Goal: Task Accomplishment & Management: Manage account settings

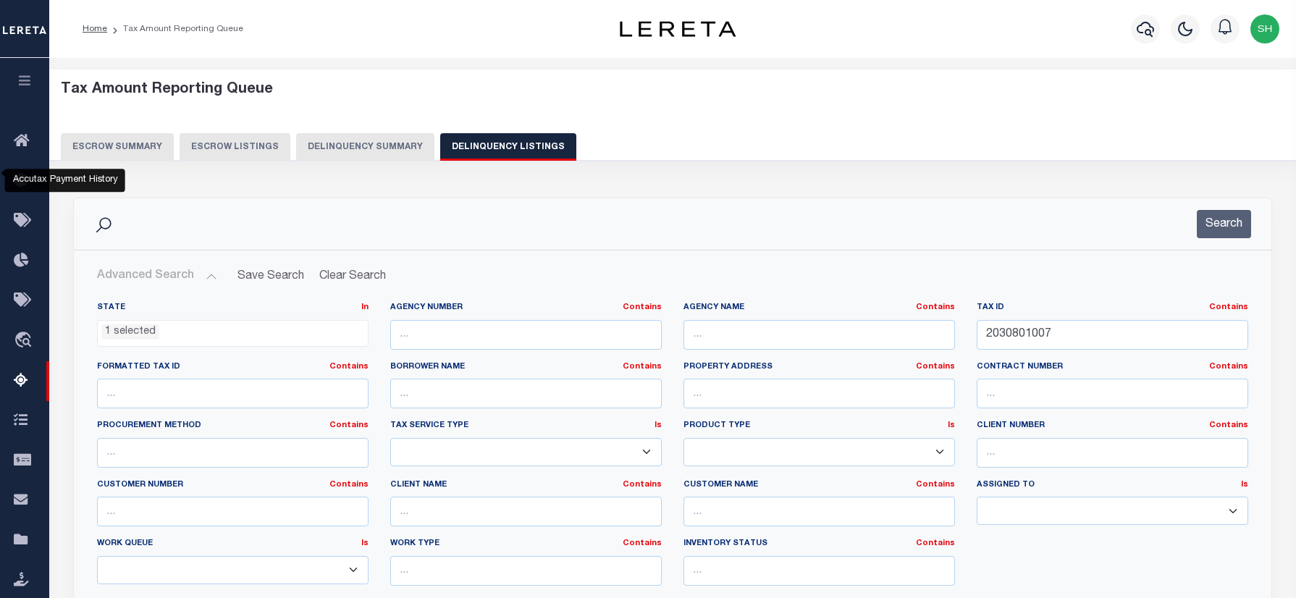
select select "SC"
select select "100"
drag, startPoint x: 0, startPoint y: 0, endPoint x: 947, endPoint y: 166, distance: 961.3
click at [799, 302] on div "State In In AK AL AR AZ CA CO CT DC DE FL GA GU HI IA ID IL IN KS KY LA MA MD M…" at bounding box center [672, 449] width 1173 height 295
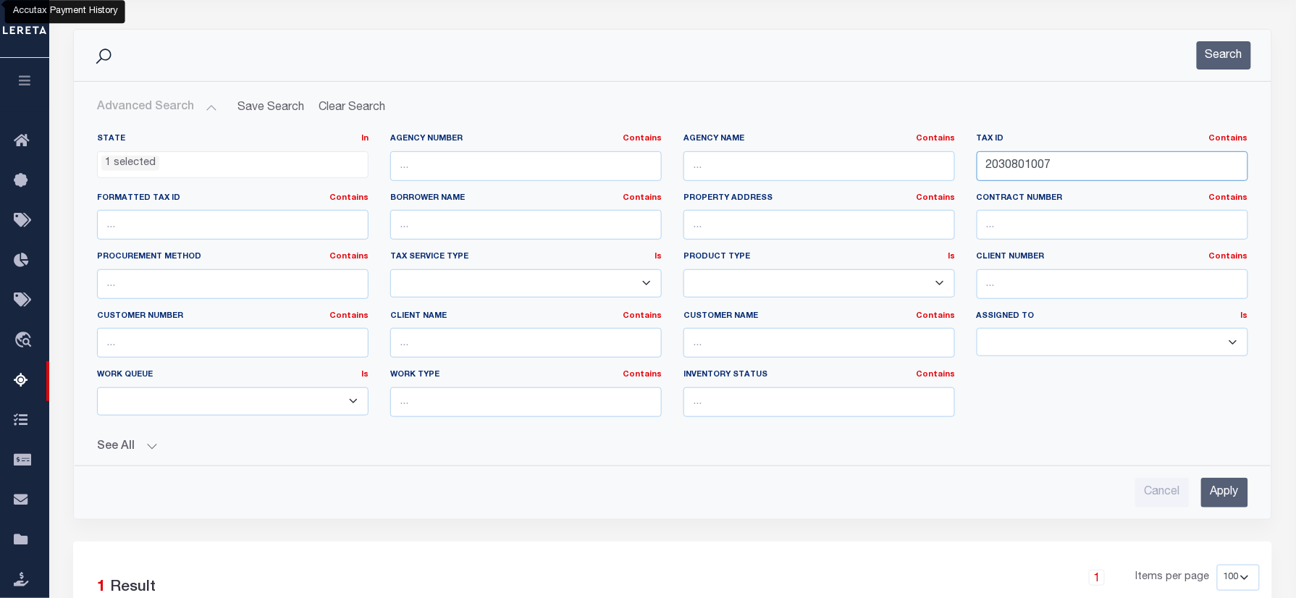
scroll to position [469, 0]
click at [1050, 180] on input "2030801007" at bounding box center [1112, 166] width 271 height 30
click at [1063, 168] on input "2030801007" at bounding box center [1112, 166] width 271 height 30
drag, startPoint x: 1066, startPoint y: 164, endPoint x: 841, endPoint y: 164, distance: 224.4
click at [841, 164] on div "State In In AK AL AR AZ CA CO CT DC DE FL GA GU HI IA ID IL IN KS KY LA MA MD M…" at bounding box center [672, 280] width 1173 height 295
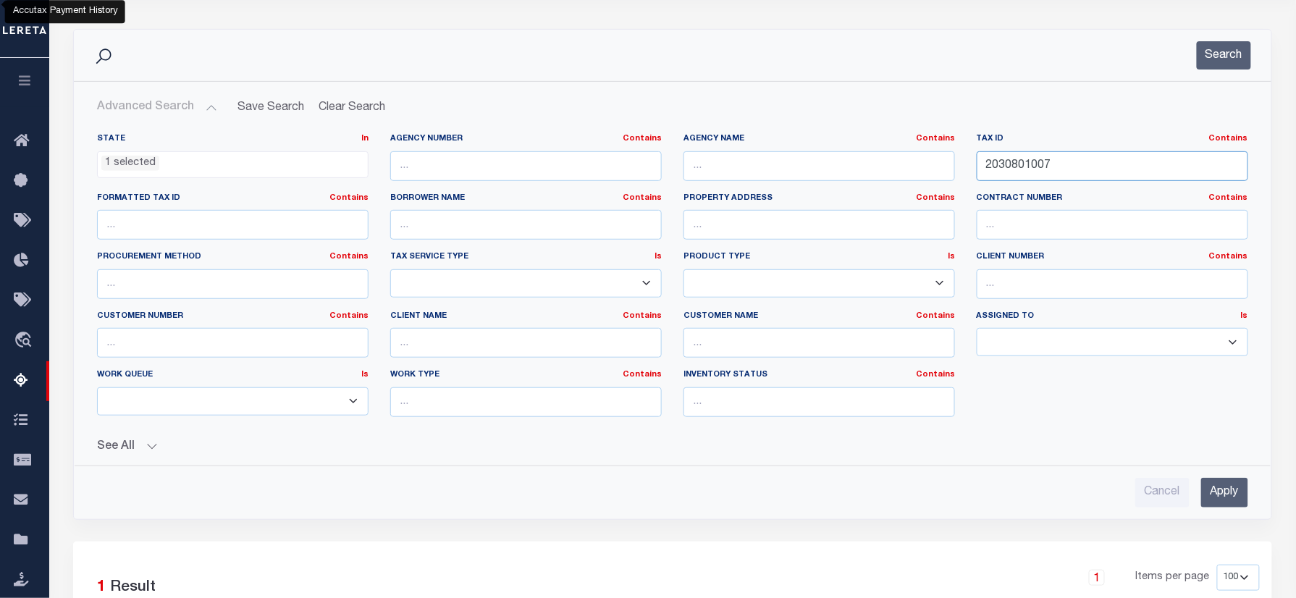
paste input "760000054"
click at [1222, 49] on button "Search" at bounding box center [1224, 55] width 54 height 28
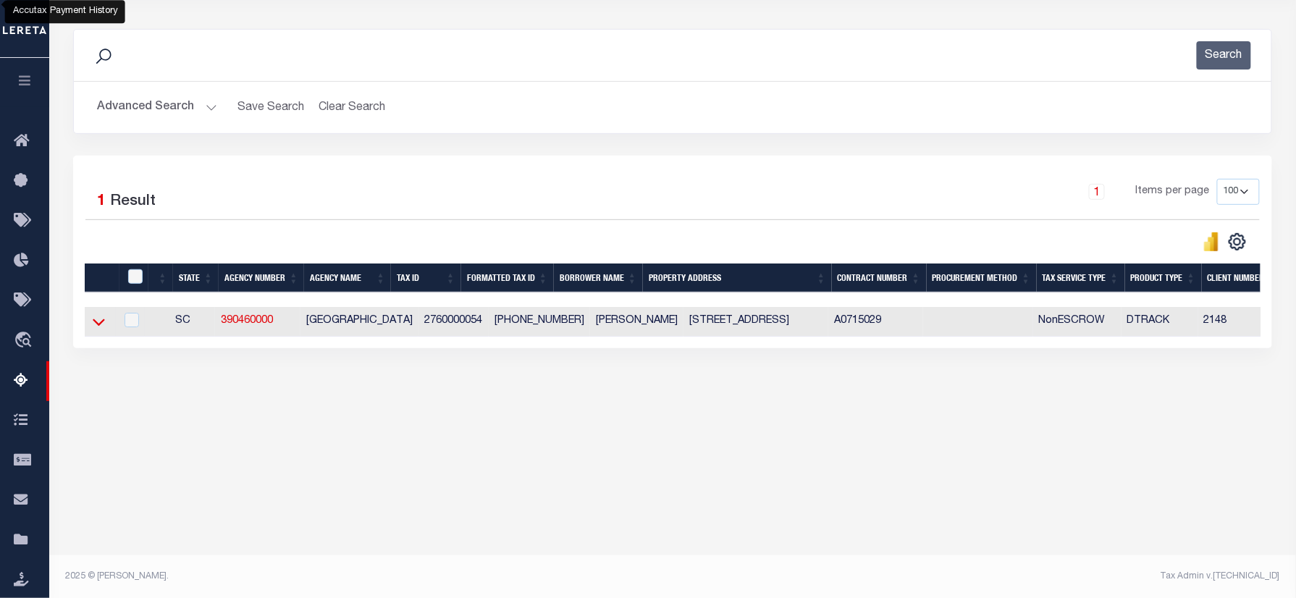
click at [99, 321] on icon at bounding box center [99, 321] width 12 height 15
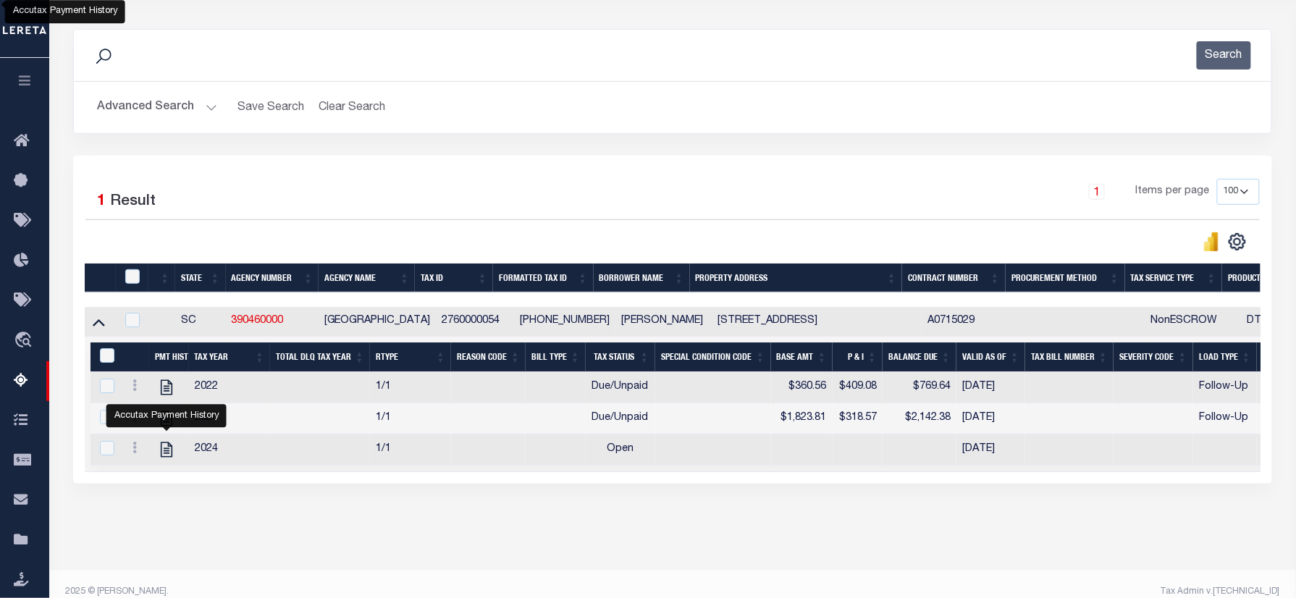
click at [145, 107] on button "Advanced Search" at bounding box center [157, 107] width 120 height 28
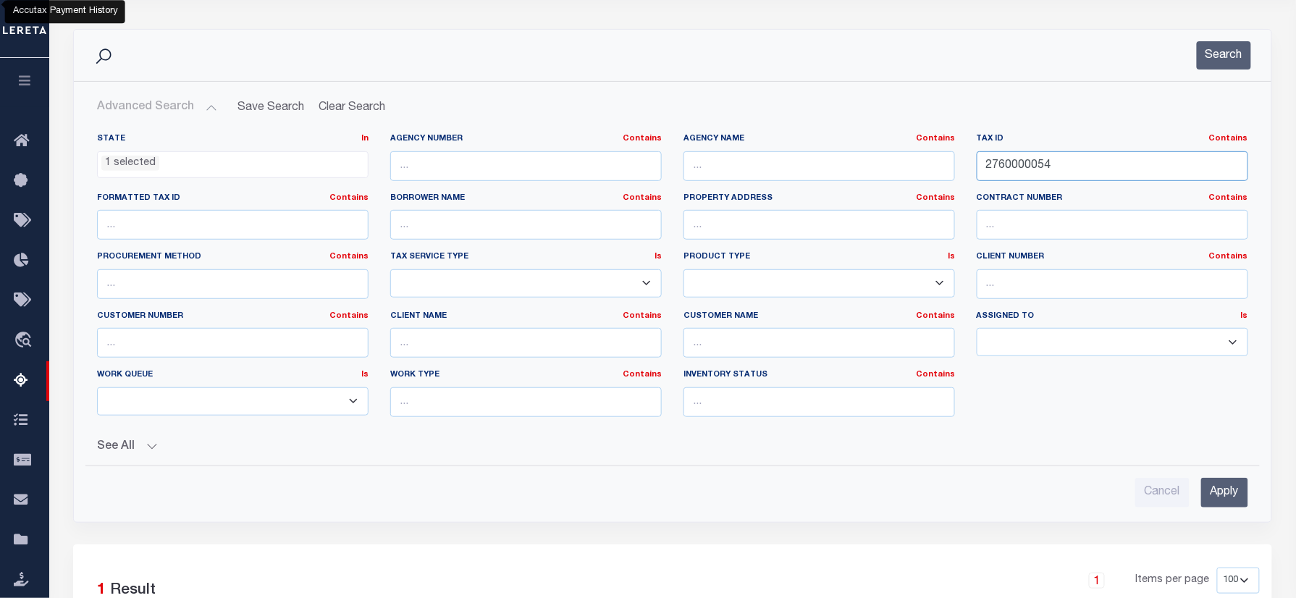
click at [650, 143] on div "State In In AK AL AR AZ CA CO CT DC DE FL GA GU HI IA ID IL IN KS KY LA MA MD M…" at bounding box center [672, 280] width 1173 height 295
paste input "3590101102"
type input "3590101102"
click at [1214, 52] on button "Search" at bounding box center [1224, 55] width 54 height 28
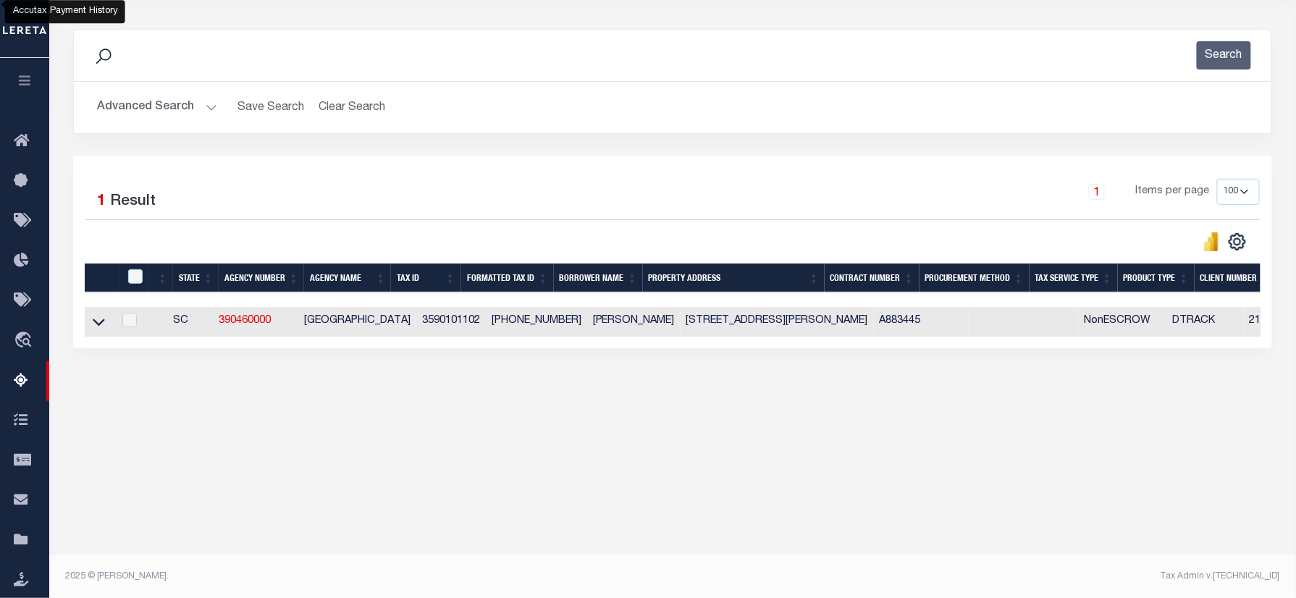
click at [152, 105] on button "Advanced Search" at bounding box center [157, 107] width 120 height 28
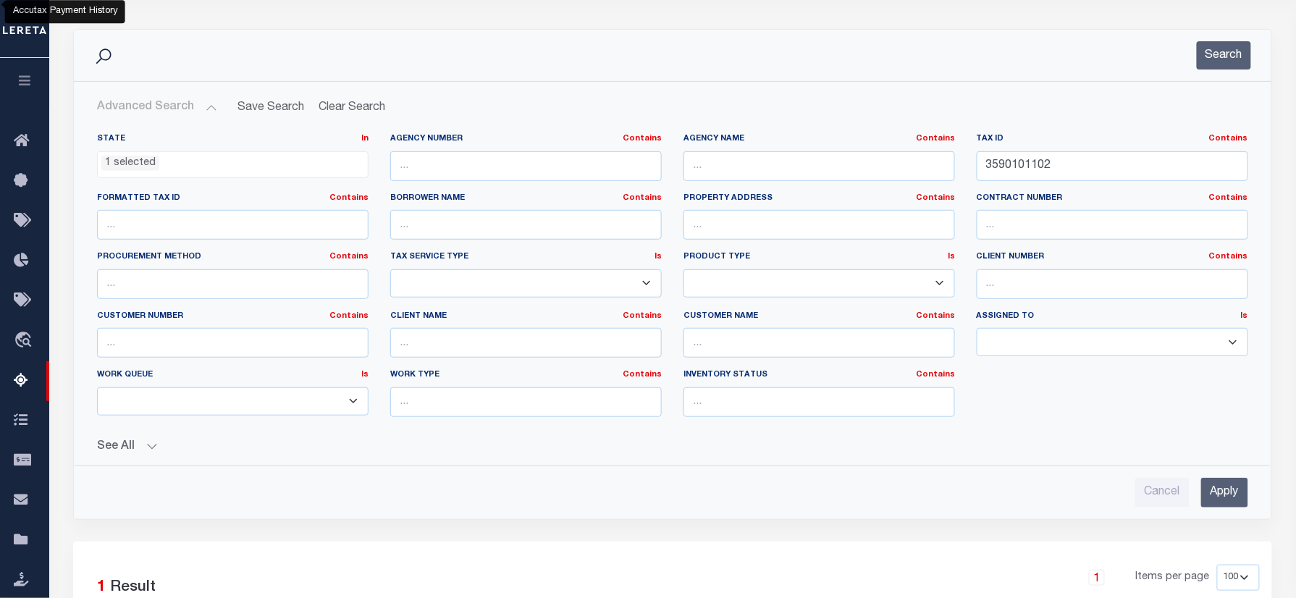
click at [158, 157] on ul "1 selected" at bounding box center [233, 162] width 270 height 20
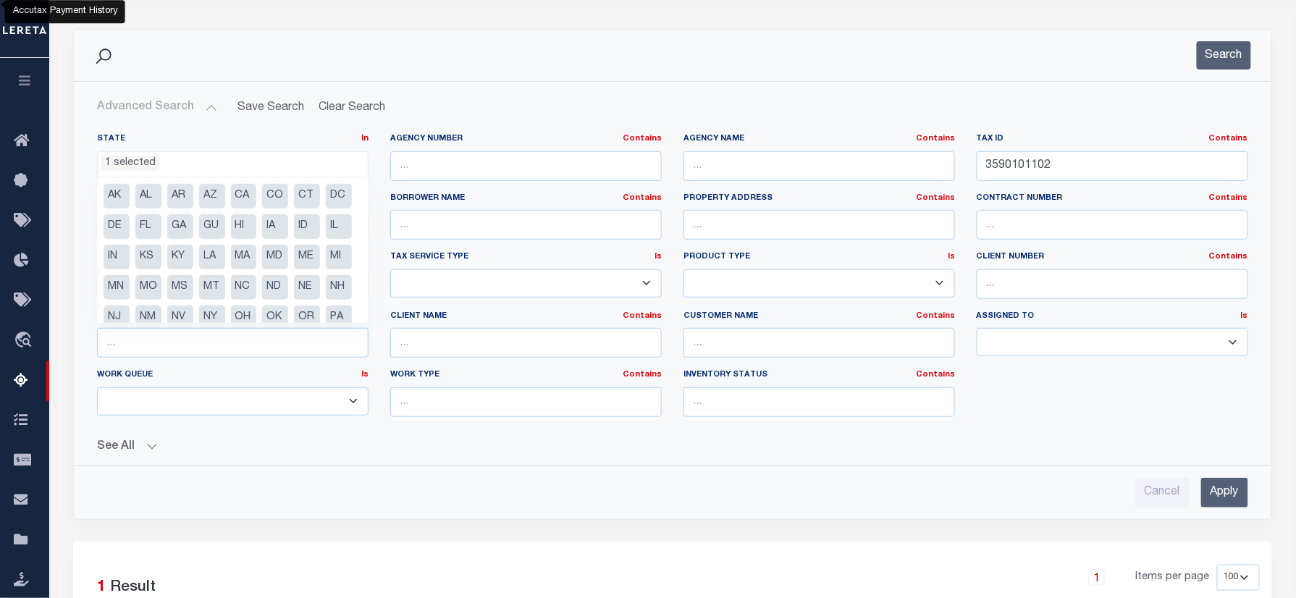
scroll to position [73, 0]
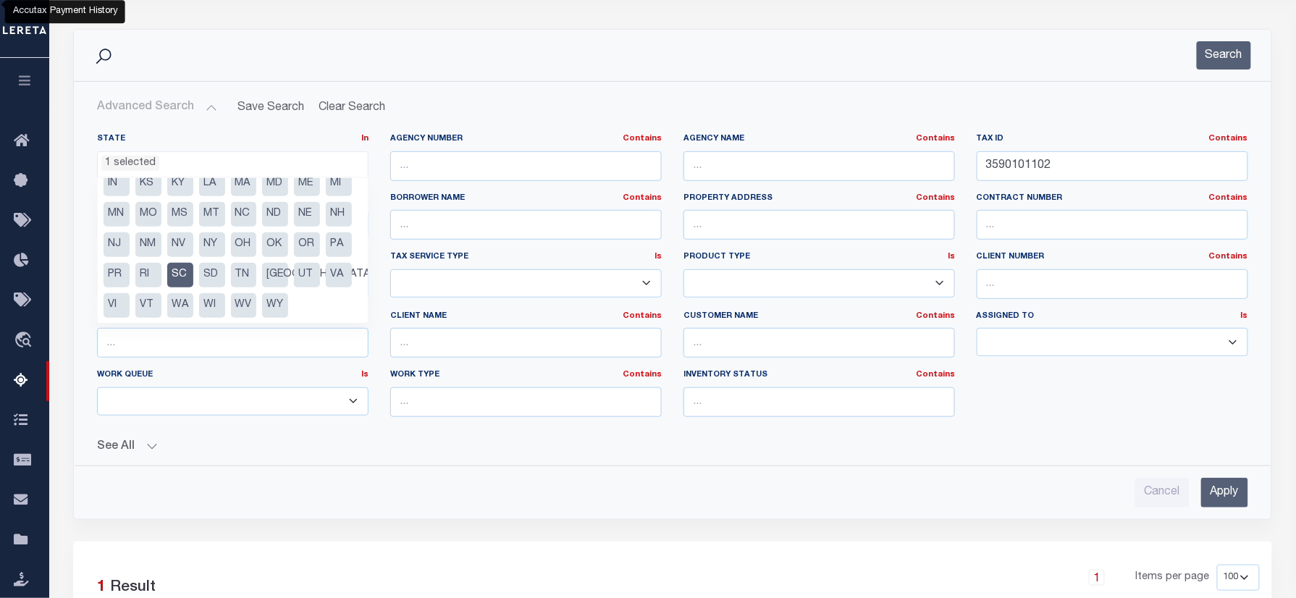
click at [167, 287] on li "SC" at bounding box center [180, 275] width 26 height 25
click at [326, 287] on li "VA" at bounding box center [339, 275] width 26 height 25
select select "VA"
click at [589, 44] on div "Search" at bounding box center [672, 55] width 1174 height 28
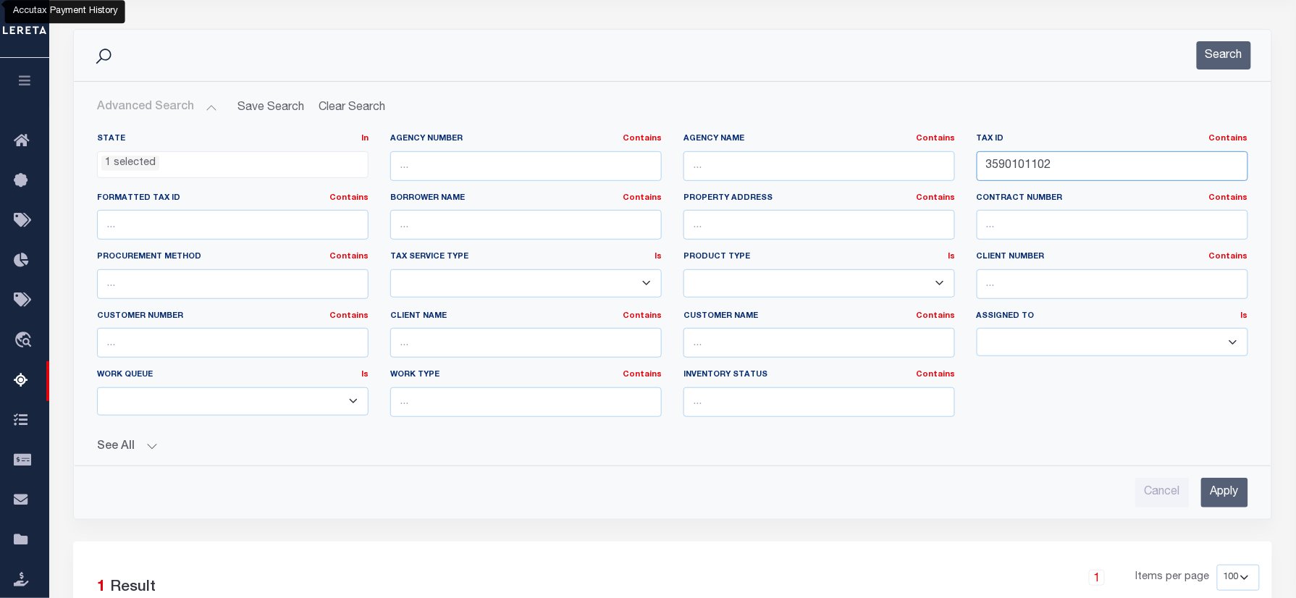
drag, startPoint x: 1061, startPoint y: 169, endPoint x: 681, endPoint y: 116, distance: 383.0
click at [681, 116] on div "Advanced Search Save Search Clear Search tblassign_wrapper_dynamictable_____Def…" at bounding box center [672, 300] width 1174 height 414
paste input "076R0020000800"
click at [1218, 51] on button "Search" at bounding box center [1224, 55] width 54 height 28
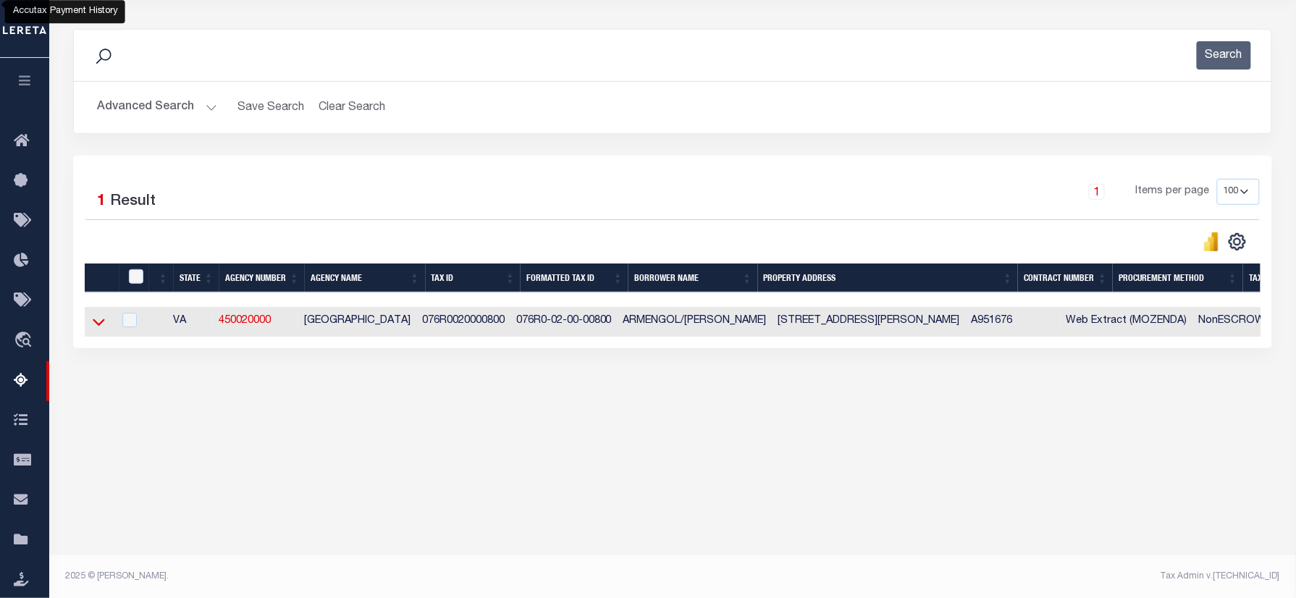
click at [102, 325] on icon at bounding box center [99, 321] width 12 height 15
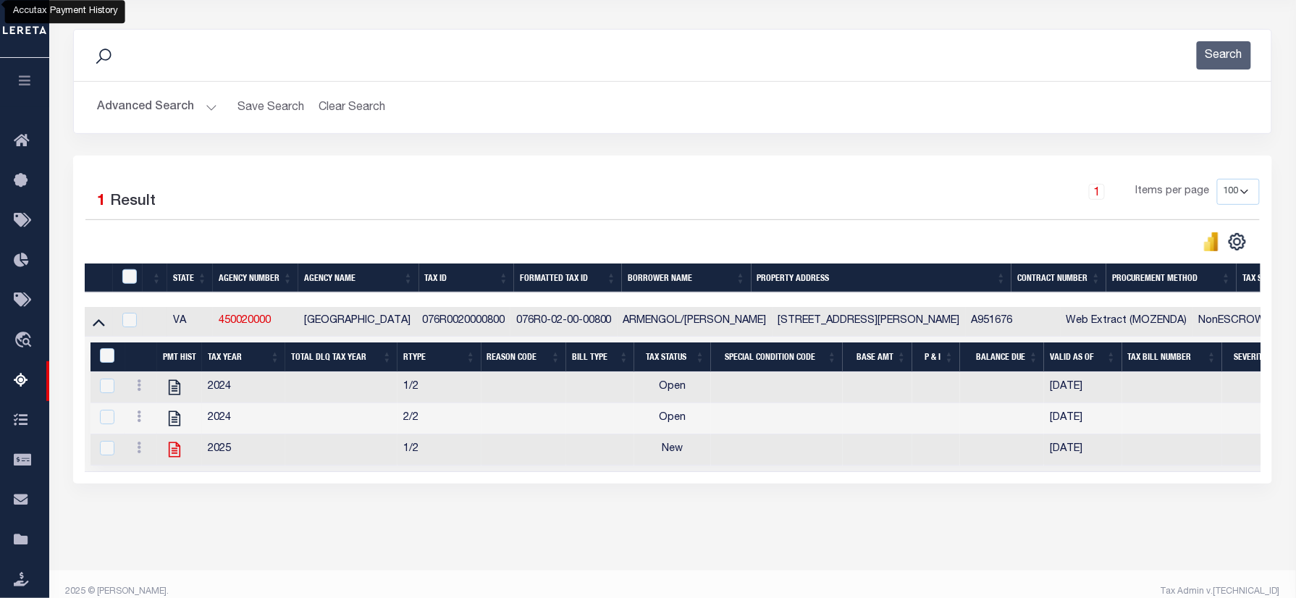
drag, startPoint x: 171, startPoint y: 458, endPoint x: 355, endPoint y: 183, distance: 330.9
click at [169, 103] on button "Advanced Search" at bounding box center [157, 107] width 120 height 28
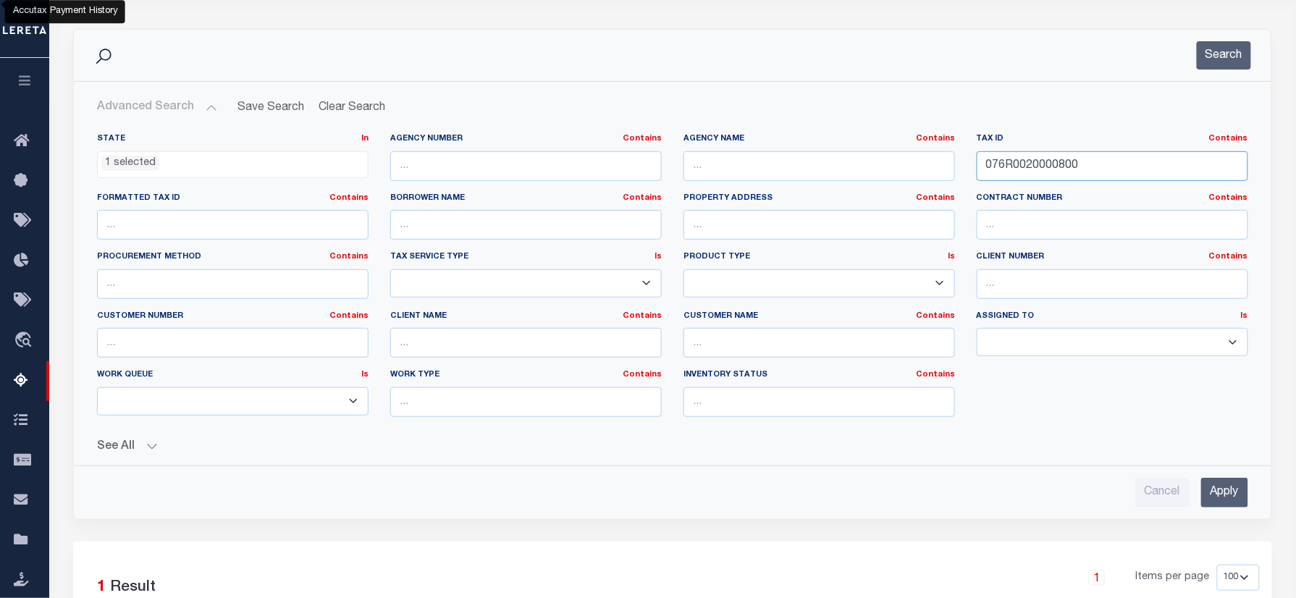
drag, startPoint x: 1077, startPoint y: 158, endPoint x: 646, endPoint y: 108, distance: 433.6
click at [646, 108] on div "Advanced Search Save Search Clear Search tblassign_wrapper_dynamictable_____Def…" at bounding box center [672, 300] width 1174 height 414
paste input "11002004"
click at [1241, 52] on div "Search" at bounding box center [672, 55] width 1174 height 28
click at [1241, 52] on button "Search" at bounding box center [1224, 55] width 54 height 28
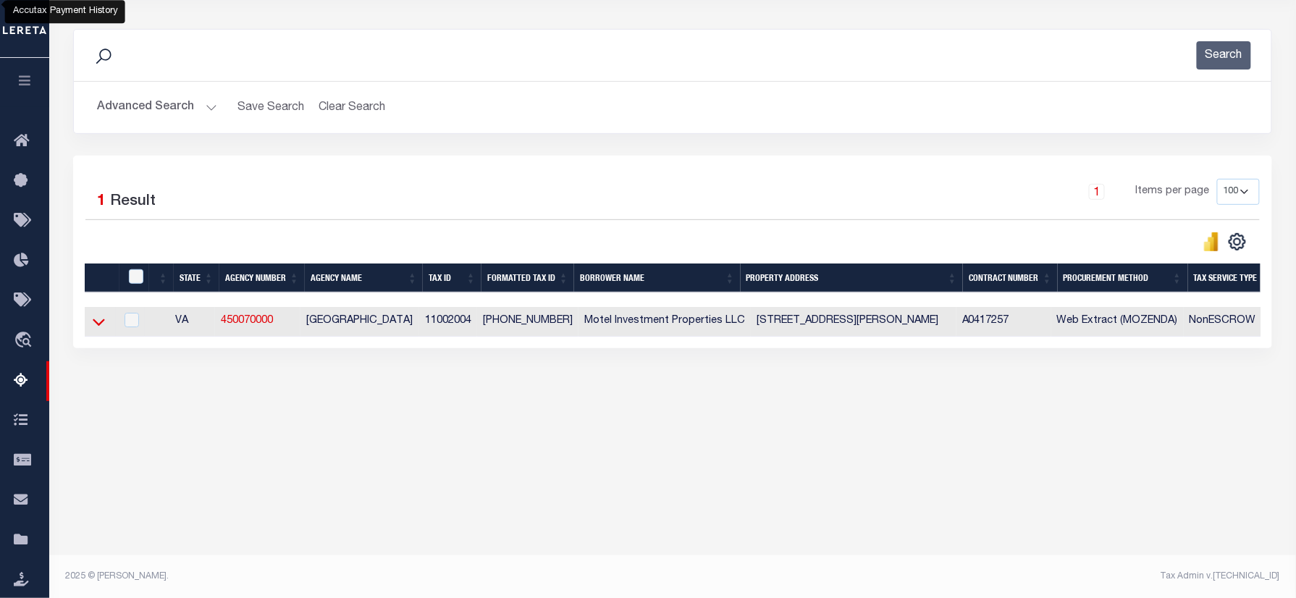
click at [96, 324] on icon at bounding box center [99, 321] width 12 height 15
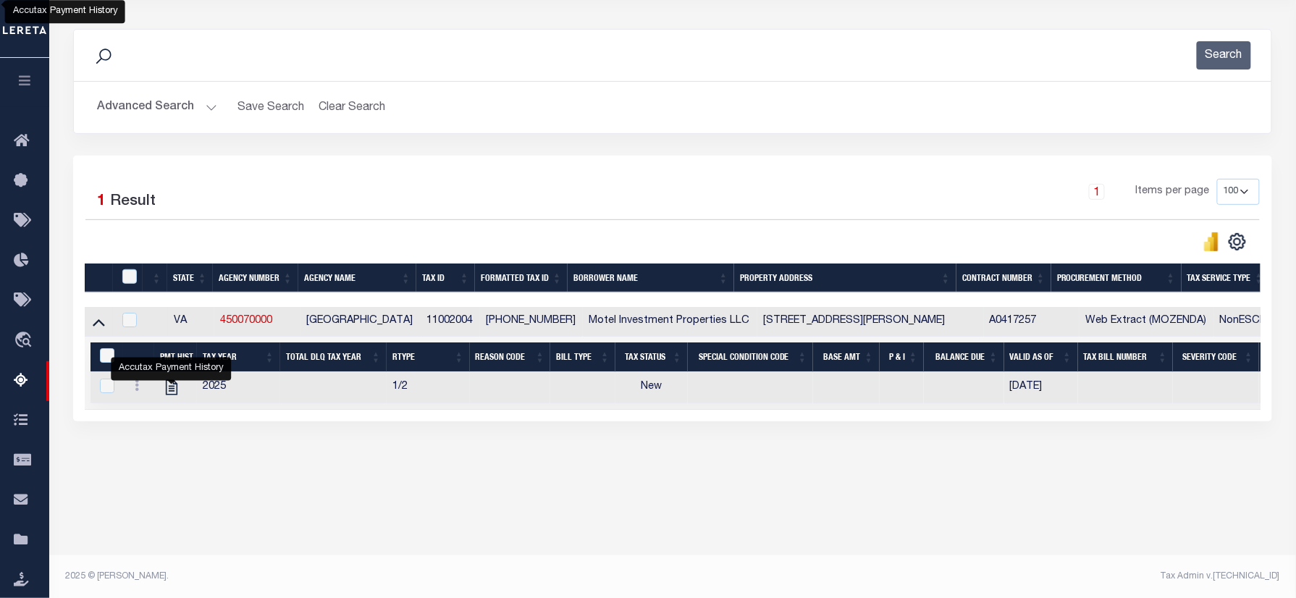
click at [138, 109] on button "Advanced Search" at bounding box center [157, 107] width 120 height 28
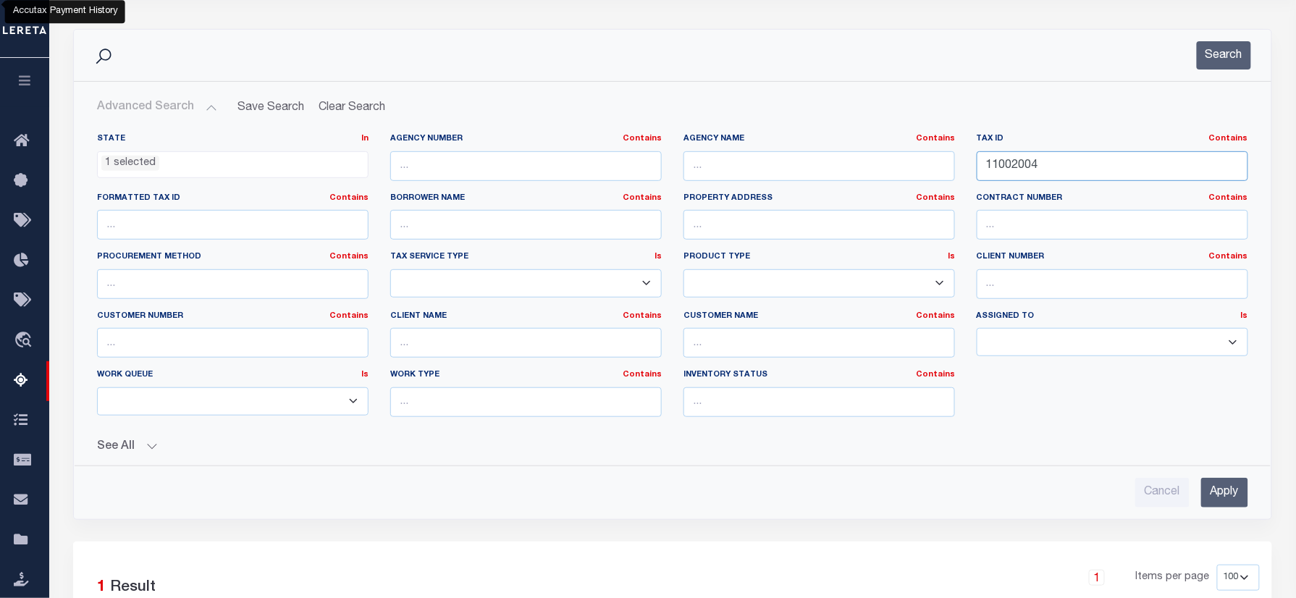
click at [777, 172] on div "State In In AK AL AR AZ CA CO CT DC DE FL GA GU HI IA ID IL IN KS KY LA MA MD M…" at bounding box center [672, 280] width 1173 height 295
paste input "8059020"
type input "18059020"
click at [1210, 41] on div "Search" at bounding box center [672, 55] width 1197 height 51
click at [1207, 62] on button "Search" at bounding box center [1224, 55] width 54 height 28
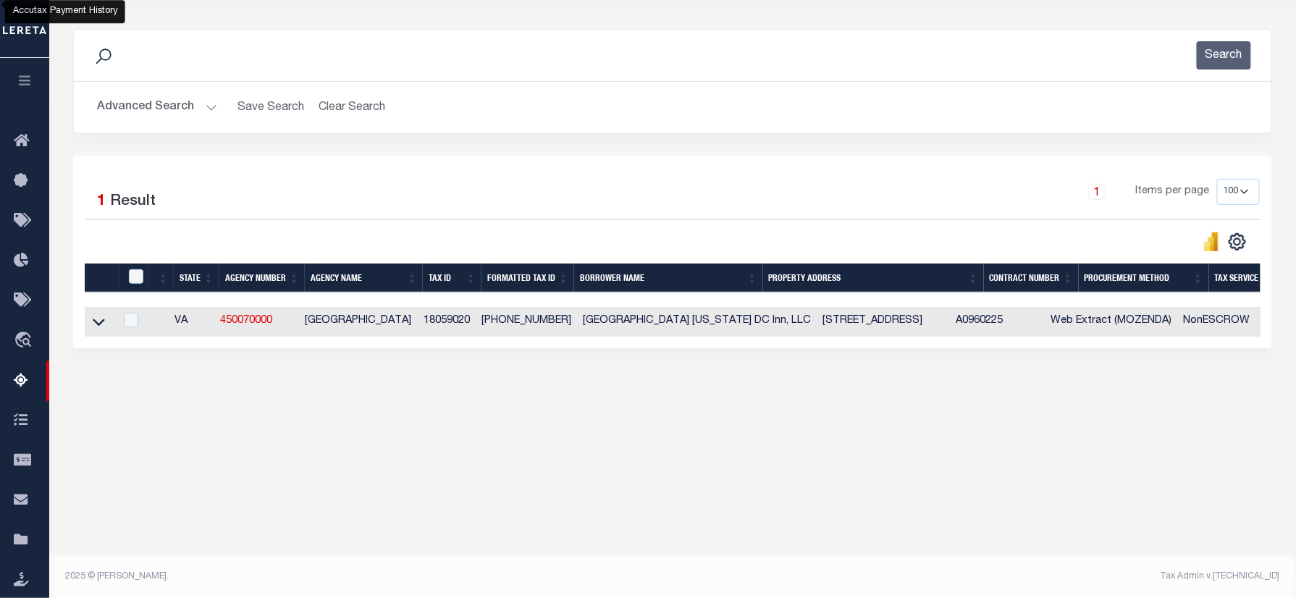
click at [817, 316] on td "2201 ARLINGTON BLVD Arlington VA 22201" at bounding box center [884, 322] width 134 height 30
checkbox input "true"
click at [817, 316] on td "2201 ARLINGTON BLVD Arlington VA 22201" at bounding box center [884, 322] width 134 height 30
checkbox input "false"
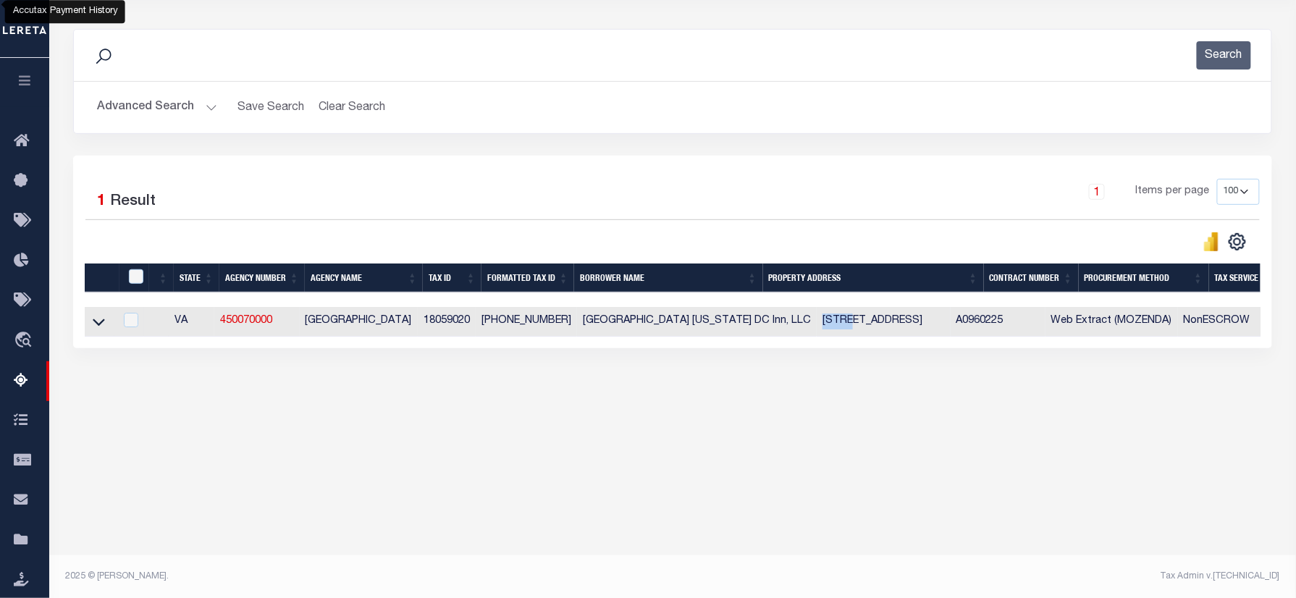
checkbox input "false"
copy td "2201"
drag, startPoint x: 94, startPoint y: 325, endPoint x: 1289, endPoint y: 473, distance: 1203.5
click at [94, 325] on icon at bounding box center [99, 322] width 12 height 7
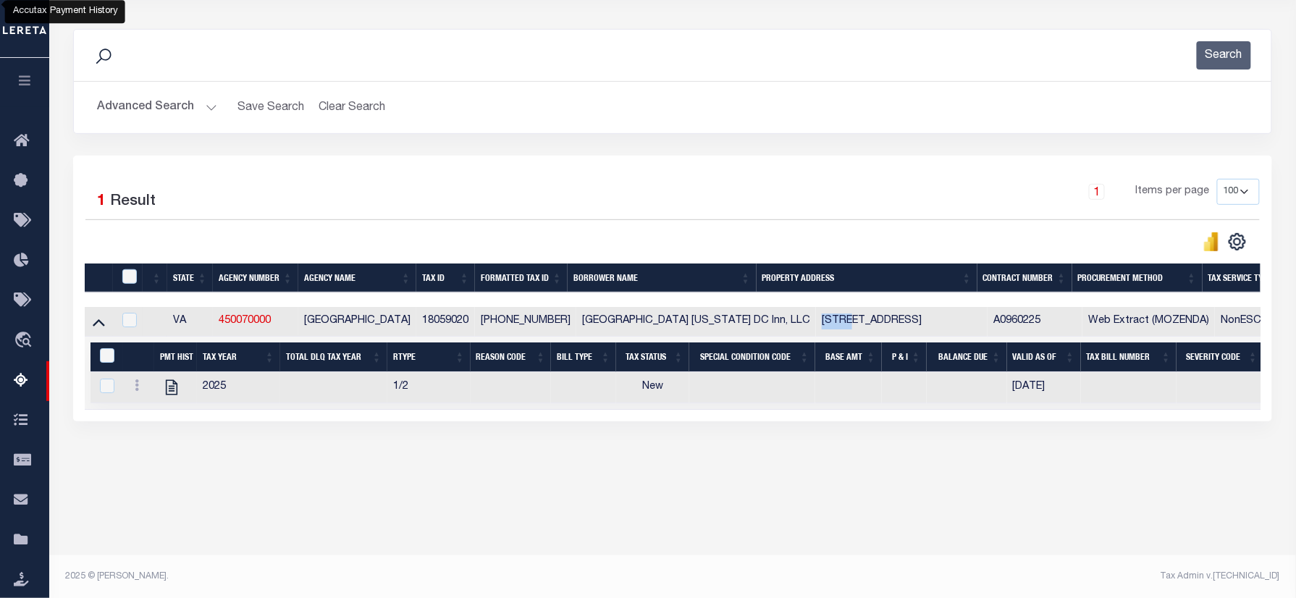
click at [157, 111] on button "Advanced Search" at bounding box center [157, 107] width 120 height 28
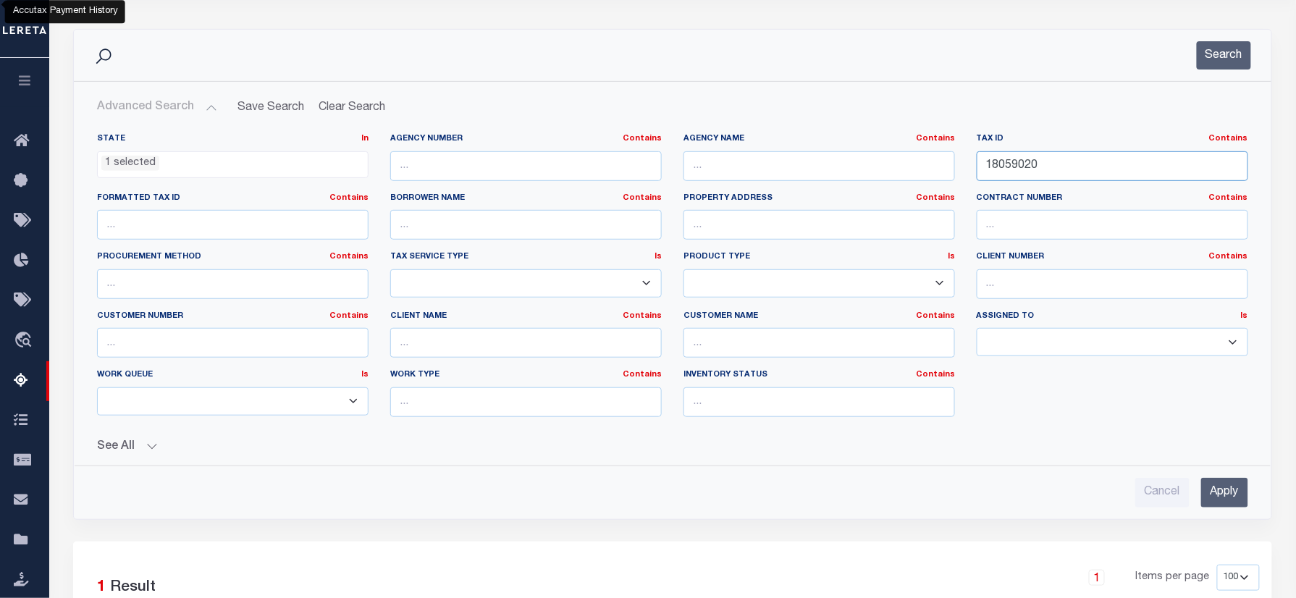
drag, startPoint x: 1061, startPoint y: 171, endPoint x: 830, endPoint y: 136, distance: 234.2
click at [757, 137] on div "State In In AK AL AR AZ CA CO CT DC DE FL GA GU HI IA ID IL IN KS KY LA MA MD M…" at bounding box center [672, 280] width 1173 height 295
paste input "066E 6 1 1"
type input "066E 6 1 10"
click at [1209, 56] on button "Search" at bounding box center [1224, 55] width 54 height 28
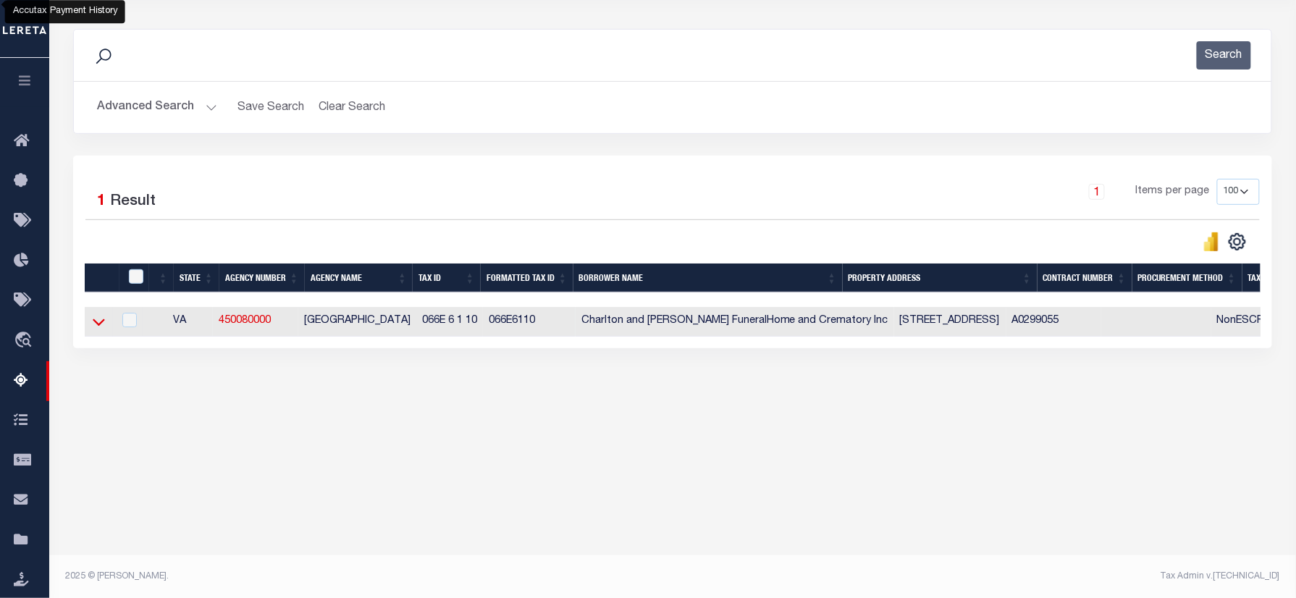
click at [100, 326] on icon at bounding box center [99, 321] width 12 height 15
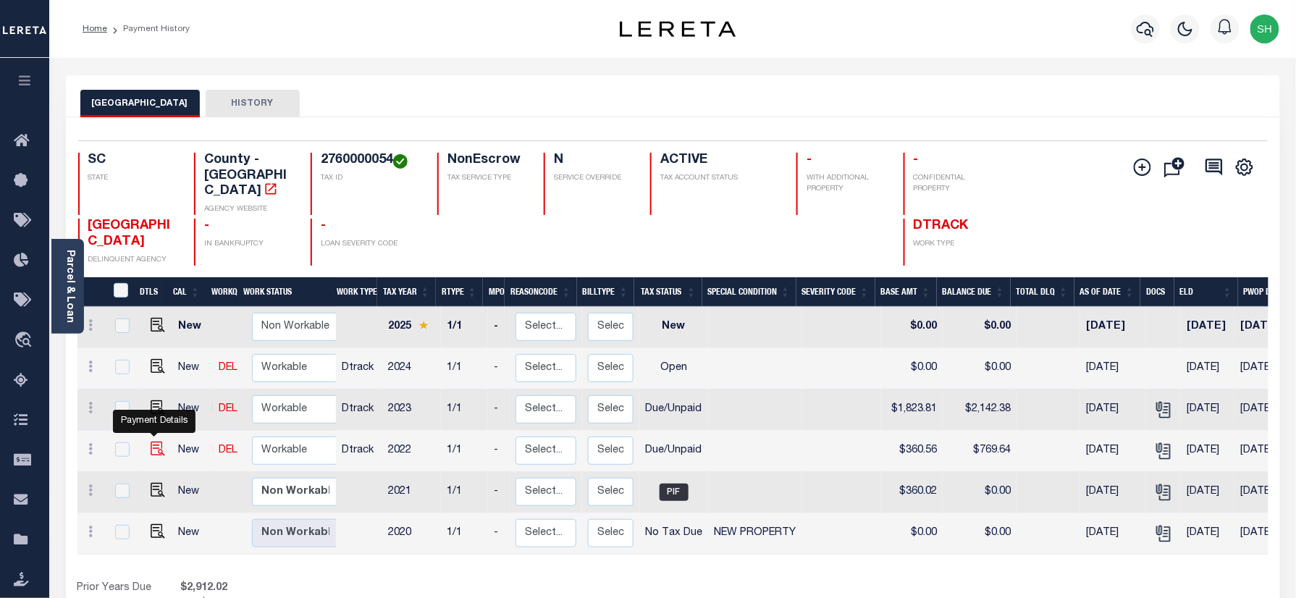
click at [155, 442] on img "" at bounding box center [158, 449] width 14 height 14
checkbox input "true"
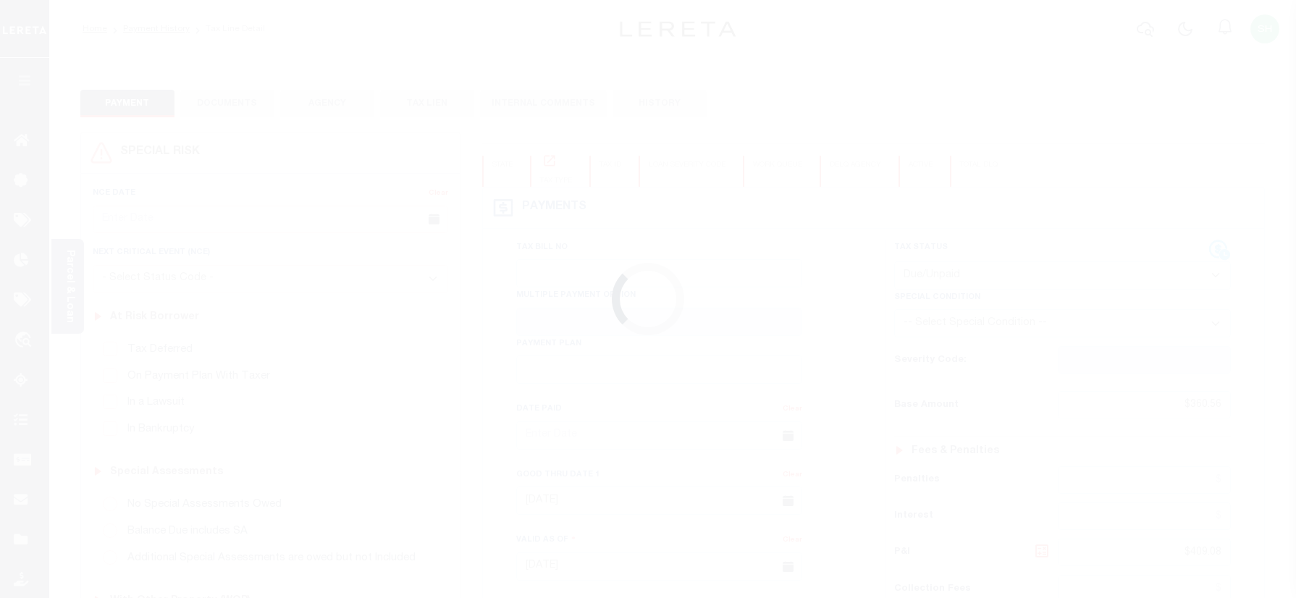
select select "DUE"
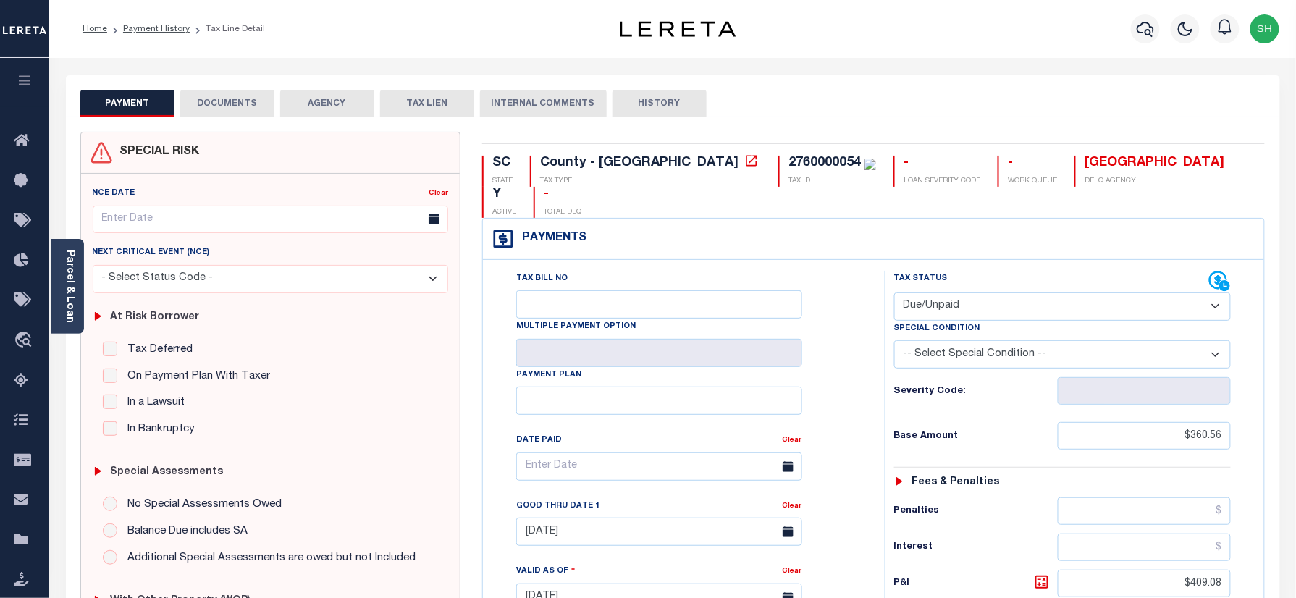
click at [675, 152] on div "SC STATE County - SC TAX TYPE 2760000054 TAX ID - LOAN SEVERITY CODE - WORK QUE…" at bounding box center [873, 598] width 804 height 932
copy div "2760000054"
click at [62, 284] on div "Parcel & Loan" at bounding box center [67, 286] width 33 height 95
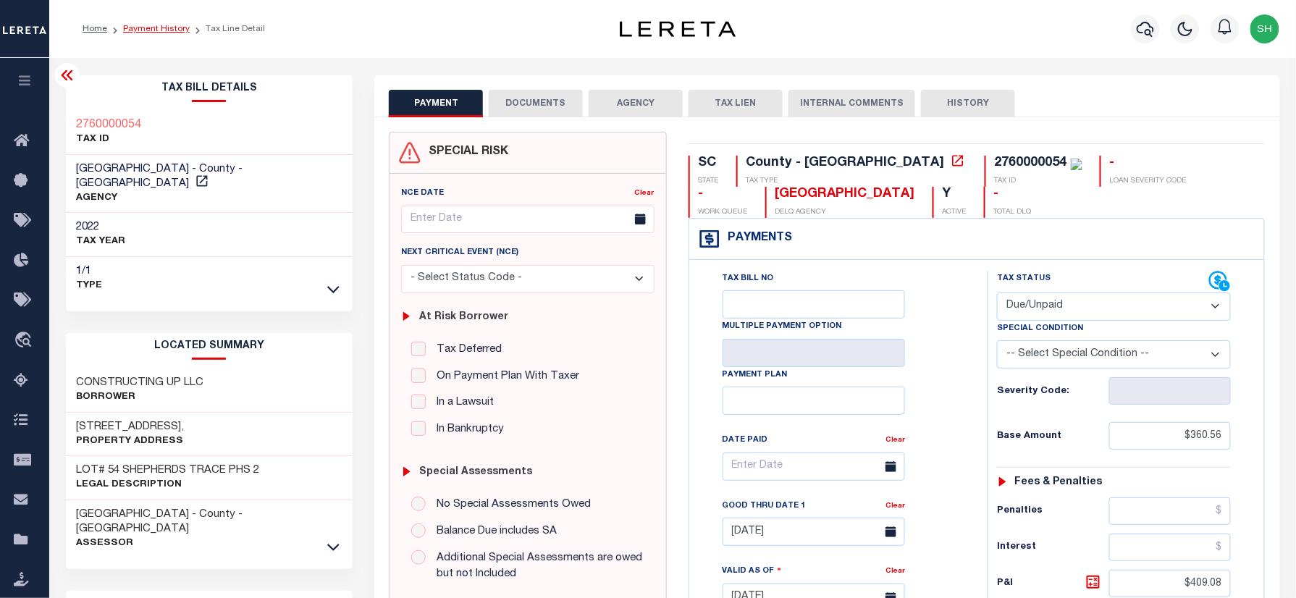
click at [132, 25] on link "Payment History" at bounding box center [156, 29] width 67 height 9
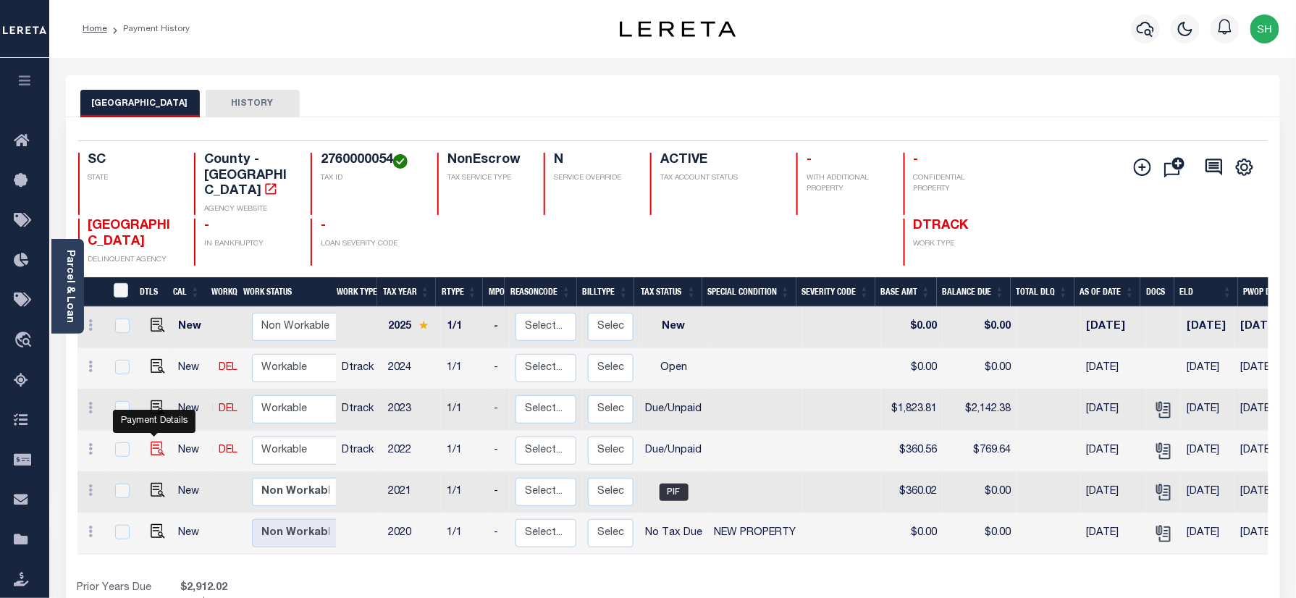
click at [154, 442] on img "" at bounding box center [158, 449] width 14 height 14
checkbox input "true"
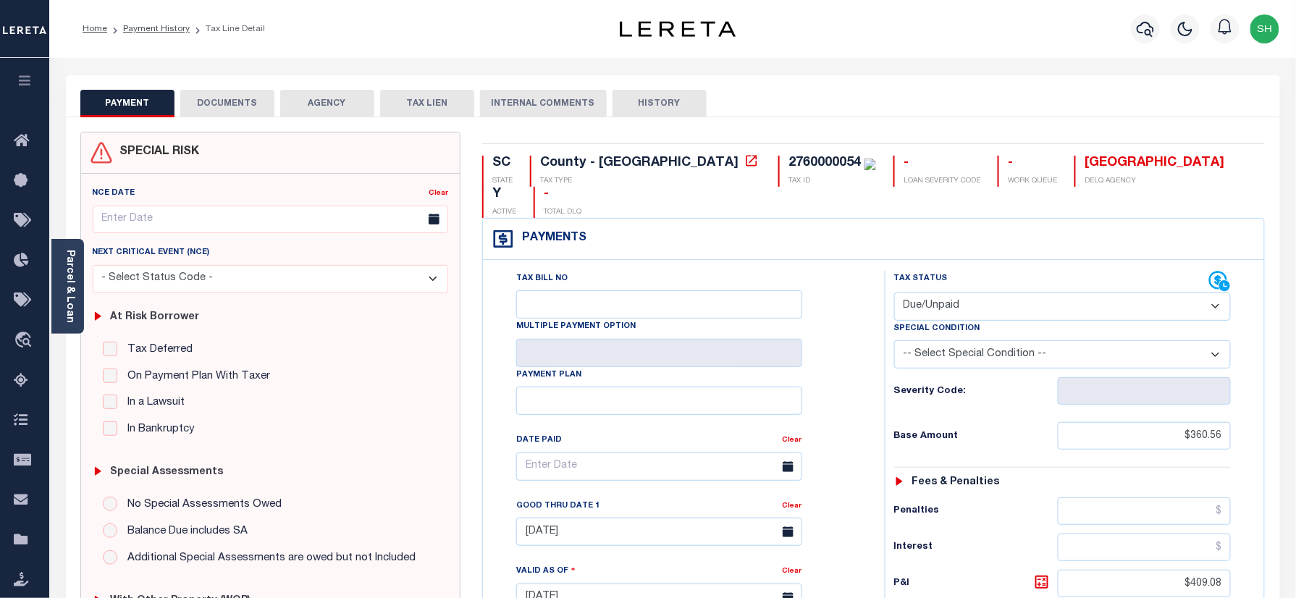
click at [1037, 292] on select "- Select Status Code - Open Due/Unpaid Paid Incomplete No Tax Due Internal Refu…" at bounding box center [1062, 306] width 337 height 28
select select "PYD"
click at [894, 292] on select "- Select Status Code - Open Due/Unpaid Paid Incomplete No Tax Due Internal Refu…" at bounding box center [1062, 306] width 337 height 28
type input "[DATE]"
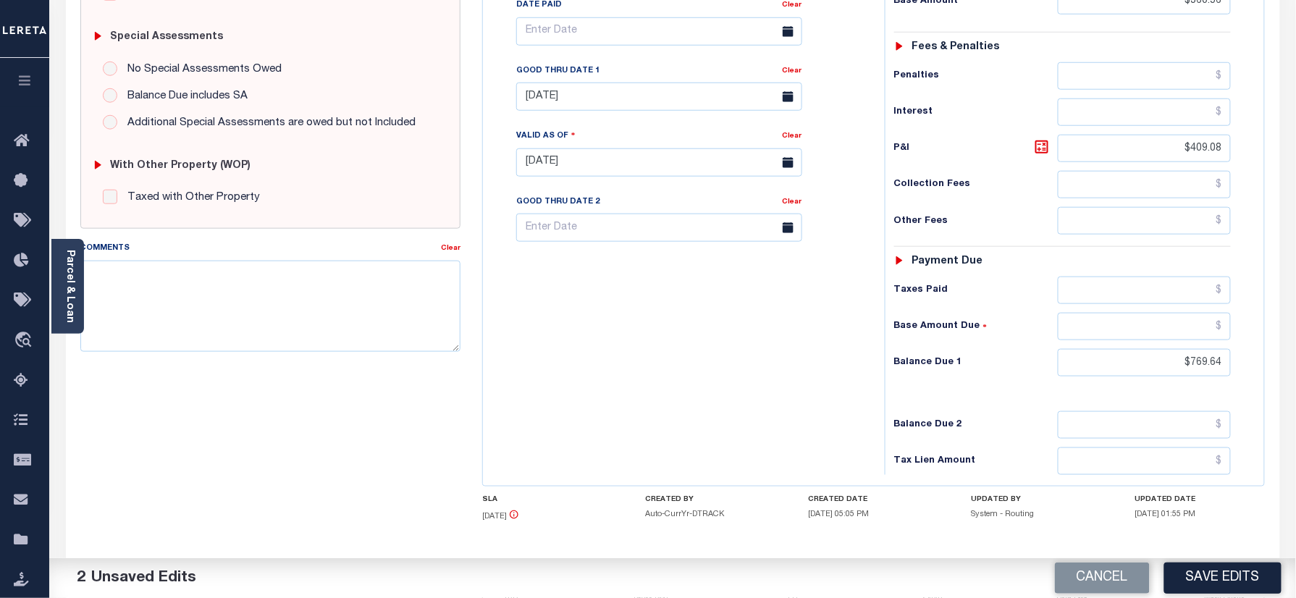
scroll to position [478, 0]
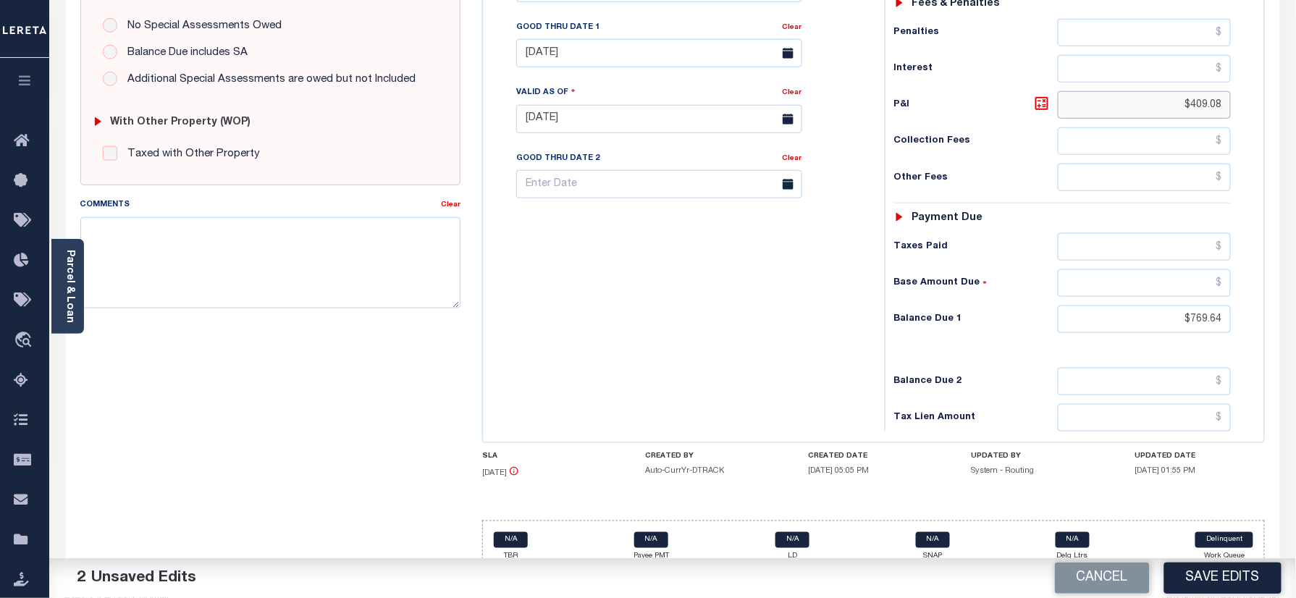
drag, startPoint x: 1177, startPoint y: 68, endPoint x: 1278, endPoint y: 68, distance: 101.3
click at [1278, 68] on div "SPECIAL RISK NCE Date Clear" at bounding box center [673, 118] width 1214 height 958
drag, startPoint x: 1171, startPoint y: 295, endPoint x: 1307, endPoint y: 311, distance: 137.7
click at [1295, 311] on html "Home Payment History Tax Line Detail" at bounding box center [648, 70] width 1296 height 1097
type input "$0.00"
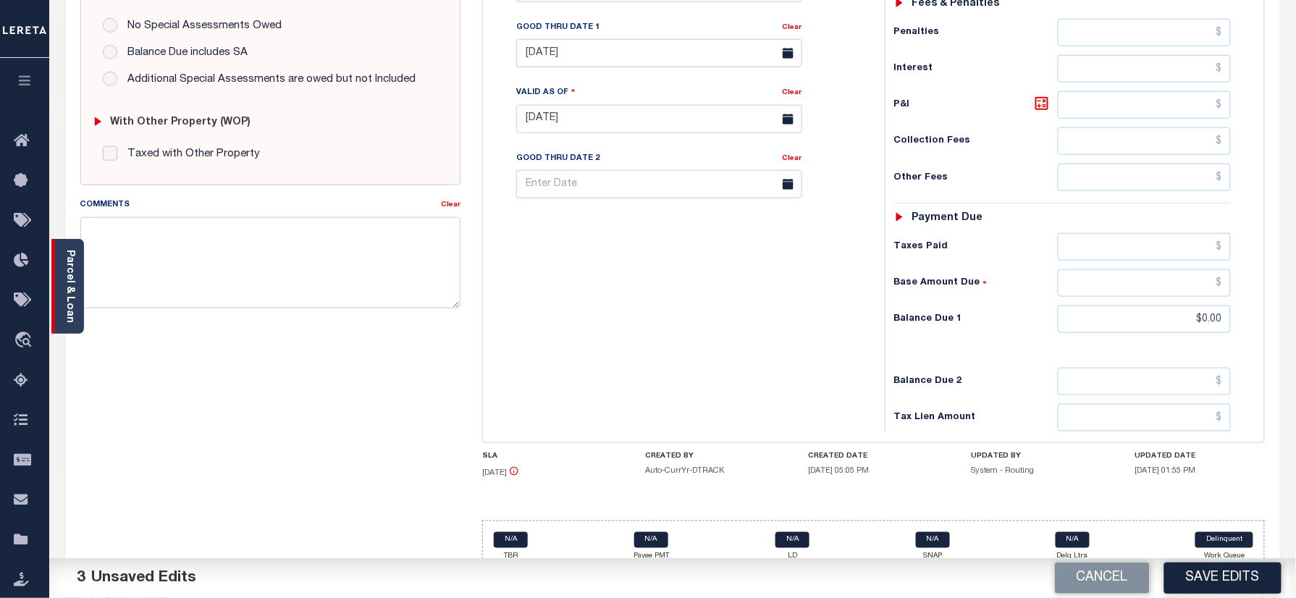
click at [75, 278] on link "Parcel & Loan" at bounding box center [69, 286] width 10 height 73
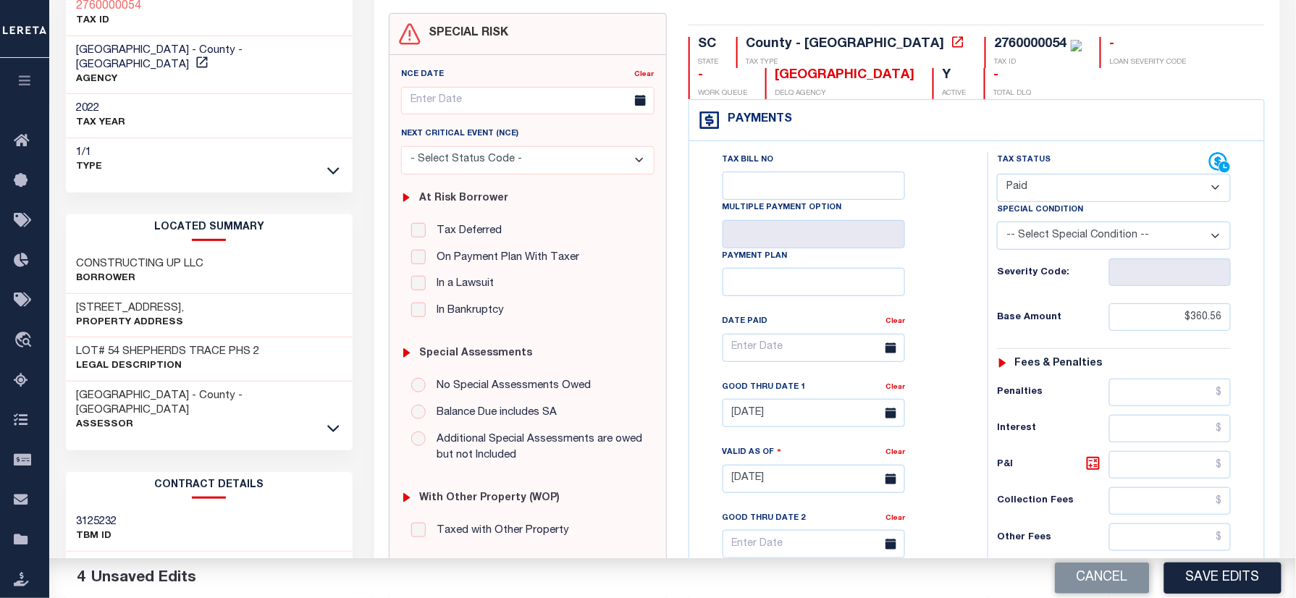
scroll to position [0, 0]
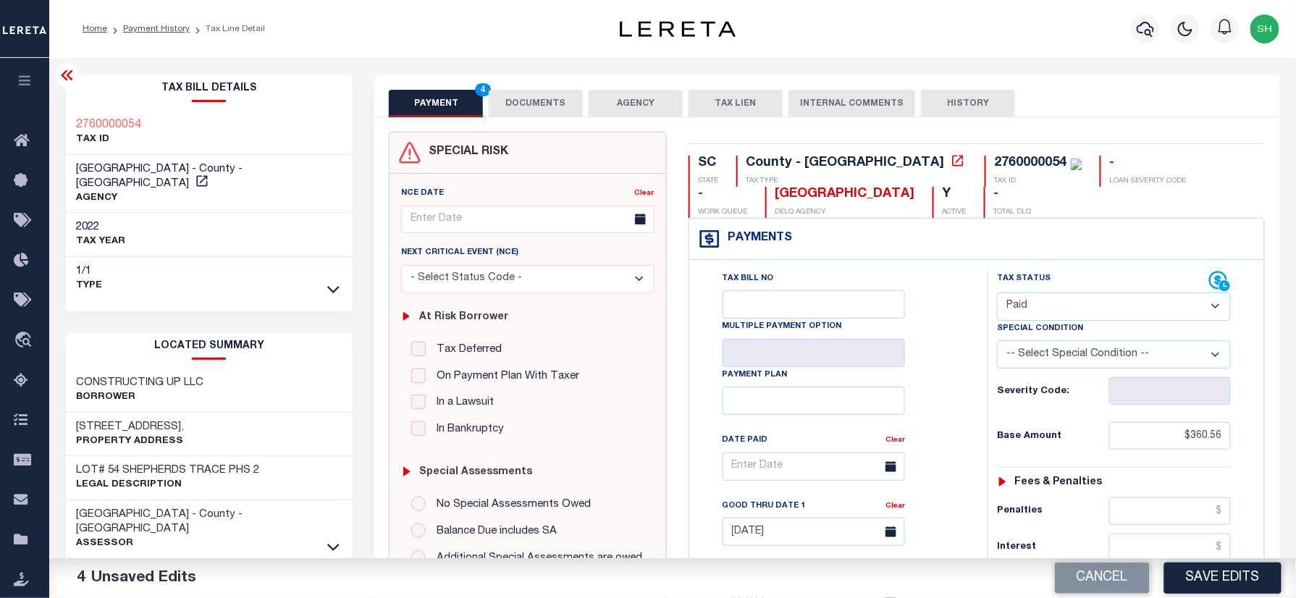
click at [62, 120] on div "Tax Bill Details 2760000054 TAX ID 2022" at bounding box center [209, 586] width 309 height 1022
copy h3 "2760000054"
click at [548, 96] on button "DOCUMENTS" at bounding box center [536, 104] width 94 height 28
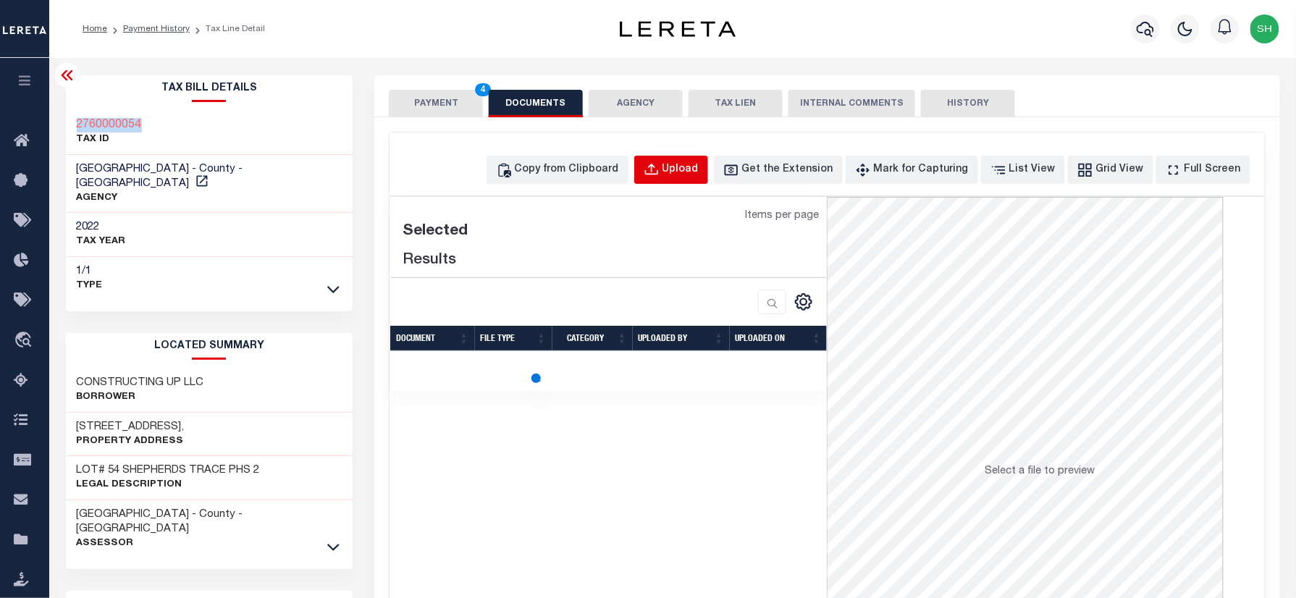
click at [696, 169] on div "Upload" at bounding box center [680, 170] width 36 height 16
select select "POP"
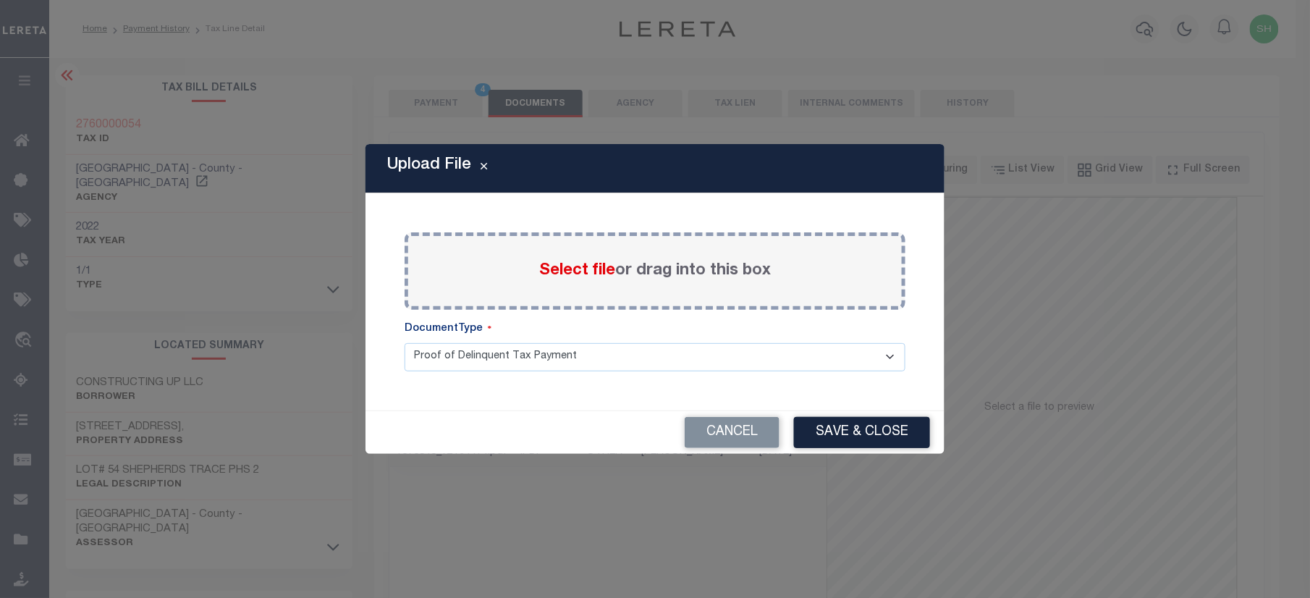
click at [568, 253] on div "Select file or drag into this box" at bounding box center [655, 270] width 501 height 77
click at [572, 266] on span "Select file" at bounding box center [577, 271] width 76 height 16
click at [0, 0] on input "Select file or drag into this box" at bounding box center [0, 0] width 0 height 0
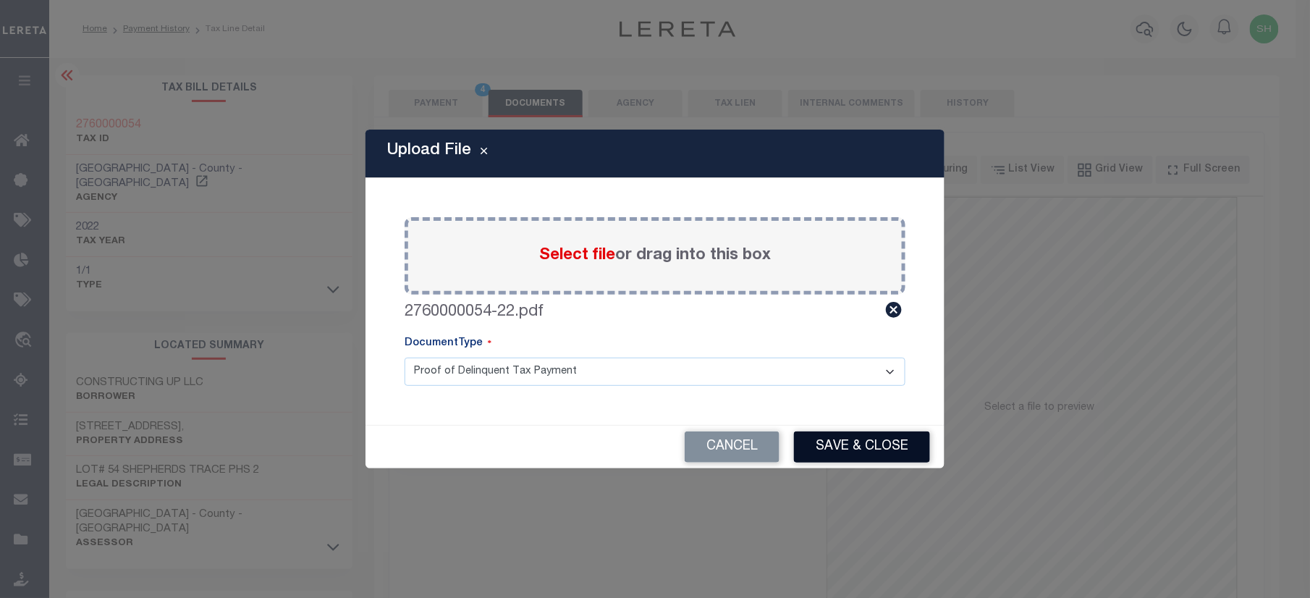
click at [858, 450] on button "Save & Close" at bounding box center [862, 446] width 136 height 31
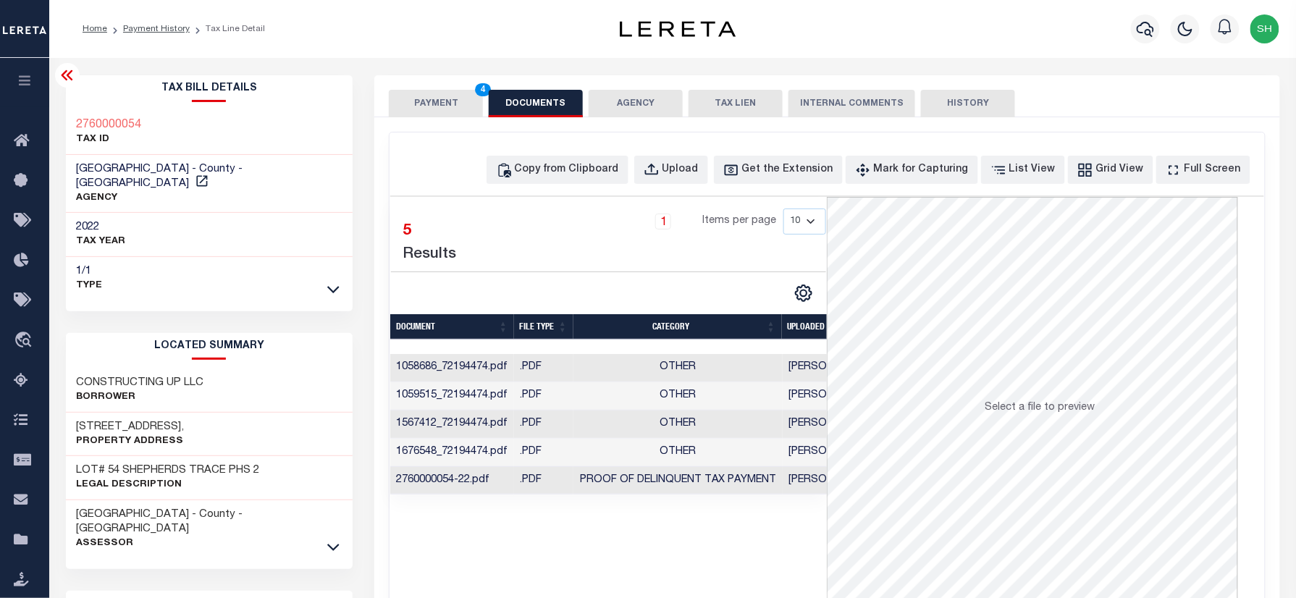
click at [498, 484] on td "2760000054-22.pdf" at bounding box center [452, 481] width 124 height 28
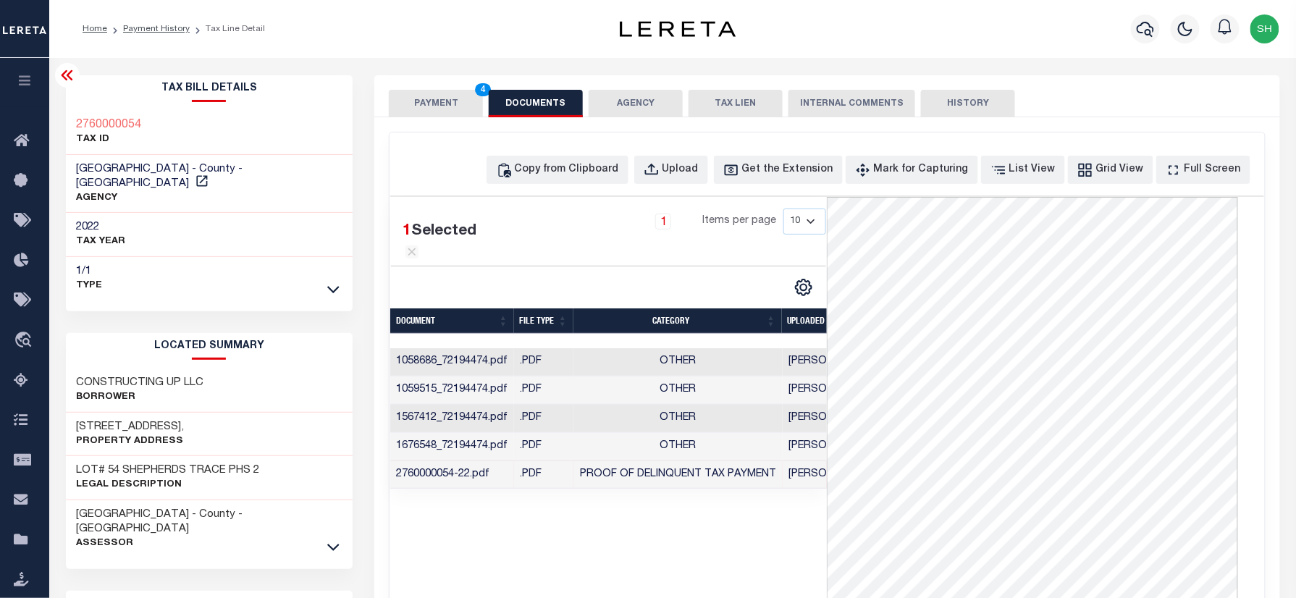
click at [446, 104] on button "PAYMENT 4" at bounding box center [436, 104] width 94 height 28
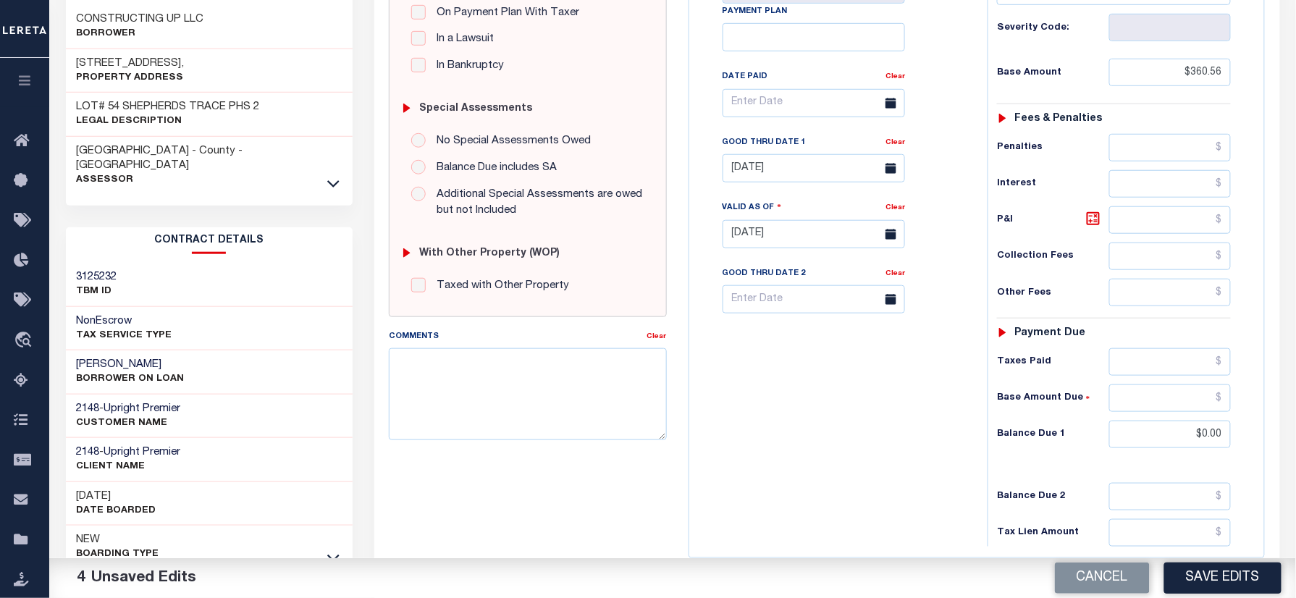
scroll to position [386, 0]
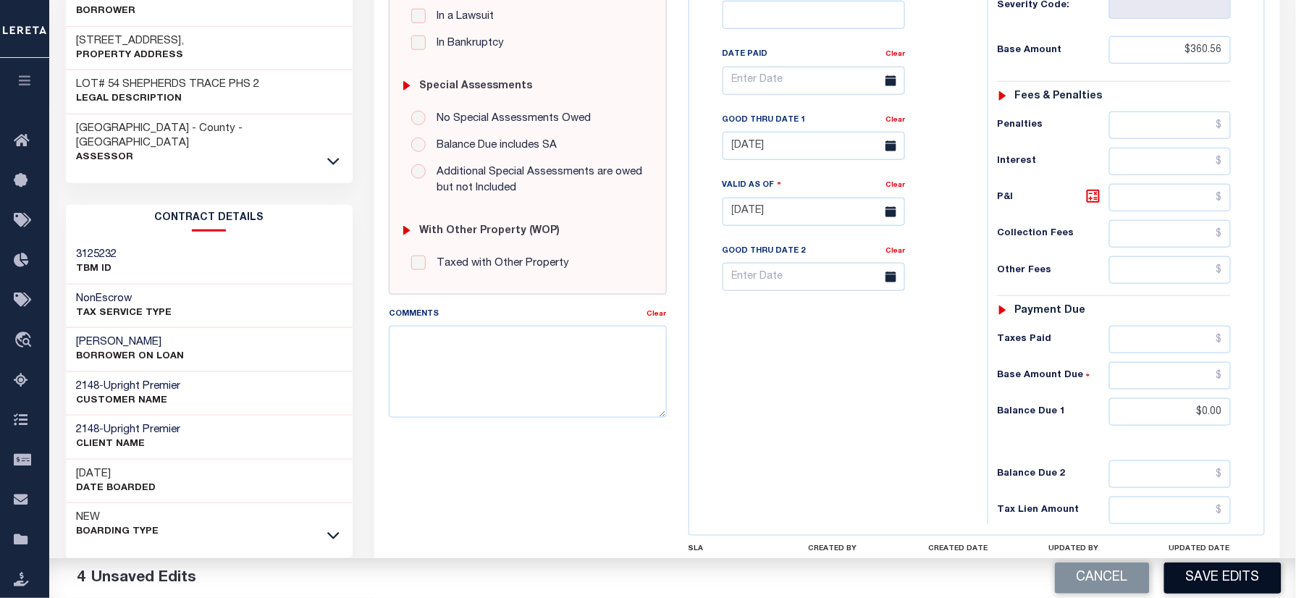
click at [1196, 566] on button "Save Edits" at bounding box center [1222, 577] width 117 height 31
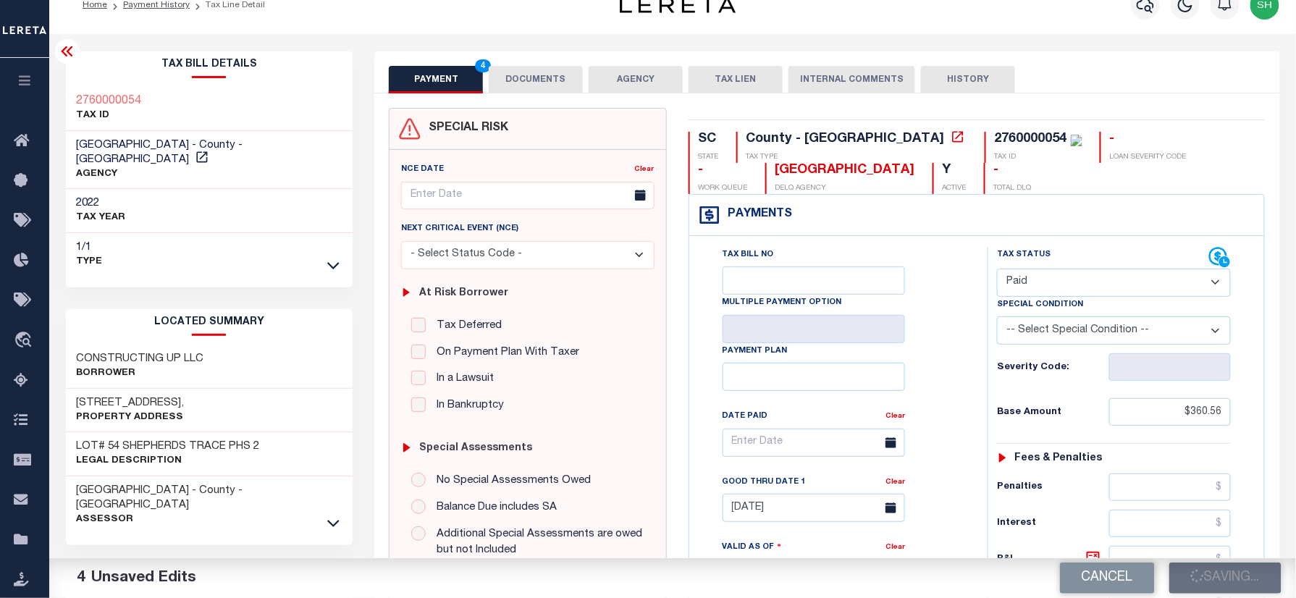
scroll to position [0, 0]
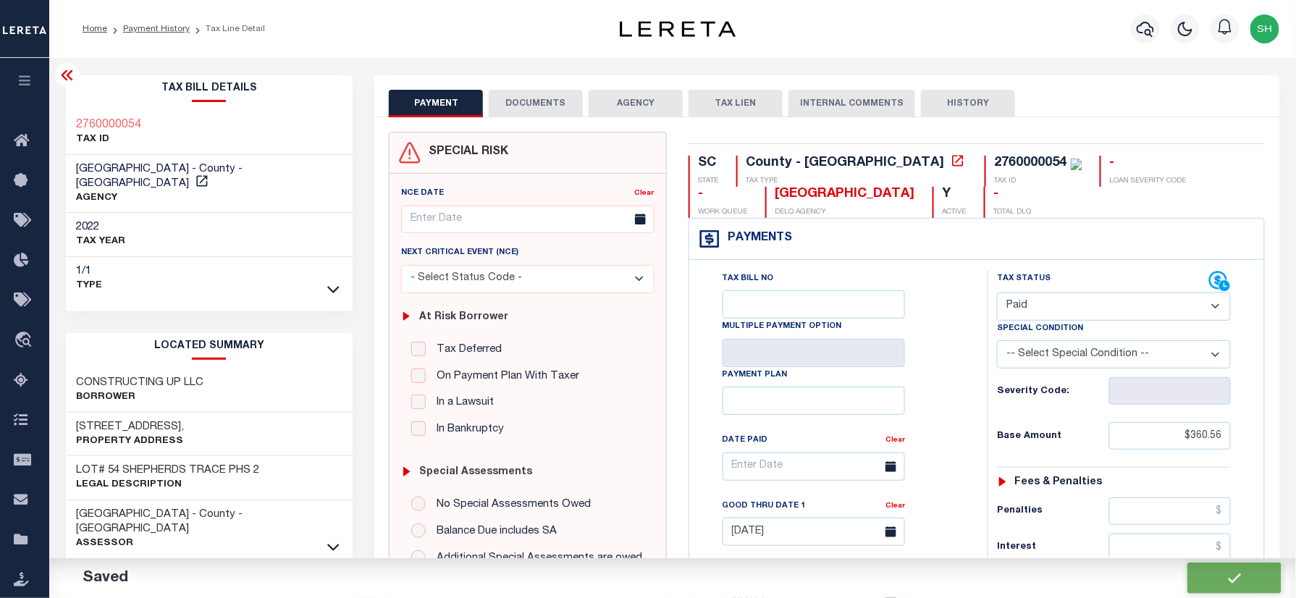
checkbox input "false"
type input "$360.56"
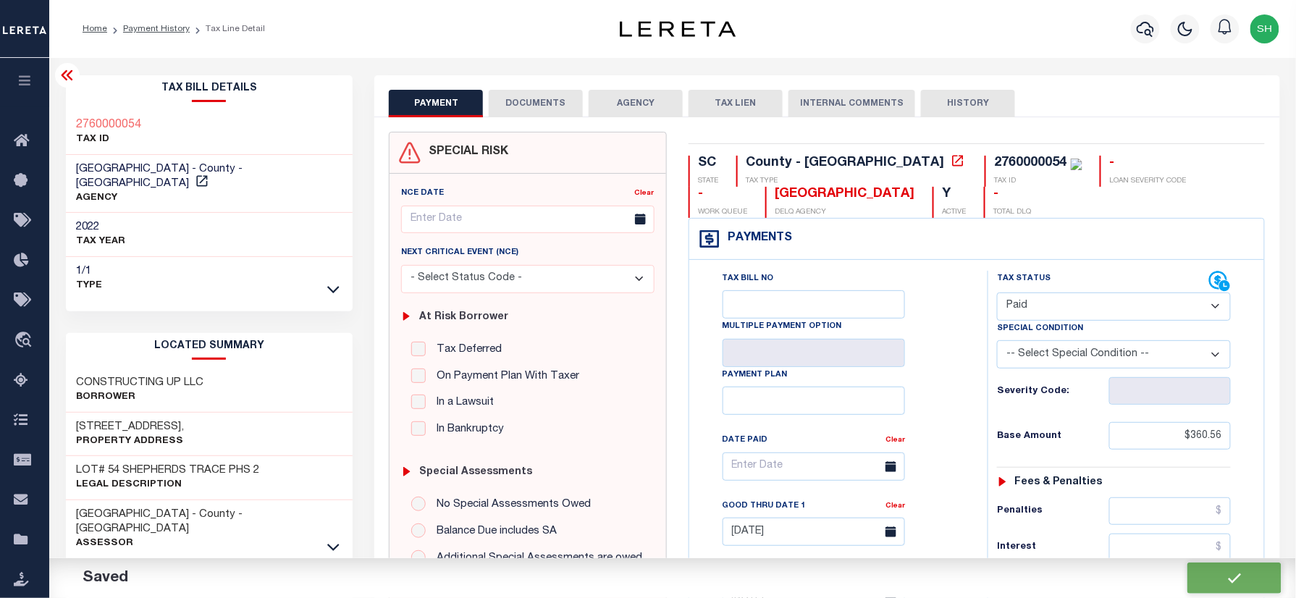
type input "$0"
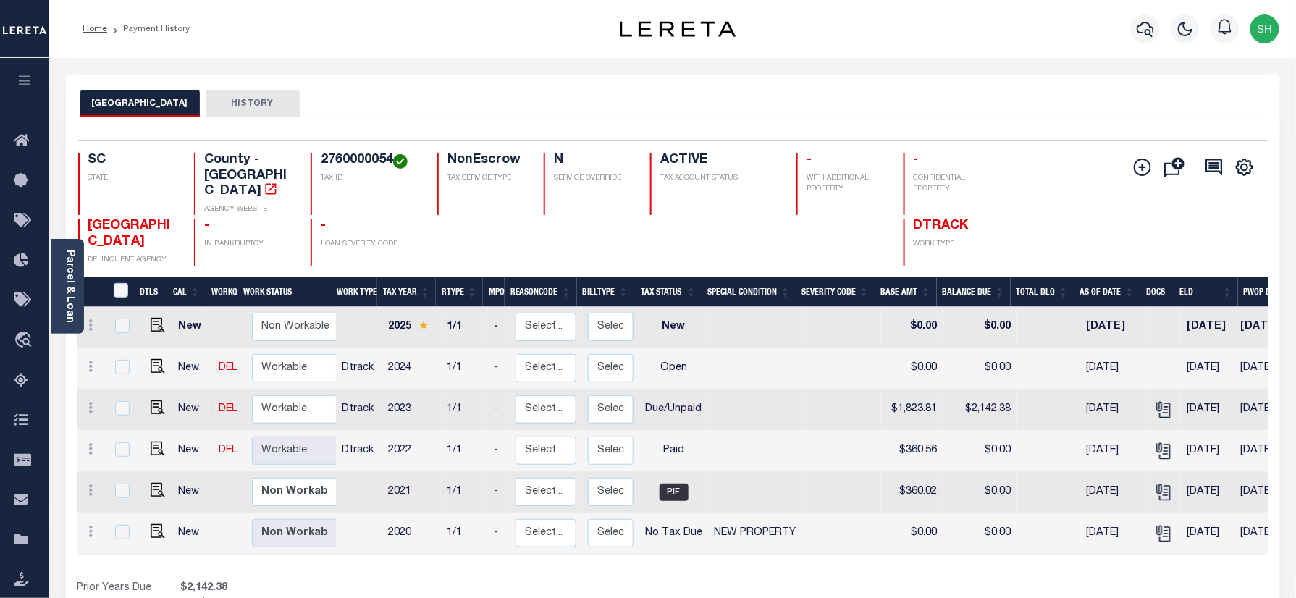
click at [146, 404] on link at bounding box center [154, 409] width 22 height 10
checkbox input "true"
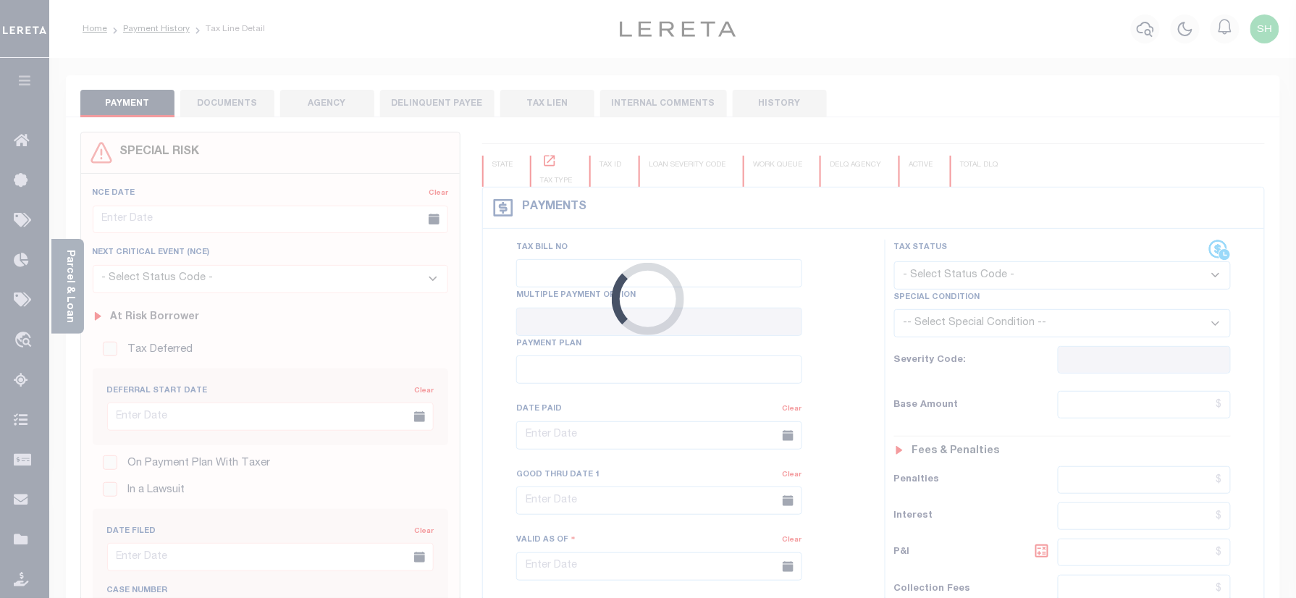
checkbox input "false"
type input "[DATE]"
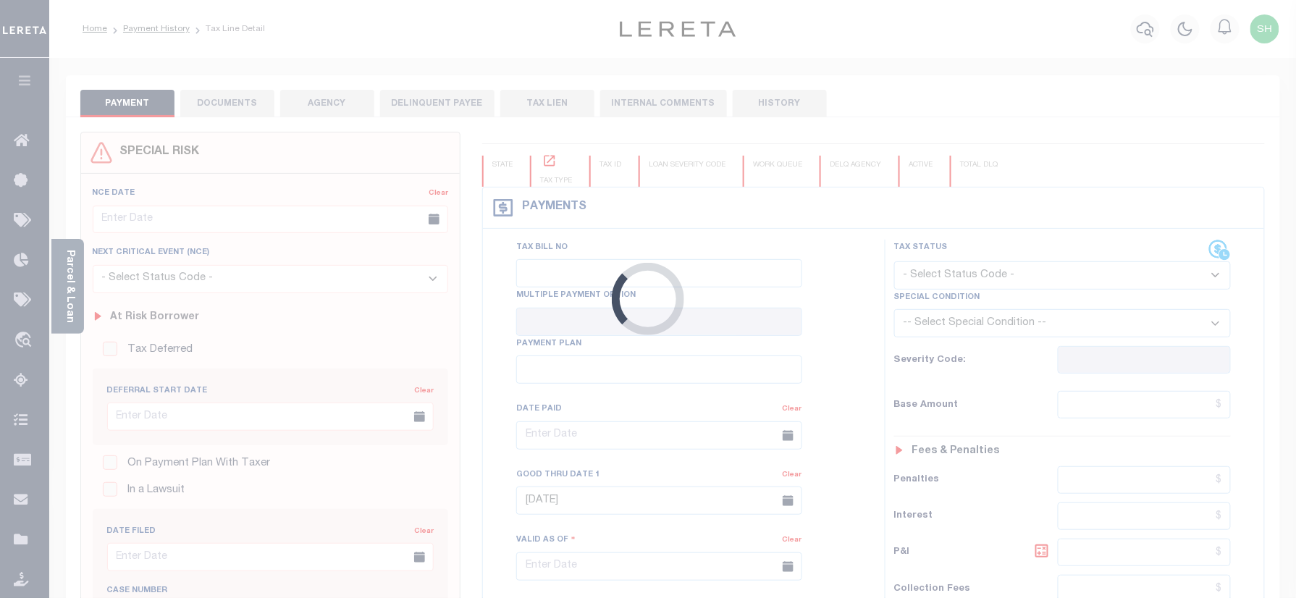
type input "[DATE]"
select select "DUE"
type input "$1,823.81"
type input "$318.57"
type input "$2,142.38"
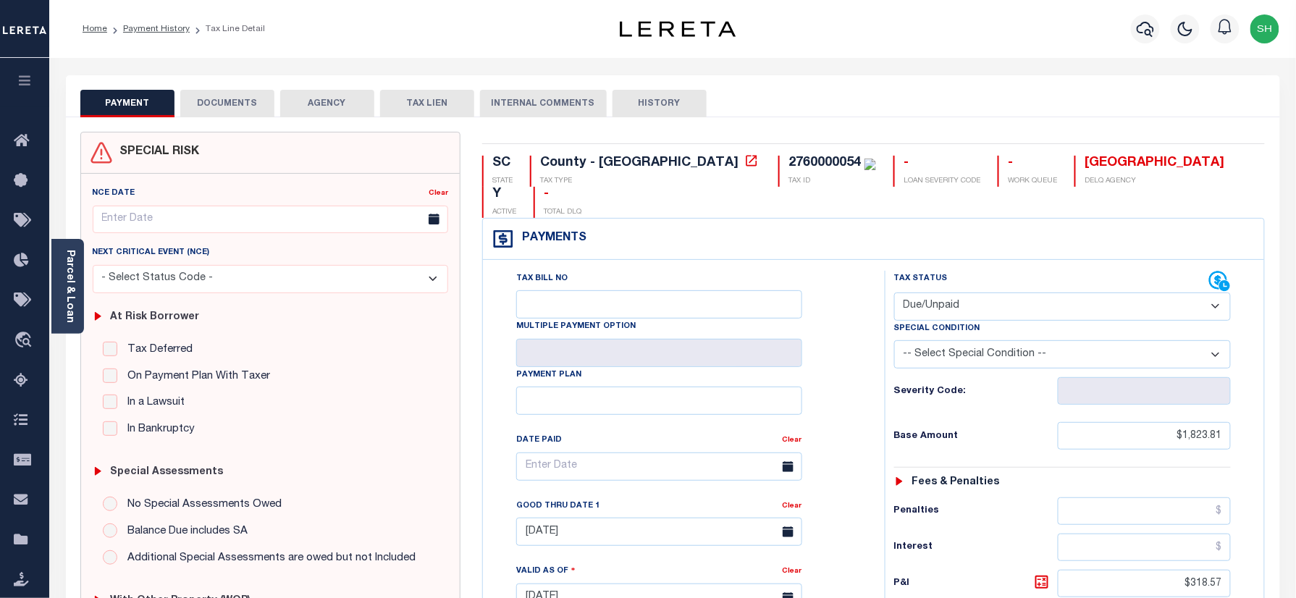
click at [991, 292] on select "- Select Status Code - Open Due/Unpaid Paid Incomplete No Tax Due Internal Refu…" at bounding box center [1062, 306] width 337 height 28
select select "PYD"
click at [894, 292] on select "- Select Status Code - Open Due/Unpaid Paid Incomplete No Tax Due Internal Refu…" at bounding box center [1062, 306] width 337 height 28
type input "[DATE]"
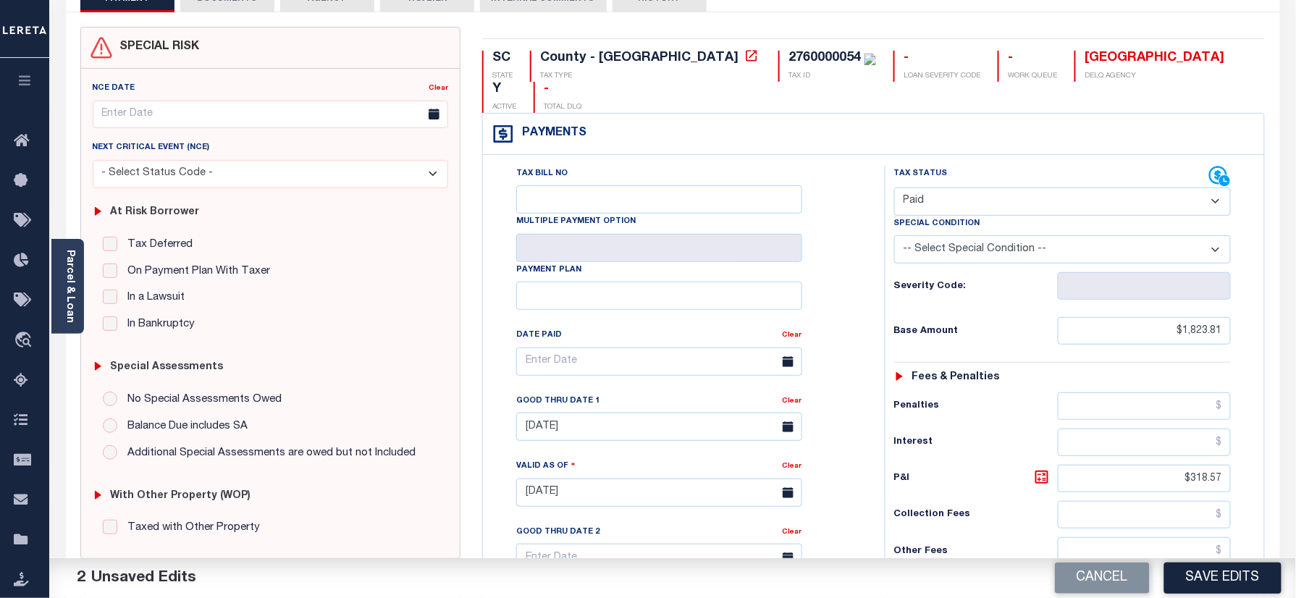
scroll to position [290, 0]
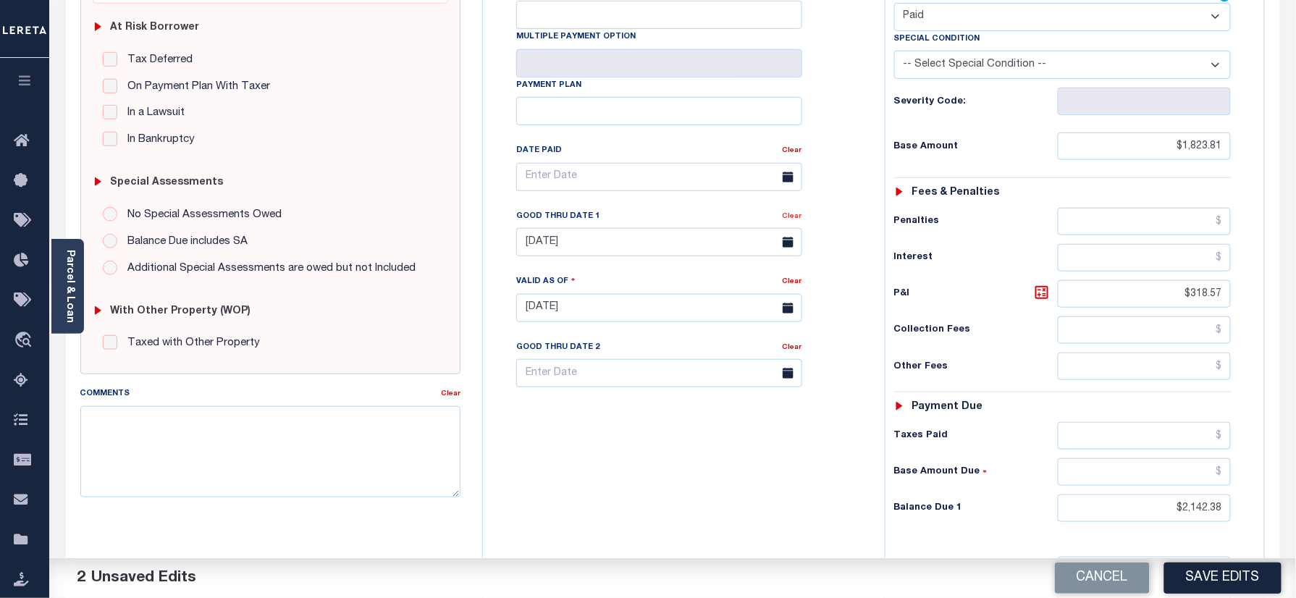
click at [791, 213] on link "Clear" at bounding box center [793, 216] width 20 height 7
drag, startPoint x: 1189, startPoint y: 273, endPoint x: 1315, endPoint y: 267, distance: 126.1
click at [1295, 267] on html "Home Payment History Tax Line Detail" at bounding box center [648, 258] width 1296 height 1097
drag, startPoint x: 1152, startPoint y: 497, endPoint x: 1422, endPoint y: 513, distance: 270.5
click at [1295, 513] on html "Home Payment History Tax Line Detail" at bounding box center [648, 258] width 1296 height 1097
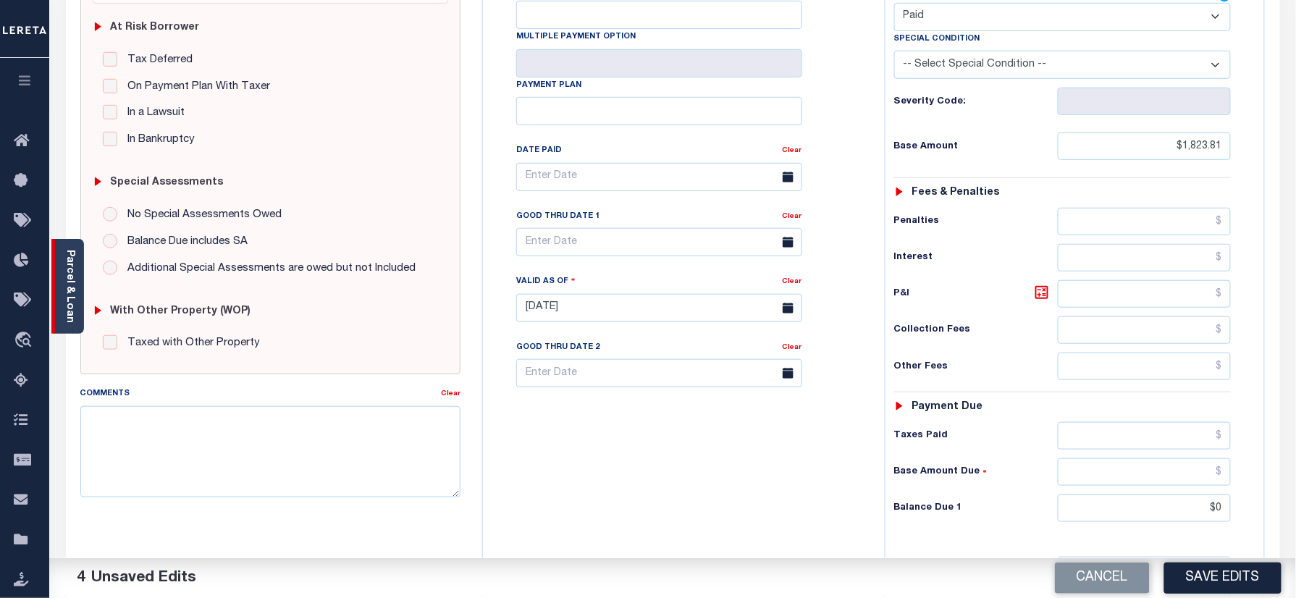
type input "$0.00"
click at [74, 282] on link "Parcel & Loan" at bounding box center [69, 286] width 10 height 73
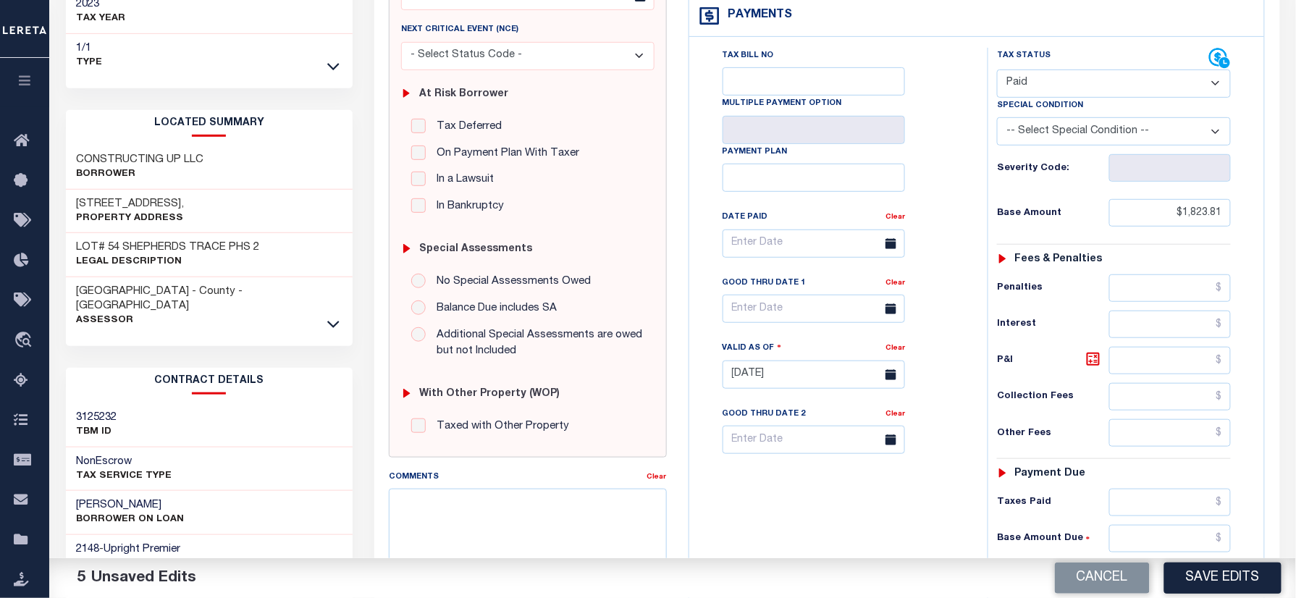
scroll to position [0, 0]
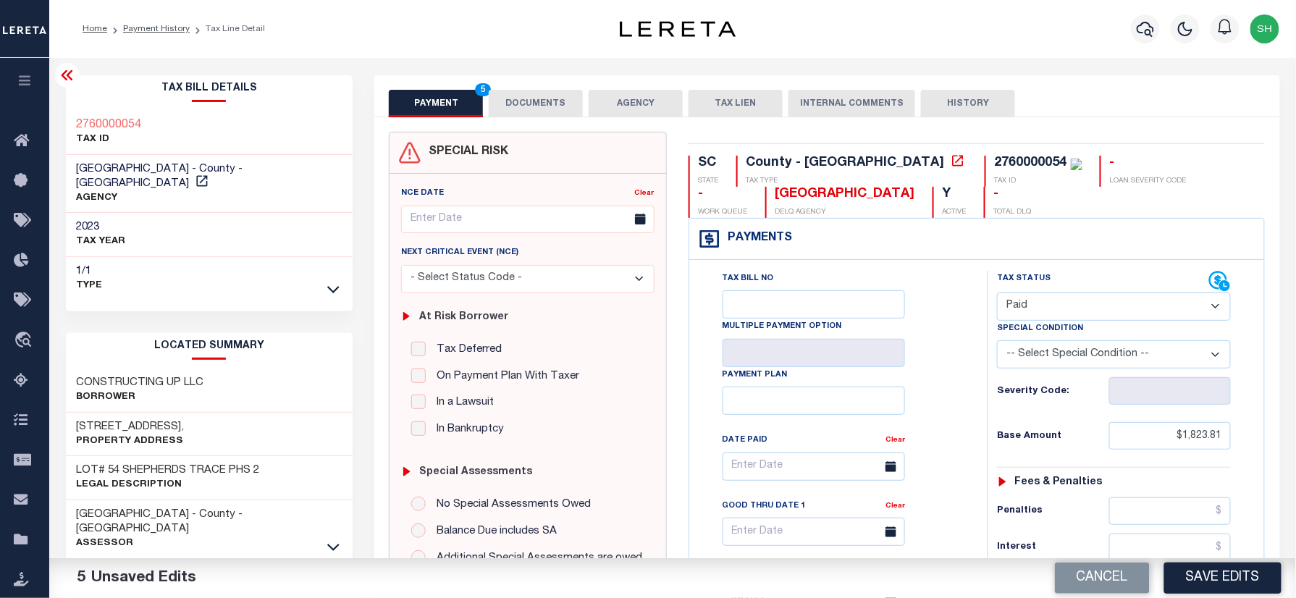
click at [53, 114] on div "Parcel & Loan Tax Bill Details 2760000054 TAX ID" at bounding box center [672, 578] width 1247 height 1040
copy h3 "2760000054"
click at [566, 99] on button "DOCUMENTS" at bounding box center [536, 104] width 94 height 28
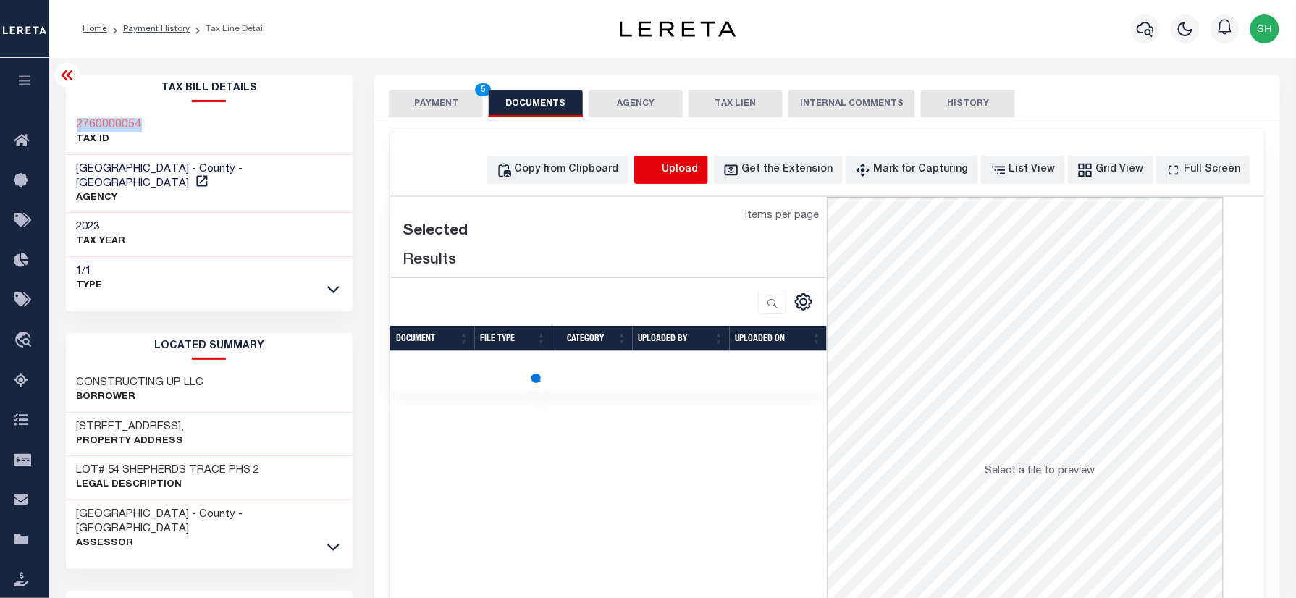
click at [659, 162] on icon "button" at bounding box center [652, 170] width 16 height 16
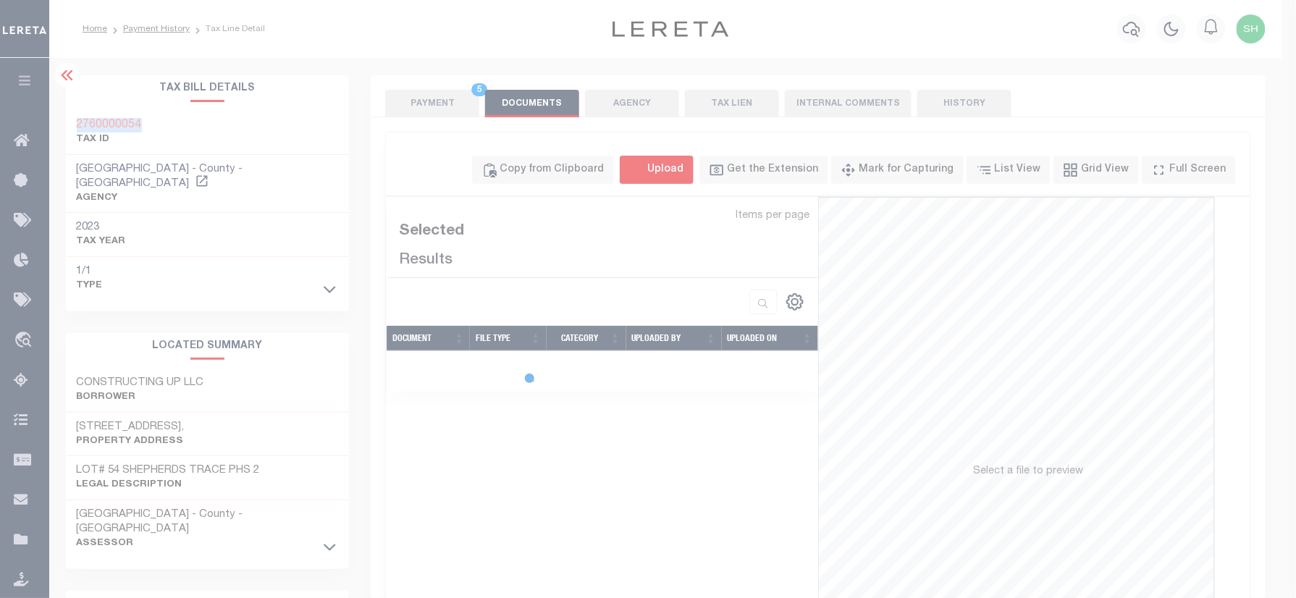
select select "POP"
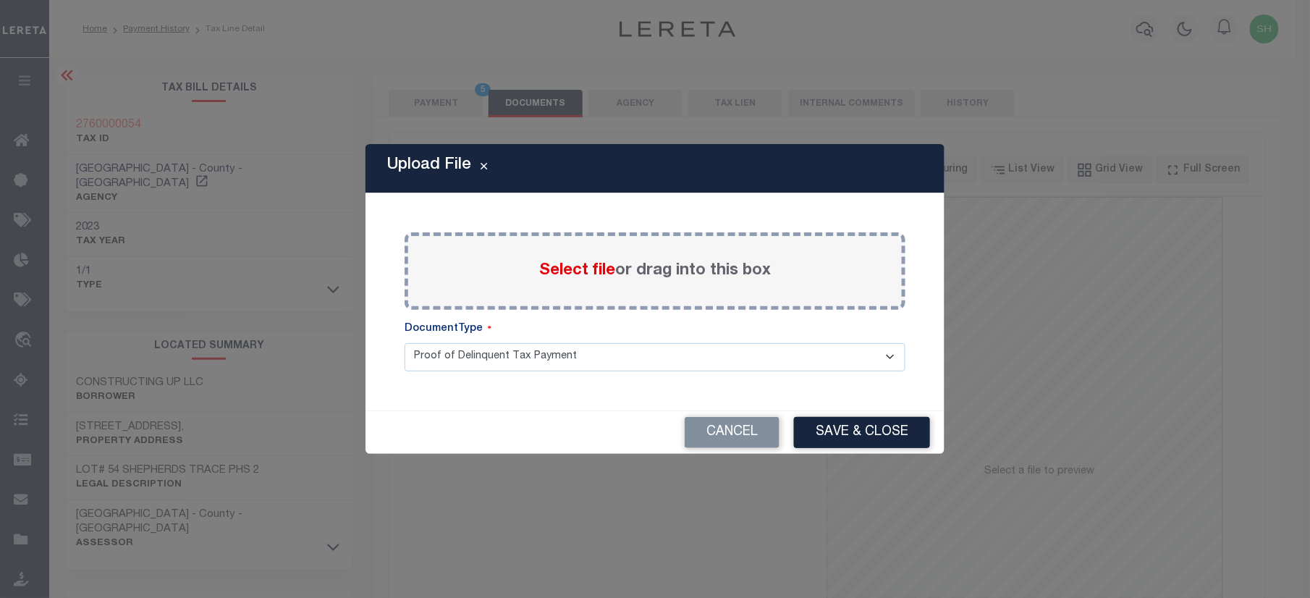
click at [589, 273] on span "Select file" at bounding box center [577, 271] width 76 height 16
click at [0, 0] on input "Select file or drag into this box" at bounding box center [0, 0] width 0 height 0
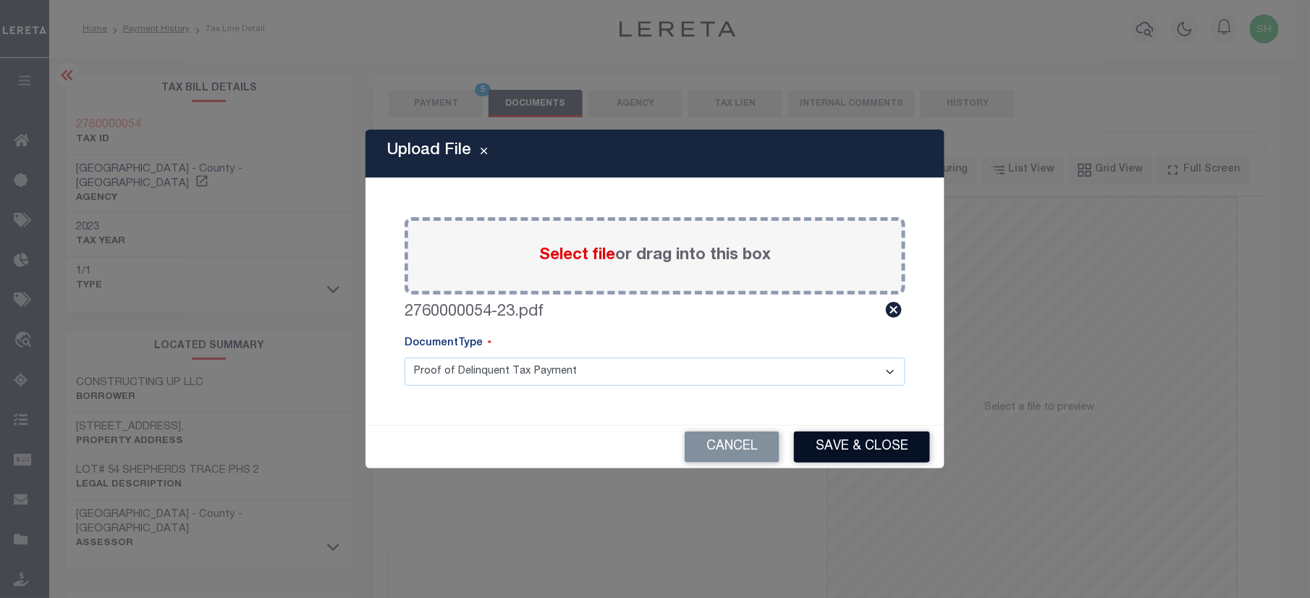
click at [870, 444] on button "Save & Close" at bounding box center [862, 446] width 136 height 31
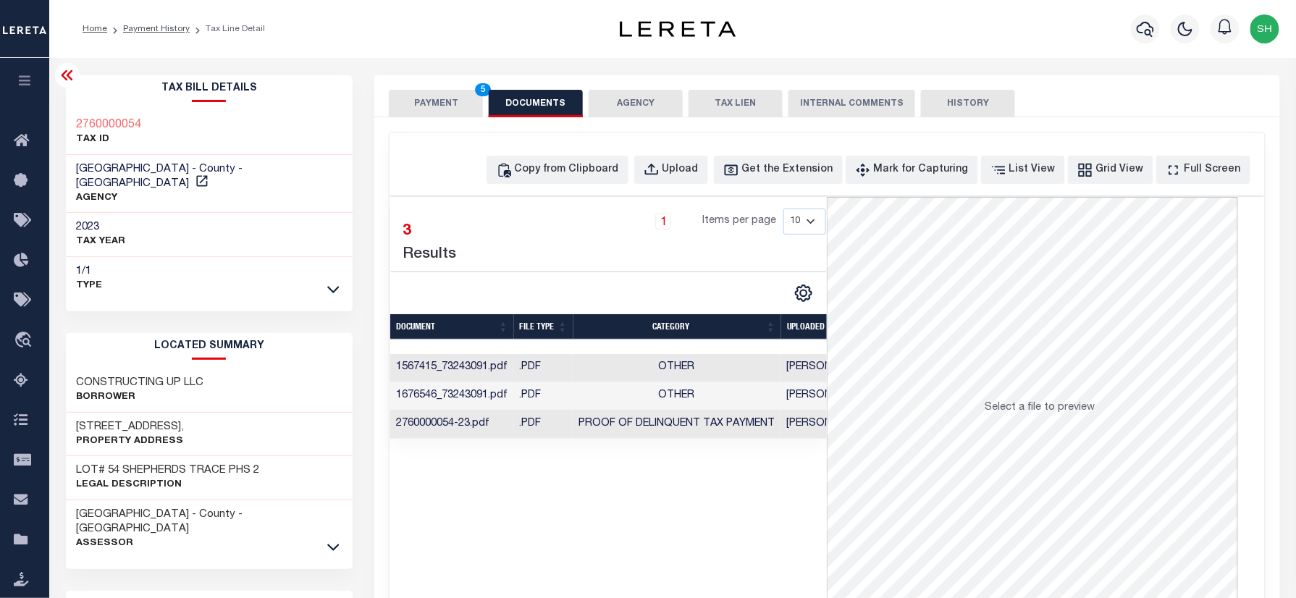
click at [430, 103] on button "PAYMENT 5" at bounding box center [436, 104] width 94 height 28
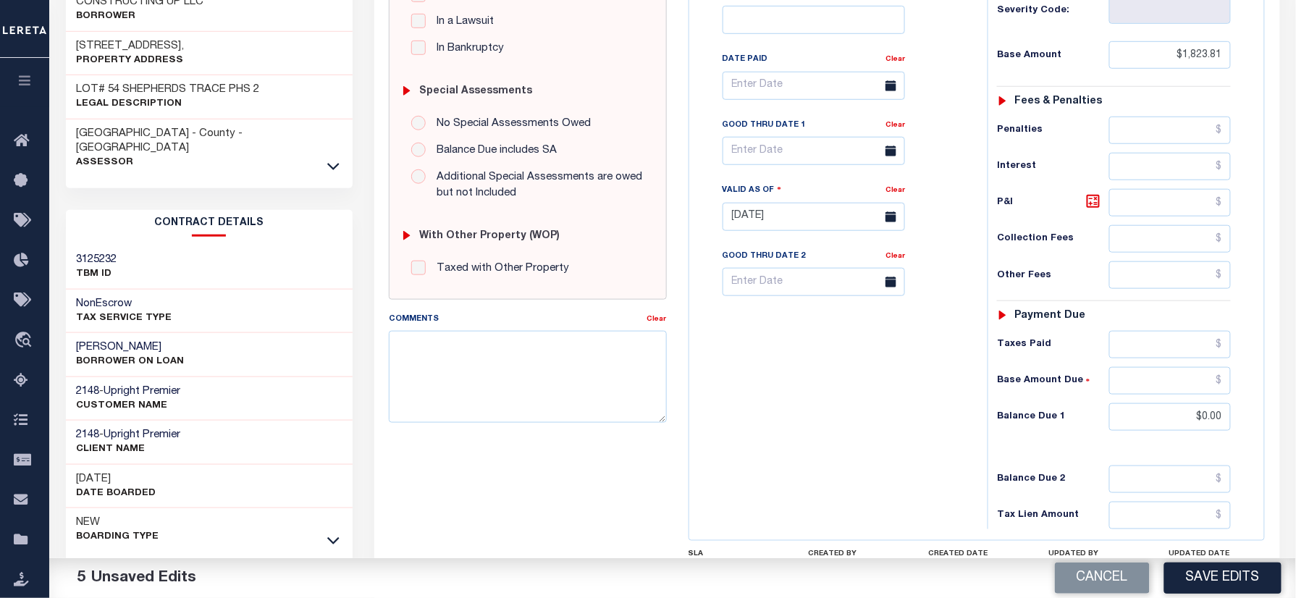
scroll to position [386, 0]
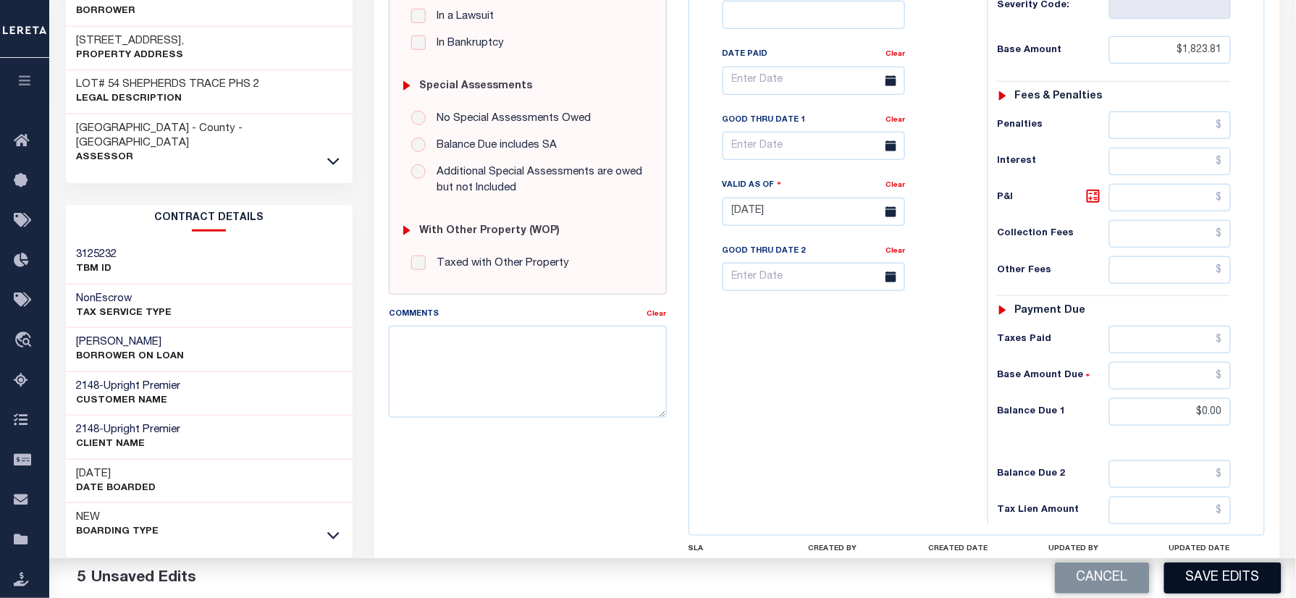
click at [1219, 574] on button "Save Edits" at bounding box center [1222, 577] width 117 height 31
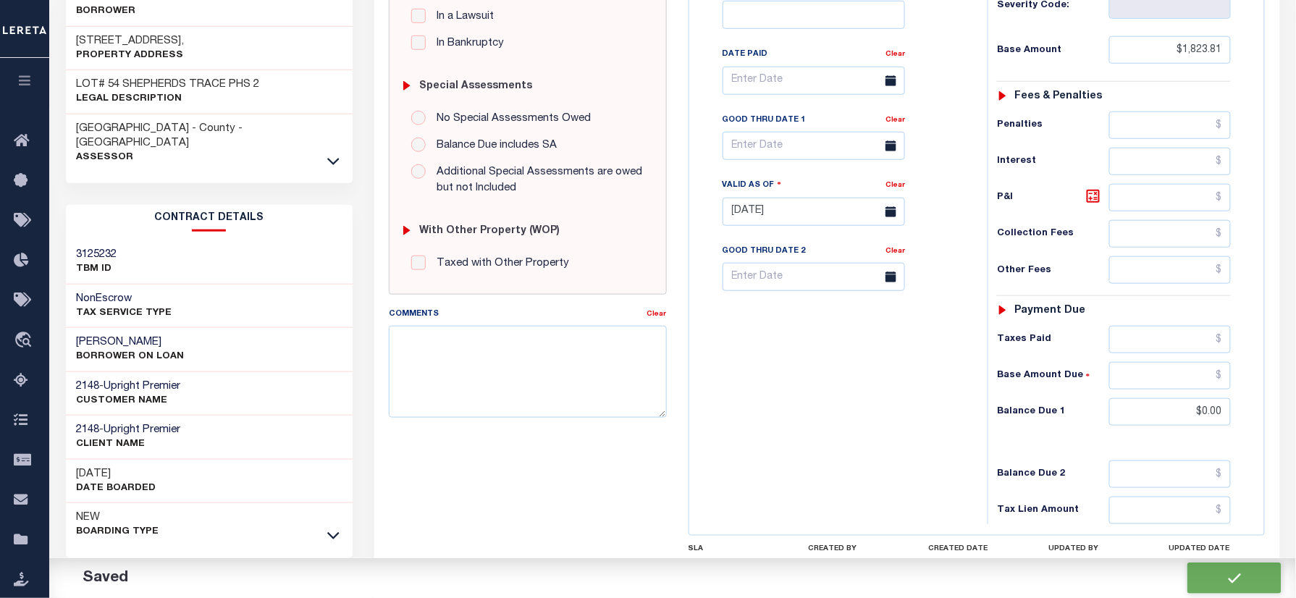
checkbox input "false"
type input "$1,823.81"
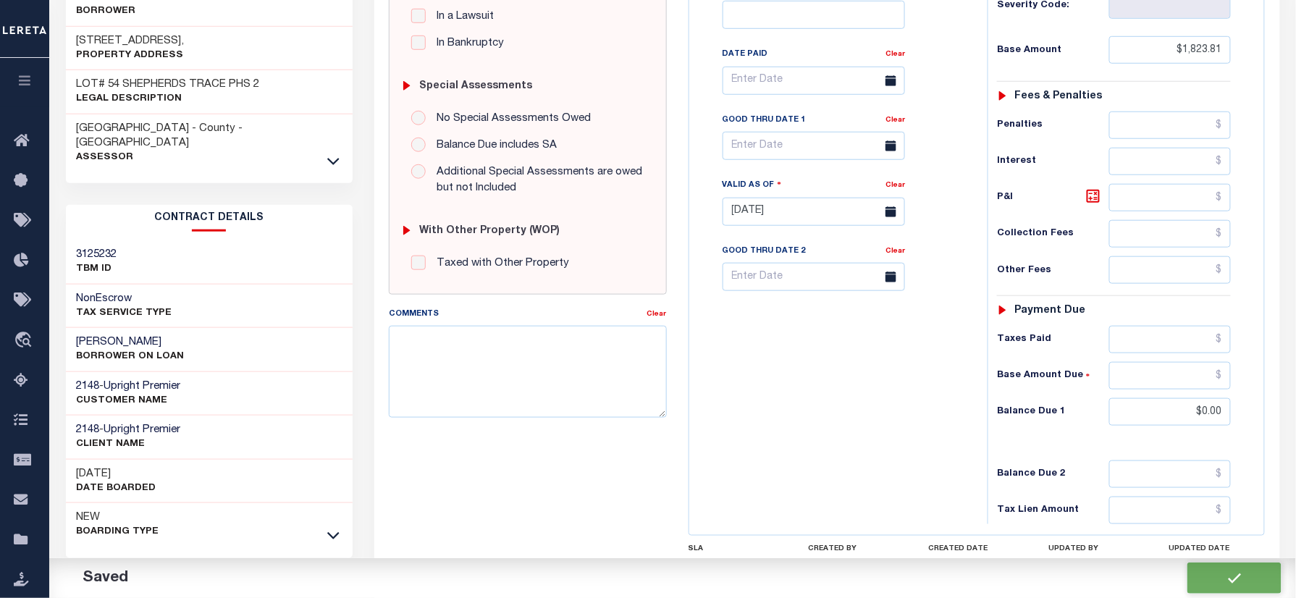
type input "$0"
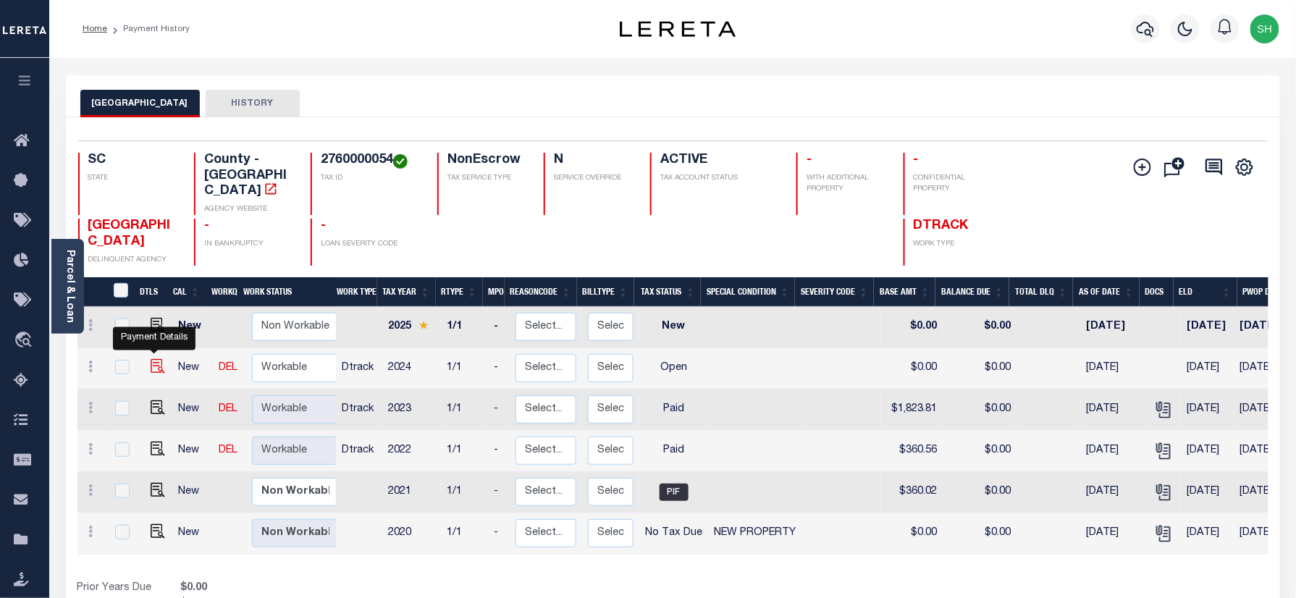
click at [152, 359] on img "" at bounding box center [158, 366] width 14 height 14
checkbox input "true"
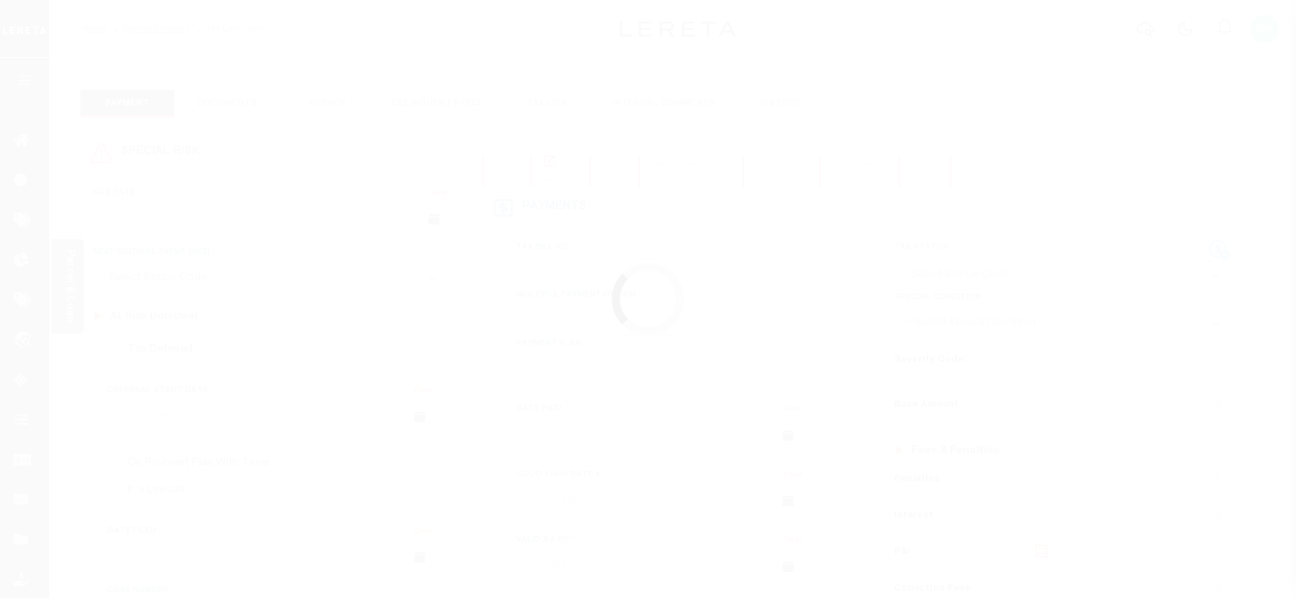
checkbox input "false"
type input "01/16/2025"
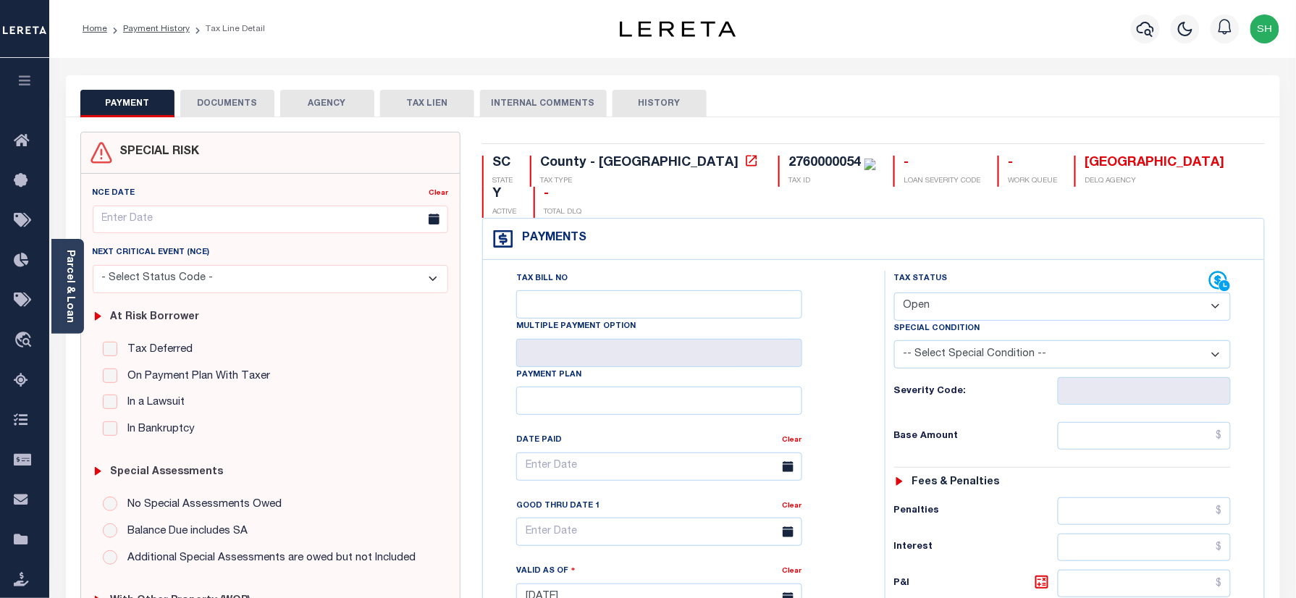
drag, startPoint x: 951, startPoint y: 270, endPoint x: 951, endPoint y: 292, distance: 22.4
click at [951, 292] on select "- Select Status Code - Open Due/Unpaid Paid Incomplete No Tax Due Internal Refu…" at bounding box center [1062, 306] width 337 height 28
select select "PYD"
click at [894, 292] on select "- Select Status Code - Open Due/Unpaid Paid Incomplete No Tax Due Internal Refu…" at bounding box center [1062, 306] width 337 height 28
type input "[DATE]"
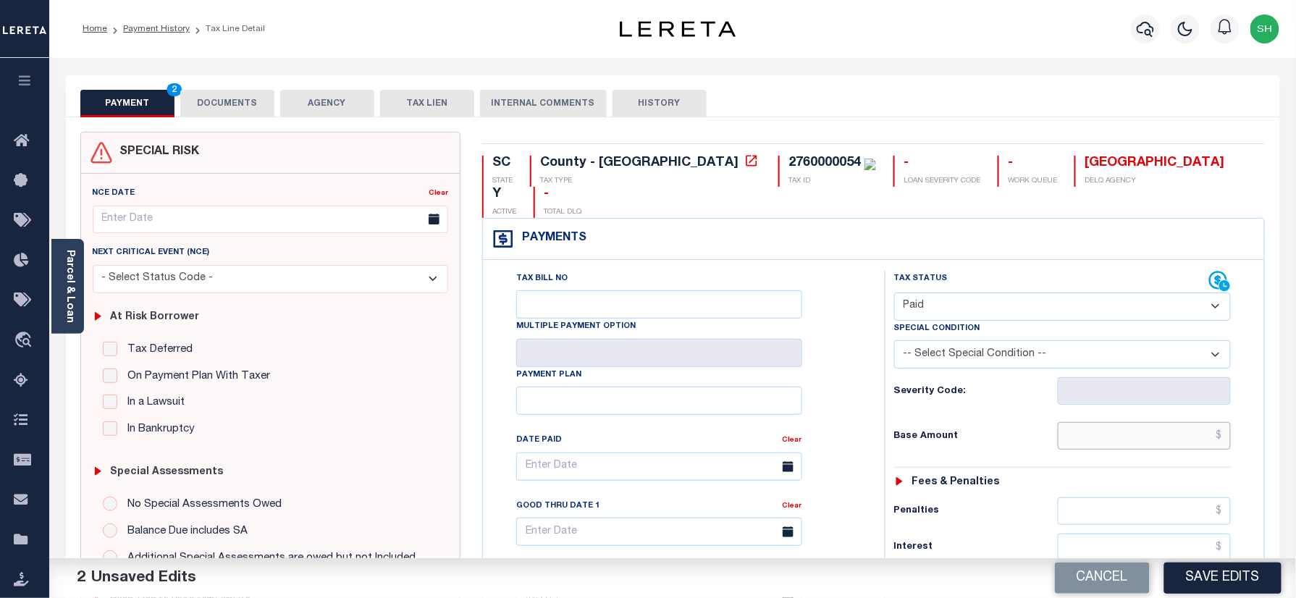
click at [1113, 422] on input "text" at bounding box center [1145, 436] width 174 height 28
paste input "1,879.35"
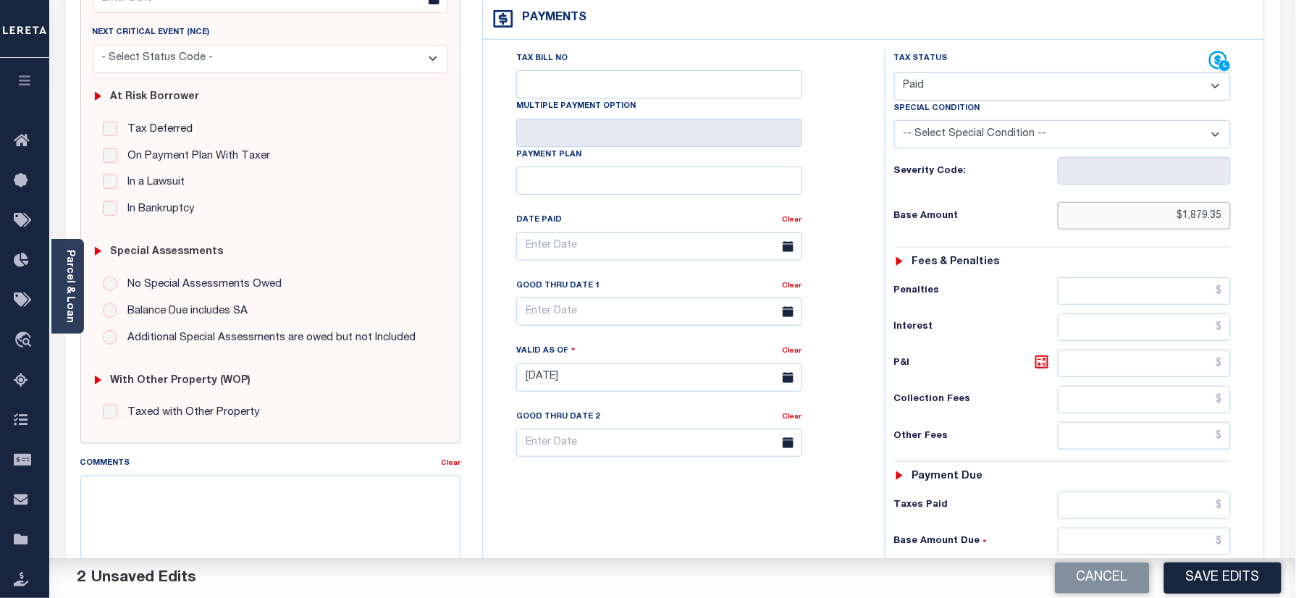
scroll to position [476, 0]
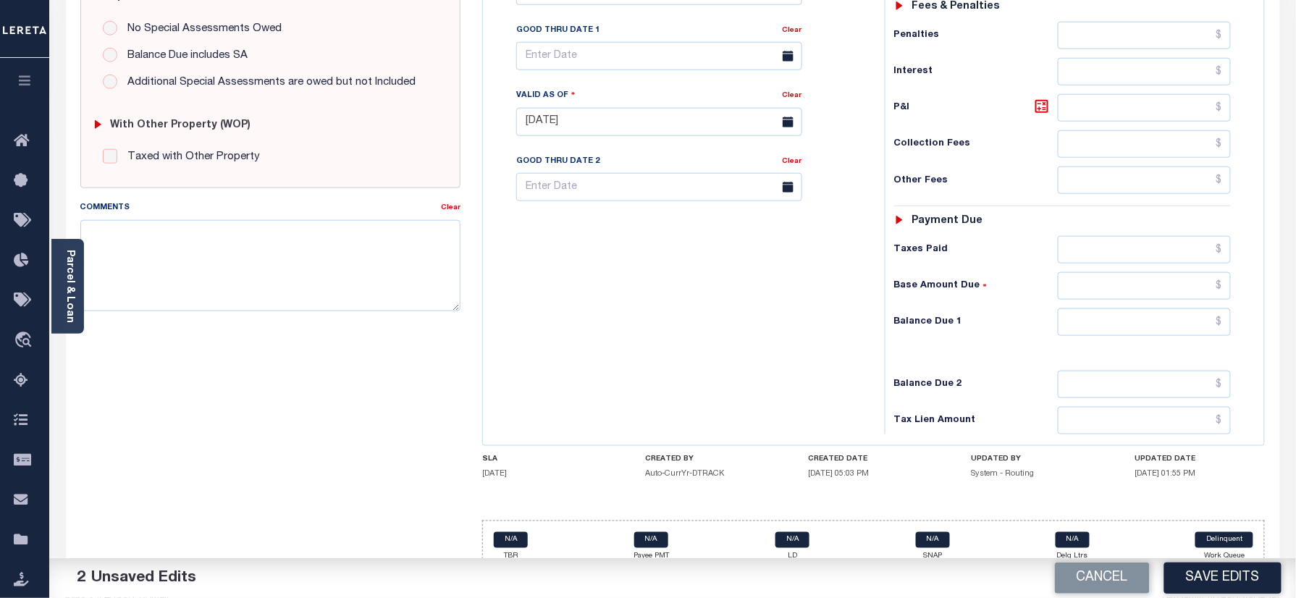
type input "$1,879.35"
drag, startPoint x: 1189, startPoint y: 325, endPoint x: 1189, endPoint y: 299, distance: 26.1
click at [1189, 323] on div "Tax Status Status - Select Status Code -" at bounding box center [1068, 114] width 366 height 639
click at [1189, 308] on input "text" at bounding box center [1145, 322] width 174 height 28
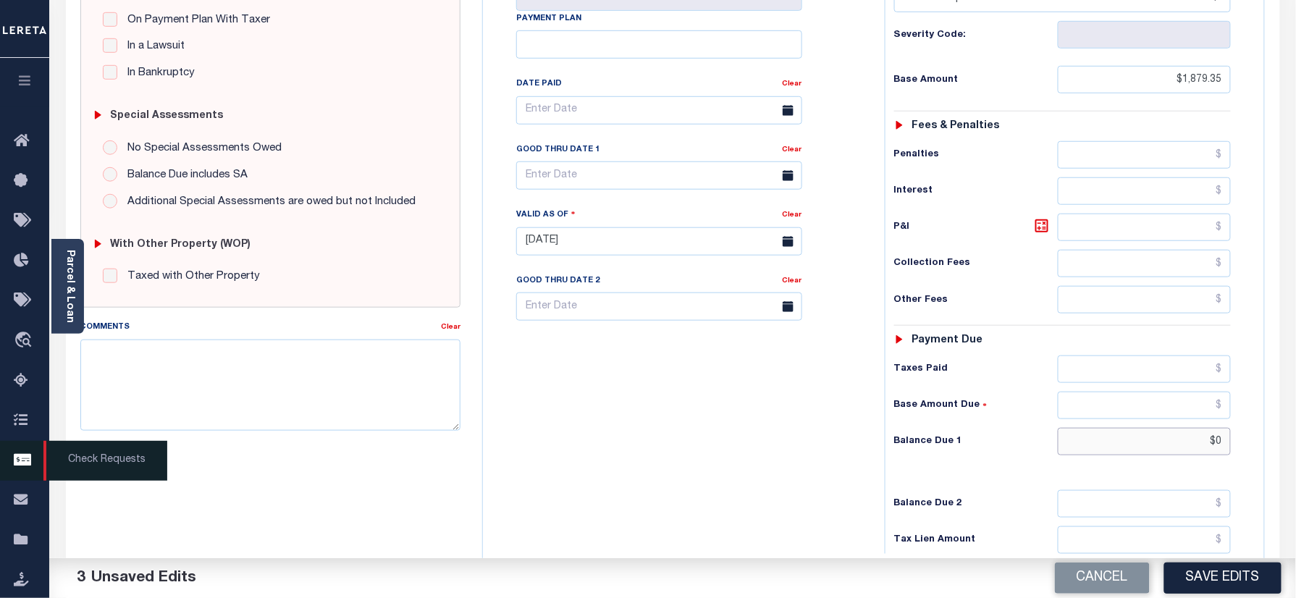
scroll to position [282, 0]
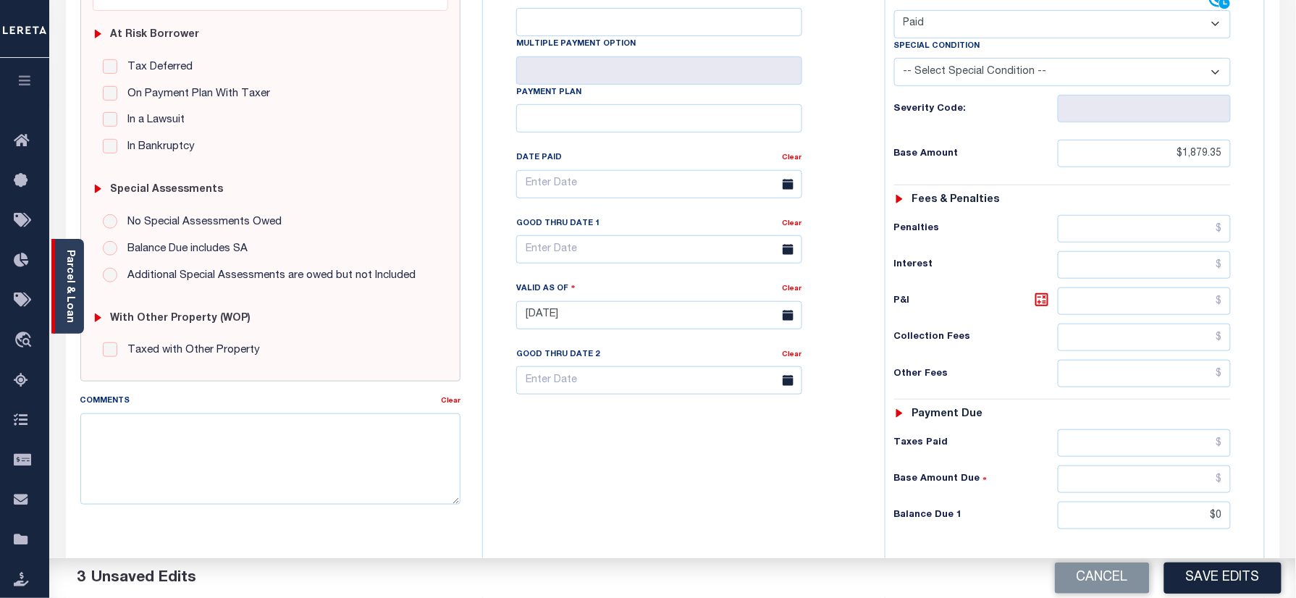
type input "$0.00"
click at [55, 268] on div "Parcel & Loan" at bounding box center [67, 286] width 33 height 95
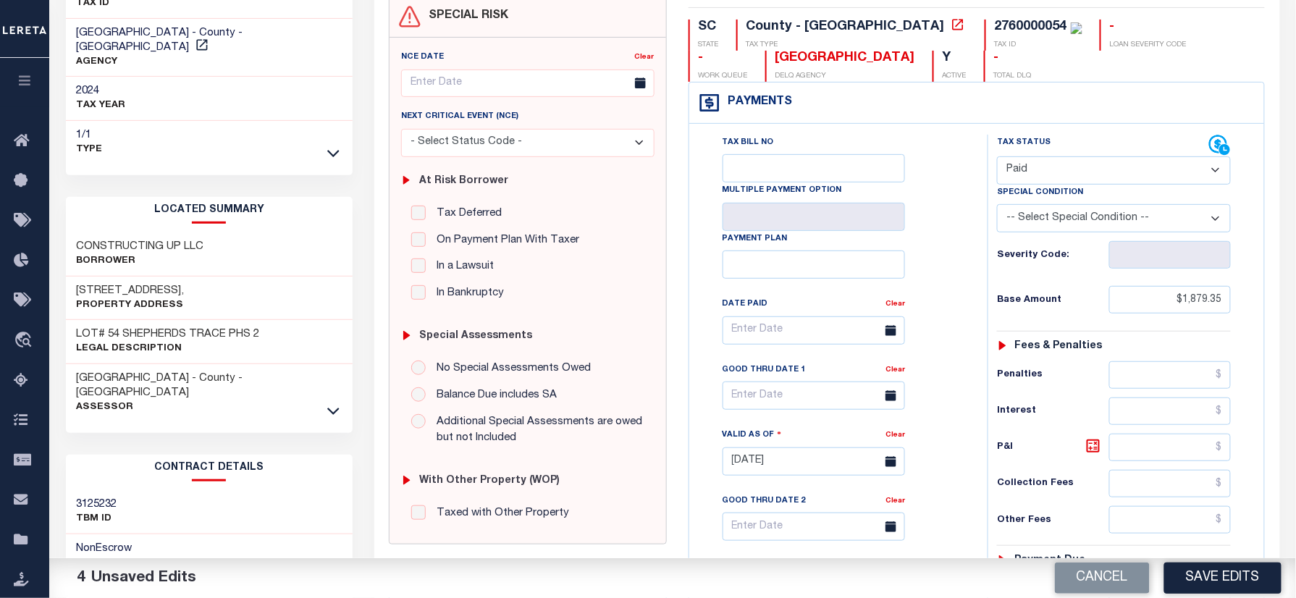
scroll to position [0, 0]
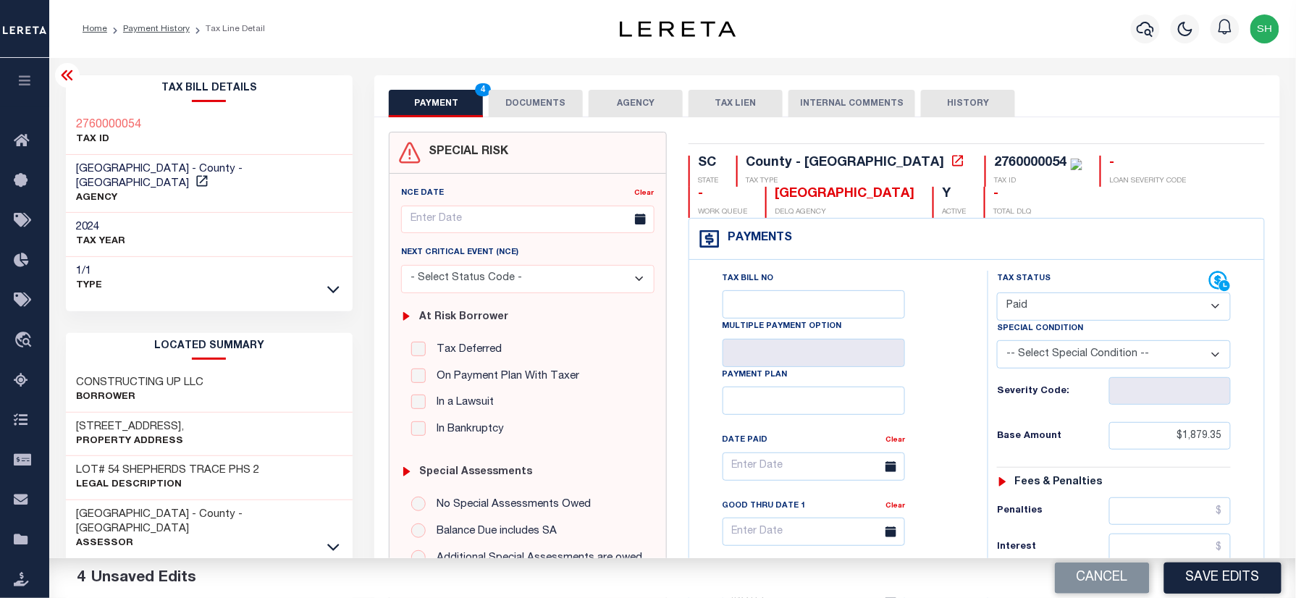
click at [59, 107] on div "Tax Bill Details 2760000054 TAX ID 2024" at bounding box center [209, 584] width 309 height 1019
copy h3 "2760000054"
drag, startPoint x: 542, startPoint y: 108, endPoint x: 559, endPoint y: 181, distance: 75.0
click at [542, 108] on button "DOCUMENTS" at bounding box center [536, 104] width 94 height 28
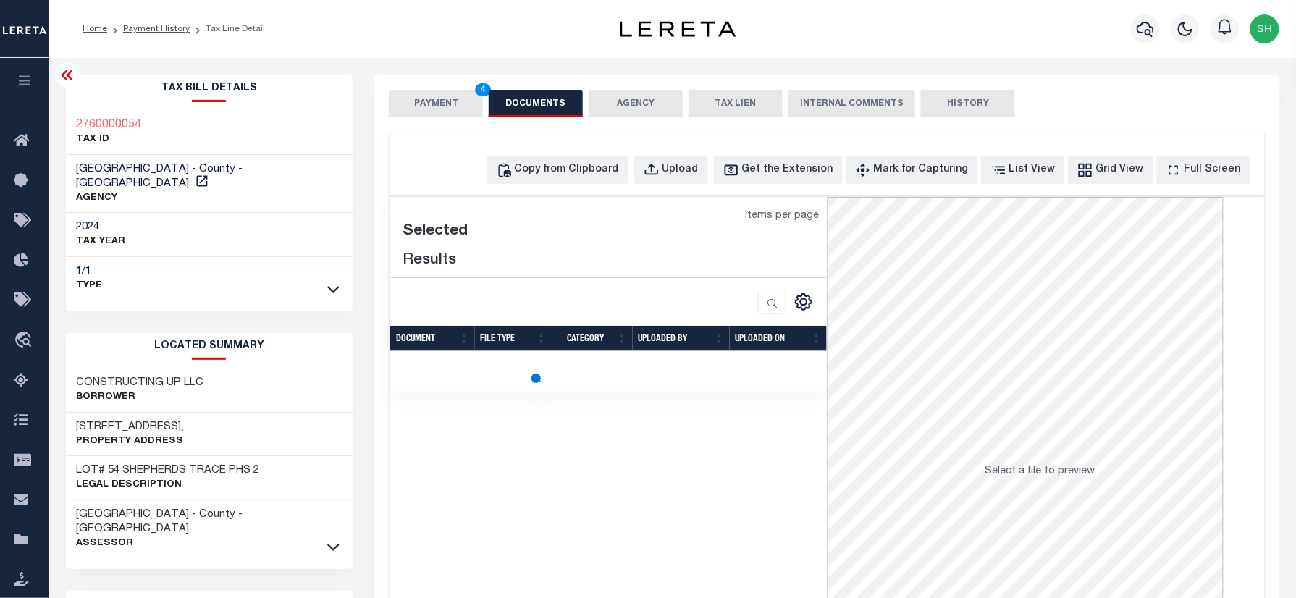
click at [704, 148] on div "Copy from Clipboard Upload Get the Extension Mark for Capturing Got it List Vie…" at bounding box center [826, 387] width 874 height 510
click at [704, 158] on button "Upload" at bounding box center [671, 170] width 74 height 28
select select "POP"
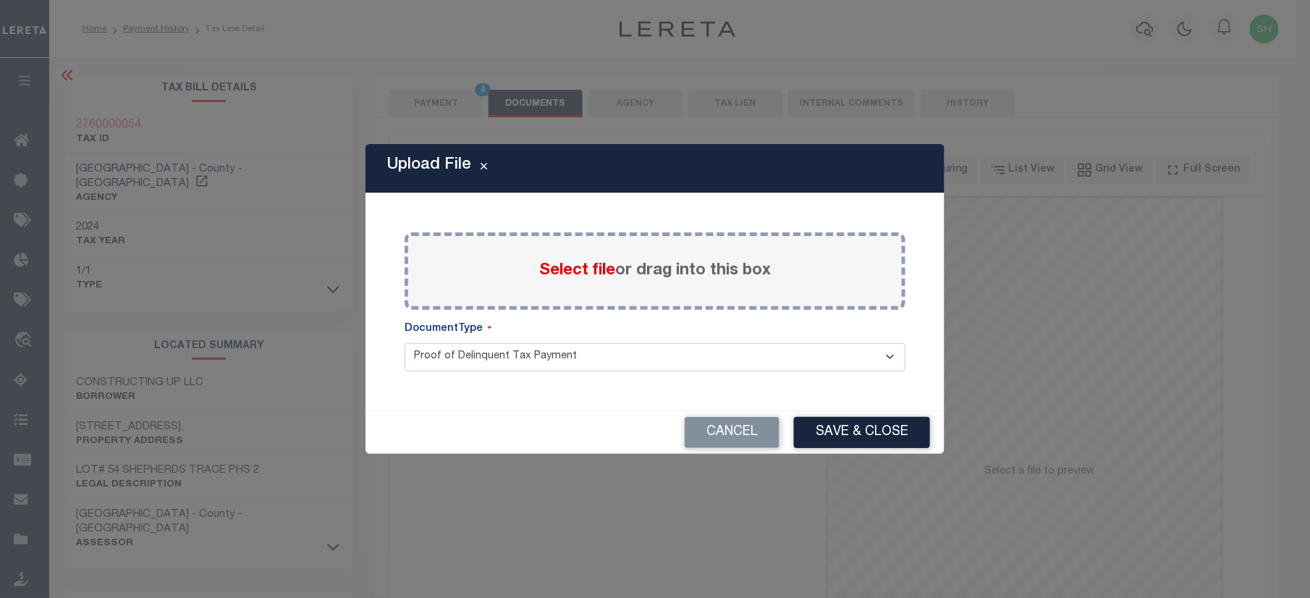
click at [582, 263] on span "Select file" at bounding box center [577, 271] width 76 height 16
click at [0, 0] on input "Select file or drag into this box" at bounding box center [0, 0] width 0 height 0
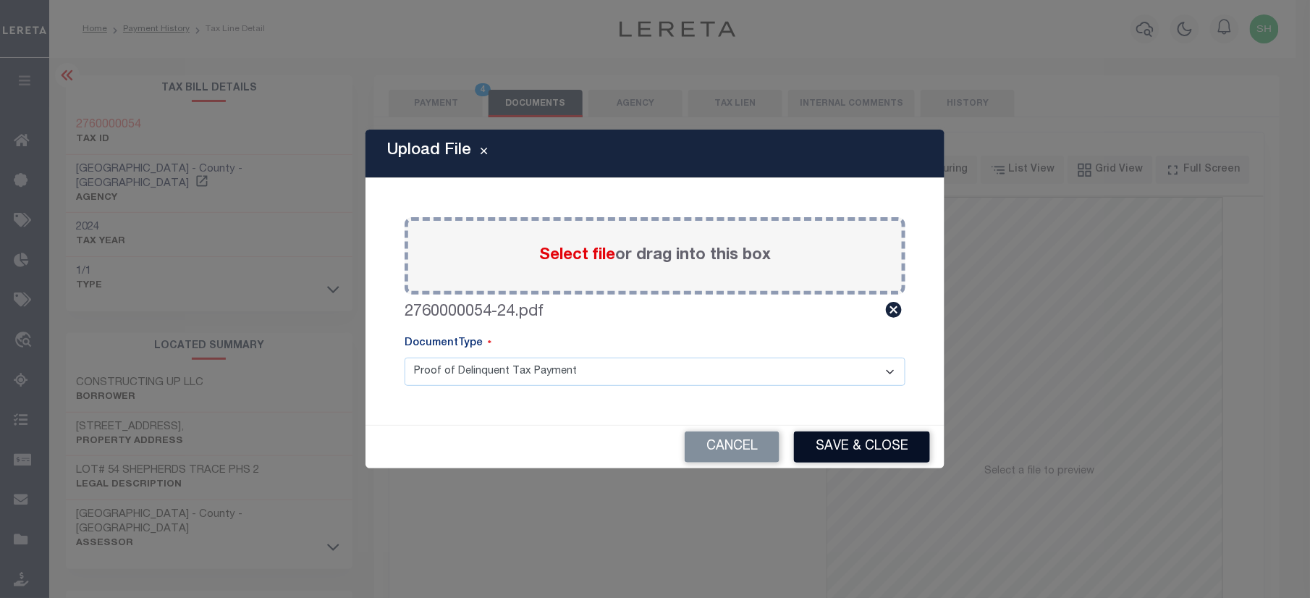
click at [875, 455] on button "Save & Close" at bounding box center [862, 446] width 136 height 31
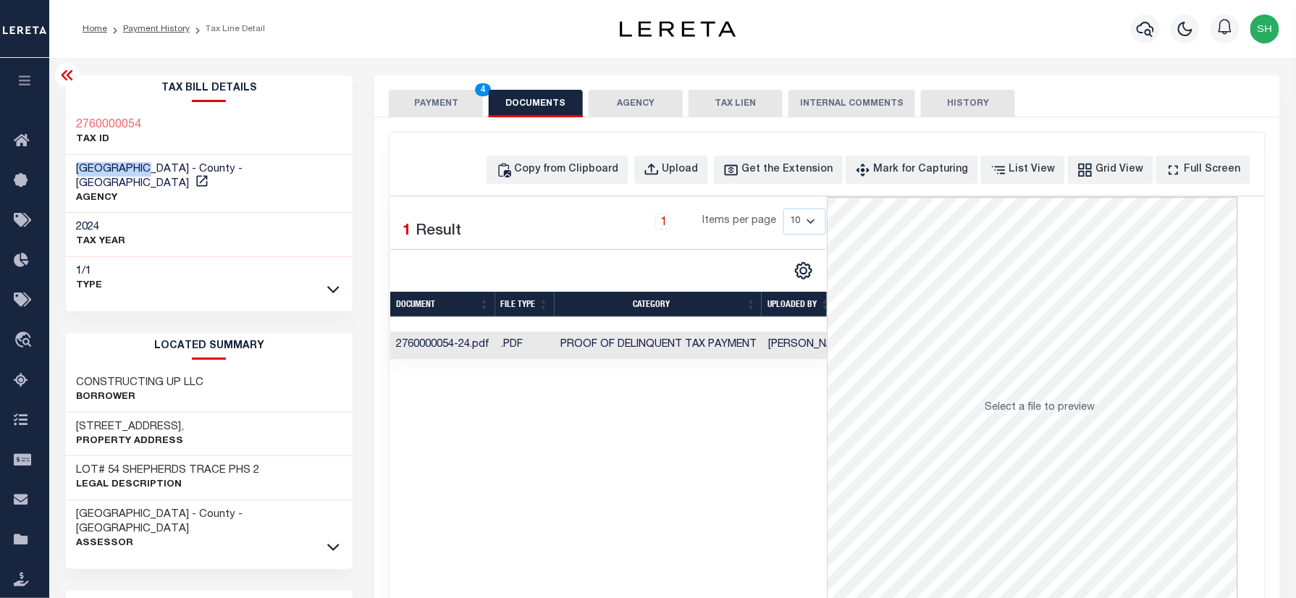
drag, startPoint x: 70, startPoint y: 166, endPoint x: 154, endPoint y: 163, distance: 84.0
click at [154, 163] on div "YORK COUNTY - County - SC AGENCY" at bounding box center [209, 184] width 287 height 59
copy span "YORK COUNTY"
click at [407, 96] on button "PAYMENT 4" at bounding box center [436, 104] width 94 height 28
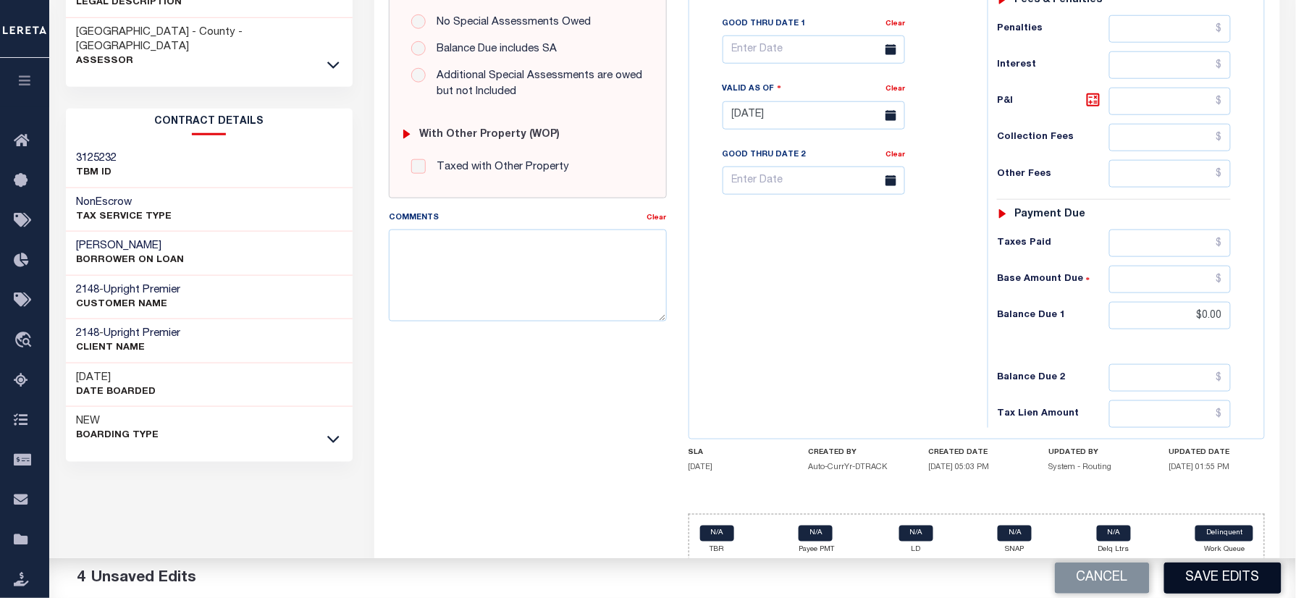
click at [1215, 583] on button "Save Edits" at bounding box center [1222, 577] width 117 height 31
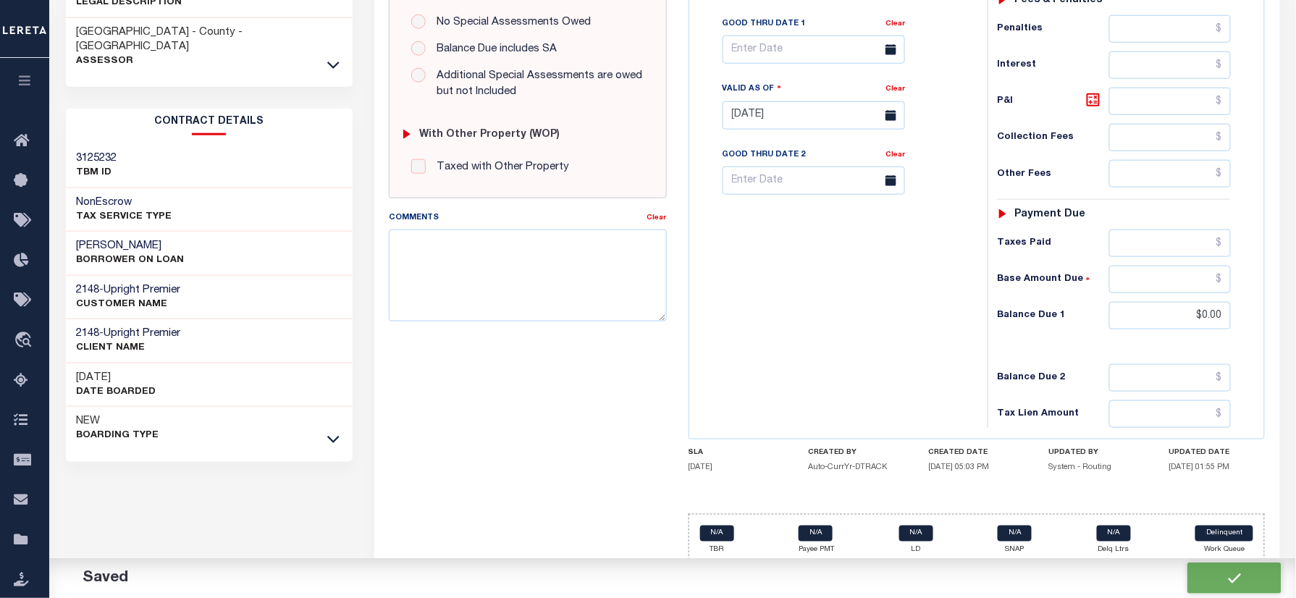
checkbox input "false"
type input "$1,879.35"
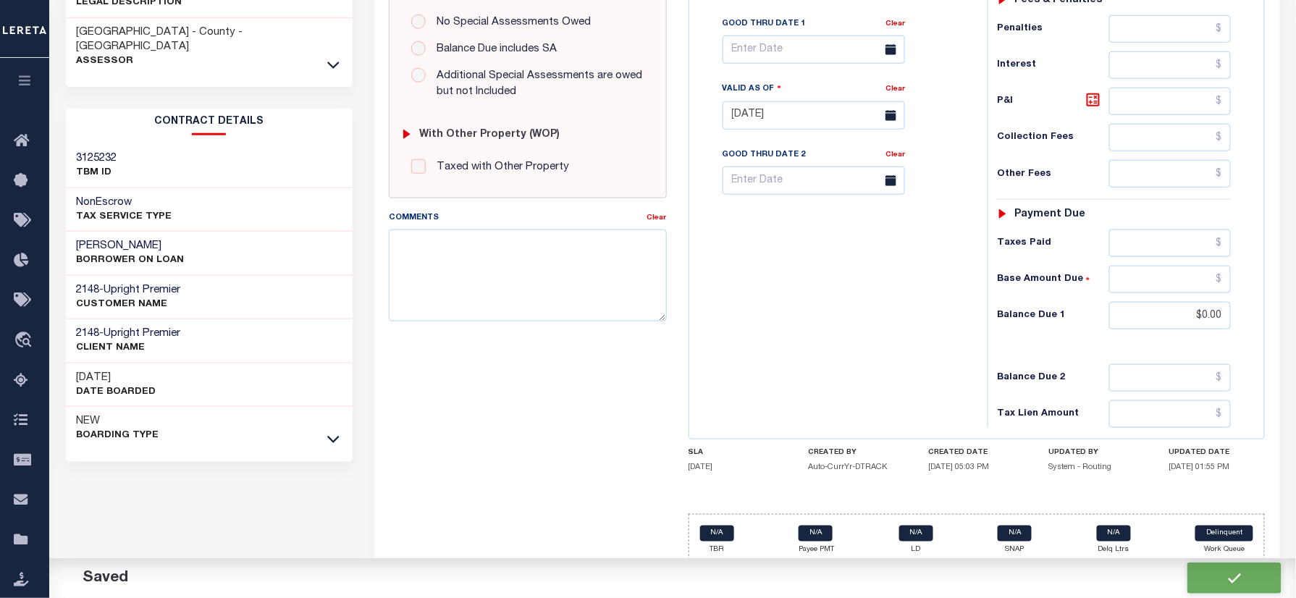
type input "$0"
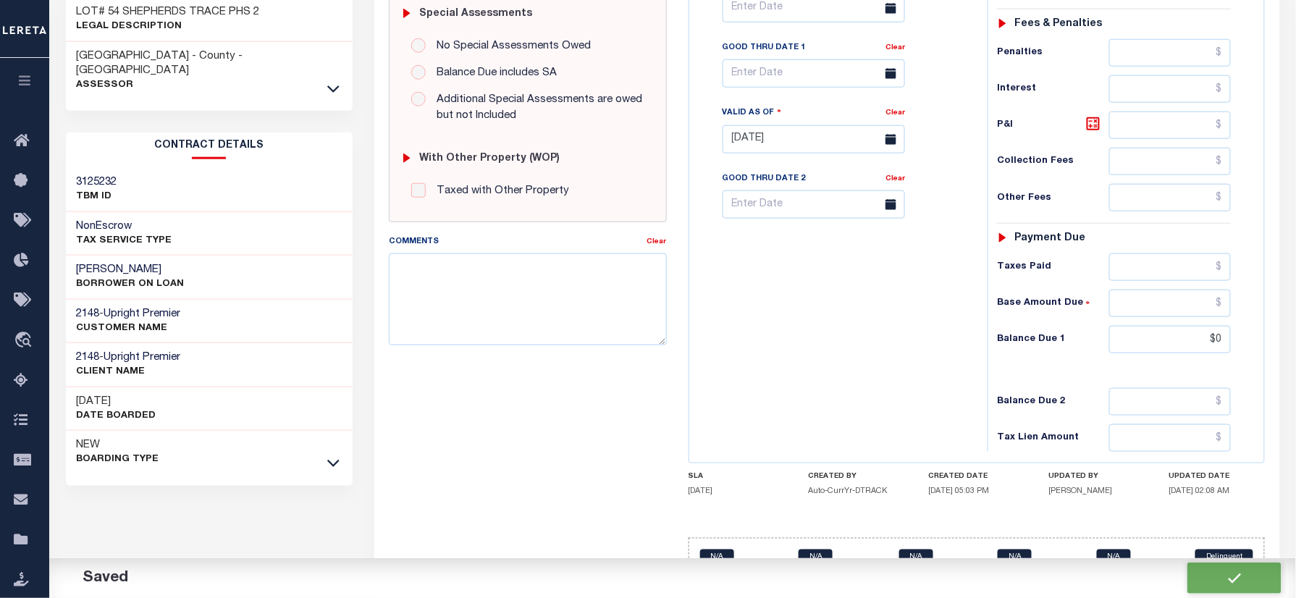
scroll to position [372, 0]
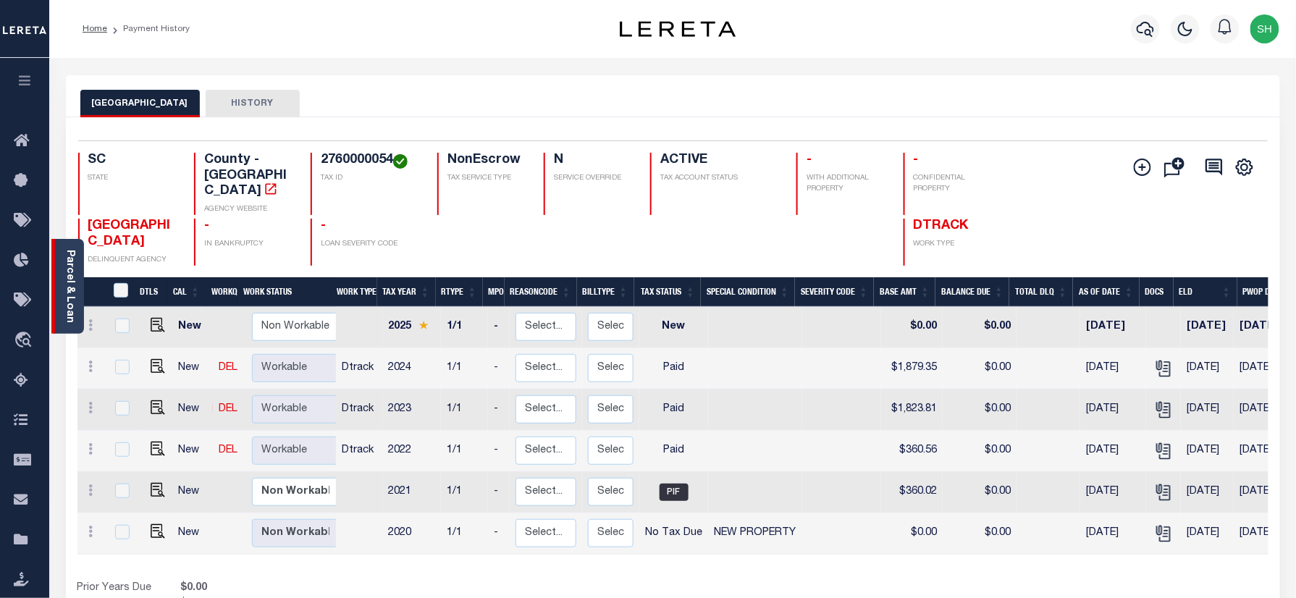
click at [68, 272] on link "Parcel & Loan" at bounding box center [69, 286] width 10 height 73
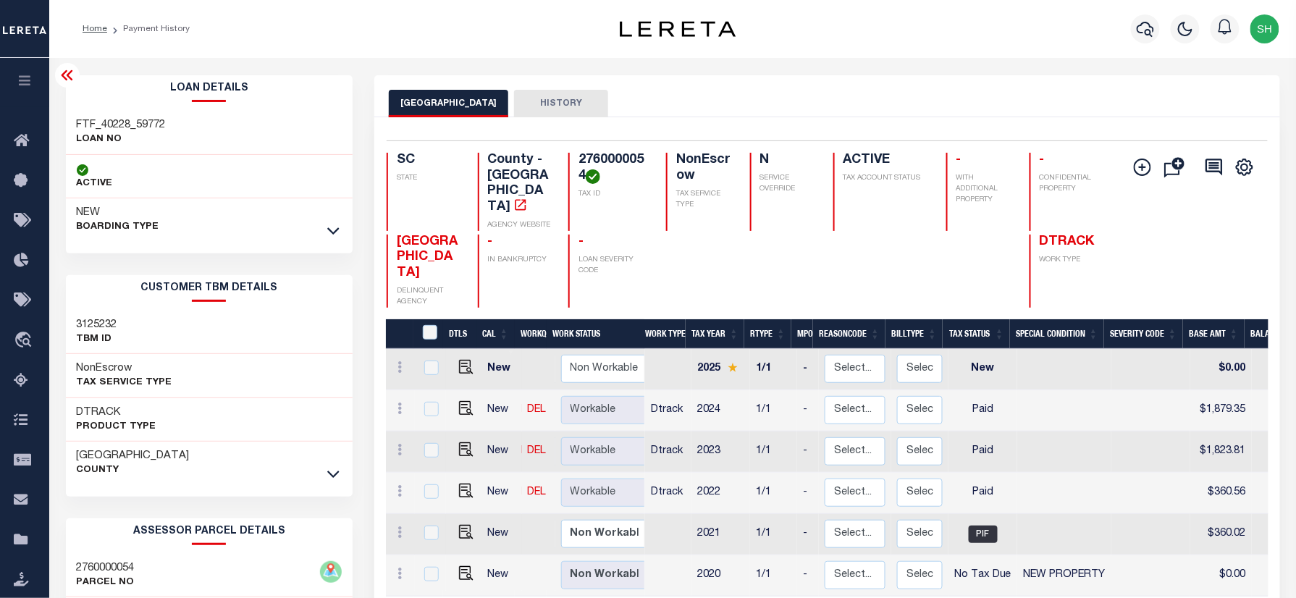
click at [105, 122] on h3 "FTF_40228_59772" at bounding box center [121, 125] width 89 height 14
copy div "FTF_40228_59772"
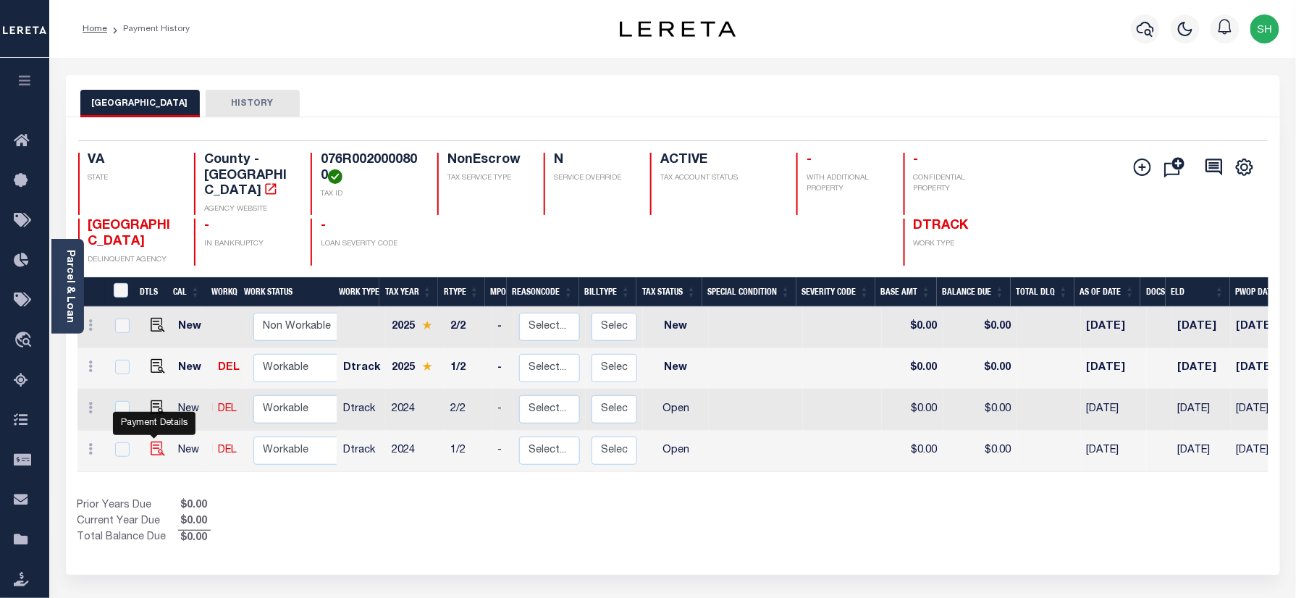
click at [151, 442] on img "" at bounding box center [158, 449] width 14 height 14
checkbox input "true"
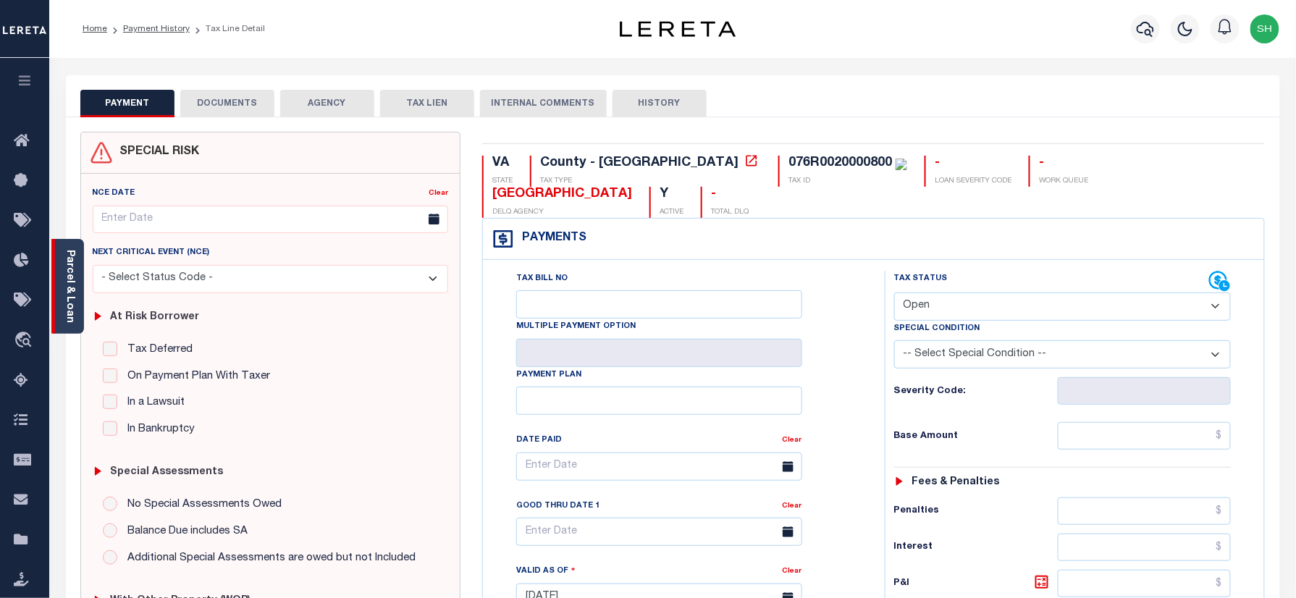
click at [68, 274] on link "Parcel & Loan" at bounding box center [69, 286] width 10 height 73
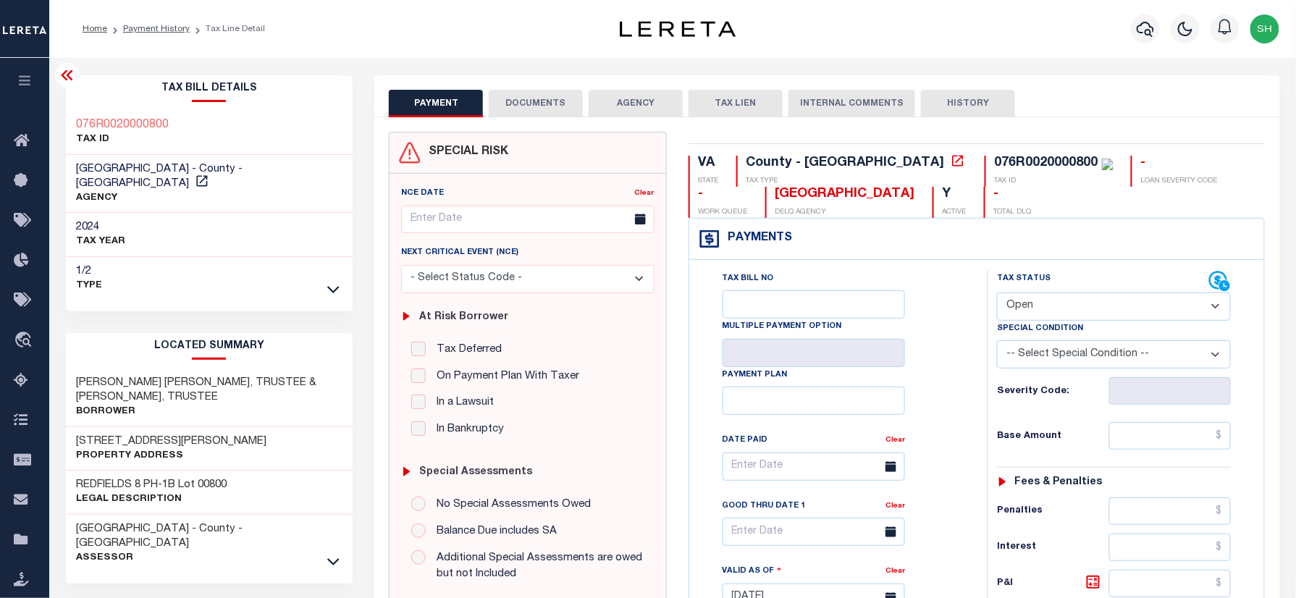
click at [995, 164] on div "076R0020000800" at bounding box center [1047, 162] width 104 height 13
copy div "076R0020000800"
click at [1066, 301] on select "- Select Status Code - Open Due/Unpaid Paid Incomplete No Tax Due Internal Refu…" at bounding box center [1114, 306] width 234 height 28
select select "PYD"
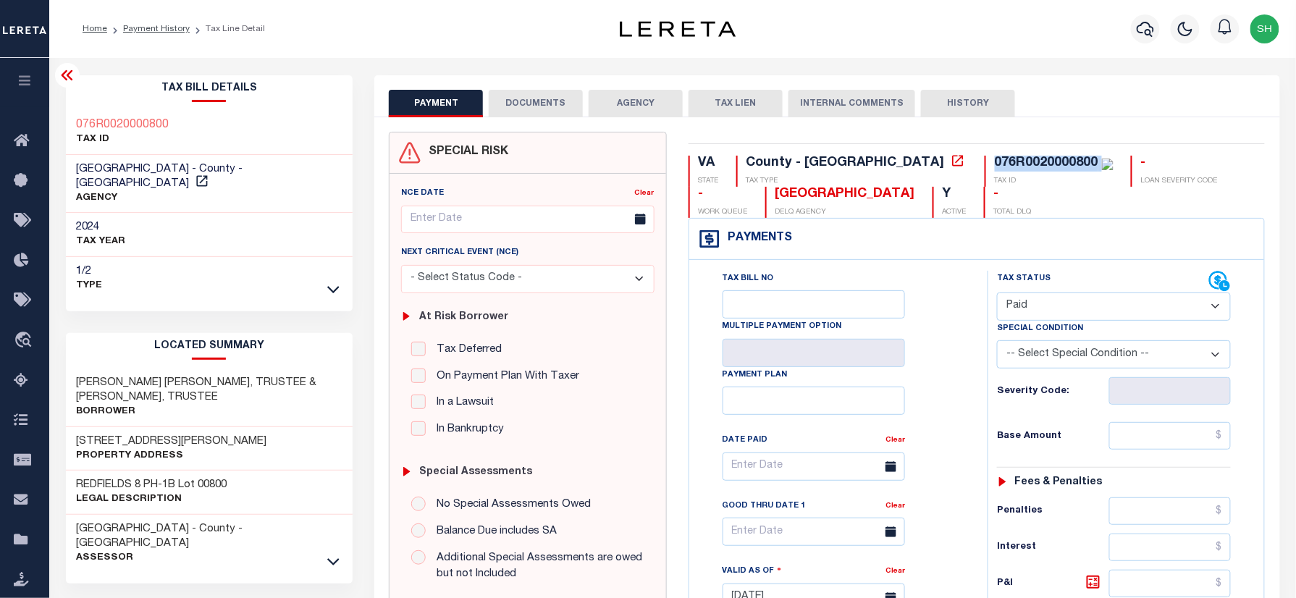
click at [997, 294] on select "- Select Status Code - Open Due/Unpaid Paid Incomplete No Tax Due Internal Refu…" at bounding box center [1114, 306] width 234 height 28
type input "[DATE]"
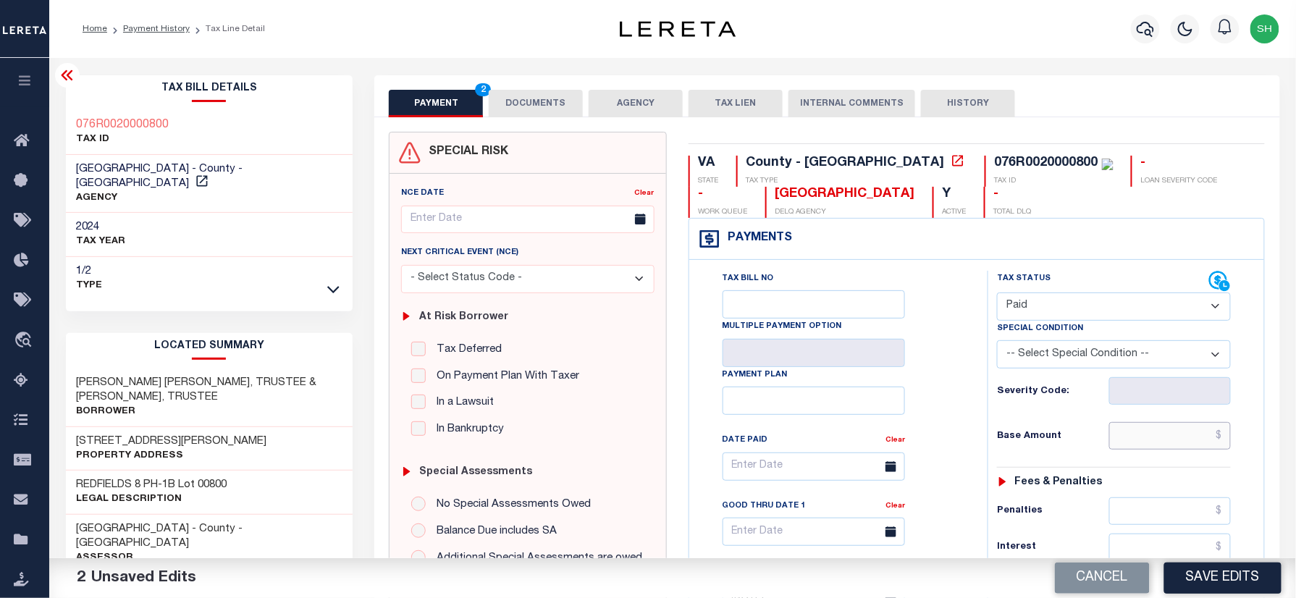
click at [1144, 443] on input "text" at bounding box center [1170, 436] width 122 height 28
paste input "2,510.33"
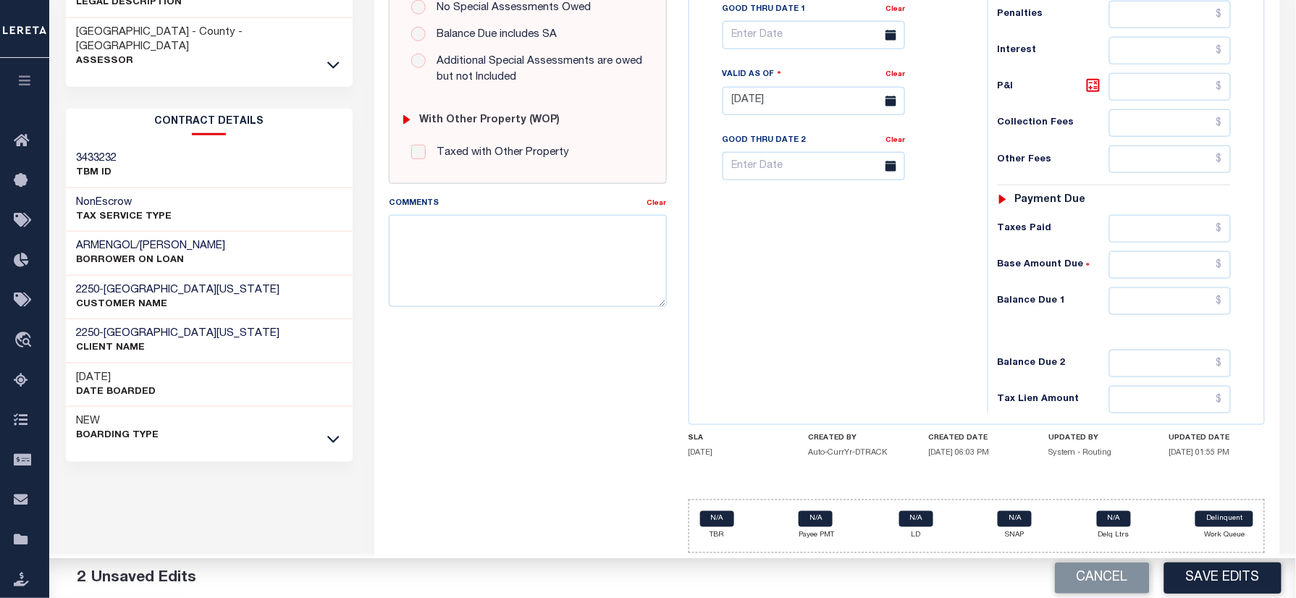
scroll to position [507, 0]
type input "$2,510.33"
click at [1205, 301] on input "text" at bounding box center [1170, 301] width 122 height 28
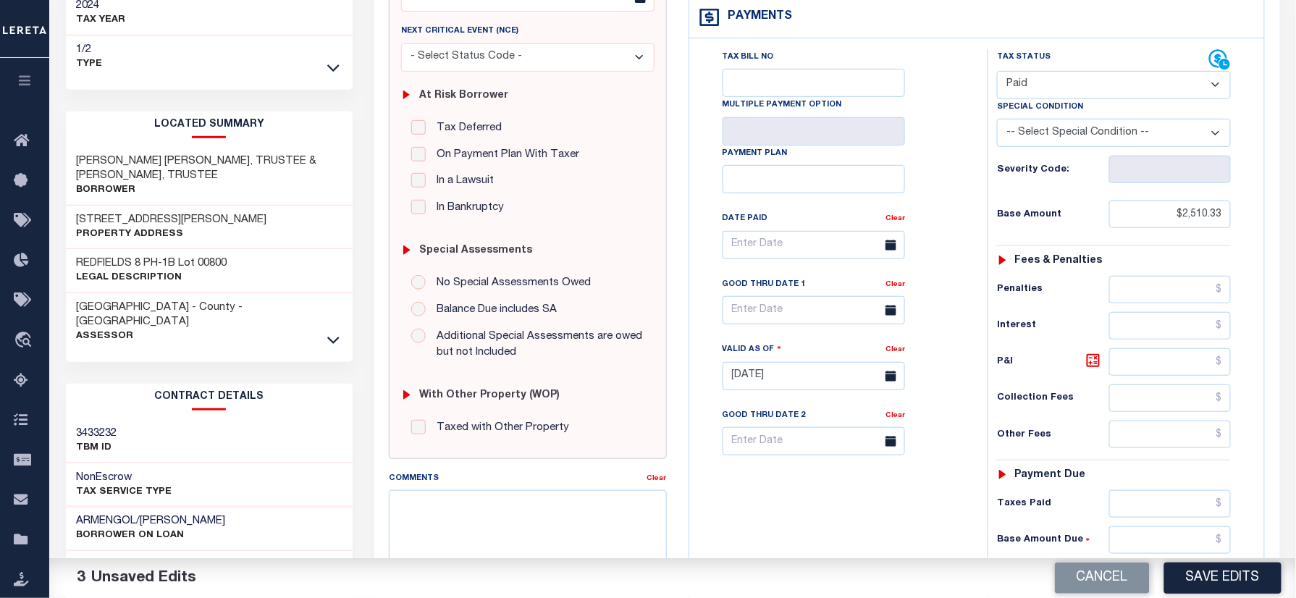
scroll to position [25, 0]
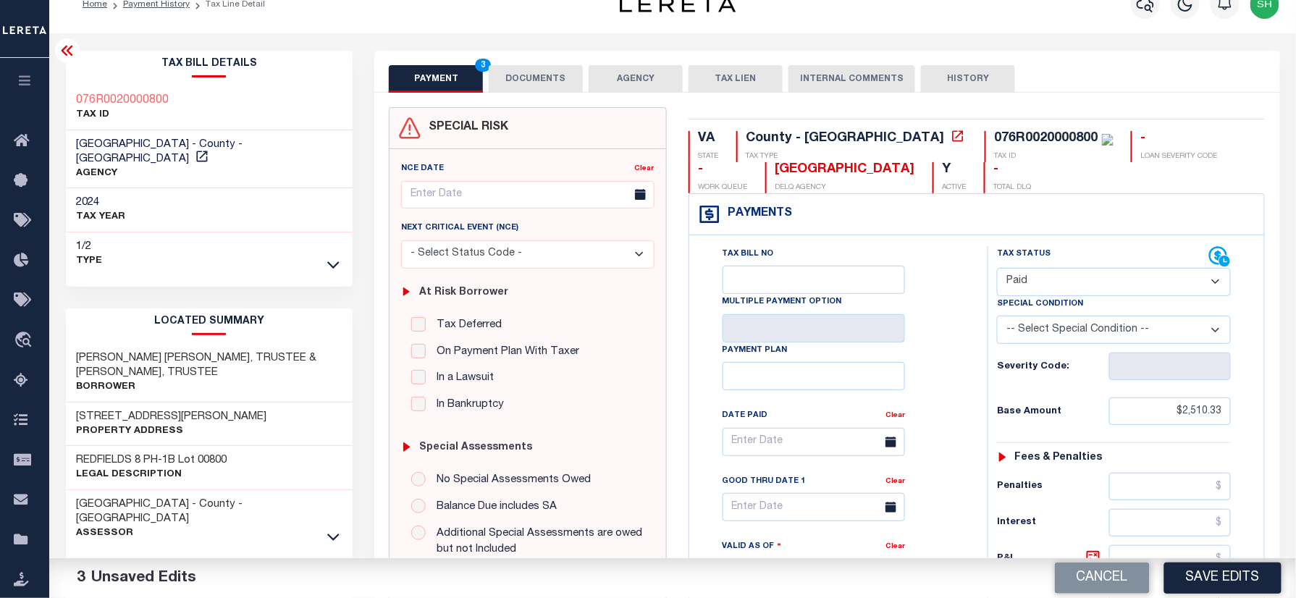
type input "$0.00"
click at [66, 73] on h2 "Tax Bill Details" at bounding box center [209, 64] width 287 height 27
click at [59, 87] on div "Tax Bill Details 076R0020000800 TAX ID" at bounding box center [209, 560] width 309 height 1019
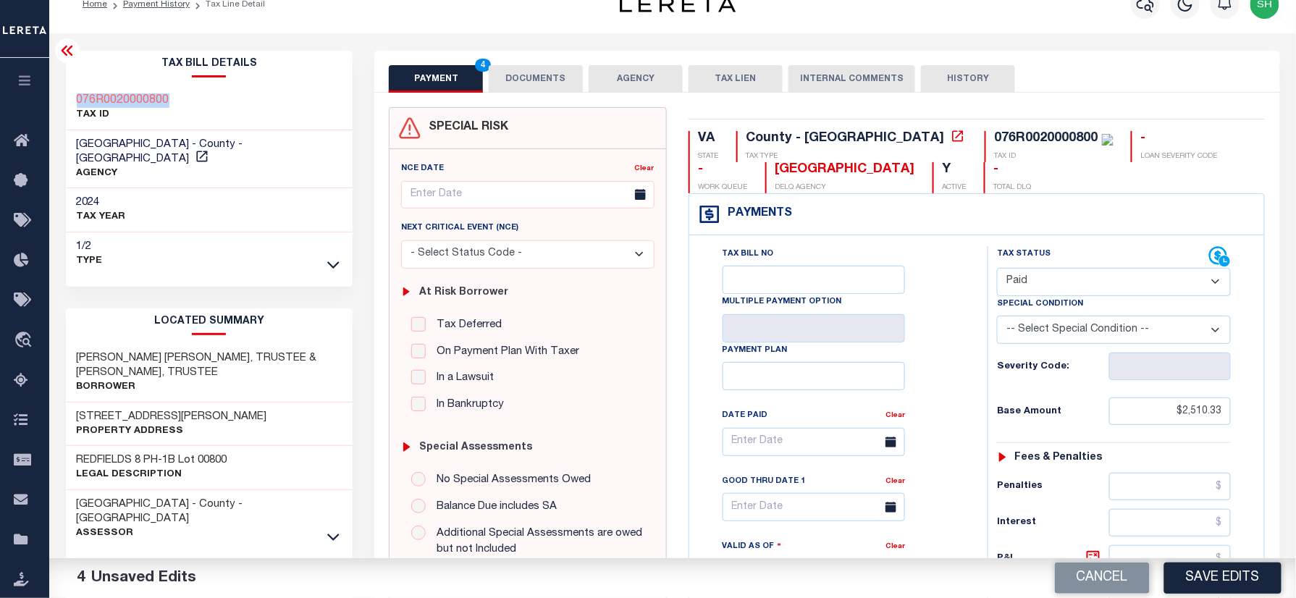
click at [59, 87] on div "Tax Bill Details 076R0020000800 TAX ID" at bounding box center [209, 560] width 309 height 1019
click at [531, 93] on div "SPECIAL RISK NCE Date Clear" at bounding box center [826, 571] width 905 height 956
click at [531, 75] on button "DOCUMENTS" at bounding box center [536, 79] width 94 height 28
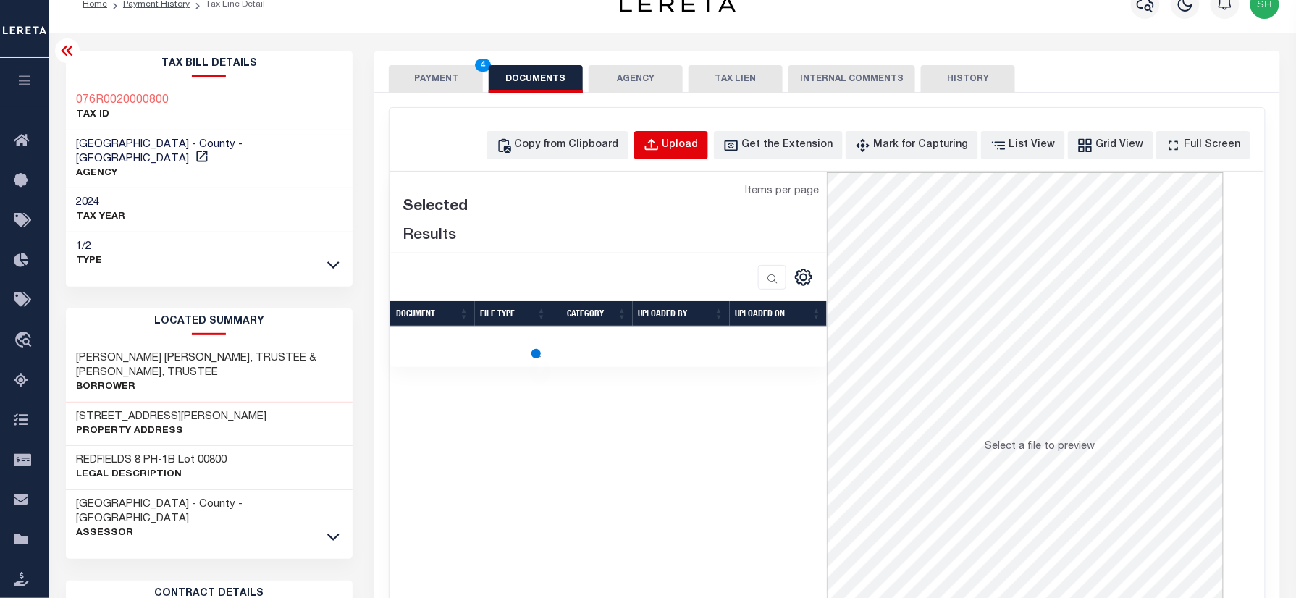
click at [693, 142] on div "Upload" at bounding box center [680, 146] width 36 height 16
select select "POP"
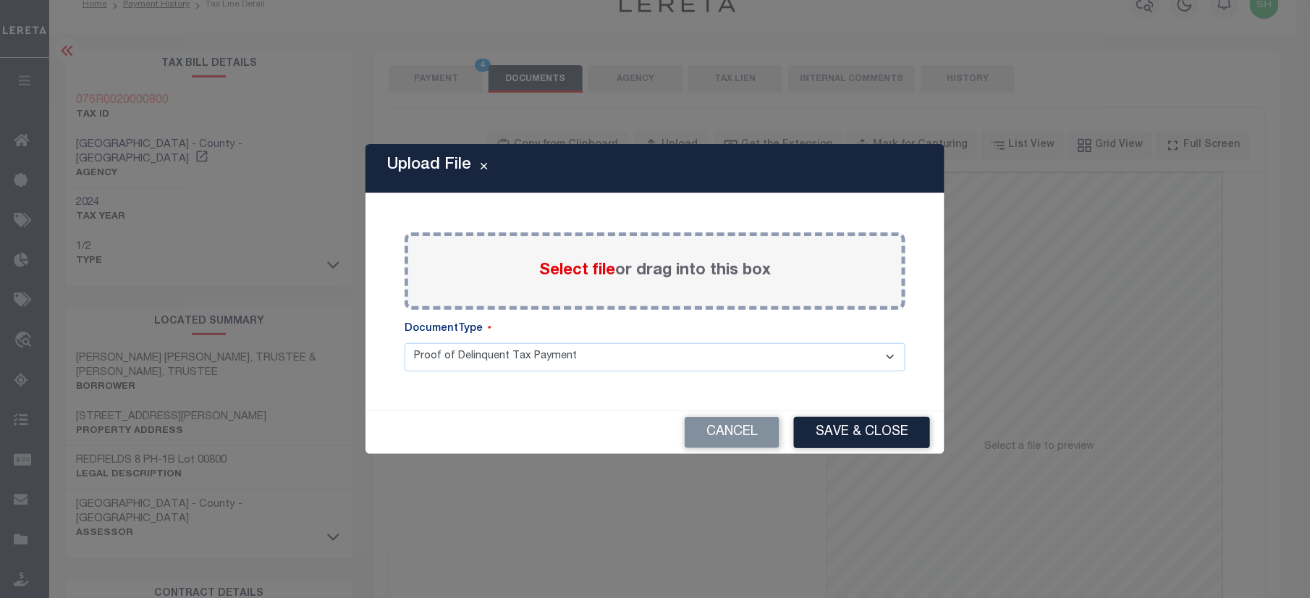
click at [609, 256] on div "Select file or drag into this box" at bounding box center [655, 270] width 501 height 77
click at [600, 265] on span "Select file" at bounding box center [577, 271] width 76 height 16
click at [0, 0] on input "Select file or drag into this box" at bounding box center [0, 0] width 0 height 0
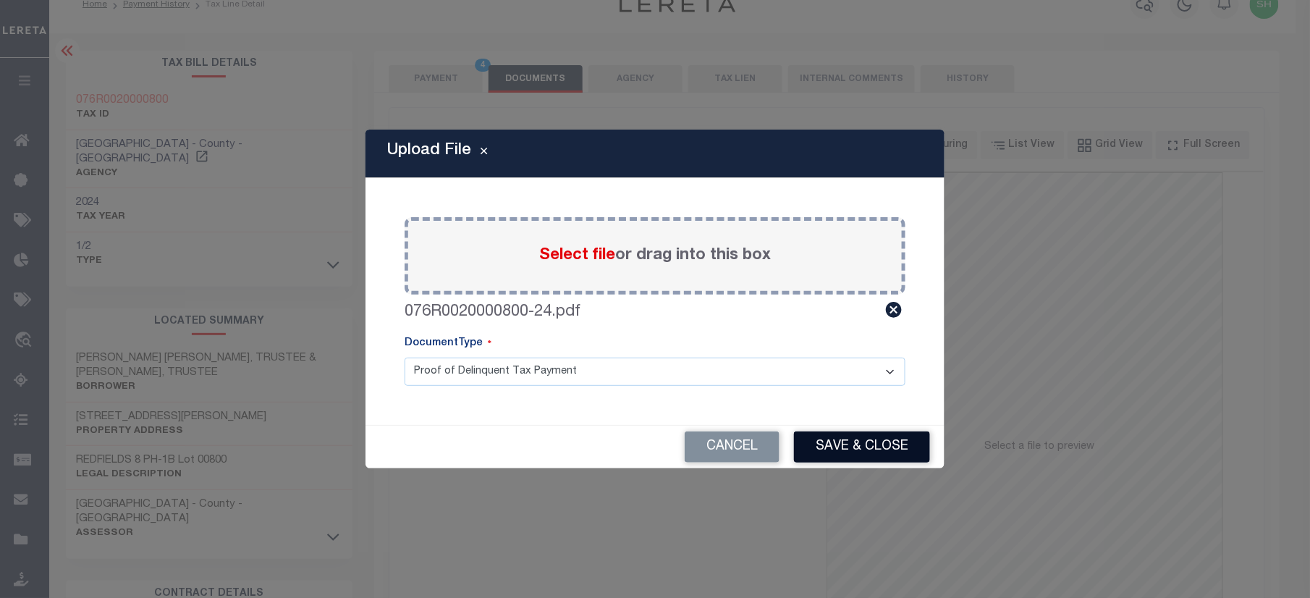
click at [827, 440] on button "Save & Close" at bounding box center [862, 446] width 136 height 31
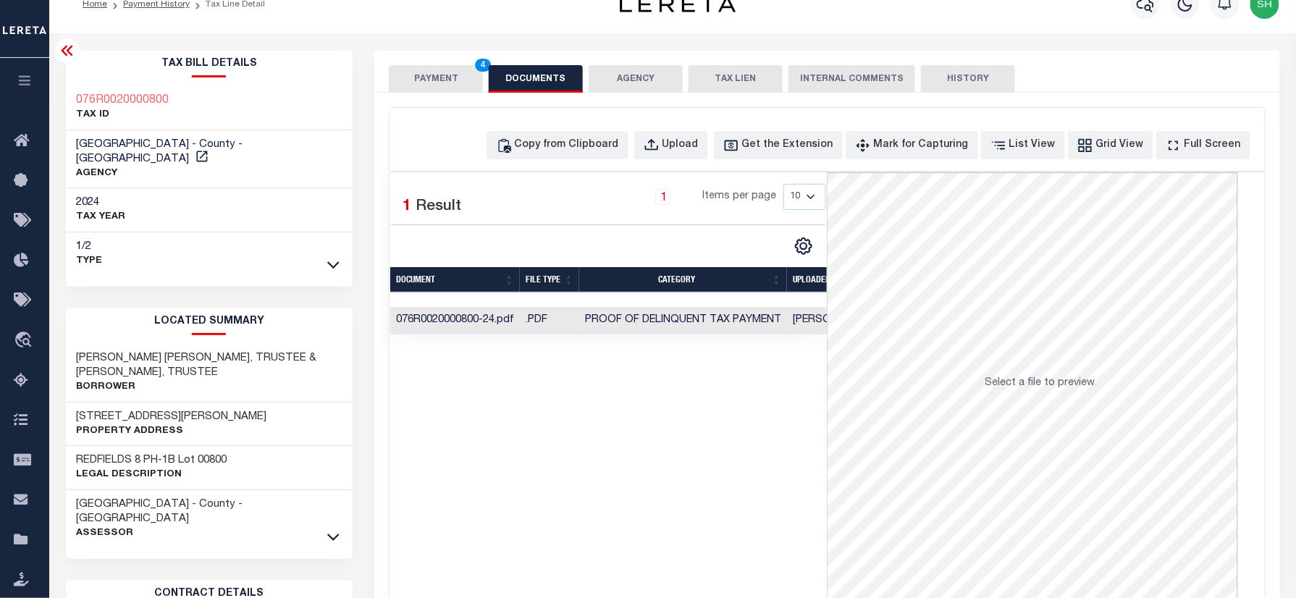
click at [453, 74] on button "PAYMENT 4" at bounding box center [436, 79] width 94 height 28
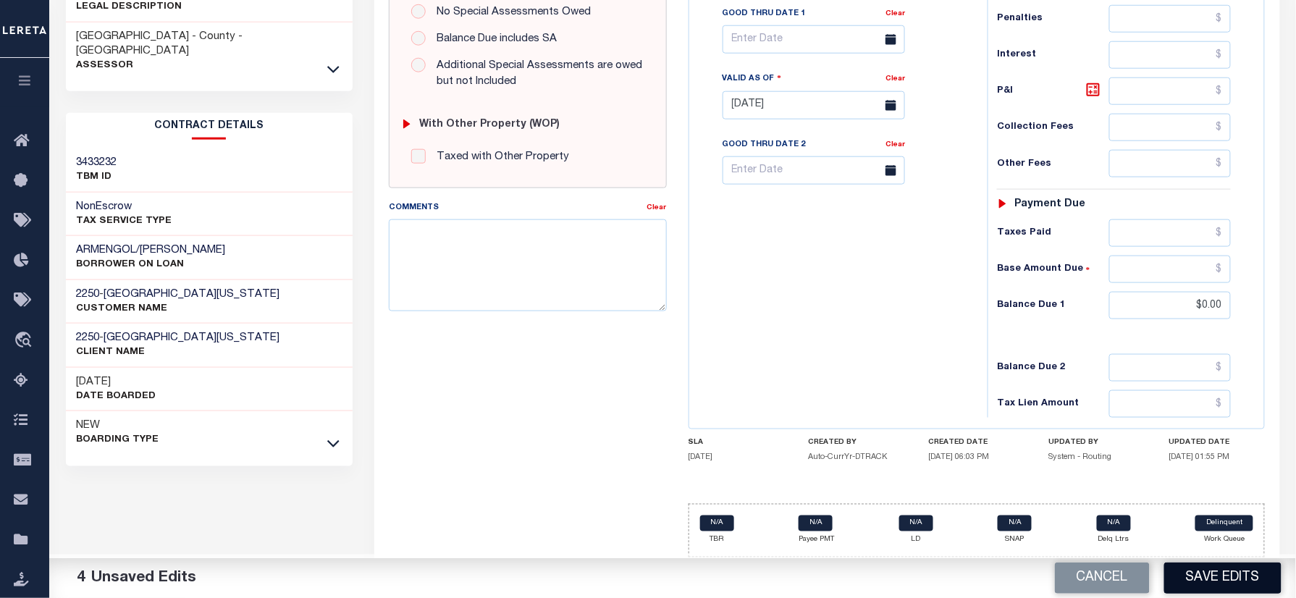
click at [1228, 568] on button "Save Edits" at bounding box center [1222, 577] width 117 height 31
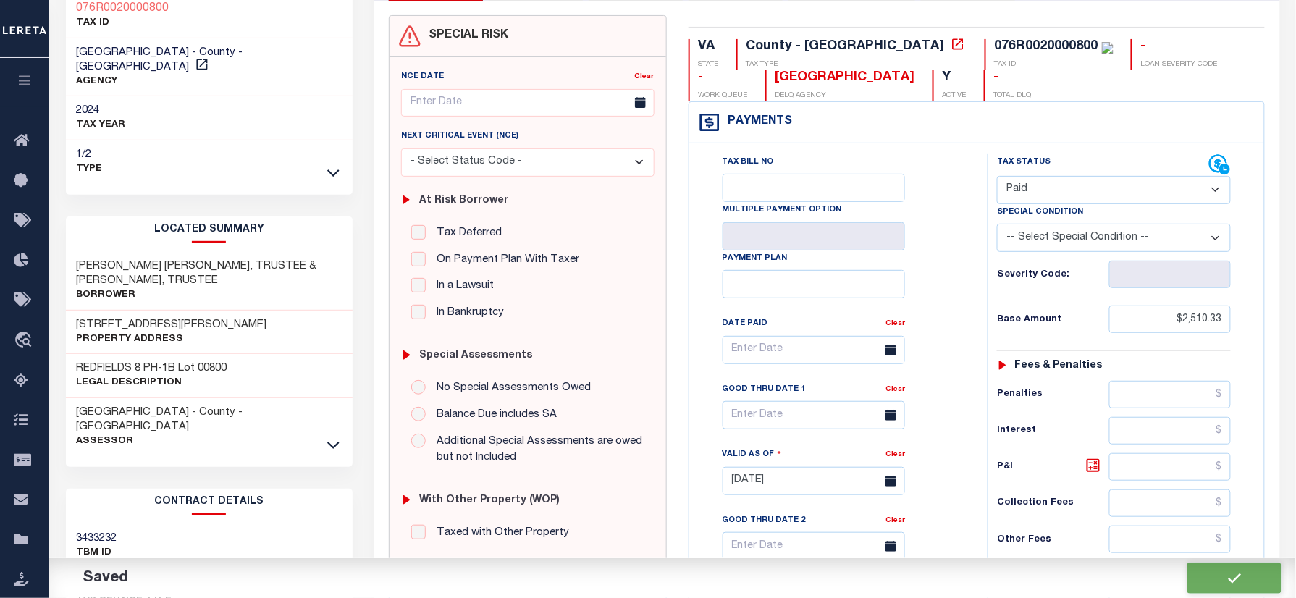
checkbox input "false"
type input "$2,510.33"
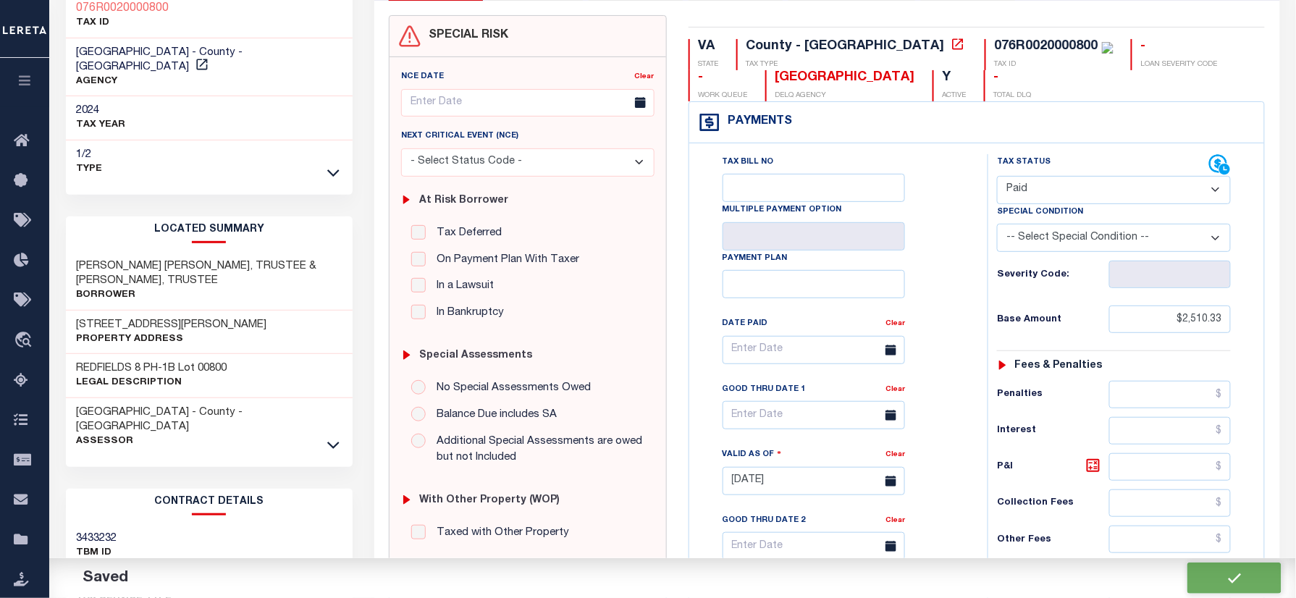
type input "$0"
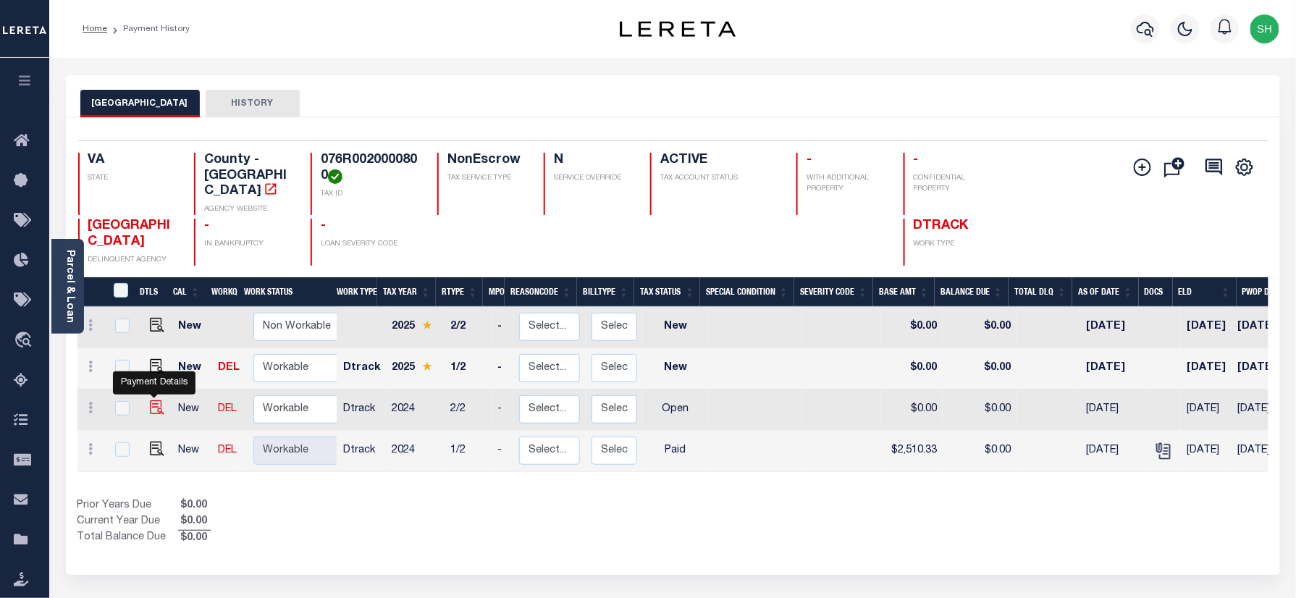
click at [152, 400] on img "" at bounding box center [157, 407] width 14 height 14
checkbox input "true"
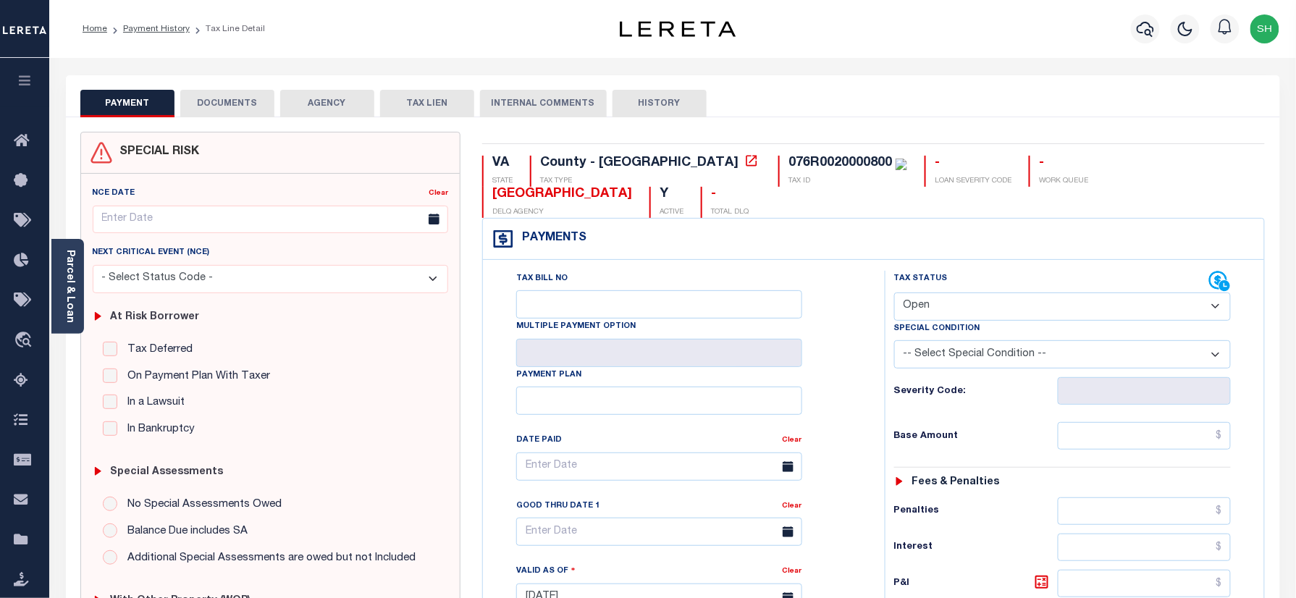
drag, startPoint x: 1011, startPoint y: 278, endPoint x: 1003, endPoint y: 287, distance: 12.8
click at [1011, 278] on div "Tax Status Status" at bounding box center [1052, 282] width 316 height 22
click at [995, 305] on select "- Select Status Code - Open Due/Unpaid Paid Incomplete No Tax Due Internal Refu…" at bounding box center [1062, 306] width 337 height 28
select select "PYD"
click at [894, 294] on select "- Select Status Code - Open Due/Unpaid Paid Incomplete No Tax Due Internal Refu…" at bounding box center [1062, 306] width 337 height 28
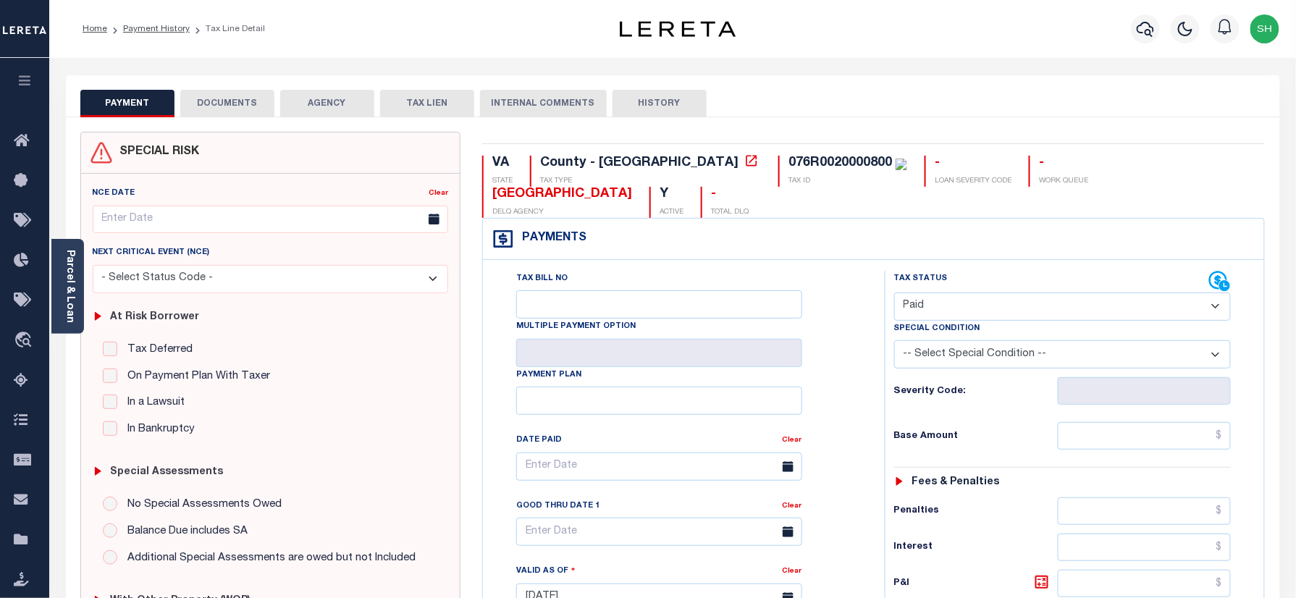
type input "[DATE]"
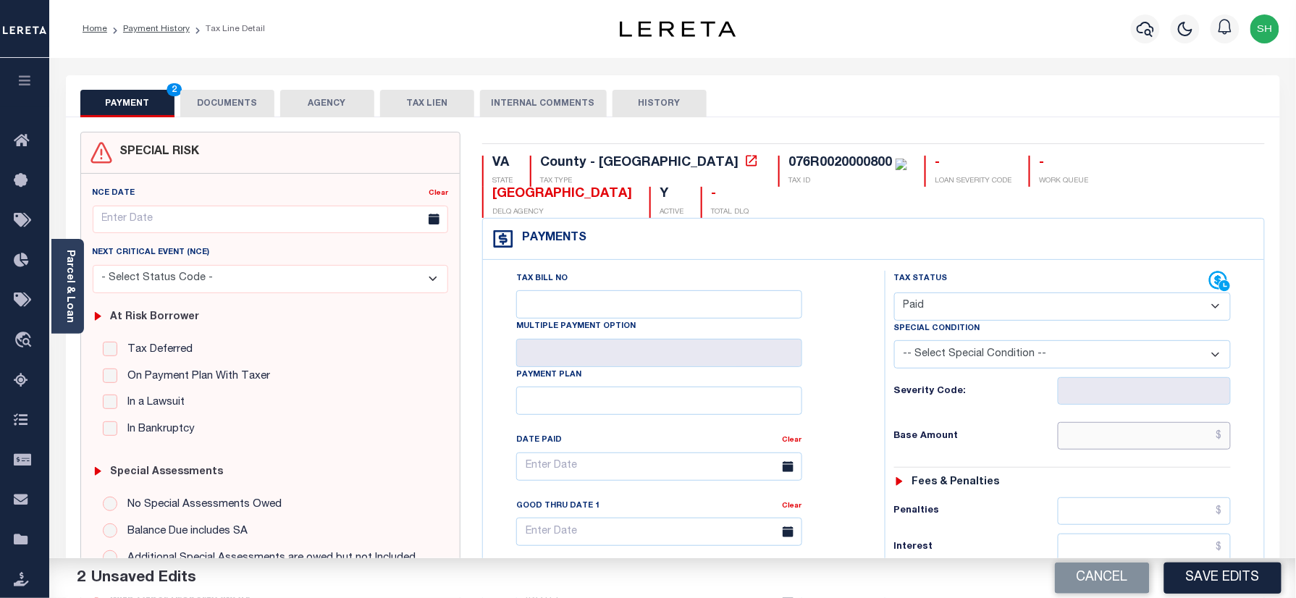
click at [1171, 444] on input "text" at bounding box center [1145, 436] width 174 height 28
paste input "2,532.54"
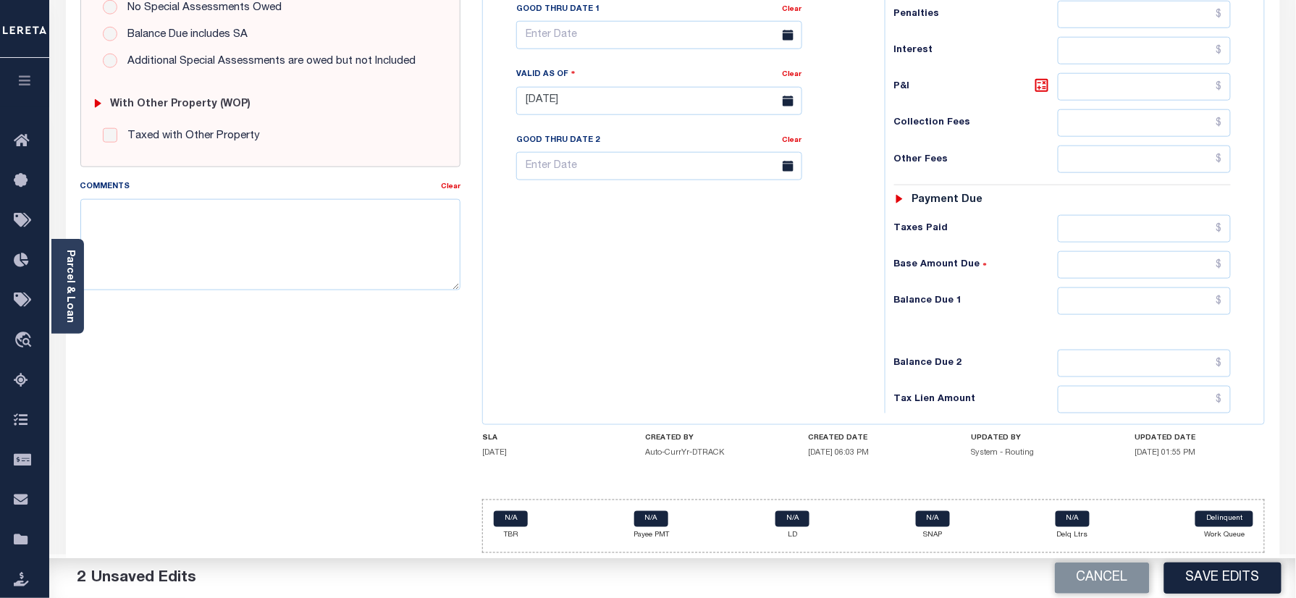
scroll to position [507, 0]
type input "$2,532.54"
click at [1200, 290] on input "text" at bounding box center [1145, 301] width 174 height 28
type input "$0.00"
click at [76, 268] on div "Parcel & Loan" at bounding box center [67, 286] width 33 height 95
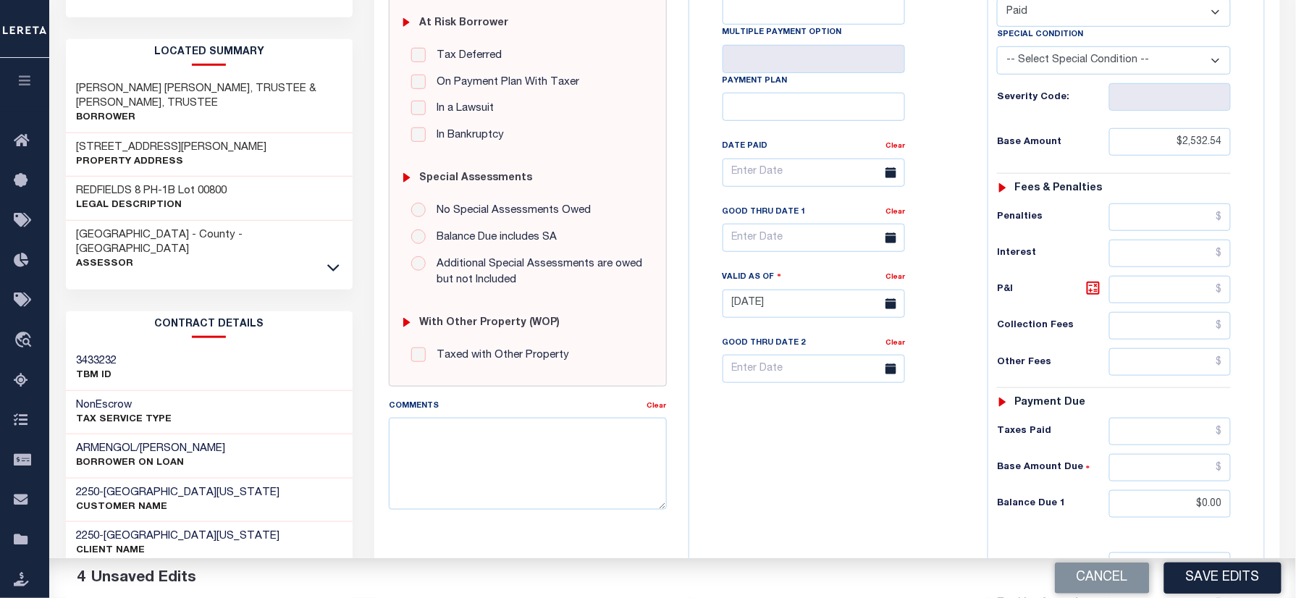
scroll to position [25, 0]
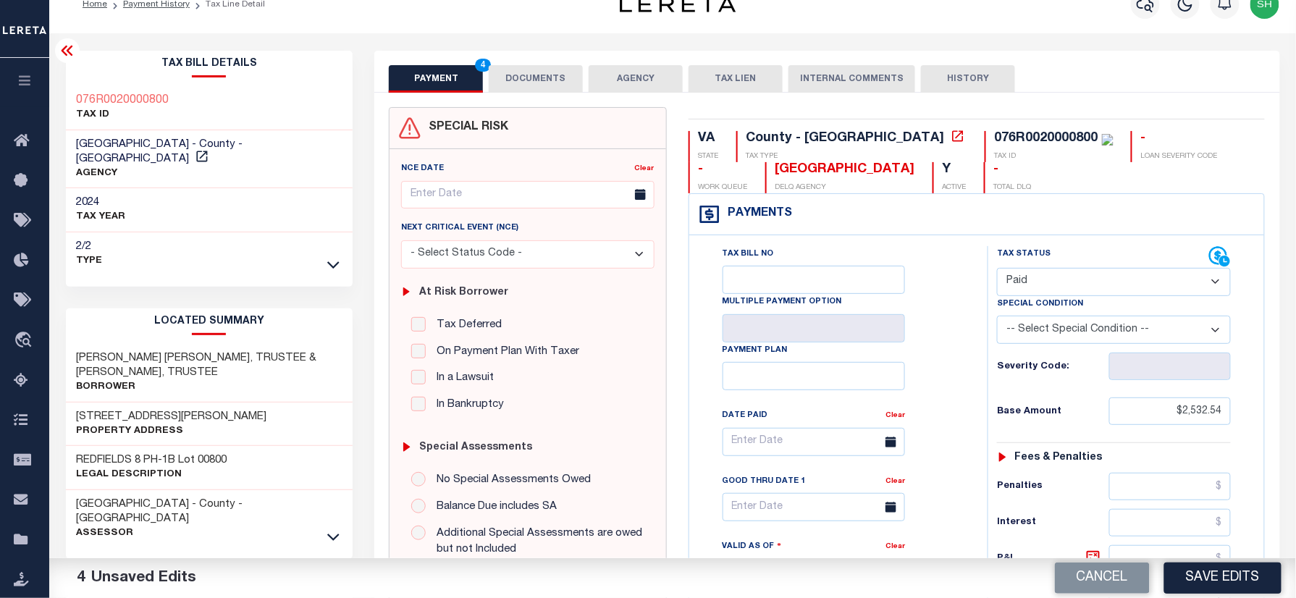
click at [61, 85] on div "Tax Bill Details 076R0020000800 TAX ID" at bounding box center [209, 560] width 309 height 1019
copy h3 "076R0020000800"
drag, startPoint x: 565, startPoint y: 76, endPoint x: 518, endPoint y: 134, distance: 74.6
click at [565, 76] on button "DOCUMENTS" at bounding box center [536, 79] width 94 height 28
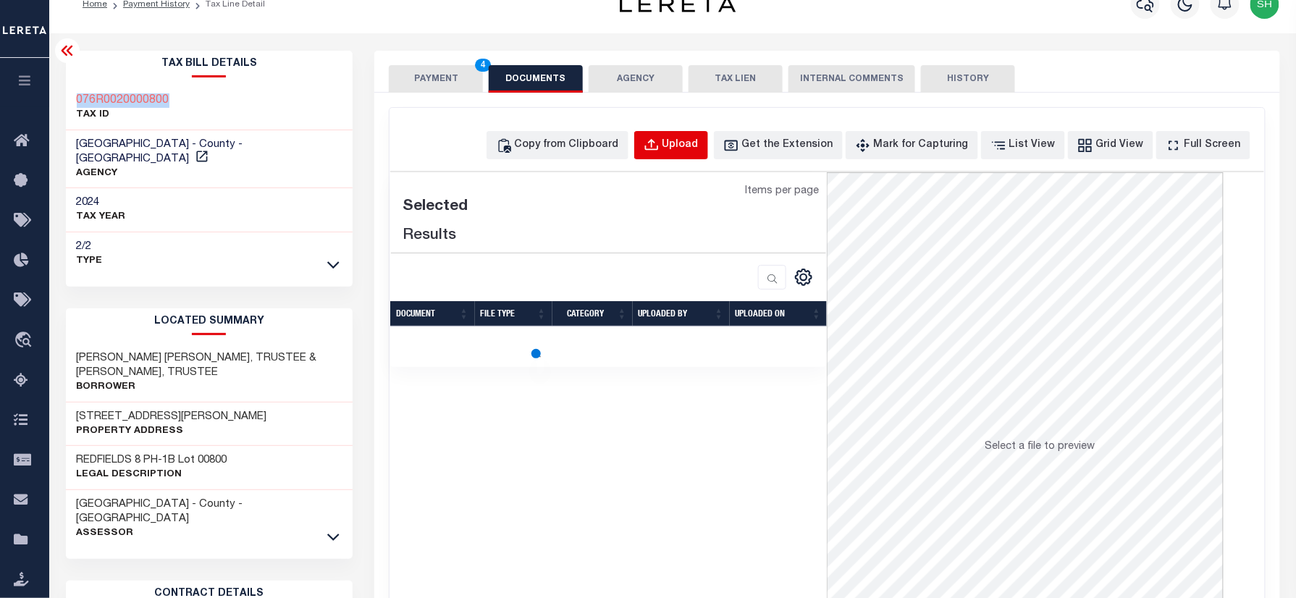
click at [699, 143] on div "Upload" at bounding box center [680, 146] width 36 height 16
select select "POP"
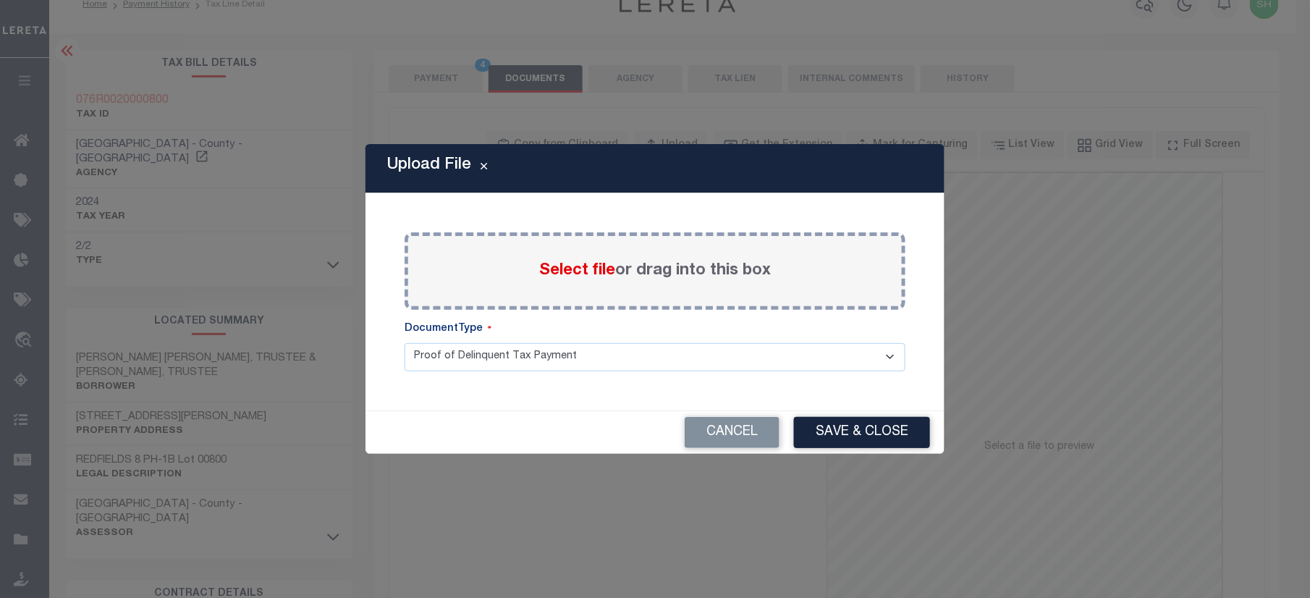
click at [565, 263] on span "Select file" at bounding box center [577, 271] width 76 height 16
click at [0, 0] on input "Select file or drag into this box" at bounding box center [0, 0] width 0 height 0
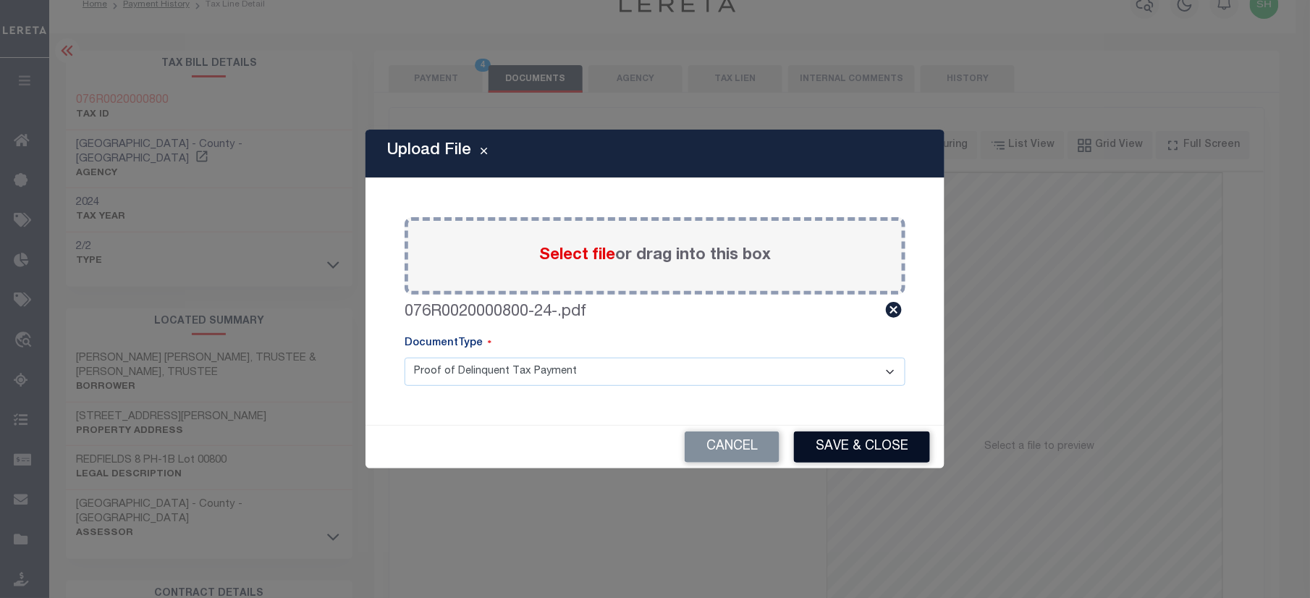
click at [834, 449] on button "Save & Close" at bounding box center [862, 446] width 136 height 31
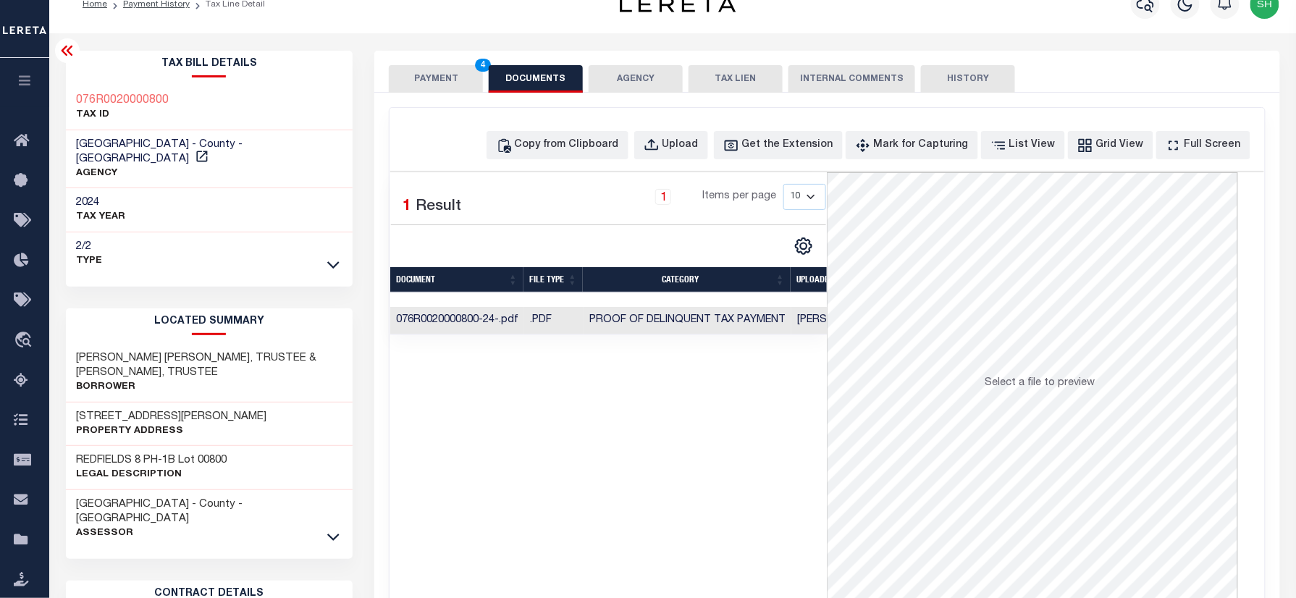
click at [435, 79] on button "PAYMENT 4" at bounding box center [436, 79] width 94 height 28
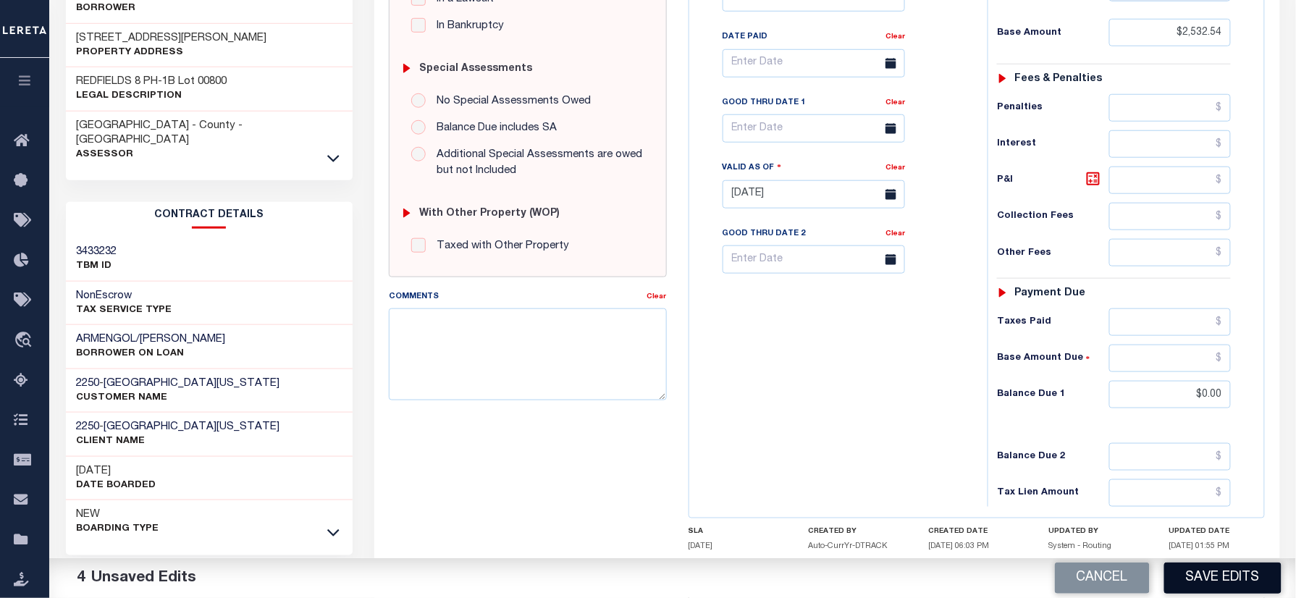
scroll to position [411, 0]
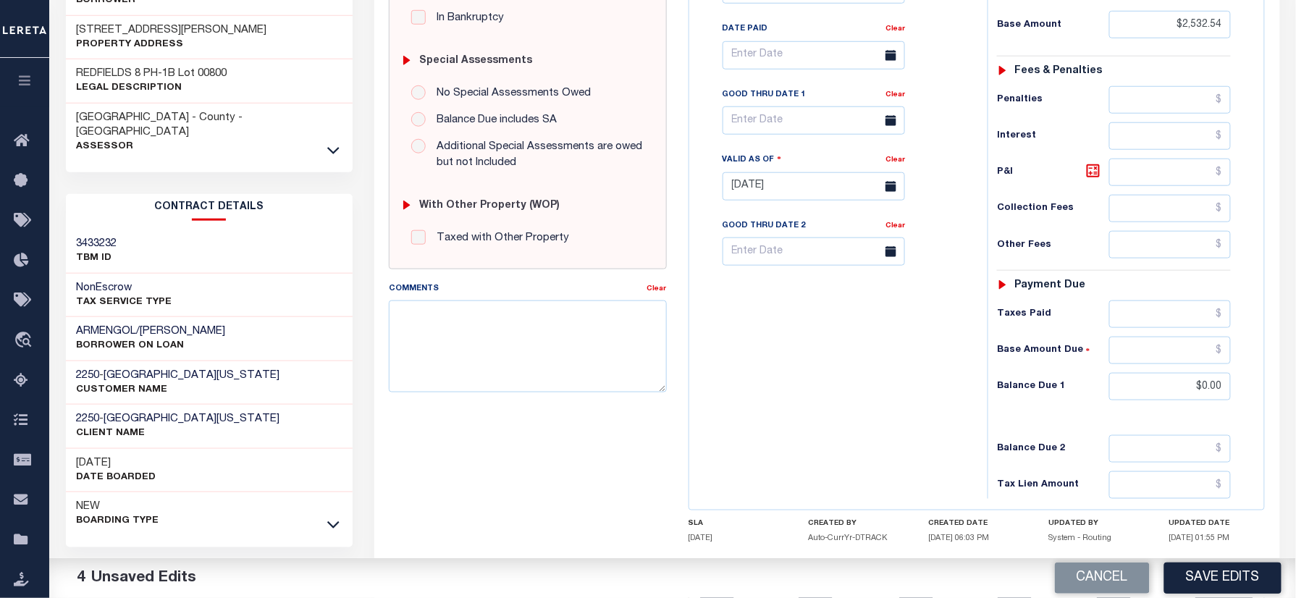
click at [1220, 579] on button "Save Edits" at bounding box center [1222, 577] width 117 height 31
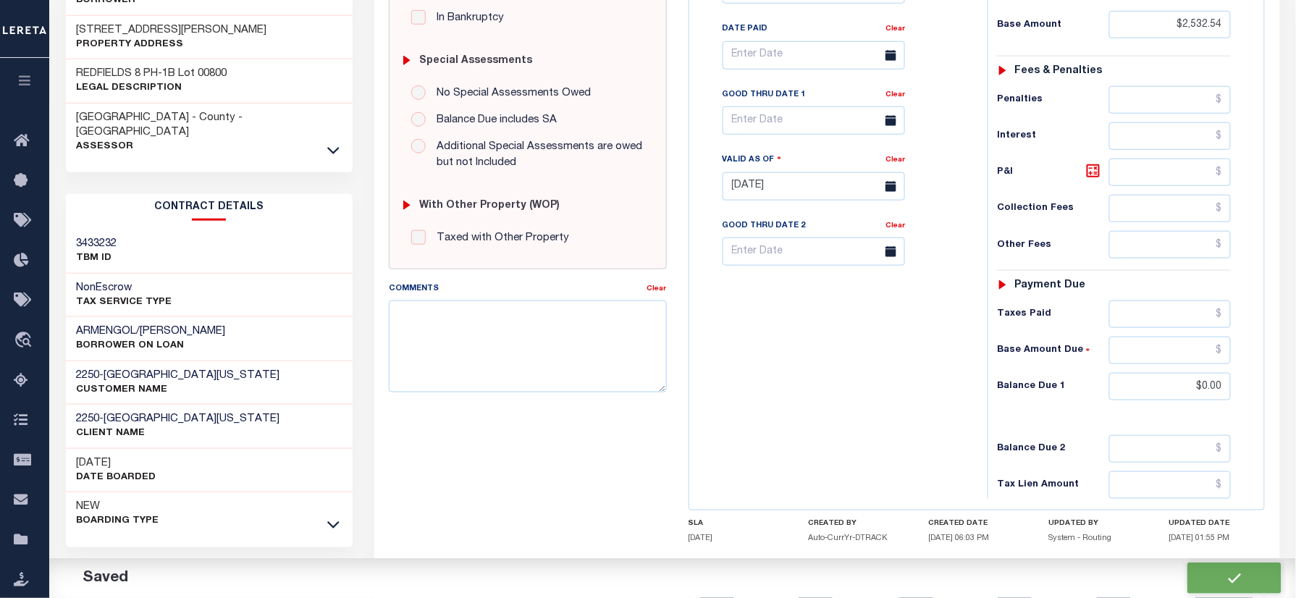
checkbox input "false"
type input "$2,532.54"
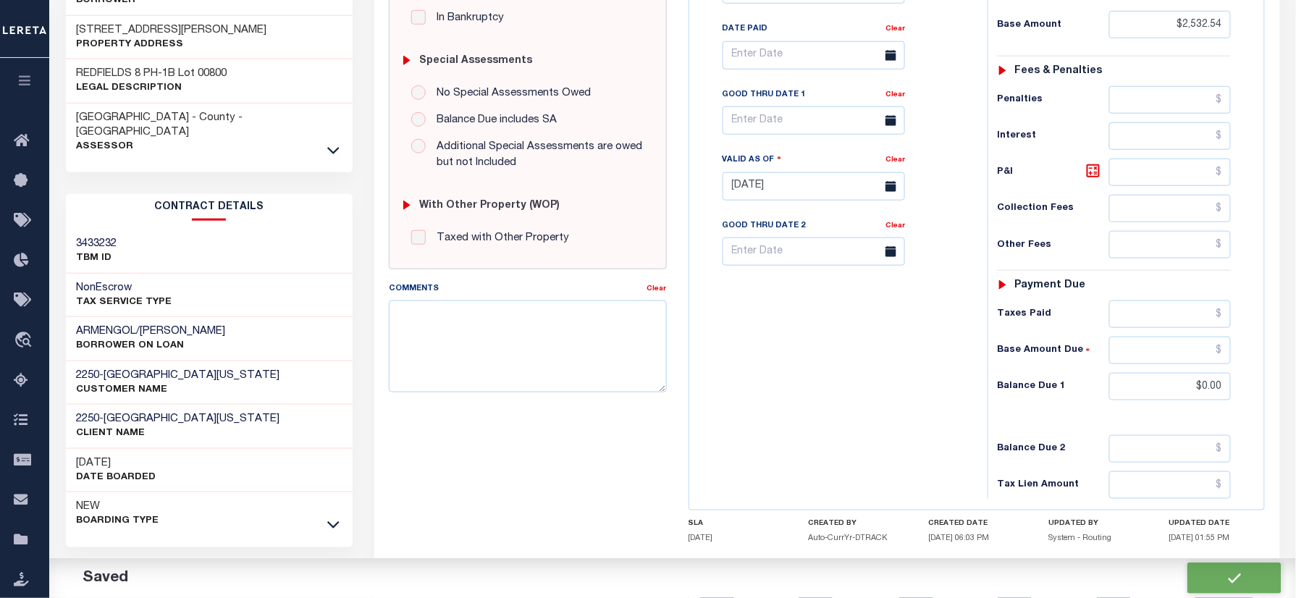
type input "$0"
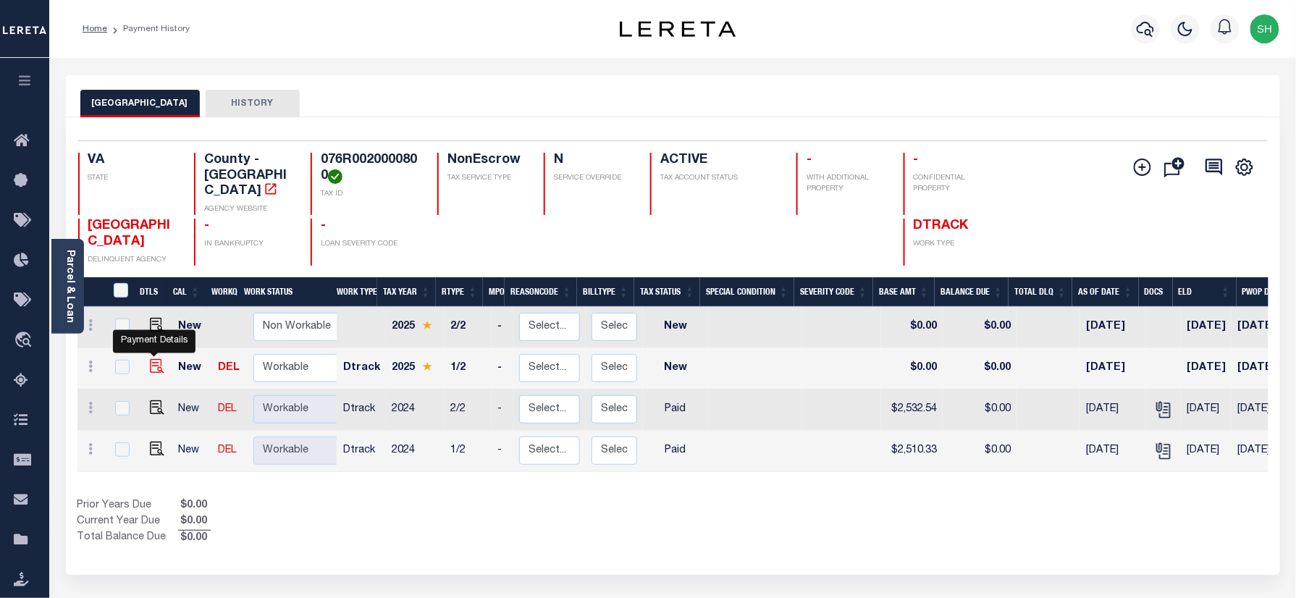
click at [151, 359] on img "" at bounding box center [157, 366] width 14 height 14
checkbox input "true"
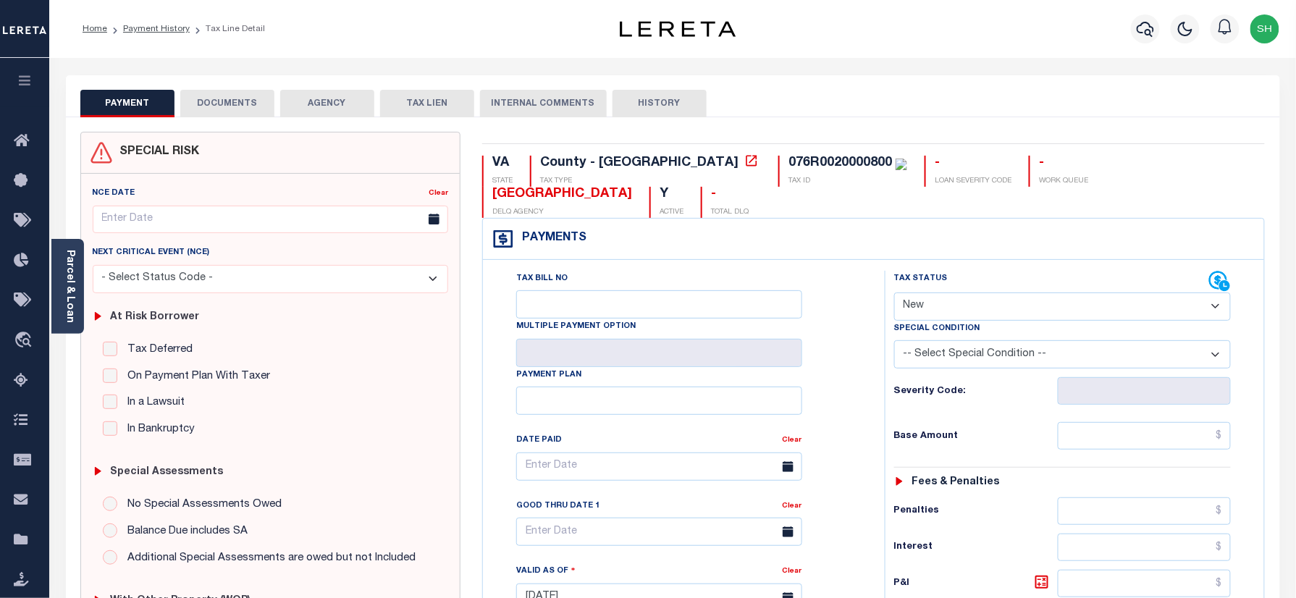
click at [996, 310] on select "- Select Status Code - Open Due/Unpaid Paid Incomplete No Tax Due Internal Refu…" at bounding box center [1062, 306] width 337 height 28
select select "PYD"
click at [894, 294] on select "- Select Status Code - Open Due/Unpaid Paid Incomplete No Tax Due Internal Refu…" at bounding box center [1062, 306] width 337 height 28
type input "[DATE]"
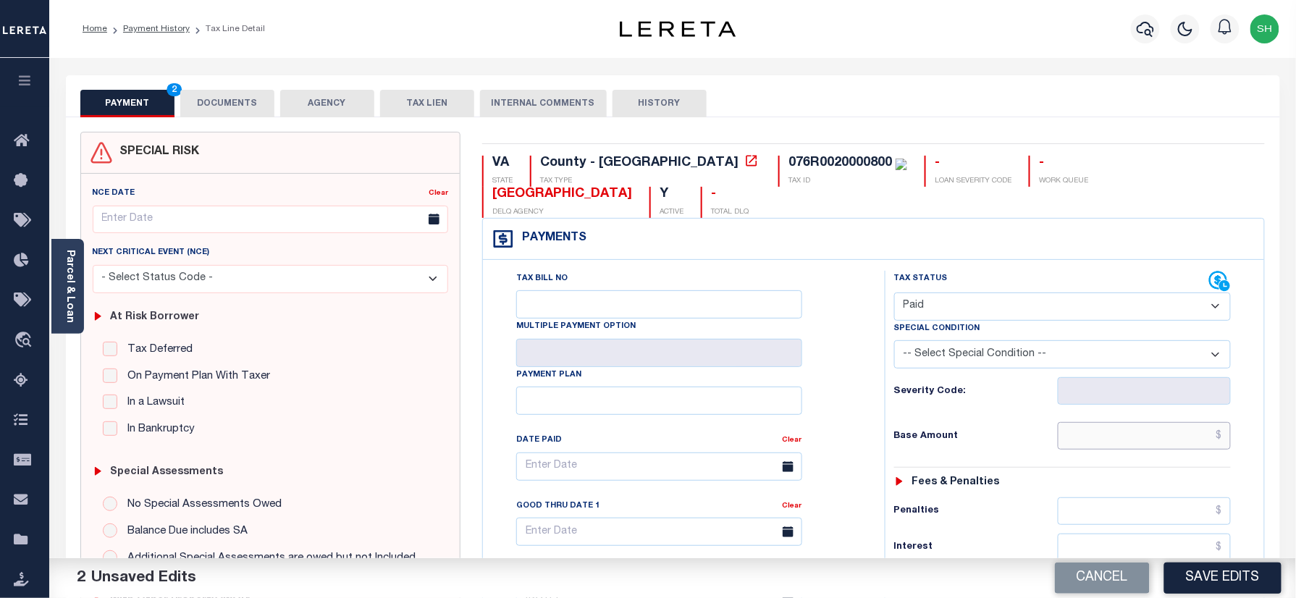
click at [1185, 438] on input "text" at bounding box center [1145, 436] width 174 height 28
paste input "2,874.66"
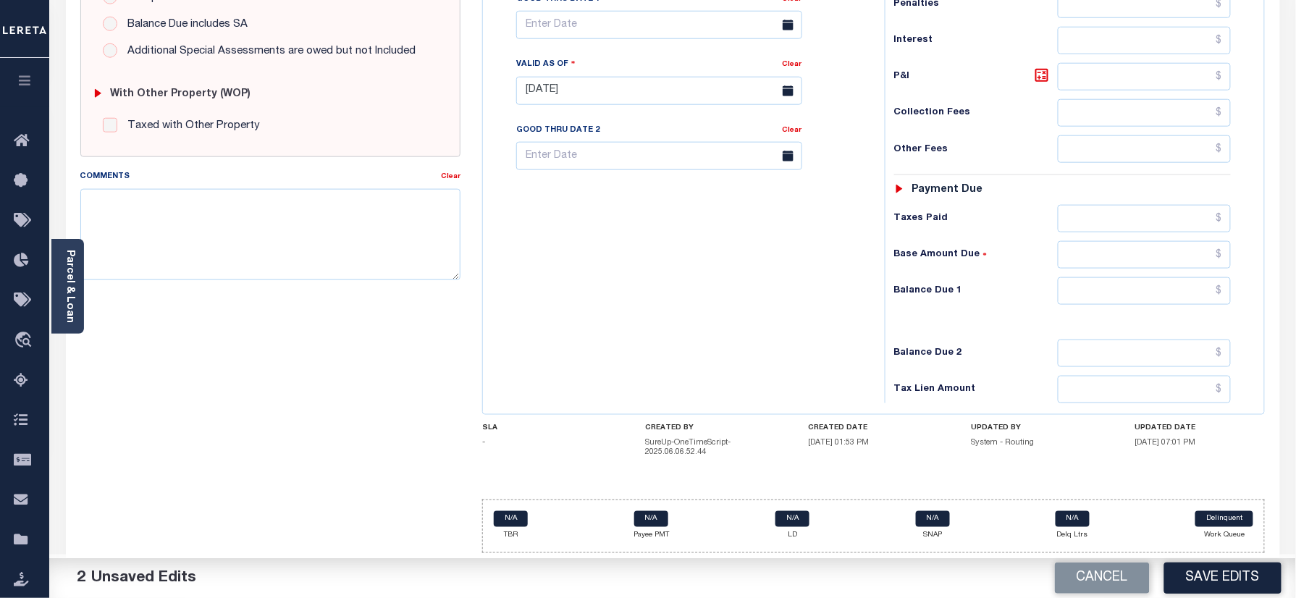
type input "$2,874.66"
click at [1213, 288] on input "text" at bounding box center [1145, 291] width 174 height 28
type input "$0.00"
click at [70, 288] on link "Parcel & Loan" at bounding box center [69, 286] width 10 height 73
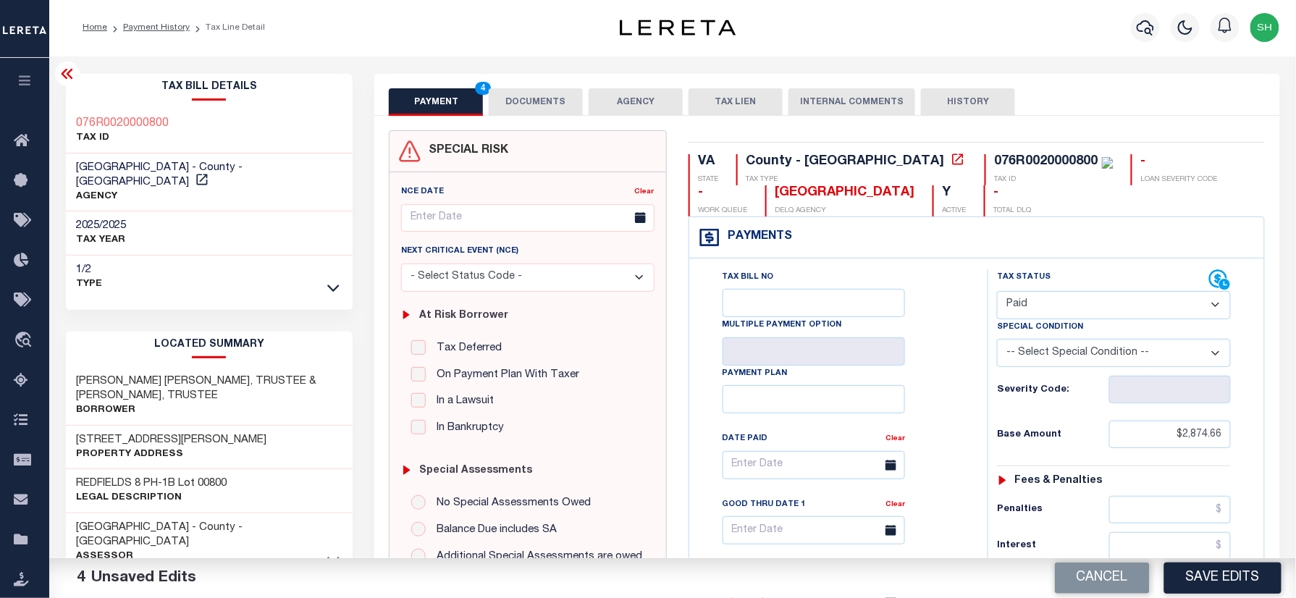
scroll to position [0, 0]
click at [67, 108] on div "Tax Bill Details 076R0020000800 TAX ID ALBEMARLE COUNTY - County - VA" at bounding box center [209, 187] width 287 height 224
copy h3 "076R0020000800"
drag, startPoint x: 540, startPoint y: 84, endPoint x: 536, endPoint y: 111, distance: 27.1
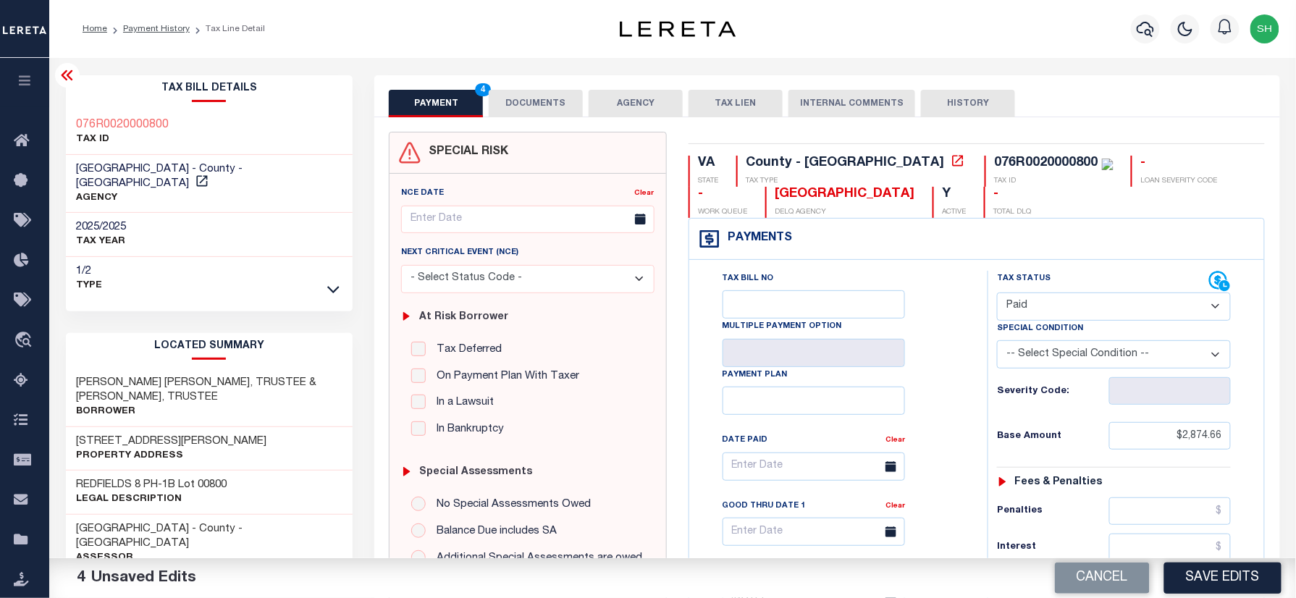
click at [537, 85] on div "PAYMENT 4 DOCUMENTS AGENCY DELINQUENT PAYEE TAX LIEN" at bounding box center [826, 96] width 905 height 42
click at [536, 111] on button "DOCUMENTS" at bounding box center [536, 104] width 94 height 28
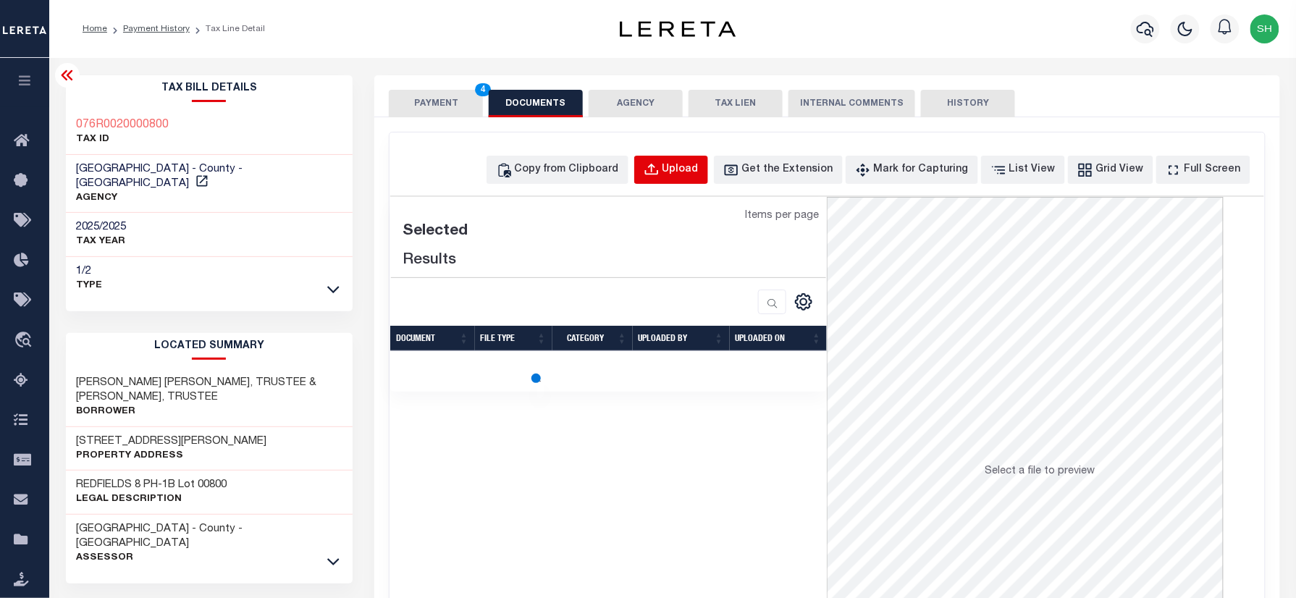
click at [699, 165] on div "Upload" at bounding box center [680, 170] width 36 height 16
select select "POP"
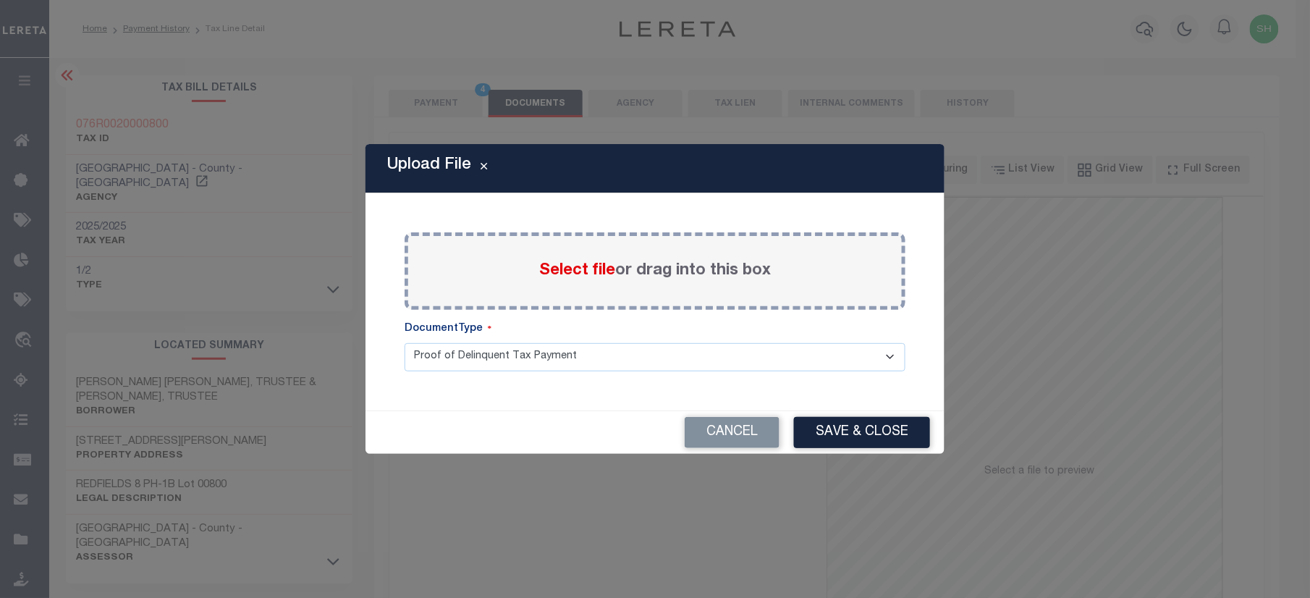
click at [588, 269] on span "Select file" at bounding box center [577, 271] width 76 height 16
click at [0, 0] on input "Select file or drag into this box" at bounding box center [0, 0] width 0 height 0
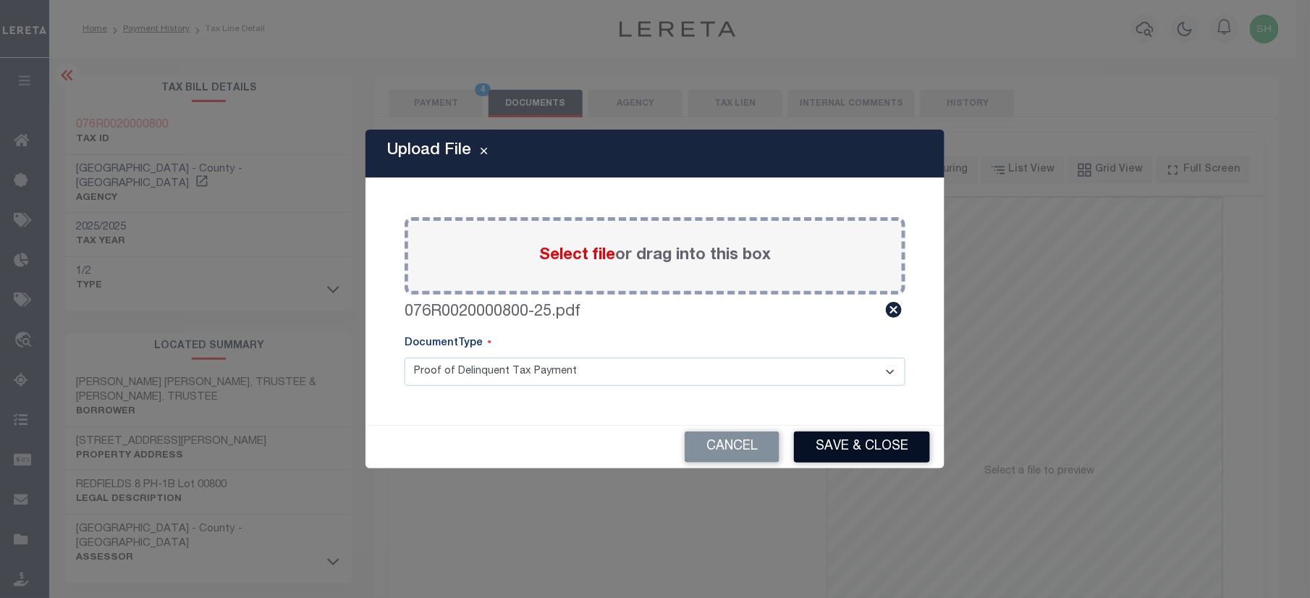
click at [835, 447] on button "Save & Close" at bounding box center [862, 446] width 136 height 31
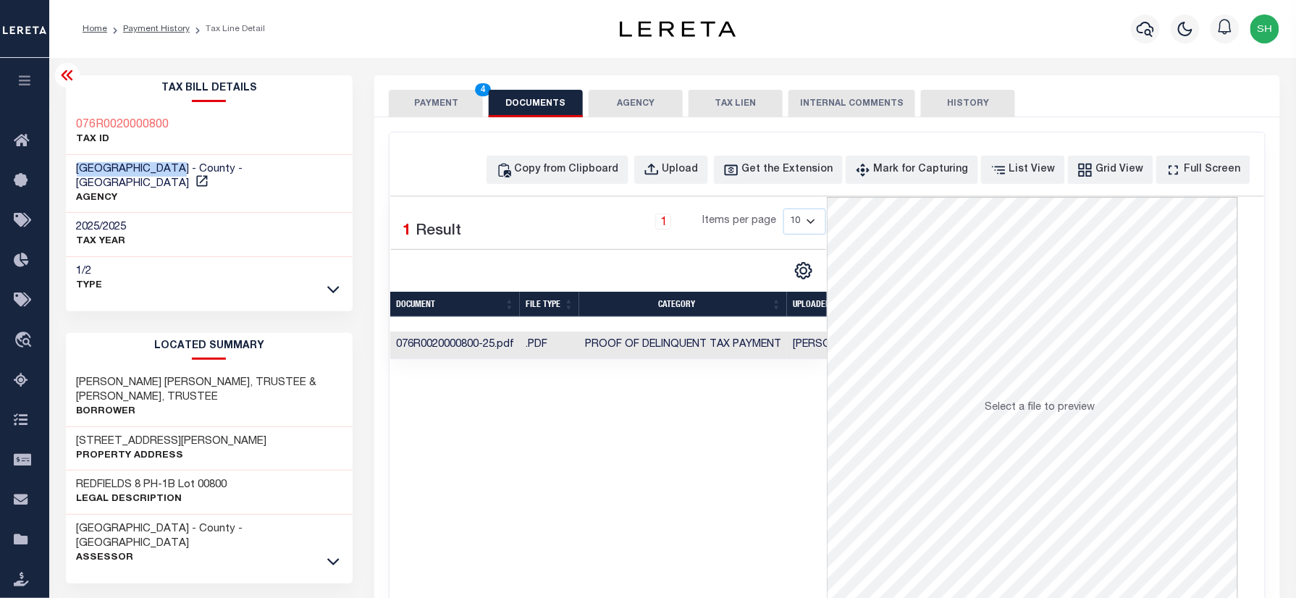
drag, startPoint x: 69, startPoint y: 166, endPoint x: 188, endPoint y: 169, distance: 118.8
click at [188, 169] on div "ALBEMARLE COUNTY - County - VA AGENCY" at bounding box center [209, 184] width 287 height 59
copy span "ALBEMARLE COUNTY"
click at [409, 107] on button "PAYMENT 4" at bounding box center [436, 104] width 94 height 28
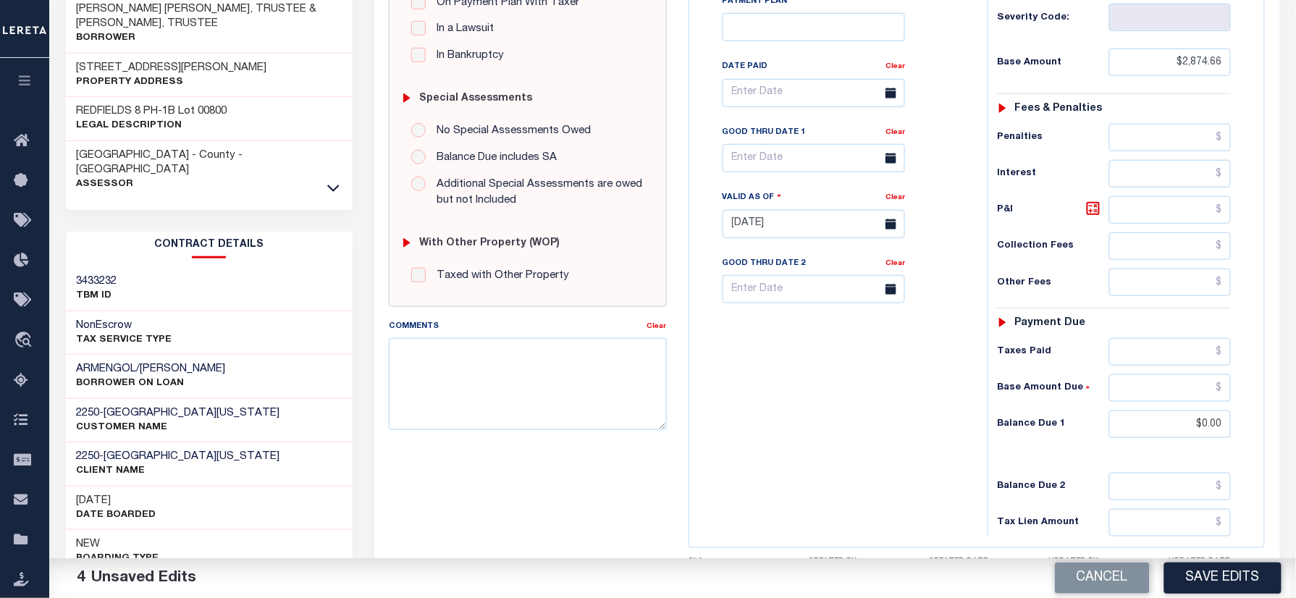
scroll to position [386, 0]
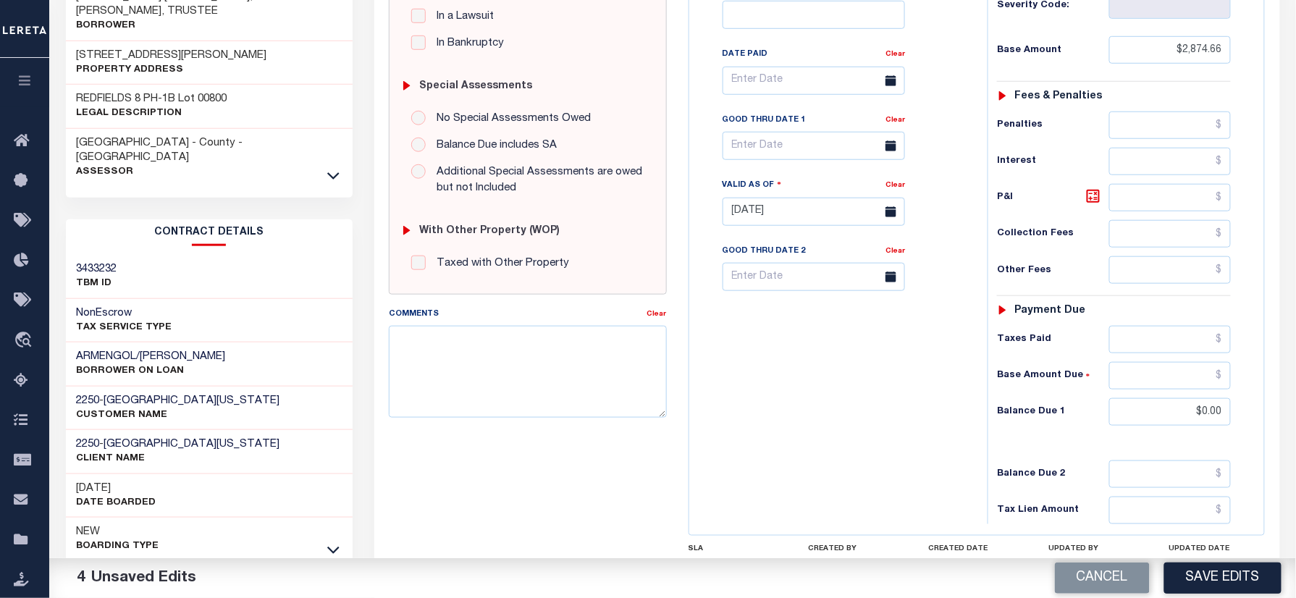
drag, startPoint x: 1207, startPoint y: 594, endPoint x: 1299, endPoint y: 580, distance: 92.2
click at [1207, 594] on button "Save Edits" at bounding box center [1222, 577] width 117 height 31
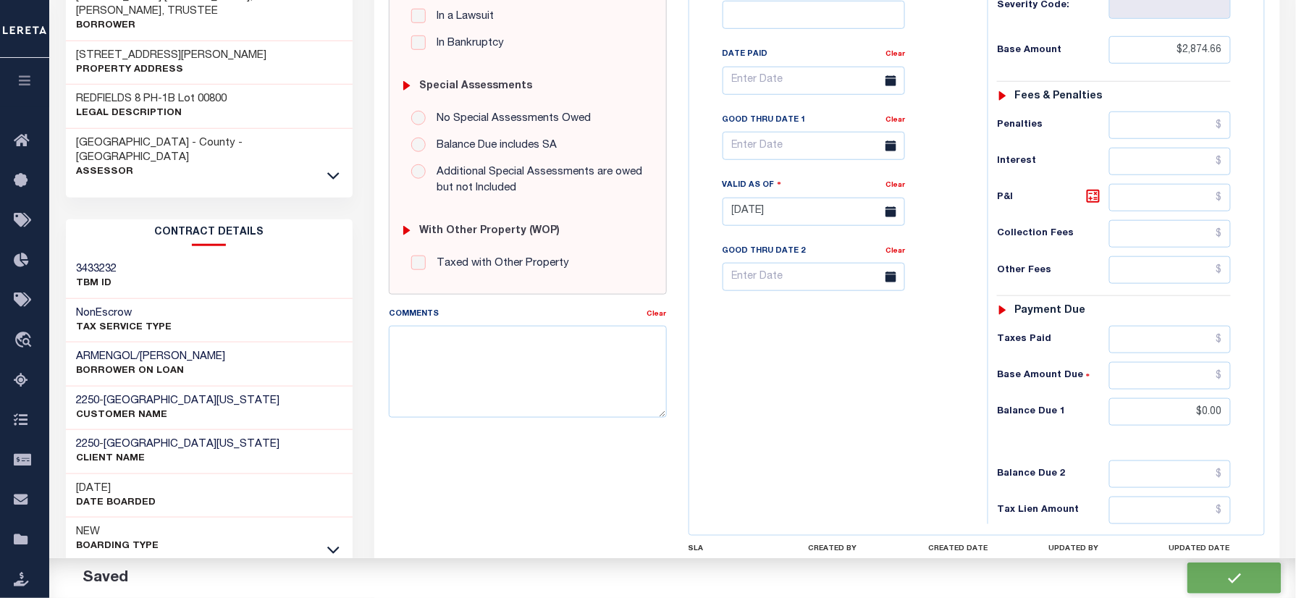
checkbox input "false"
type input "$2,874.66"
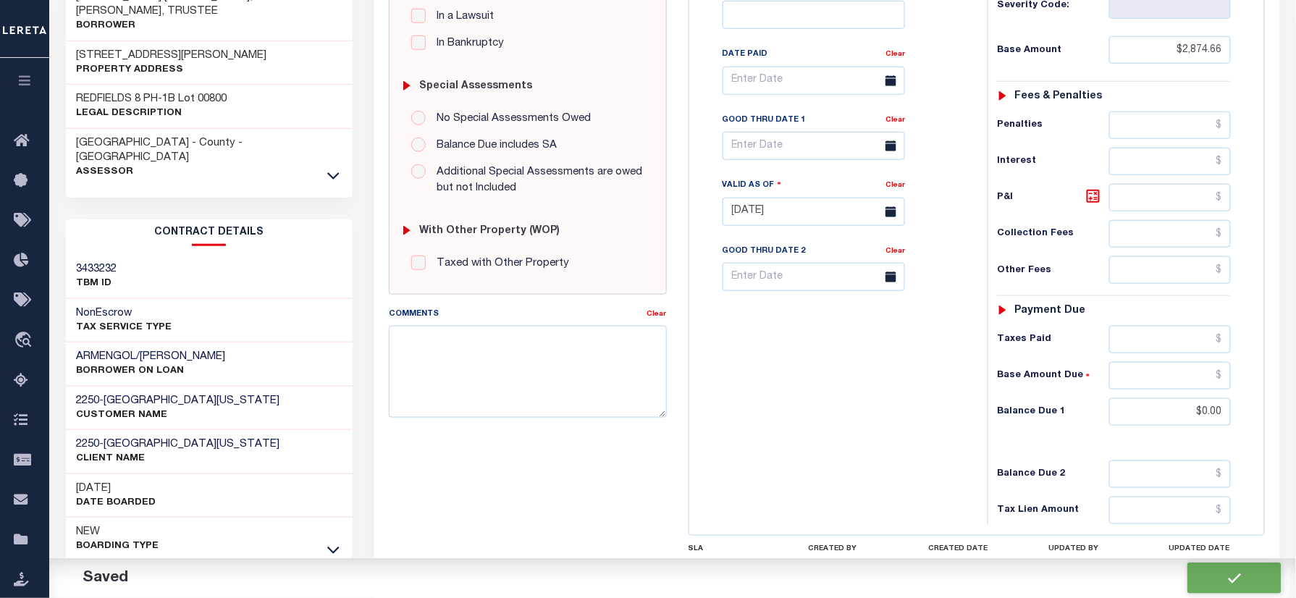
type input "$0"
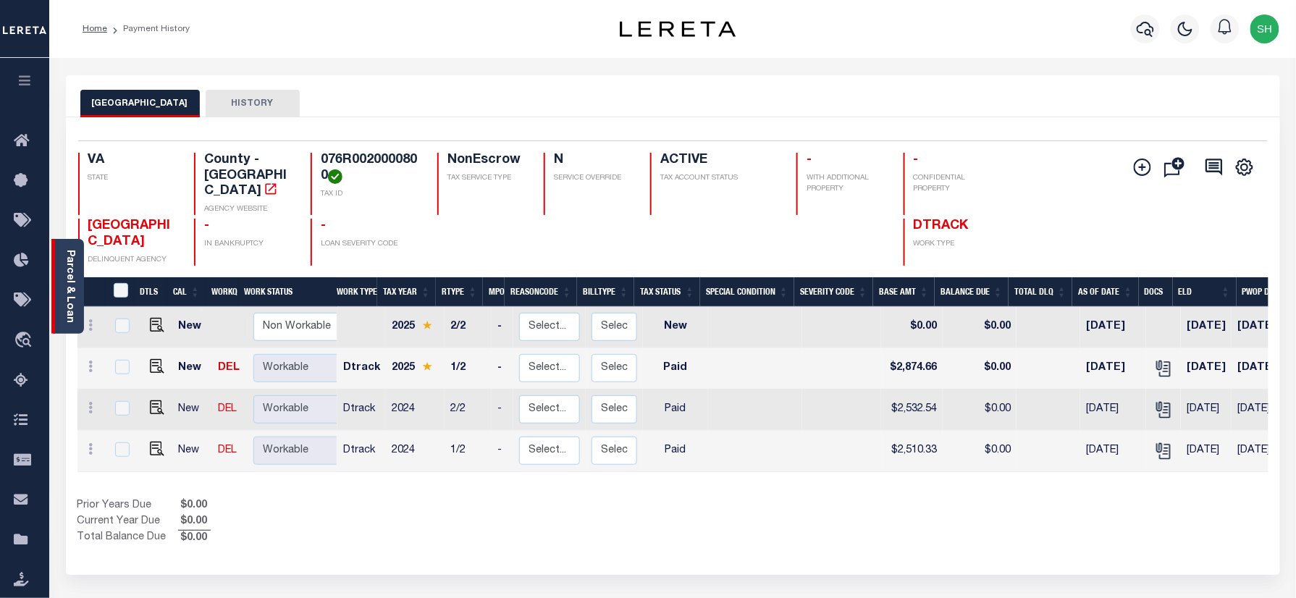
click at [69, 258] on link "Parcel & Loan" at bounding box center [69, 286] width 10 height 73
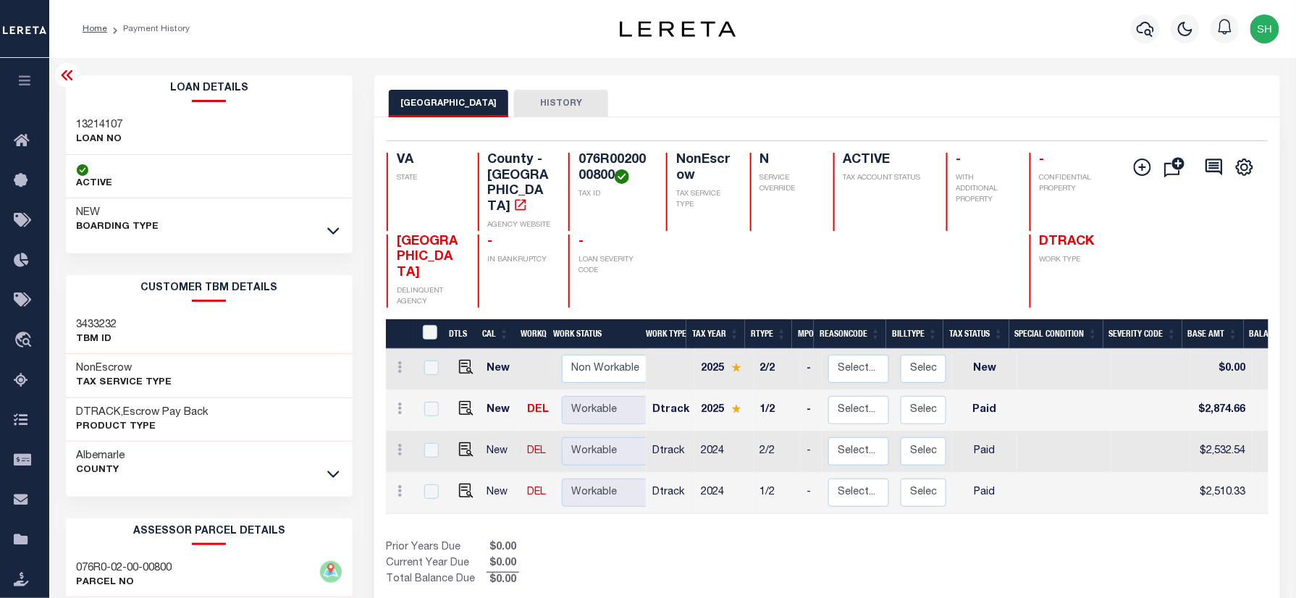
click at [78, 122] on h3 "13214107" at bounding box center [100, 125] width 46 height 14
copy h3 "13214107"
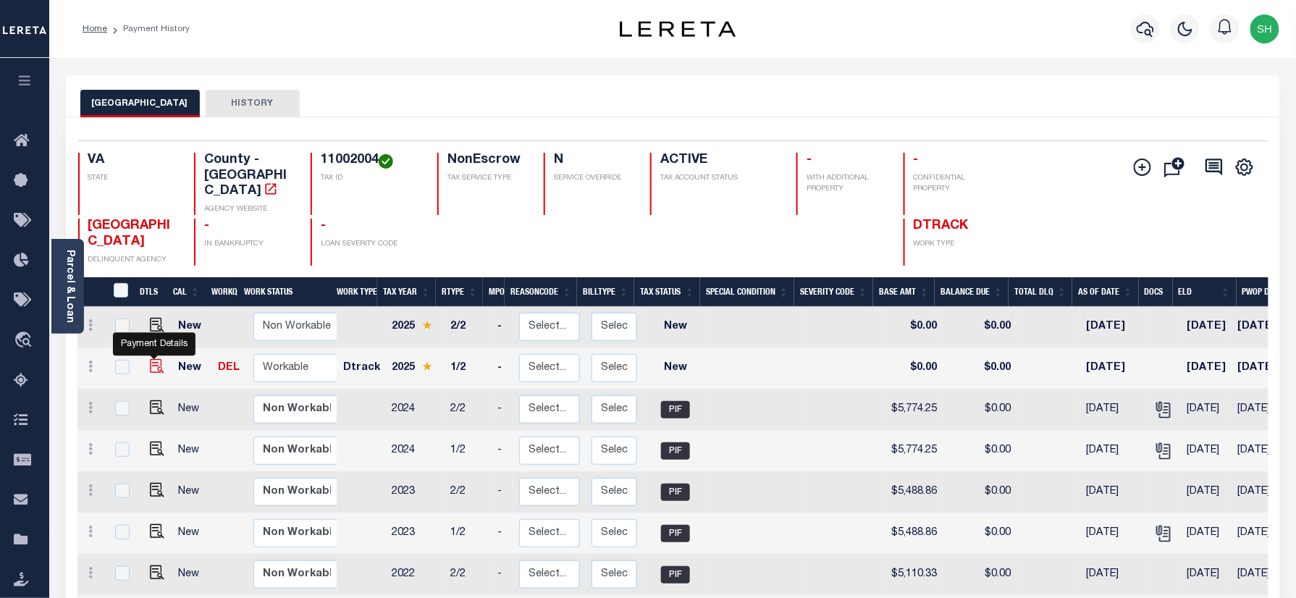
click at [155, 359] on img "" at bounding box center [157, 366] width 14 height 14
checkbox input "true"
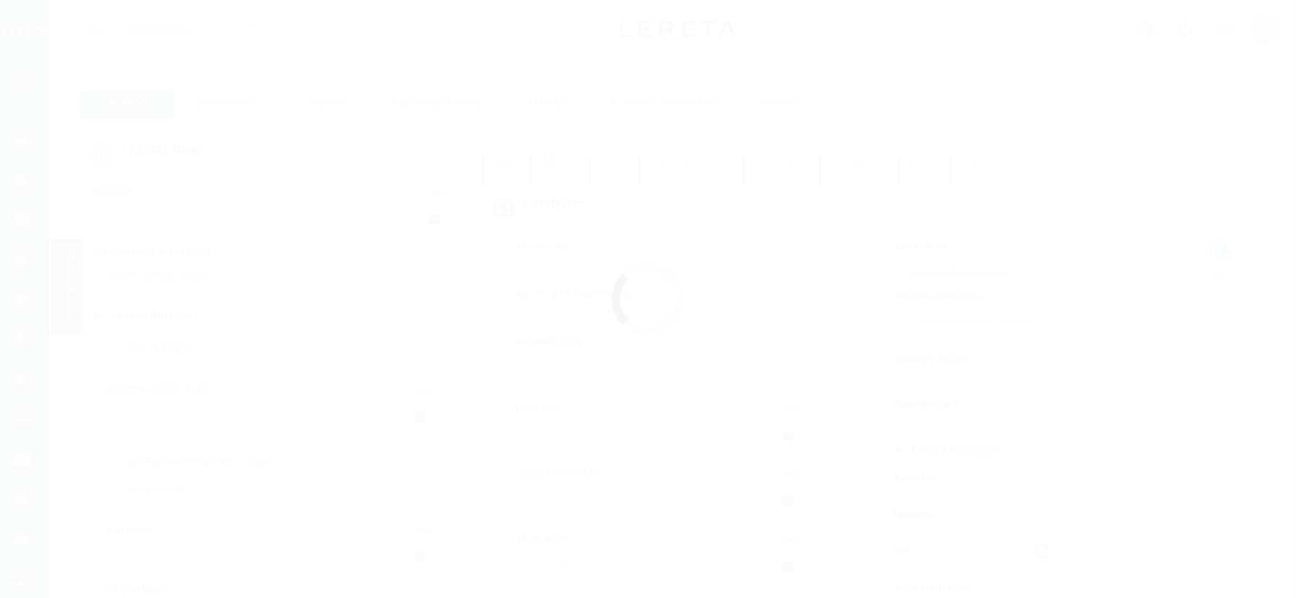
checkbox input "false"
type input "[DATE]"
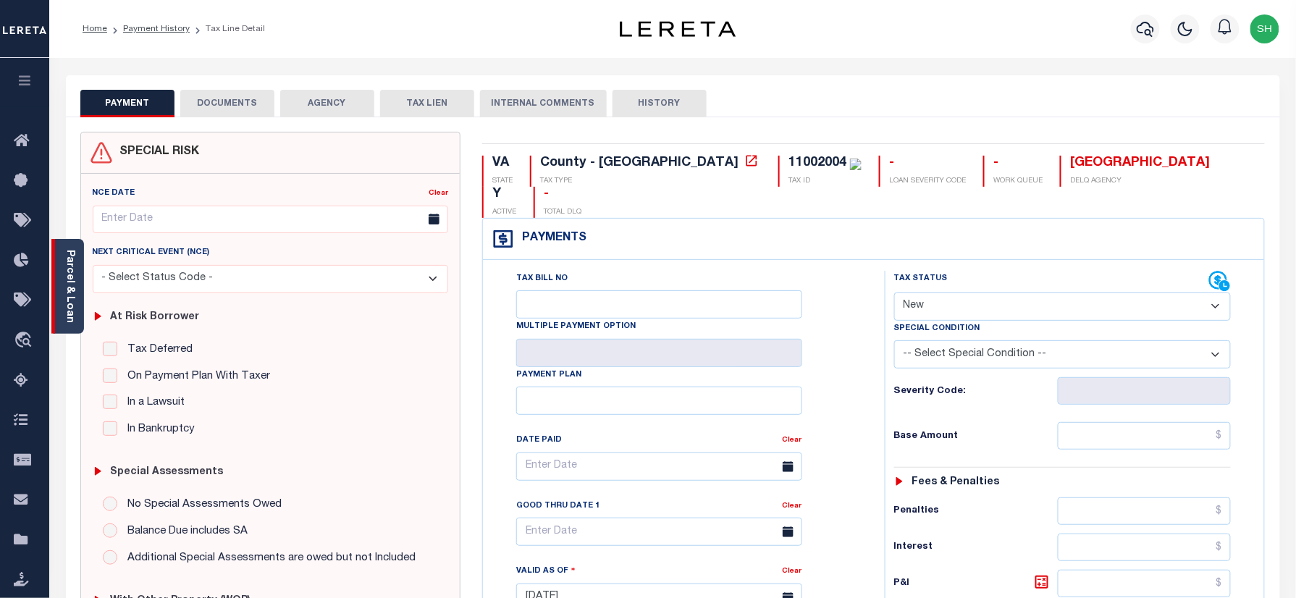
click at [67, 276] on link "Parcel & Loan" at bounding box center [69, 286] width 10 height 73
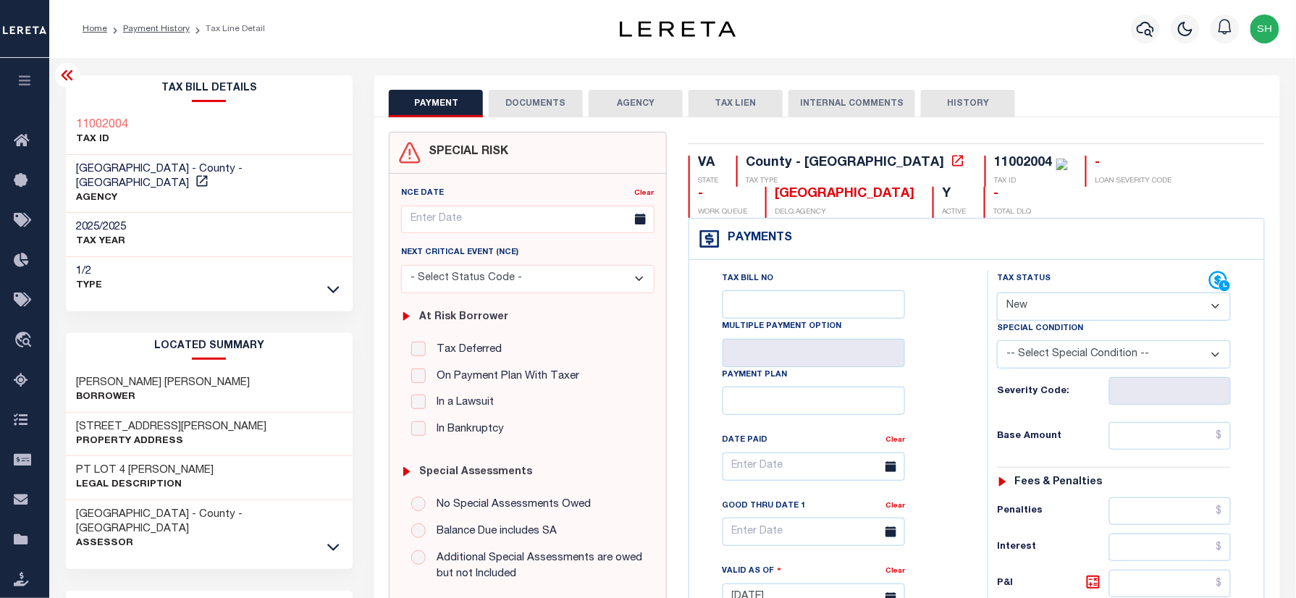
drag, startPoint x: 1087, startPoint y: 303, endPoint x: 1075, endPoint y: 325, distance: 25.3
click at [1087, 303] on select "- Select Status Code - Open Due/Unpaid Paid Incomplete No Tax Due Internal Refu…" at bounding box center [1114, 306] width 234 height 28
select select "PYD"
click at [997, 294] on select "- Select Status Code - Open Due/Unpaid Paid Incomplete No Tax Due Internal Refu…" at bounding box center [1114, 306] width 234 height 28
type input "[DATE]"
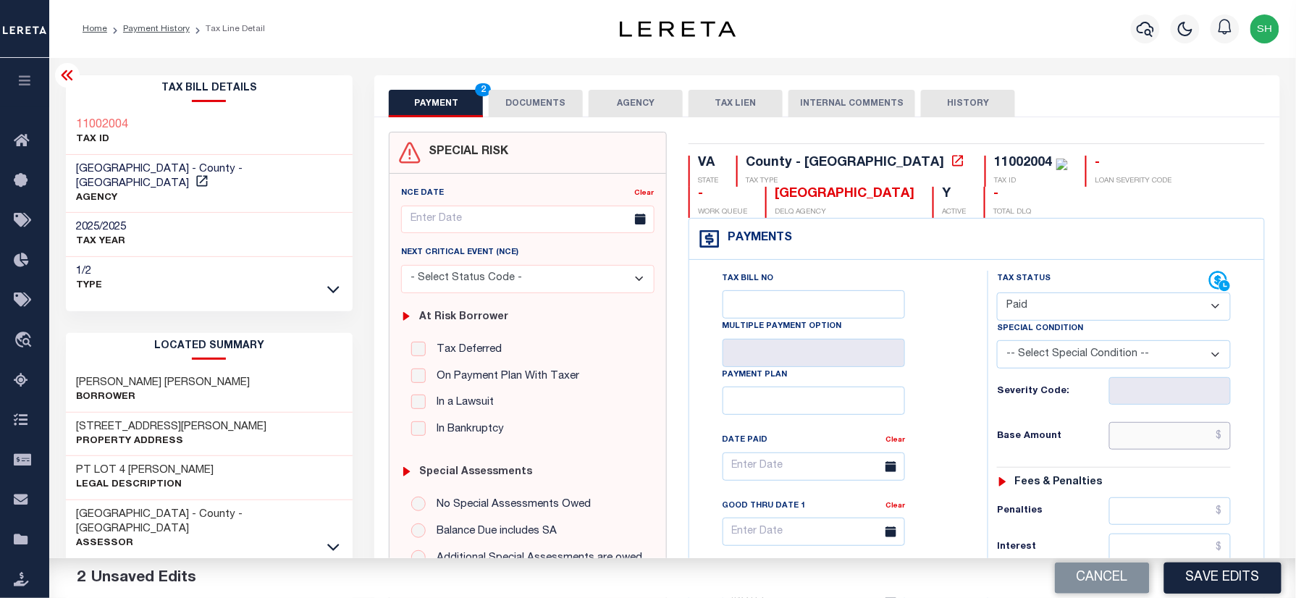
click at [1145, 435] on input "text" at bounding box center [1170, 436] width 122 height 28
paste input "5,869.29"
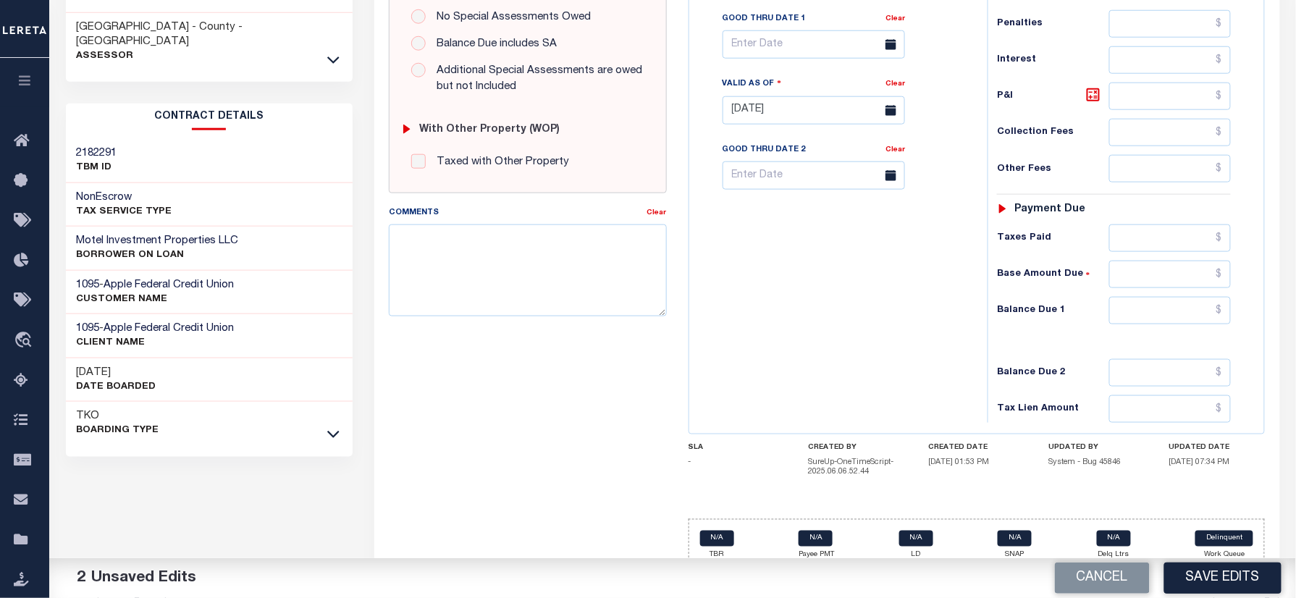
scroll to position [517, 0]
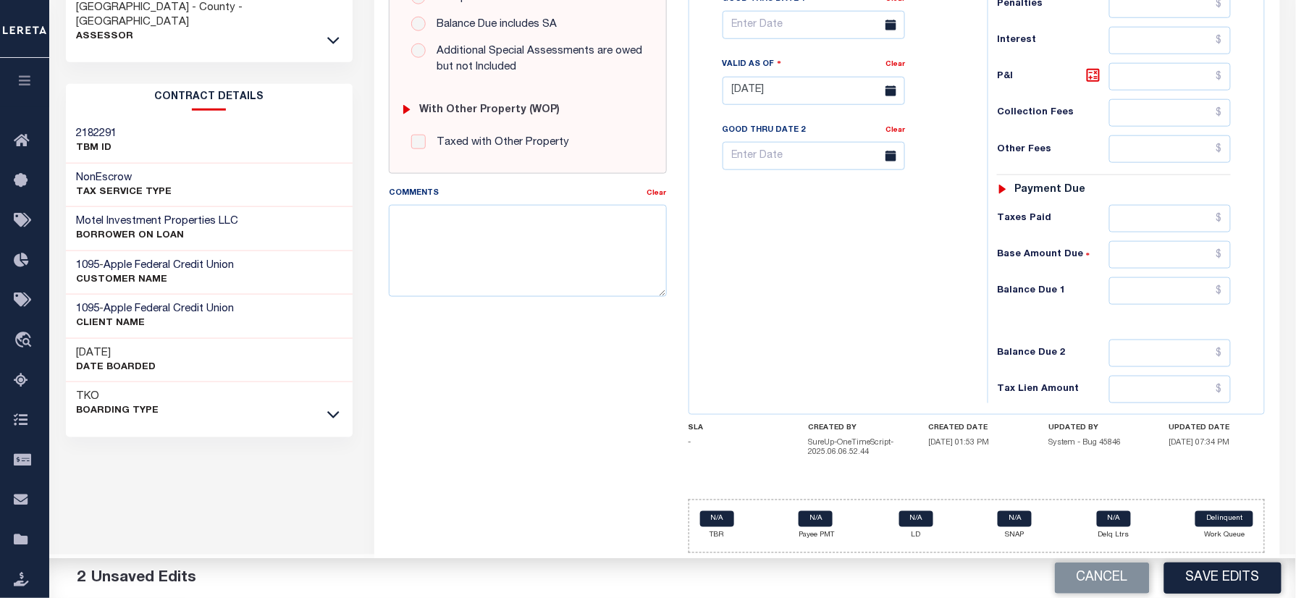
type input "$5,869.29"
click at [1171, 298] on input "text" at bounding box center [1170, 291] width 122 height 28
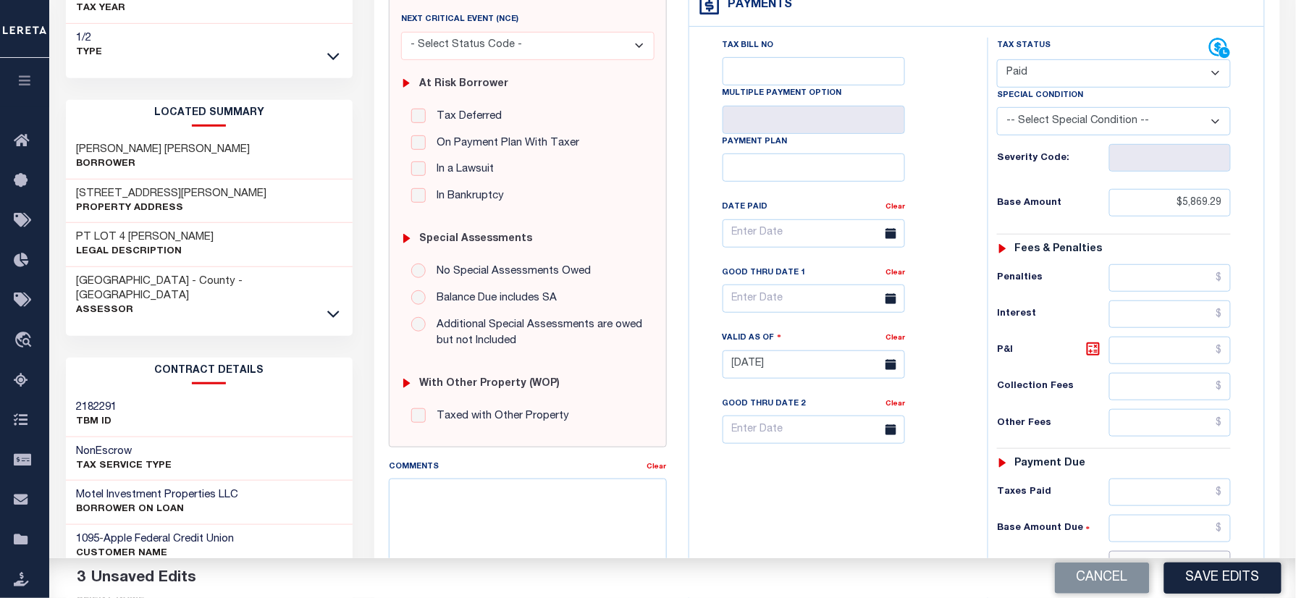
scroll to position [35, 0]
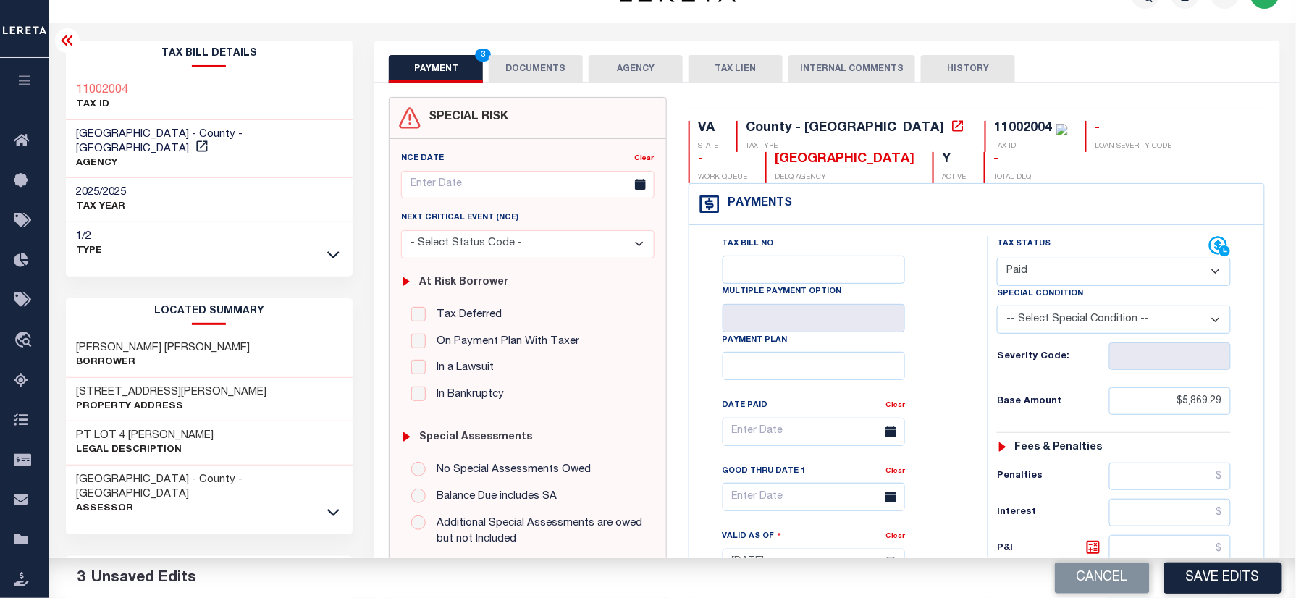
type input "$0.00"
click at [59, 74] on div "Tax Bill Details 11002004 TAX ID AGENCY" at bounding box center [209, 555] width 309 height 1029
copy h3 "11002004"
drag, startPoint x: 548, startPoint y: 68, endPoint x: 534, endPoint y: 120, distance: 53.9
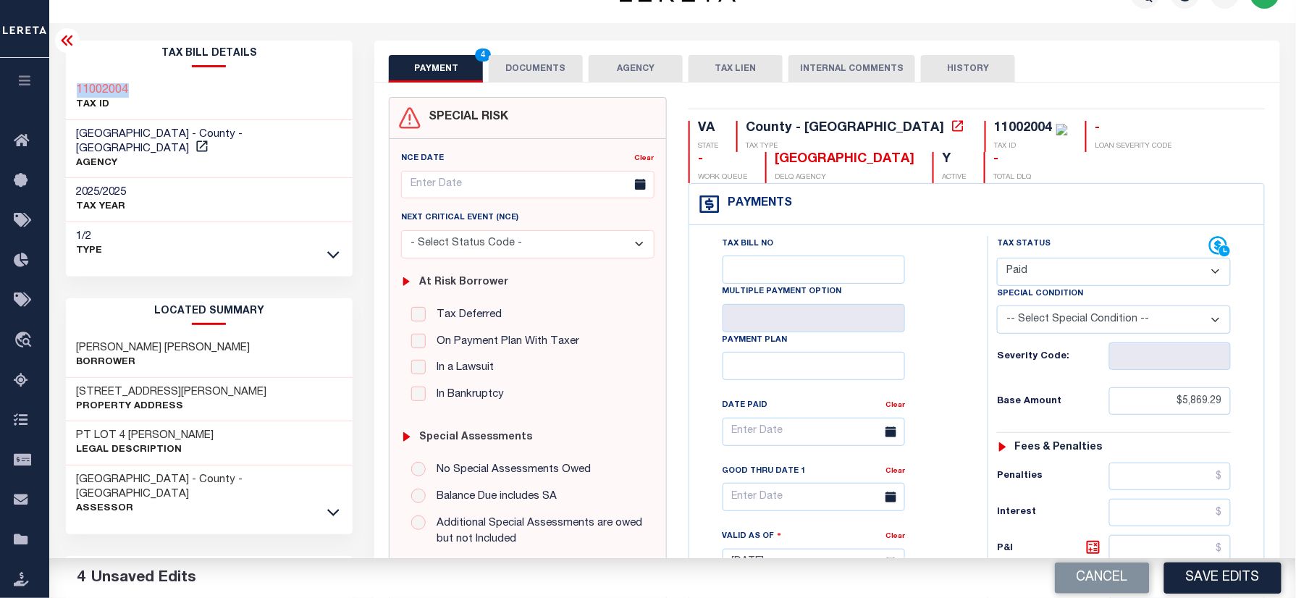
click at [548, 68] on button "DOCUMENTS" at bounding box center [536, 69] width 94 height 28
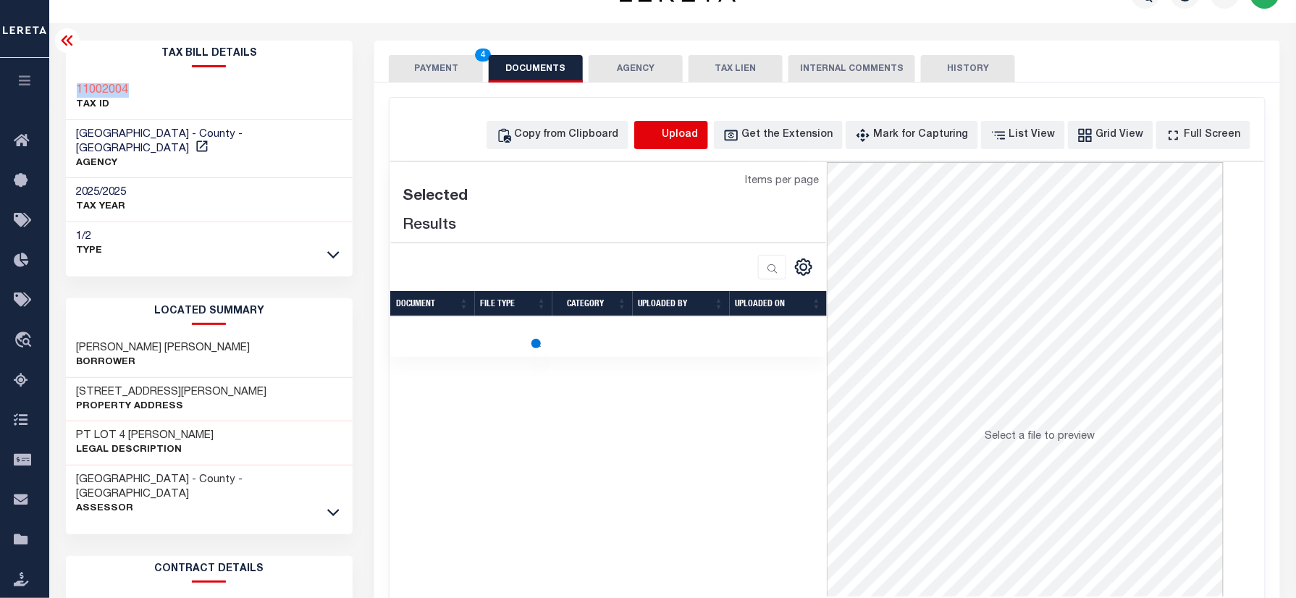
click at [659, 137] on icon "button" at bounding box center [652, 135] width 16 height 16
select select "POP"
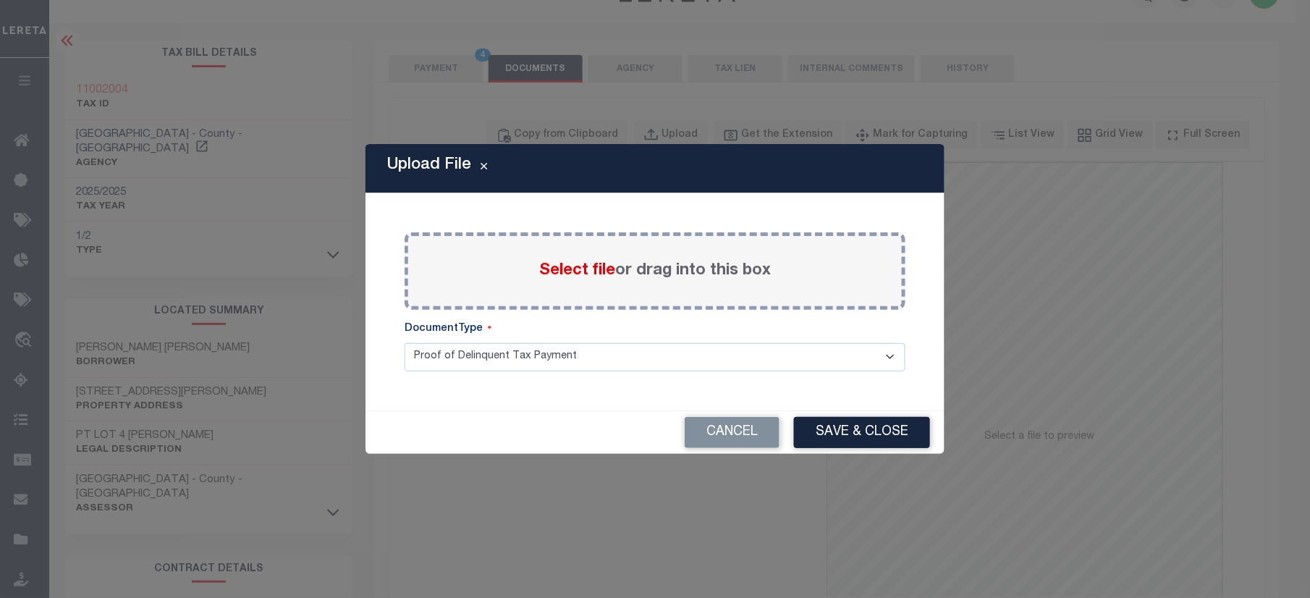
click at [565, 255] on div "Select file or drag into this box" at bounding box center [655, 270] width 501 height 77
click at [562, 269] on span "Select file" at bounding box center [577, 271] width 76 height 16
click at [0, 0] on input "Select file or drag into this box" at bounding box center [0, 0] width 0 height 0
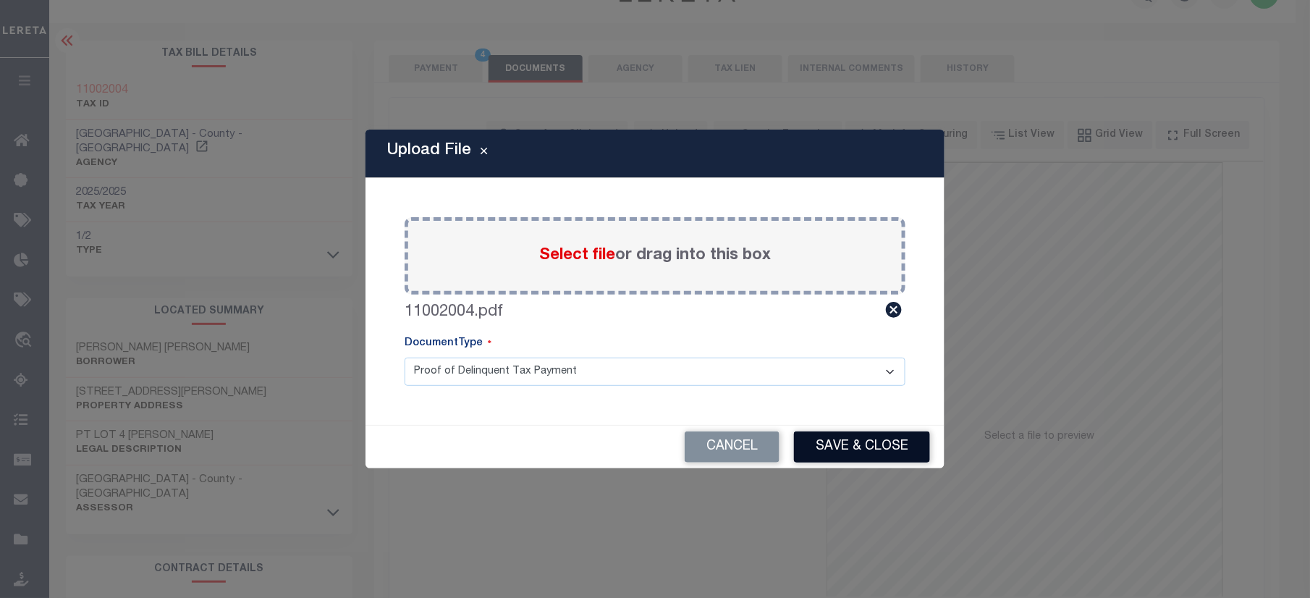
click at [858, 450] on button "Save & Close" at bounding box center [862, 446] width 136 height 31
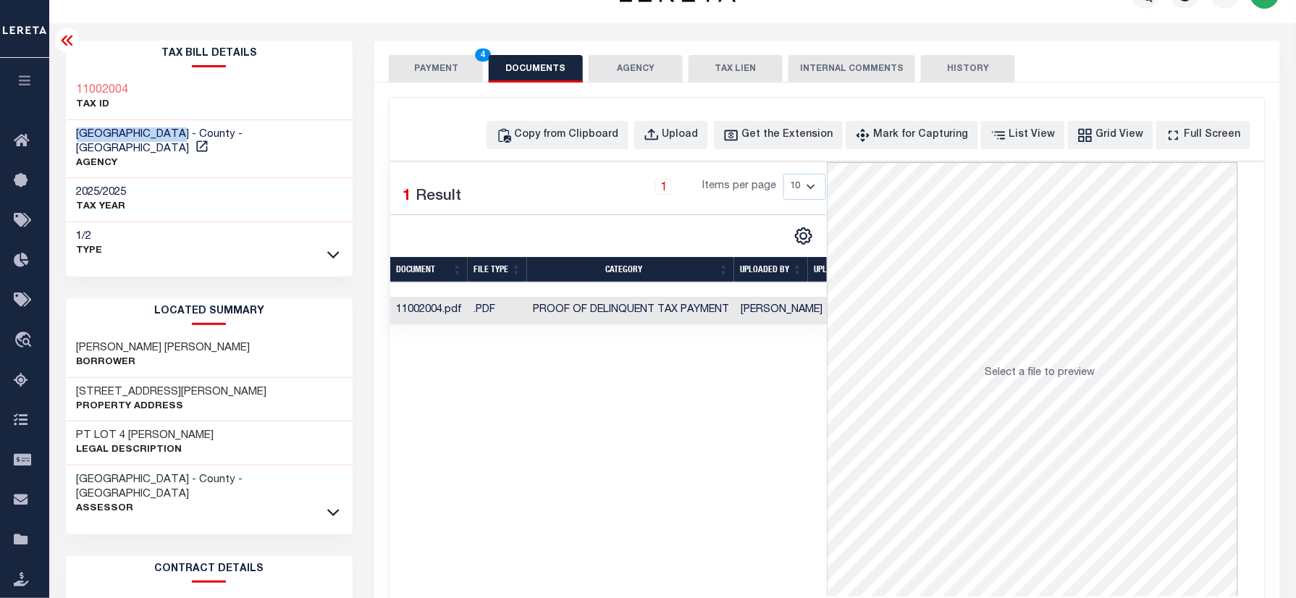
drag, startPoint x: 76, startPoint y: 133, endPoint x: 185, endPoint y: 131, distance: 109.3
click at [185, 131] on span "[GEOGRAPHIC_DATA] - County - [GEOGRAPHIC_DATA]" at bounding box center [160, 141] width 166 height 25
copy span "[GEOGRAPHIC_DATA]"
click at [433, 67] on button "PAYMENT 4" at bounding box center [436, 69] width 94 height 28
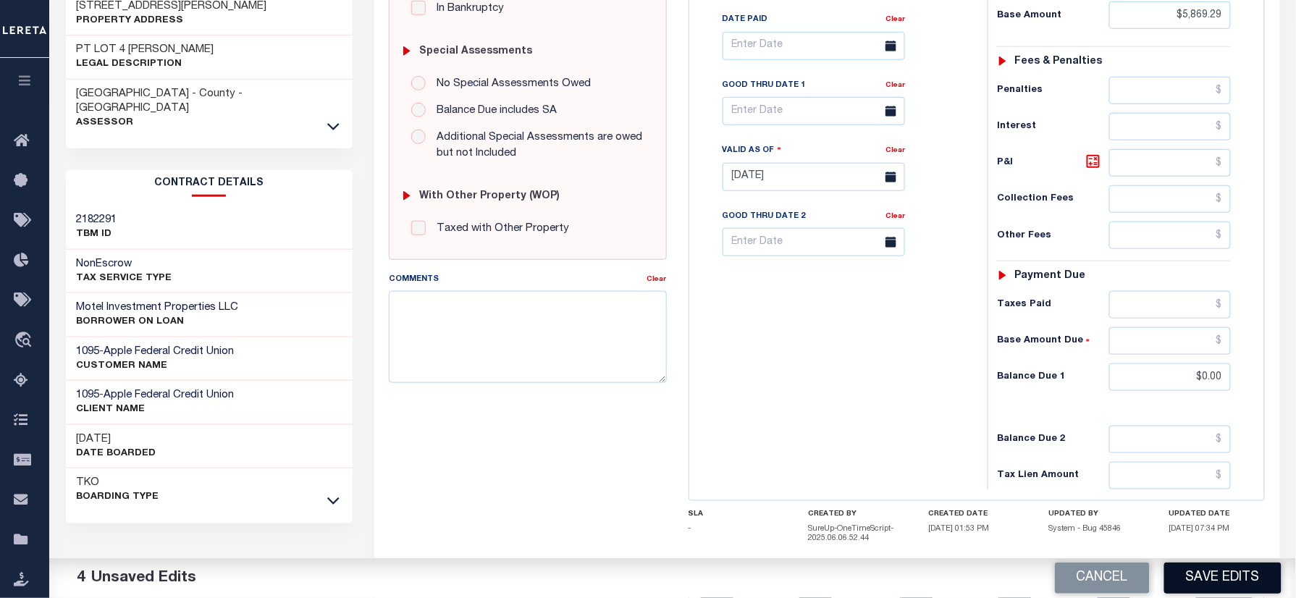
click at [1239, 581] on button "Save Edits" at bounding box center [1222, 577] width 117 height 31
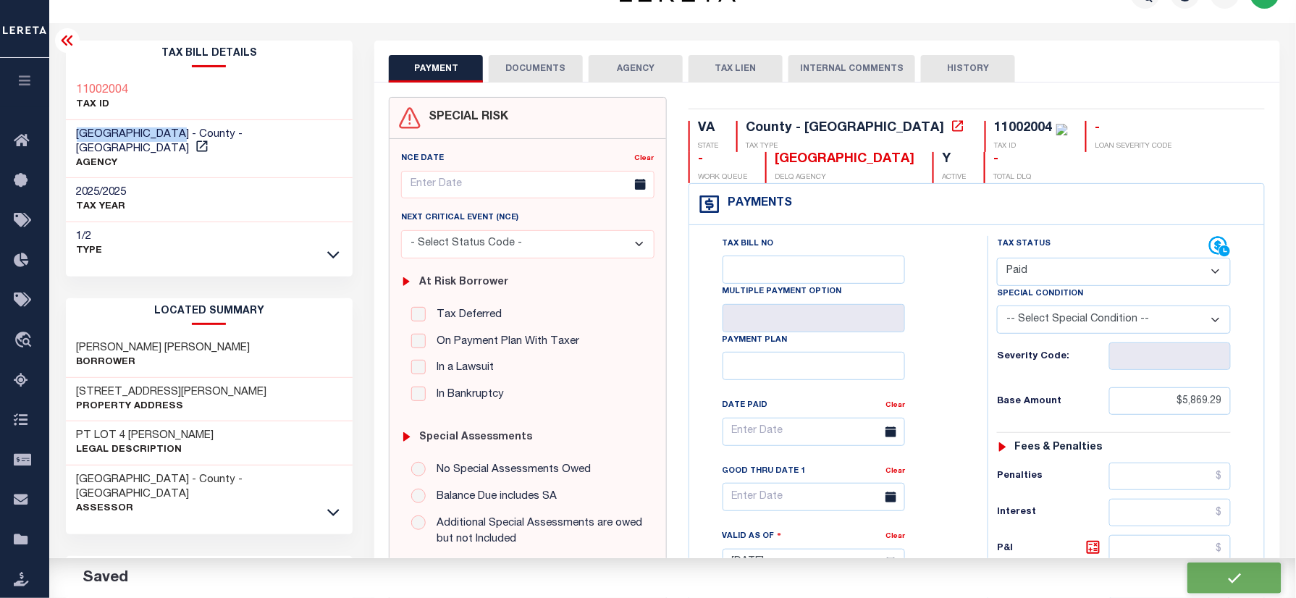
checkbox input "false"
type input "$5,869.29"
type input "$0"
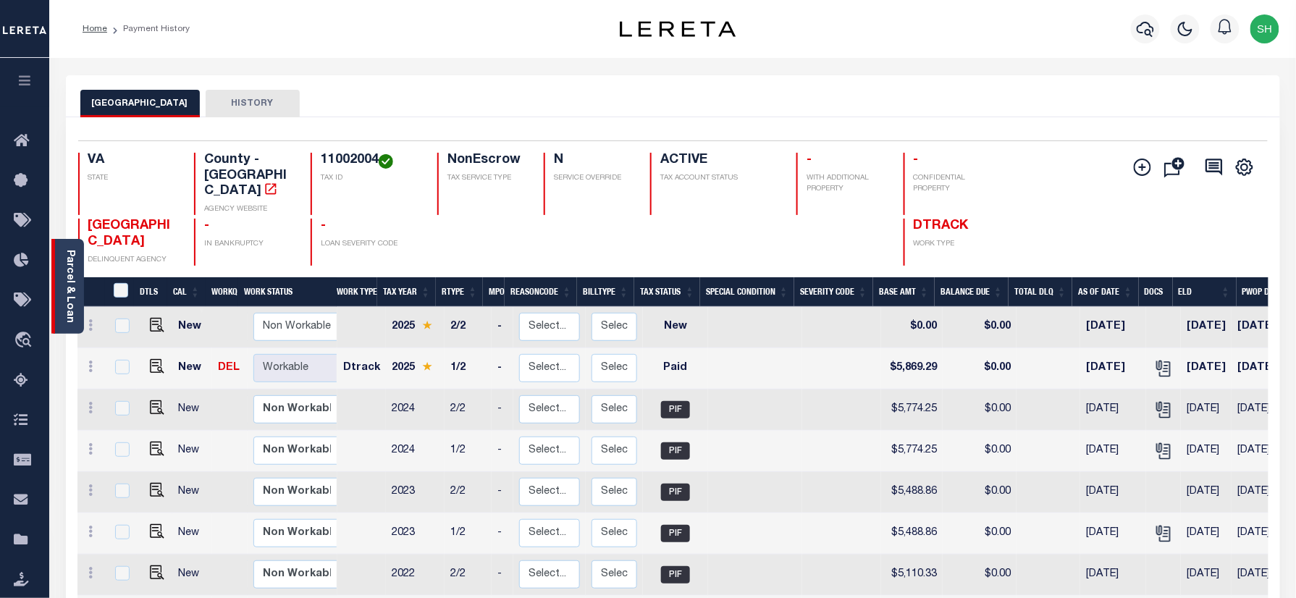
click at [67, 277] on link "Parcel & Loan" at bounding box center [69, 286] width 10 height 73
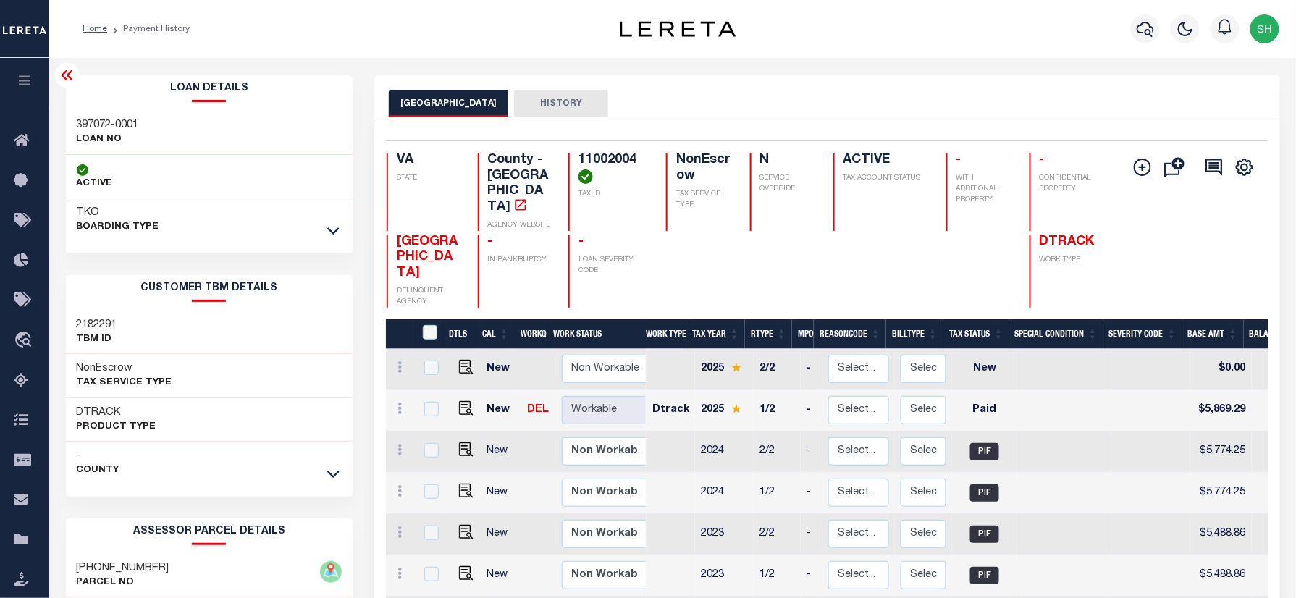
click at [103, 127] on h3 "397072-0001" at bounding box center [108, 125] width 62 height 14
copy div "397072-0001"
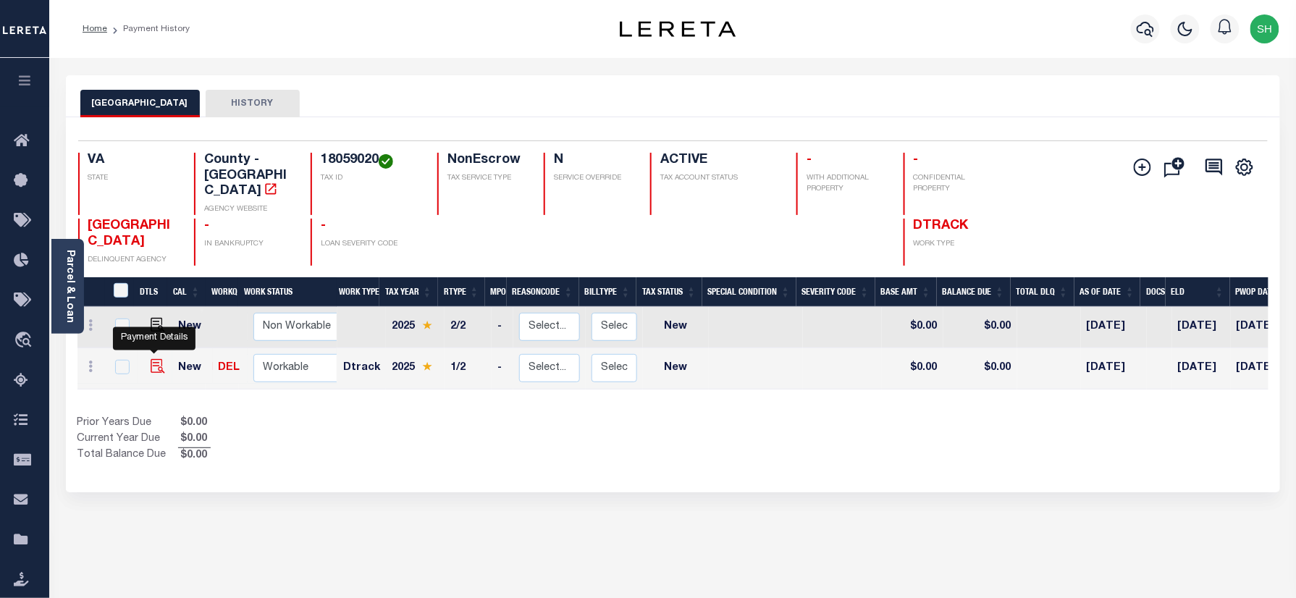
click at [154, 359] on img "" at bounding box center [158, 366] width 14 height 14
checkbox input "true"
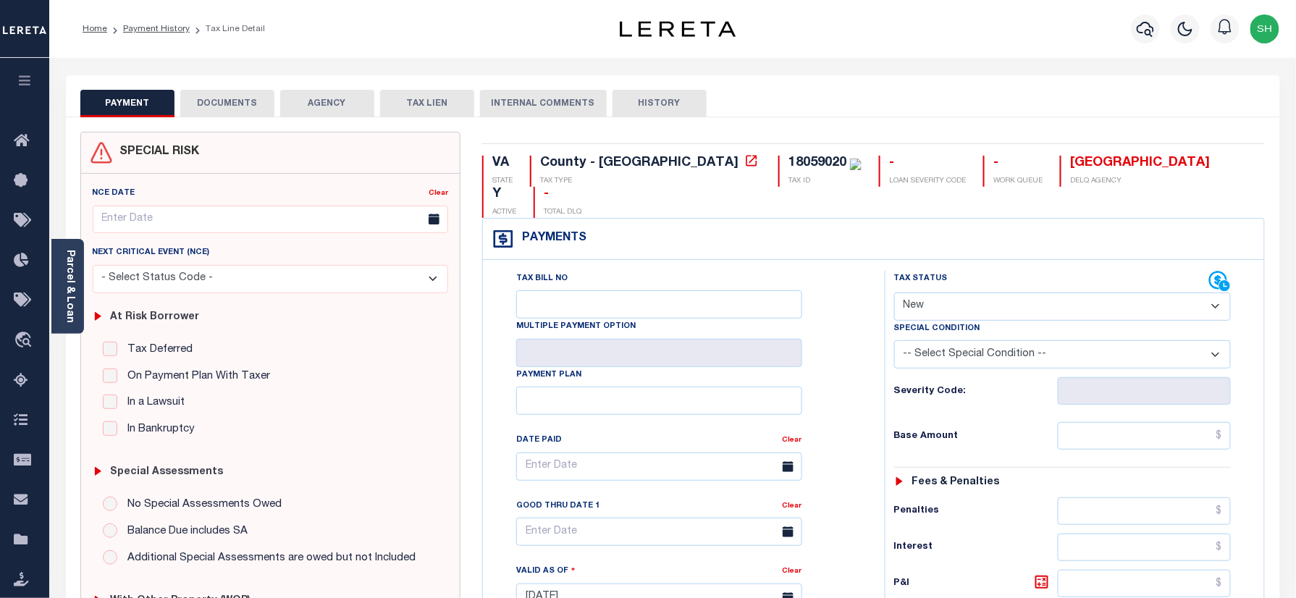
click at [1040, 292] on select "- Select Status Code - Open Due/Unpaid Paid Incomplete No Tax Due Internal Refu…" at bounding box center [1062, 306] width 337 height 28
select select "PYD"
click at [894, 292] on select "- Select Status Code - Open Due/Unpaid Paid Incomplete No Tax Due Internal Refu…" at bounding box center [1062, 306] width 337 height 28
type input "[DATE]"
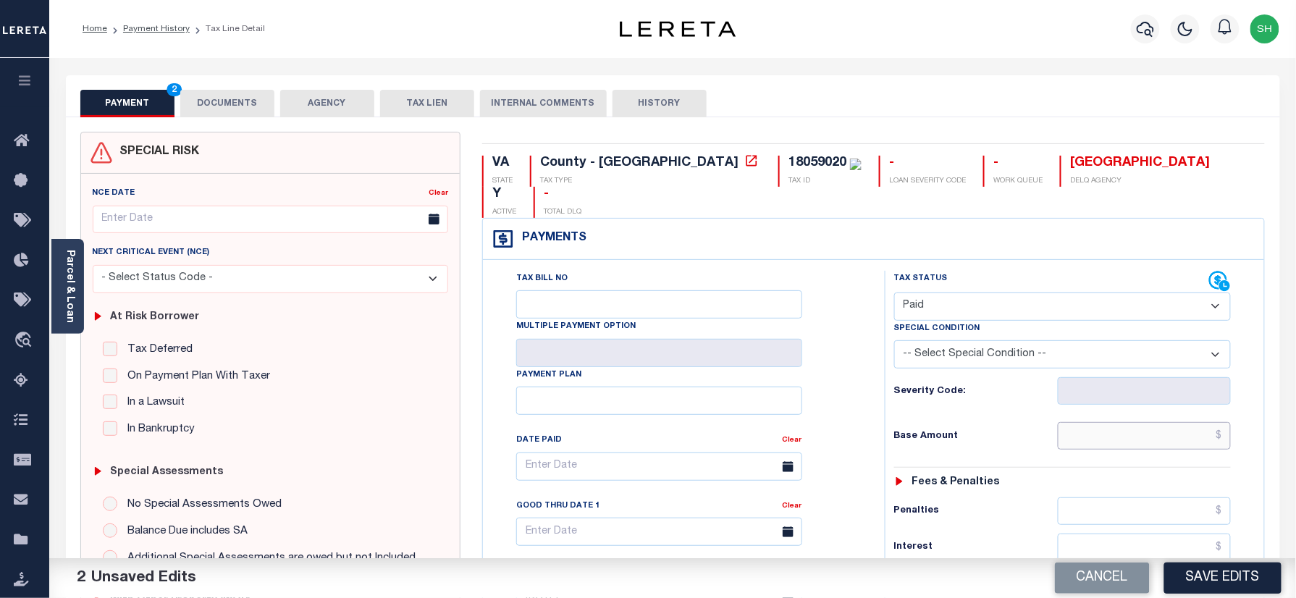
click at [1141, 422] on input "text" at bounding box center [1145, 436] width 174 height 28
paste input "89,268.64"
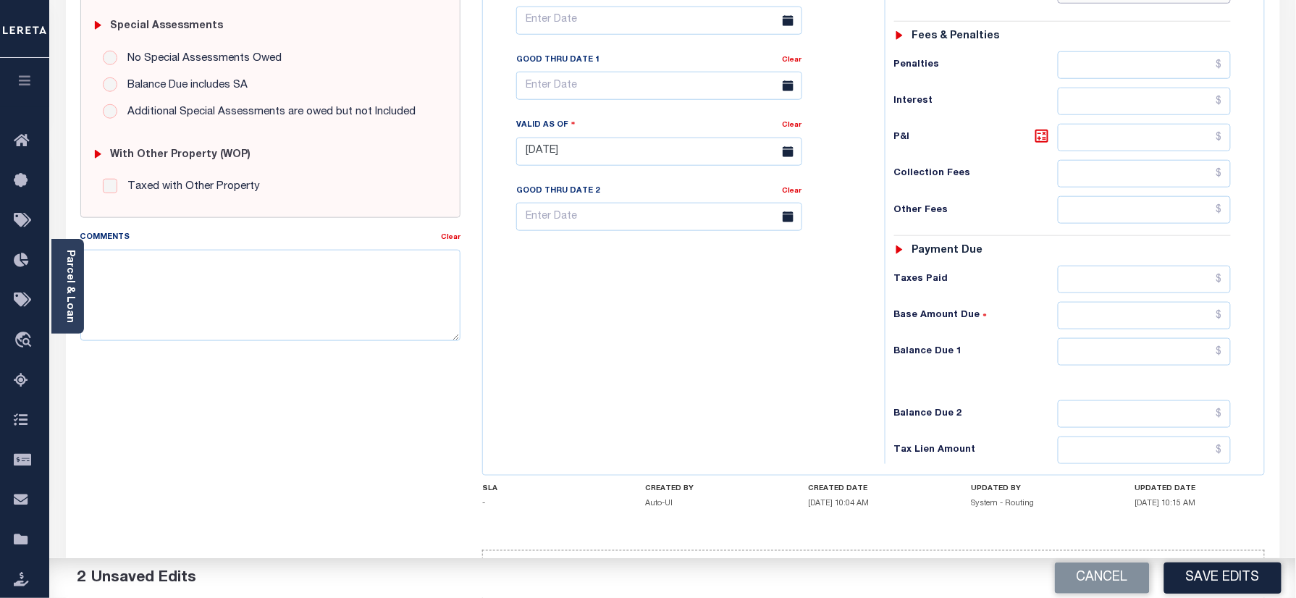
scroll to position [476, 0]
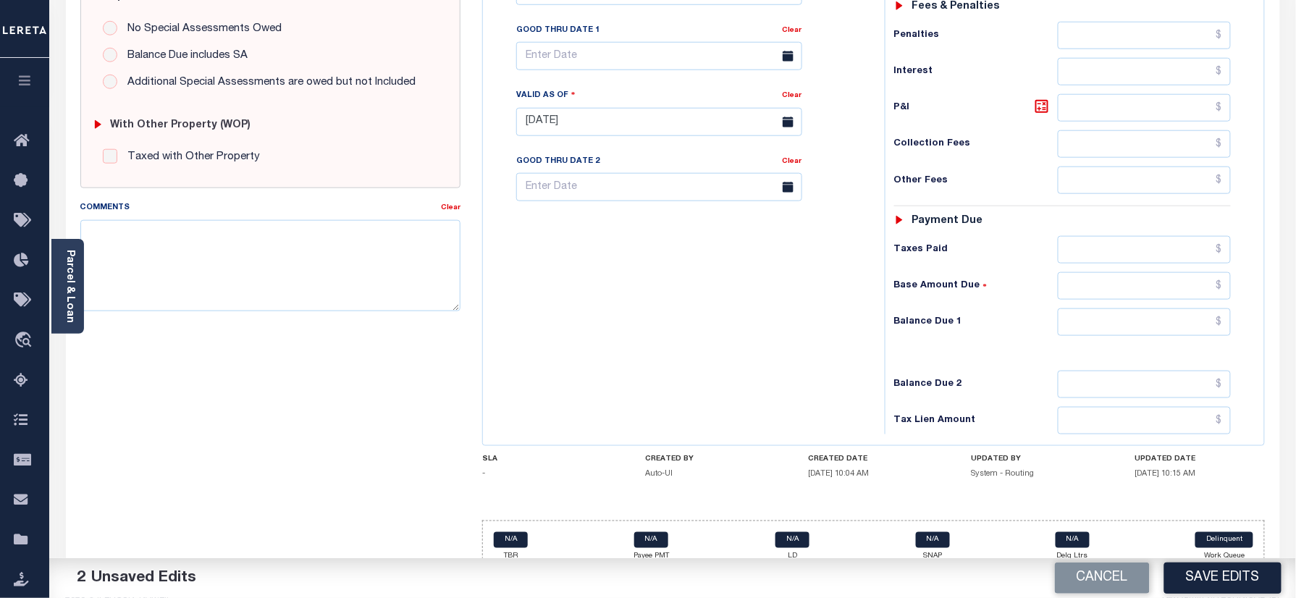
type input "$89,268.64"
click at [1184, 308] on input "text" at bounding box center [1145, 322] width 174 height 28
type input "$0.00"
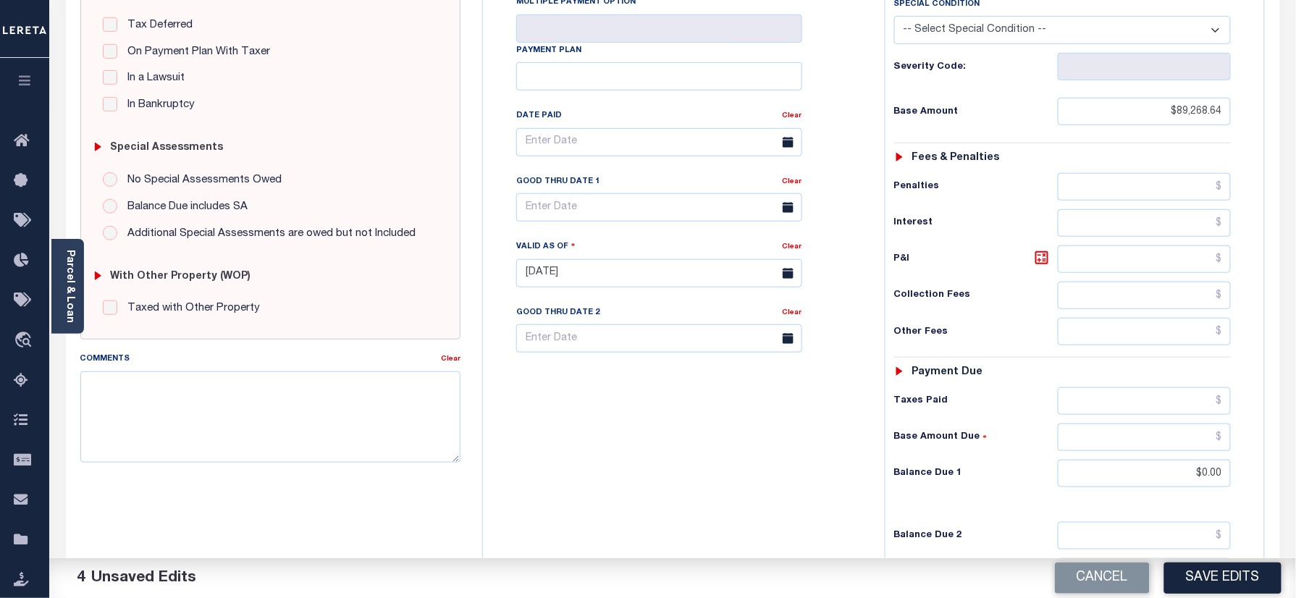
scroll to position [186, 0]
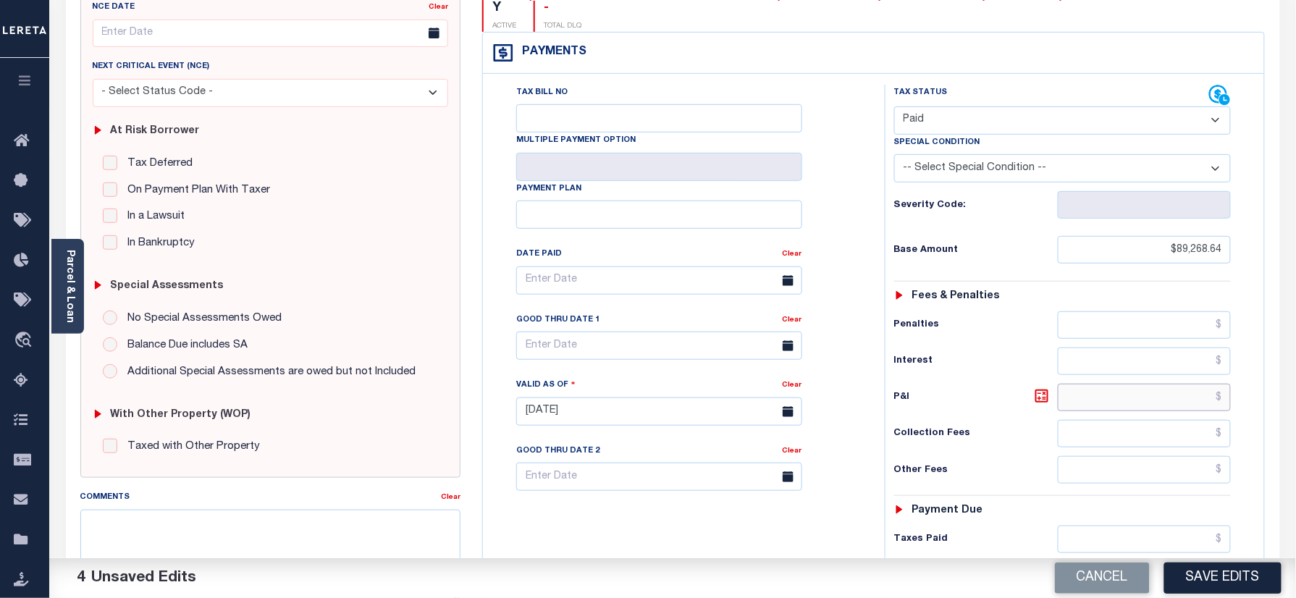
click at [1095, 384] on input "text" at bounding box center [1145, 398] width 174 height 28
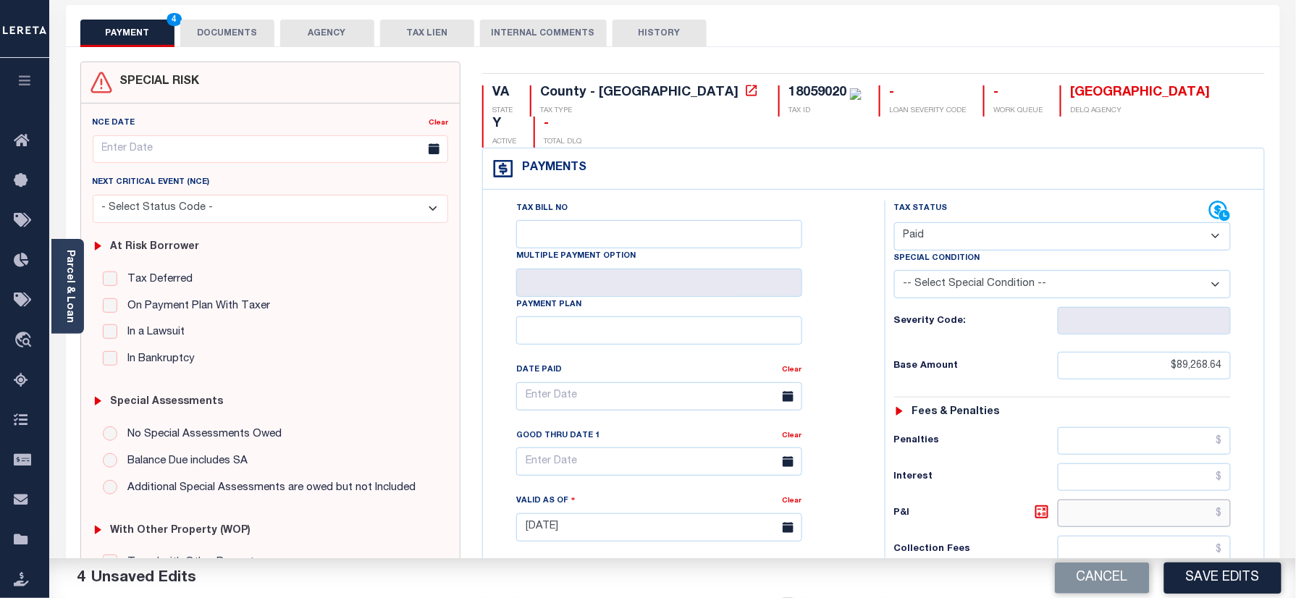
scroll to position [0, 0]
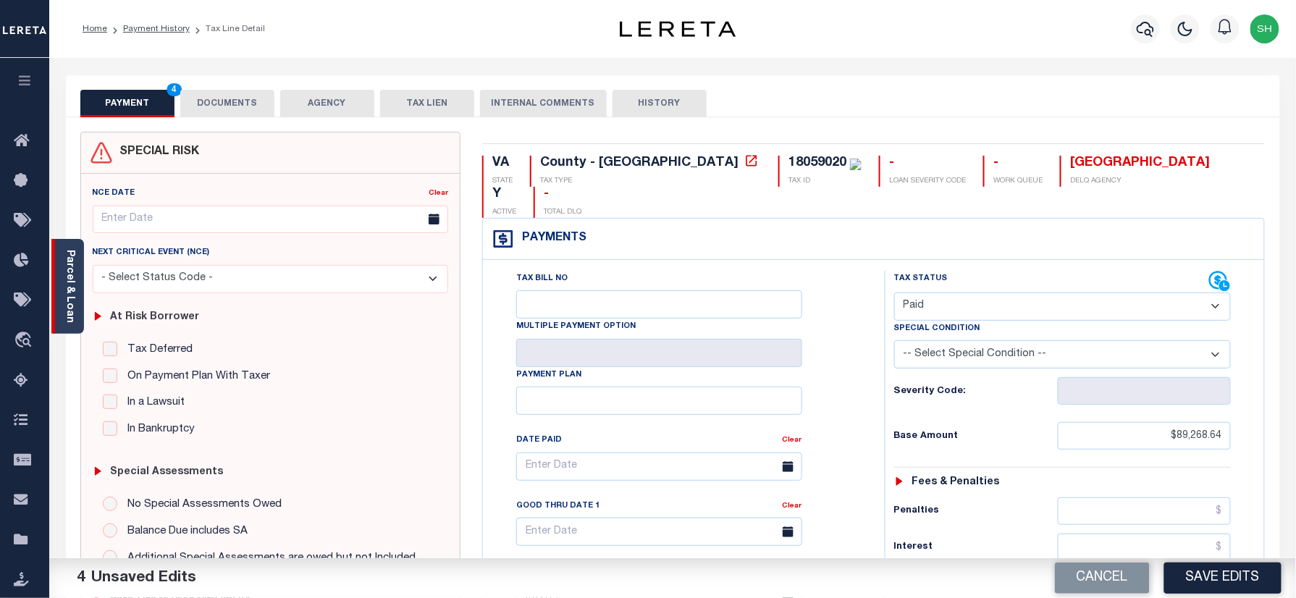
click at [62, 269] on div "Parcel & Loan" at bounding box center [67, 286] width 33 height 95
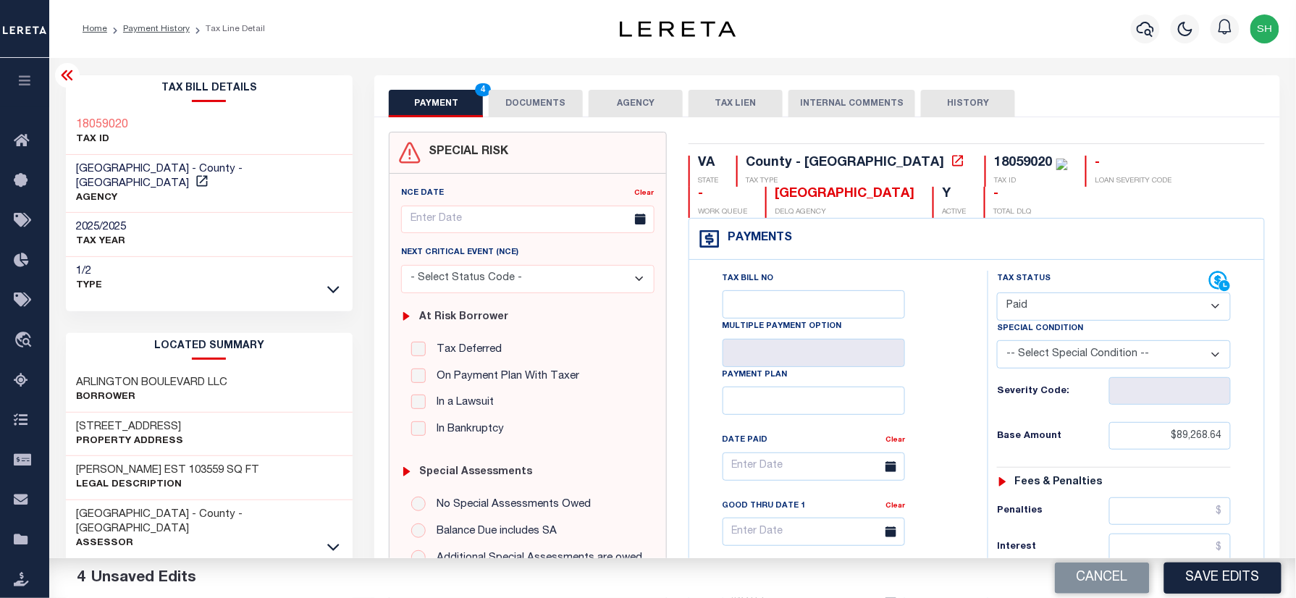
click at [51, 113] on div "Parcel & Loan Tax Bill Details 18059020" at bounding box center [672, 576] width 1247 height 1037
copy h3 "18059020"
click at [542, 101] on button "DOCUMENTS" at bounding box center [536, 104] width 94 height 28
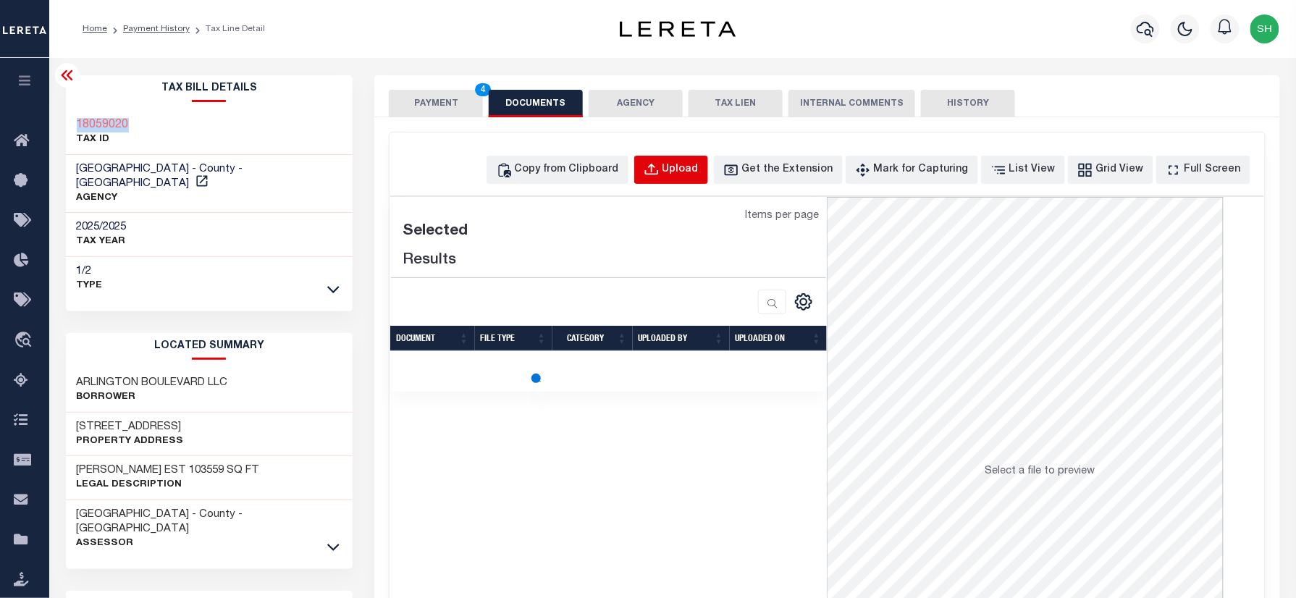
click at [693, 163] on div "Upload" at bounding box center [680, 170] width 36 height 16
select select "POP"
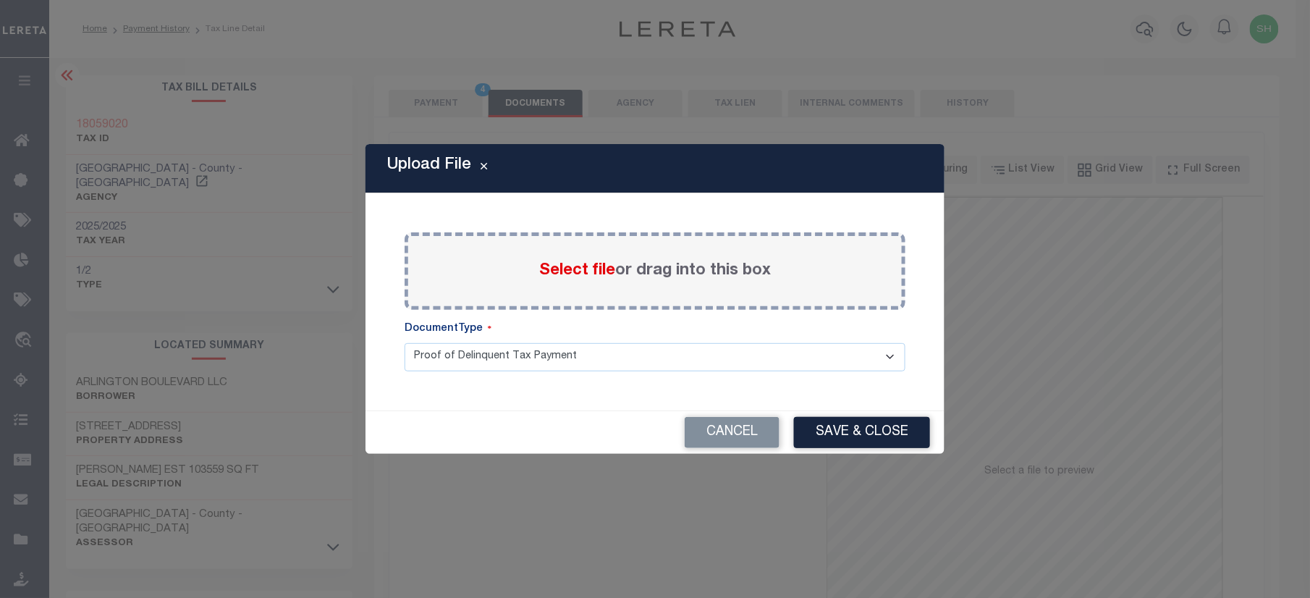
click at [560, 268] on span "Select file" at bounding box center [577, 271] width 76 height 16
click at [0, 0] on input "Select file or drag into this box" at bounding box center [0, 0] width 0 height 0
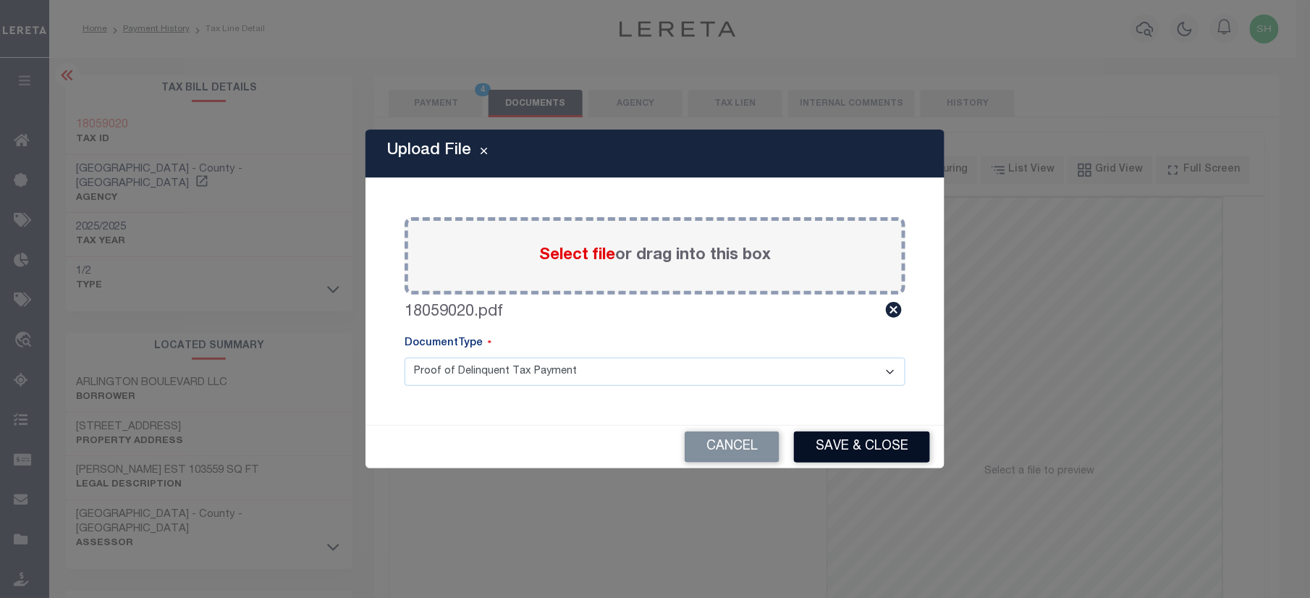
click at [840, 447] on button "Save & Close" at bounding box center [862, 446] width 136 height 31
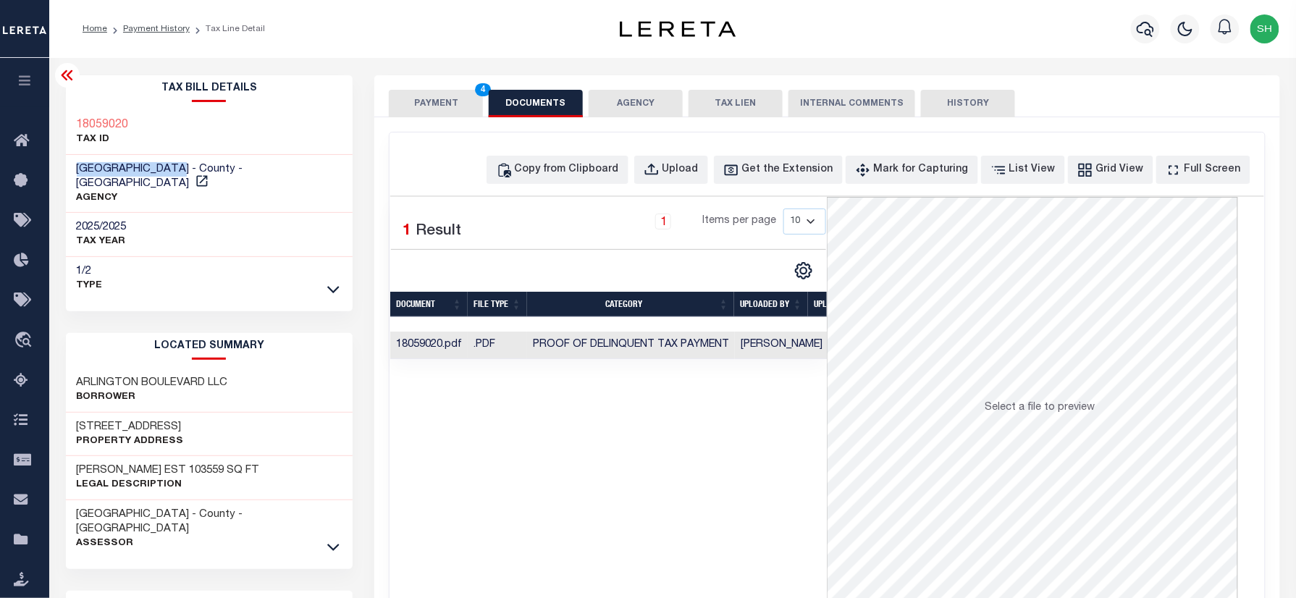
drag, startPoint x: 73, startPoint y: 169, endPoint x: 185, endPoint y: 166, distance: 112.2
click at [185, 166] on div "[GEOGRAPHIC_DATA] - County - [GEOGRAPHIC_DATA] AGENCY" at bounding box center [209, 184] width 287 height 59
copy span "[GEOGRAPHIC_DATA]"
click at [416, 85] on div "PAYMENT 4 DOCUMENTS AGENCY DELINQUENT PAYEE TAX LIEN" at bounding box center [826, 96] width 905 height 42
click at [421, 111] on button "PAYMENT 4" at bounding box center [436, 104] width 94 height 28
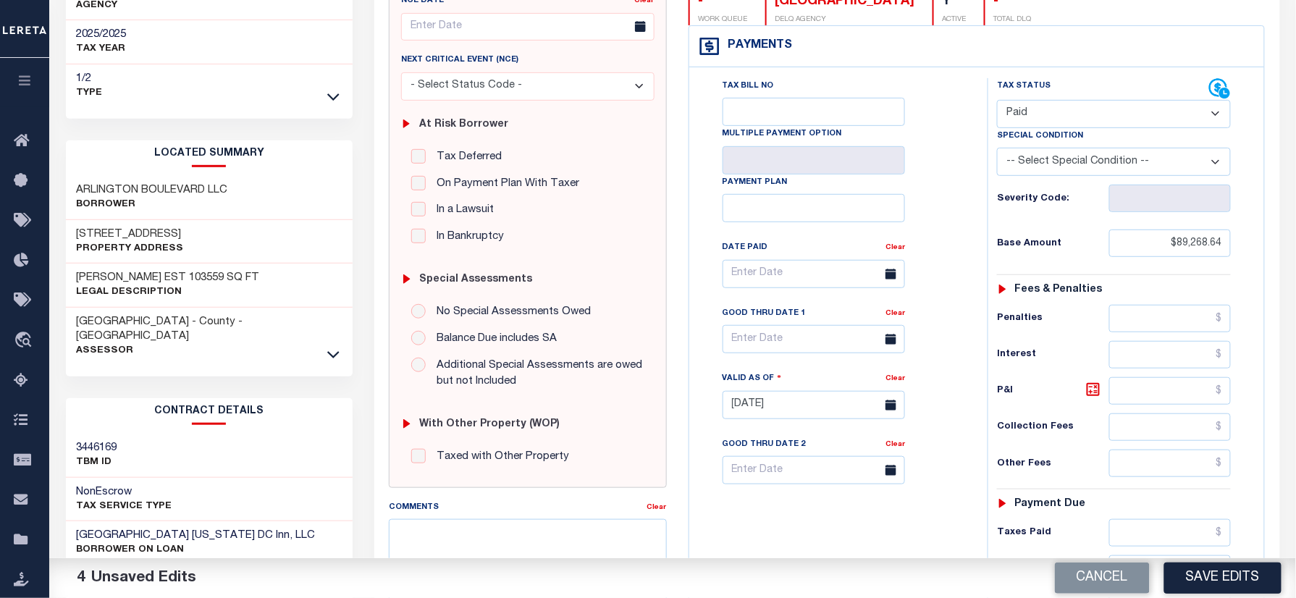
drag, startPoint x: 1209, startPoint y: 585, endPoint x: 1183, endPoint y: 568, distance: 30.9
click at [1209, 585] on button "Save Edits" at bounding box center [1222, 577] width 117 height 31
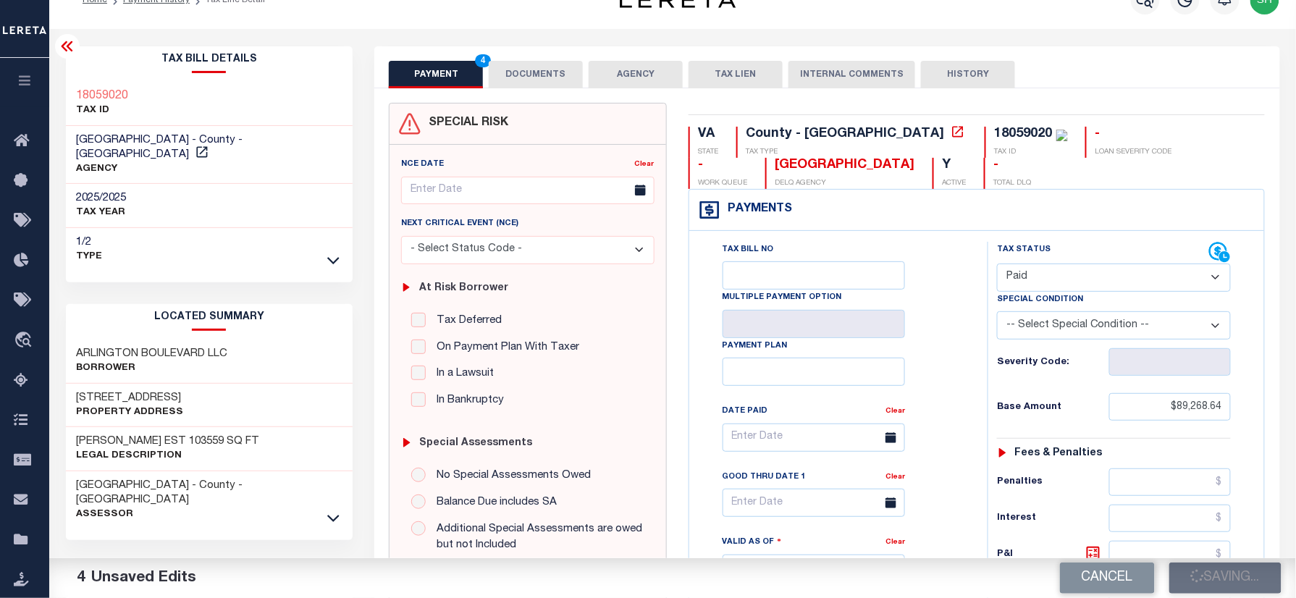
scroll to position [20, 0]
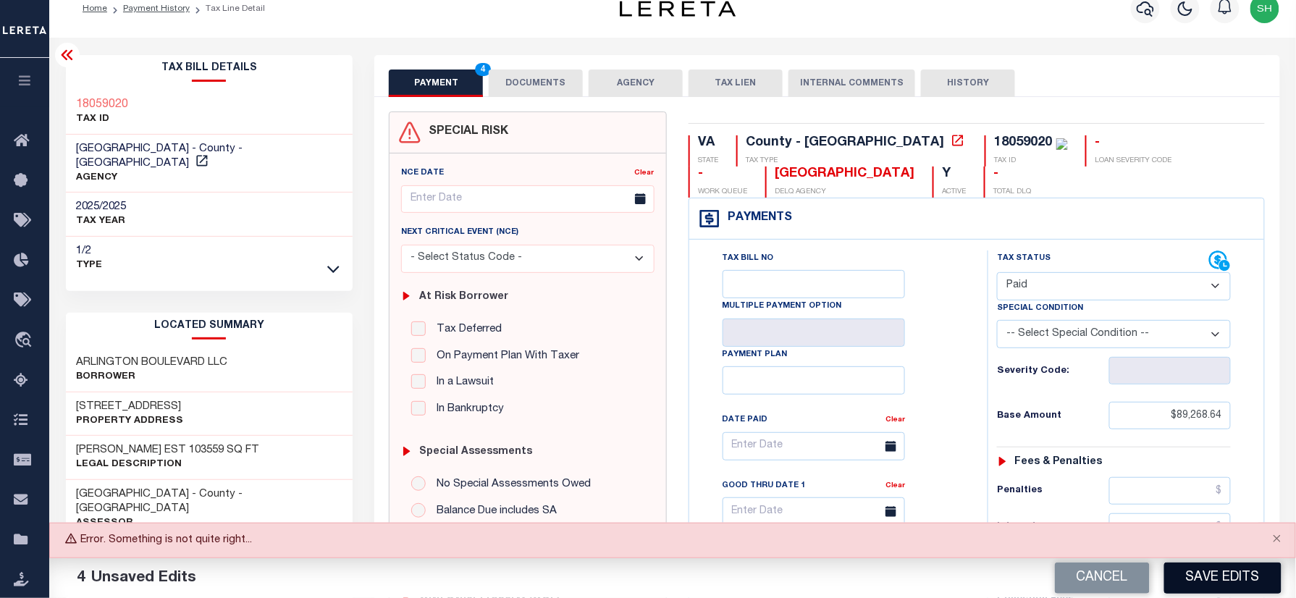
click at [1214, 586] on button "Save Edits" at bounding box center [1222, 577] width 117 height 31
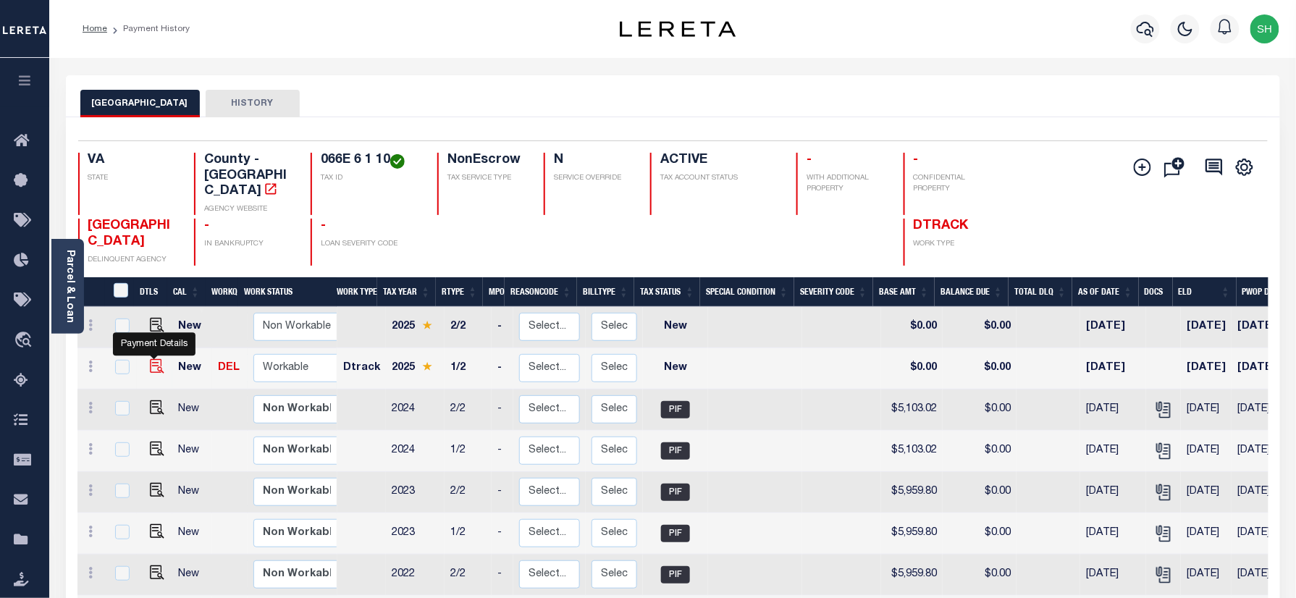
click at [150, 359] on img "" at bounding box center [157, 366] width 14 height 14
checkbox input "true"
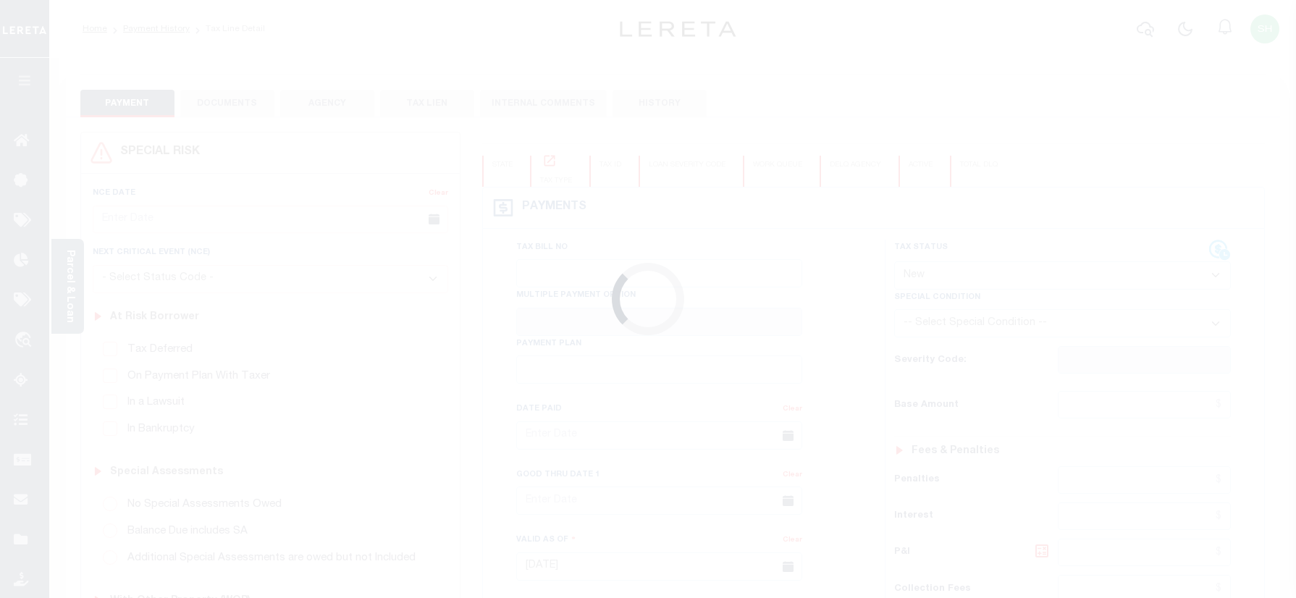
select select "NW2"
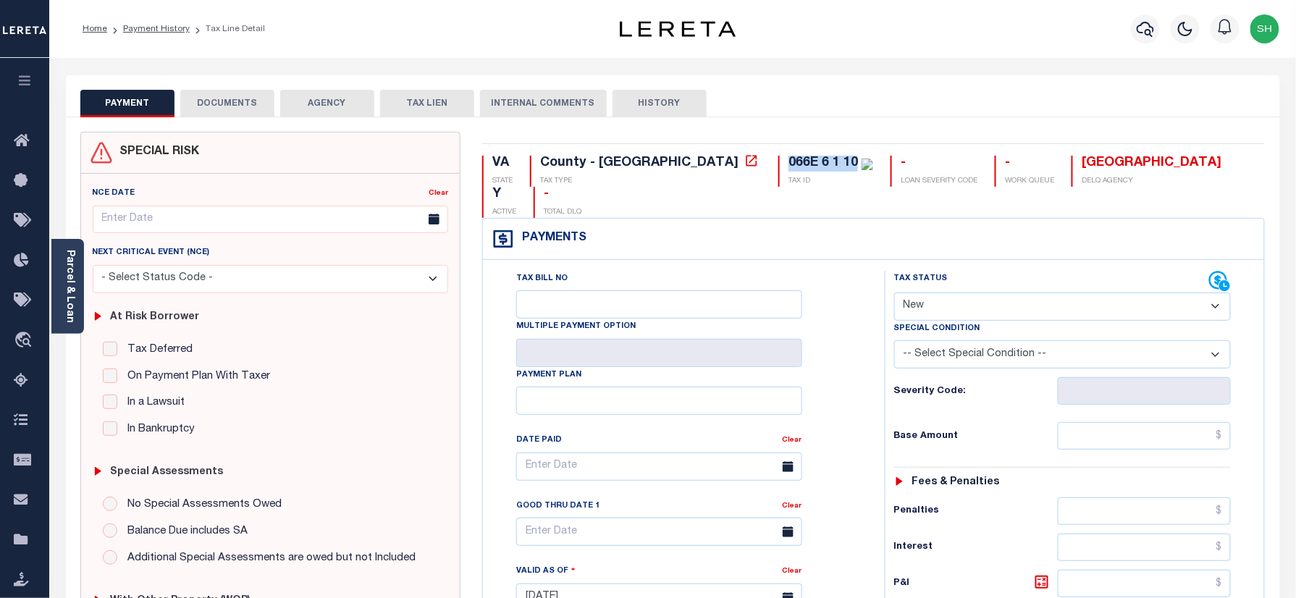
drag, startPoint x: 665, startPoint y: 165, endPoint x: 731, endPoint y: 169, distance: 66.7
click at [788, 169] on div "066E 6 1 10" at bounding box center [822, 162] width 69 height 13
copy div "066E 6 1 10"
click at [756, 91] on div "PAYMENT DOCUMENTS AGENCY DELINQUENT PAYEE TAX LIEN HISTORY" at bounding box center [672, 103] width 1185 height 27
drag, startPoint x: 69, startPoint y: 279, endPoint x: 68, endPoint y: 308, distance: 29.7
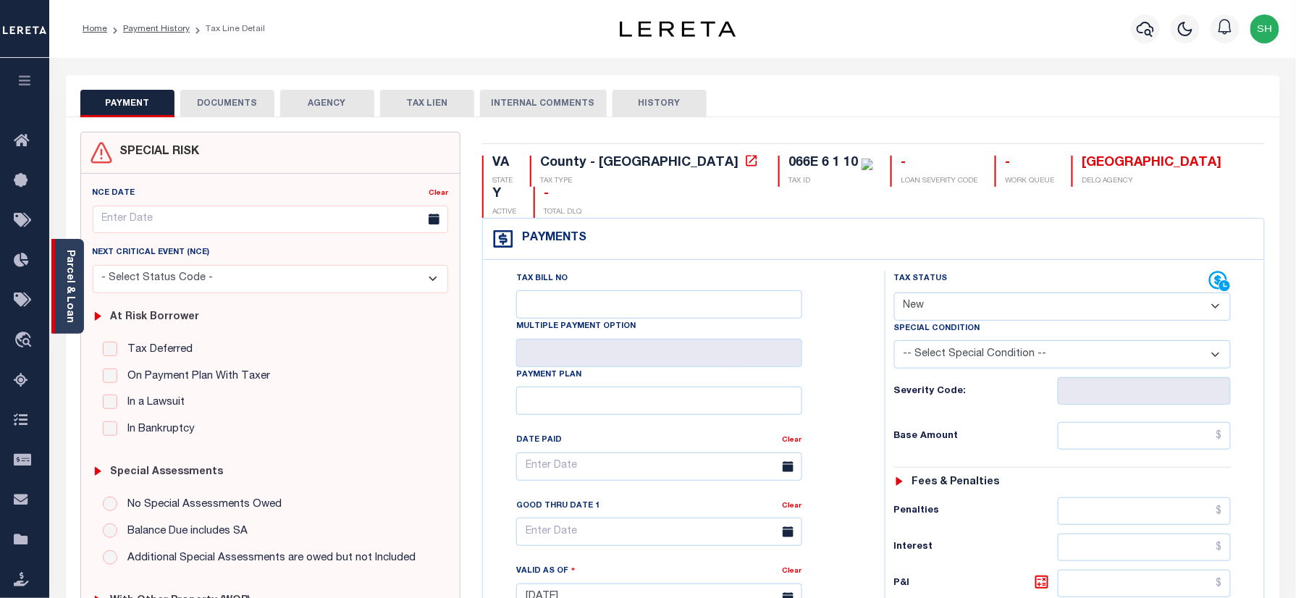
click at [0, 0] on span "Lender Disbursement" at bounding box center [0, 0] width 0 height 0
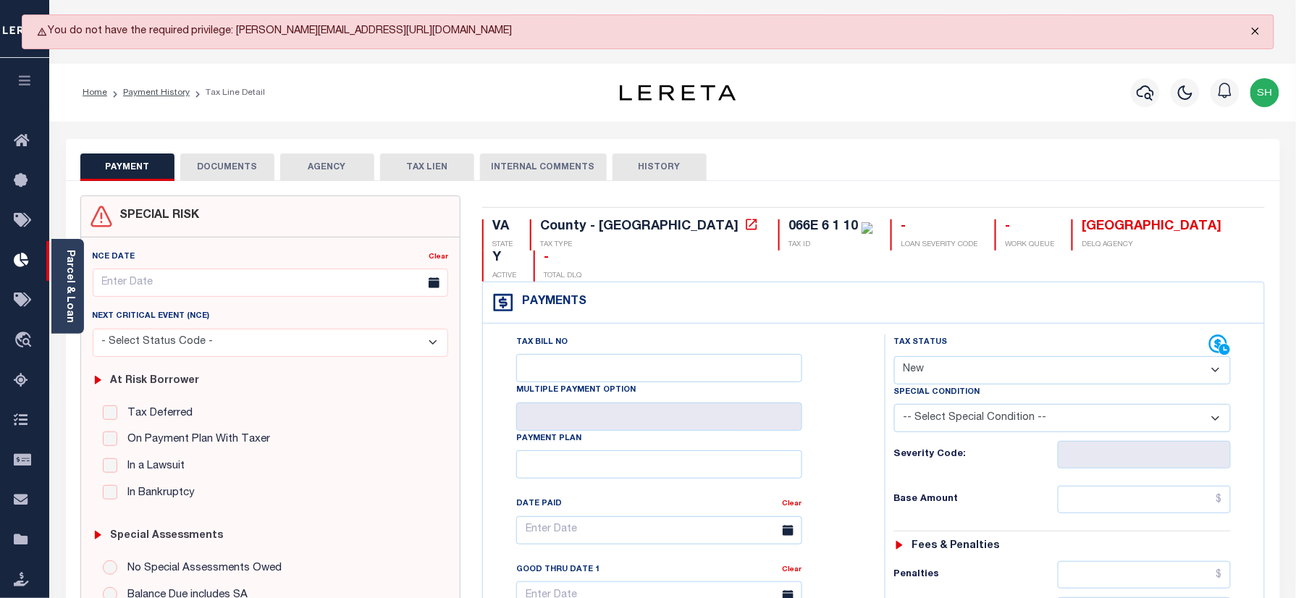
click at [1261, 33] on button "Close" at bounding box center [1255, 31] width 36 height 32
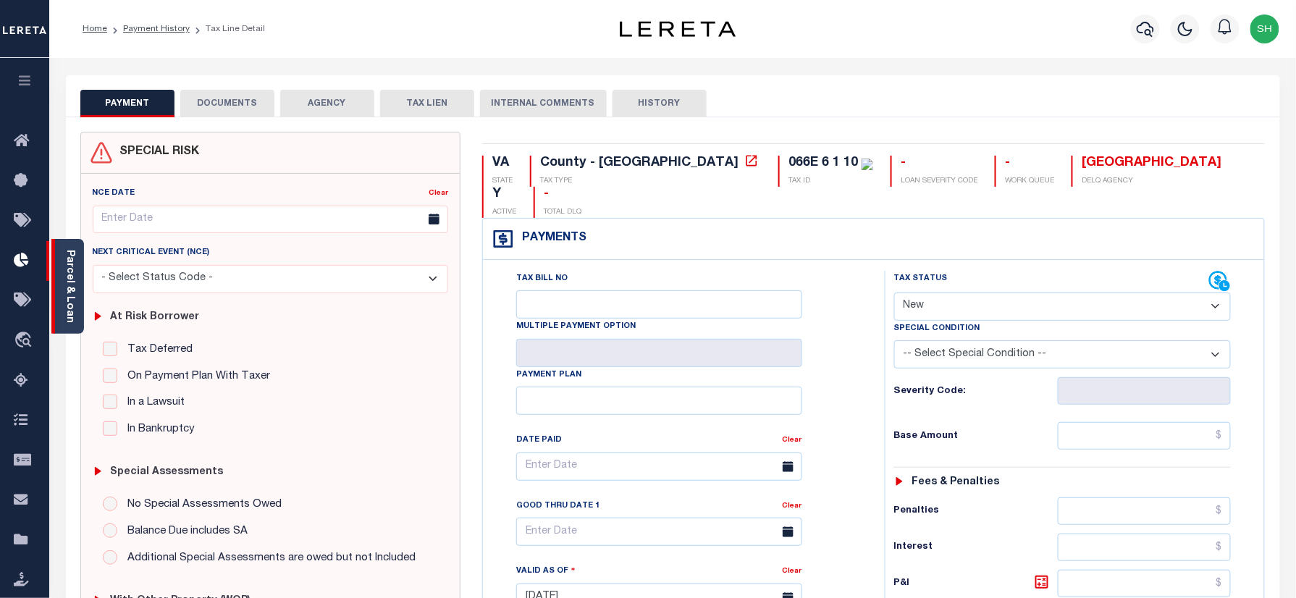
click at [69, 270] on link "Parcel & Loan" at bounding box center [69, 286] width 10 height 73
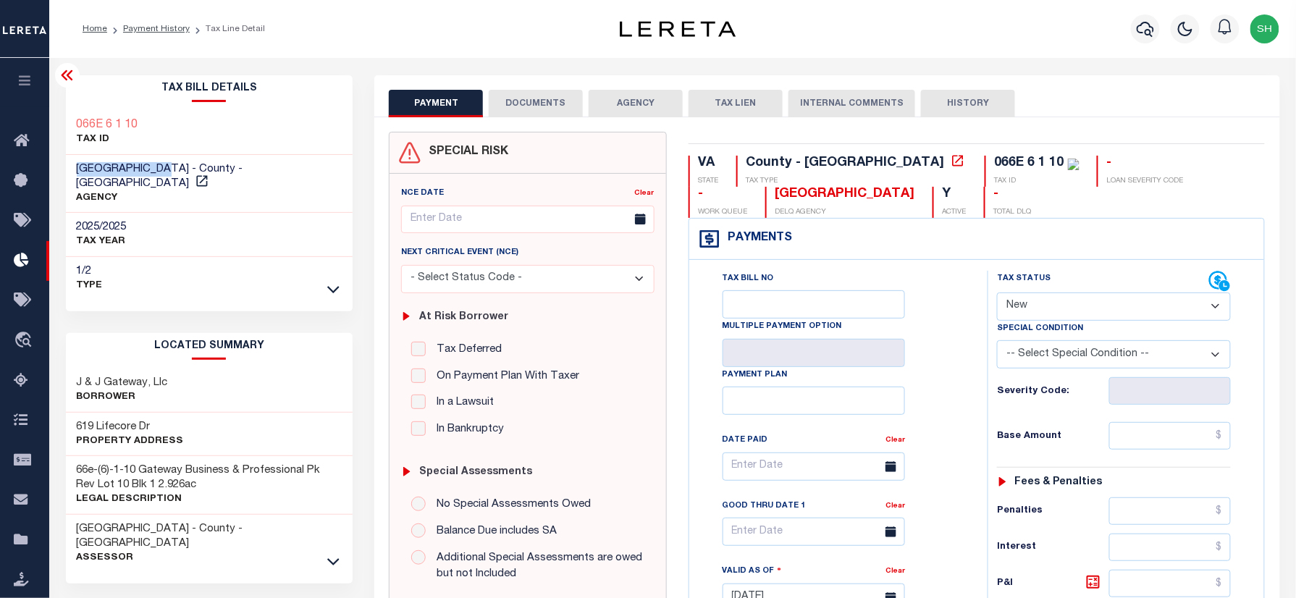
drag, startPoint x: 70, startPoint y: 166, endPoint x: 174, endPoint y: 166, distance: 103.5
click at [174, 166] on div "[GEOGRAPHIC_DATA] - County - [GEOGRAPHIC_DATA] AGENCY" at bounding box center [209, 184] width 287 height 59
copy span "[GEOGRAPHIC_DATA]"
click at [168, 26] on link "Payment History" at bounding box center [156, 29] width 67 height 9
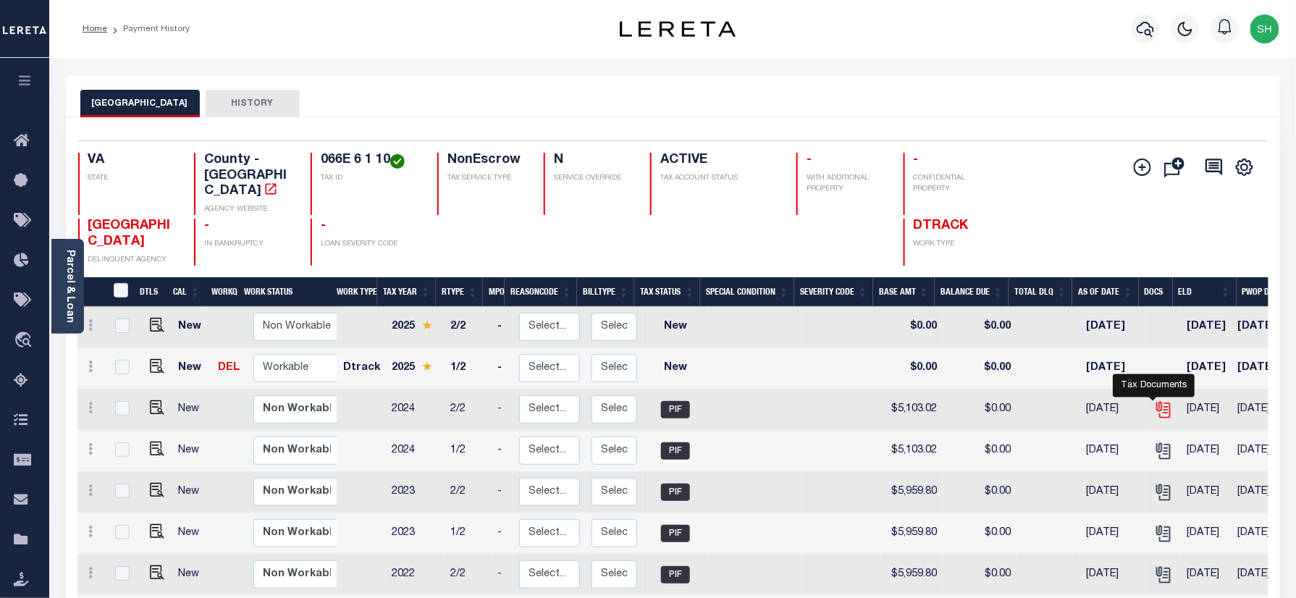
click at [1157, 401] on icon "" at bounding box center [1163, 407] width 12 height 12
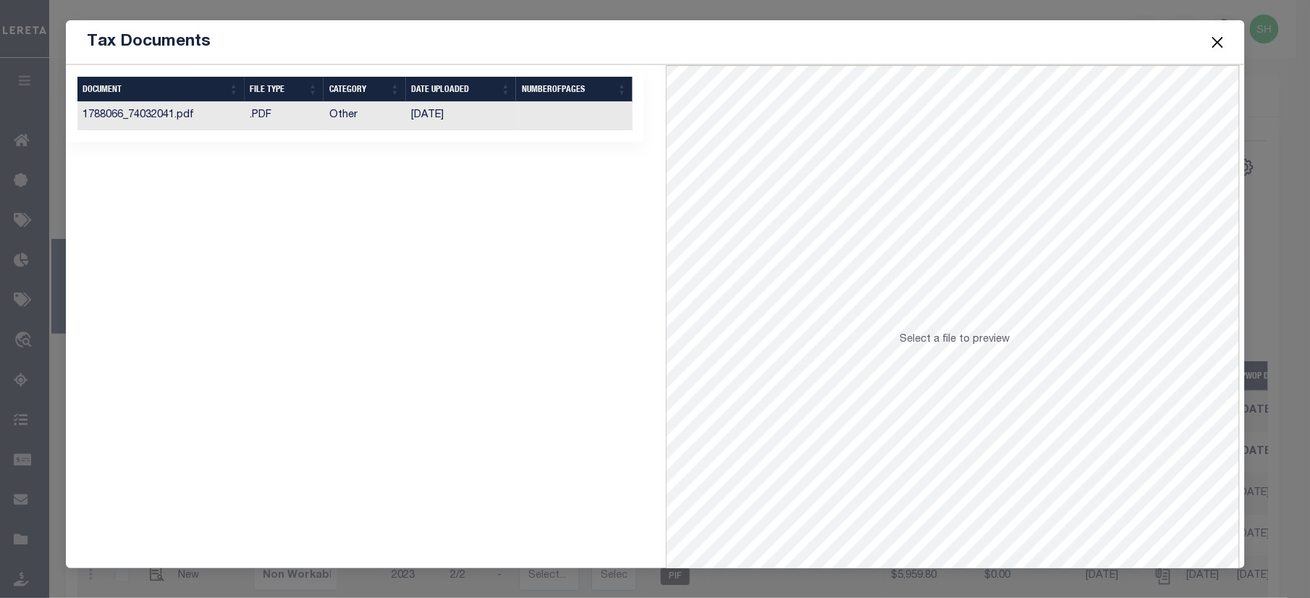
click at [255, 108] on td ".PDF" at bounding box center [284, 116] width 79 height 28
click at [1214, 38] on button "Close" at bounding box center [1217, 42] width 19 height 19
